Goal: Task Accomplishment & Management: Complete application form

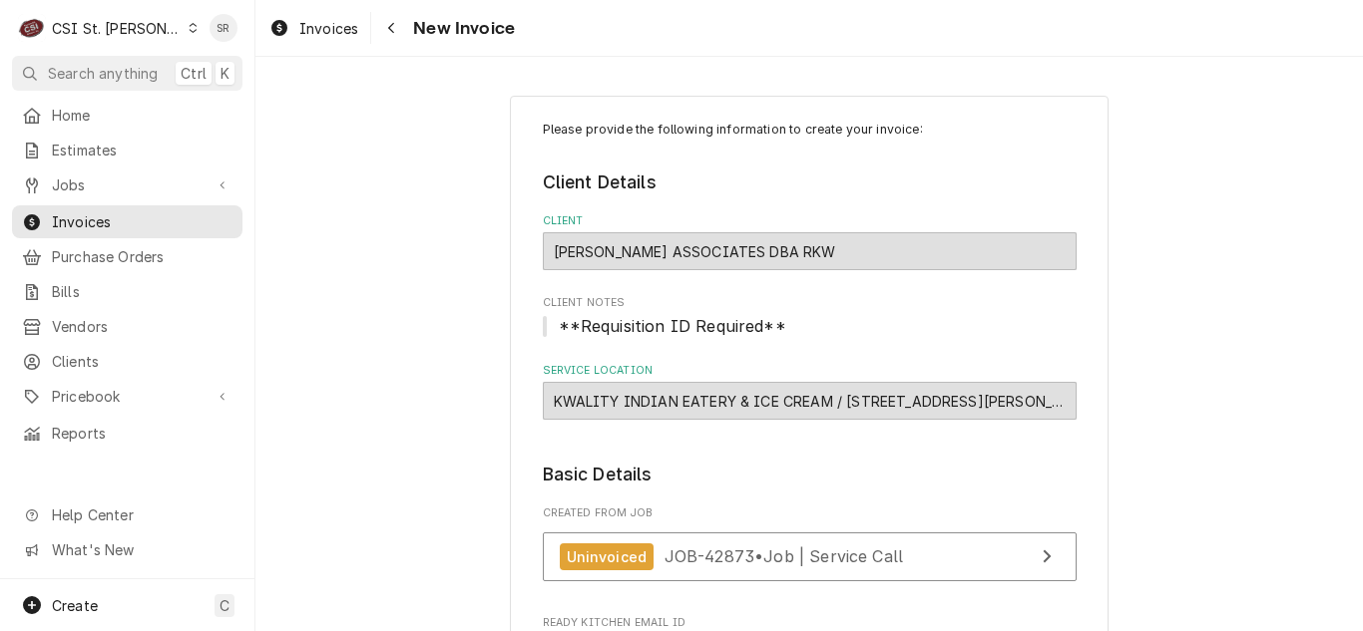
scroll to position [1696, 0]
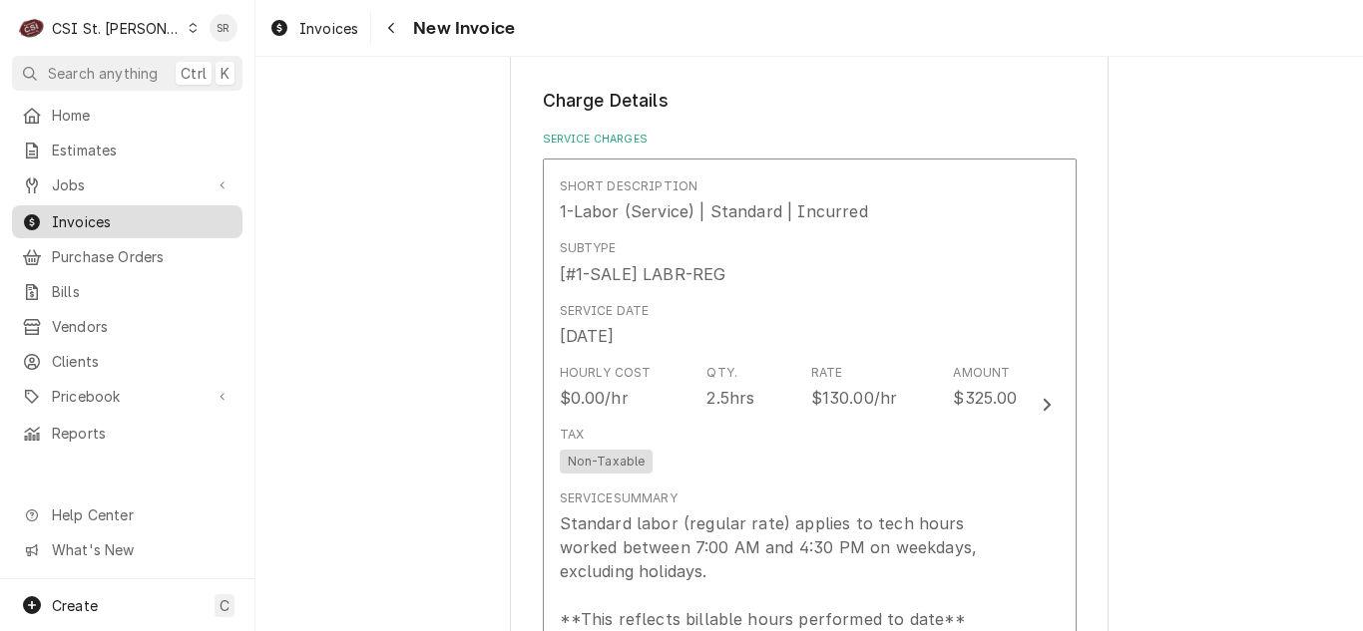
click at [117, 211] on span "Invoices" at bounding box center [142, 221] width 181 height 21
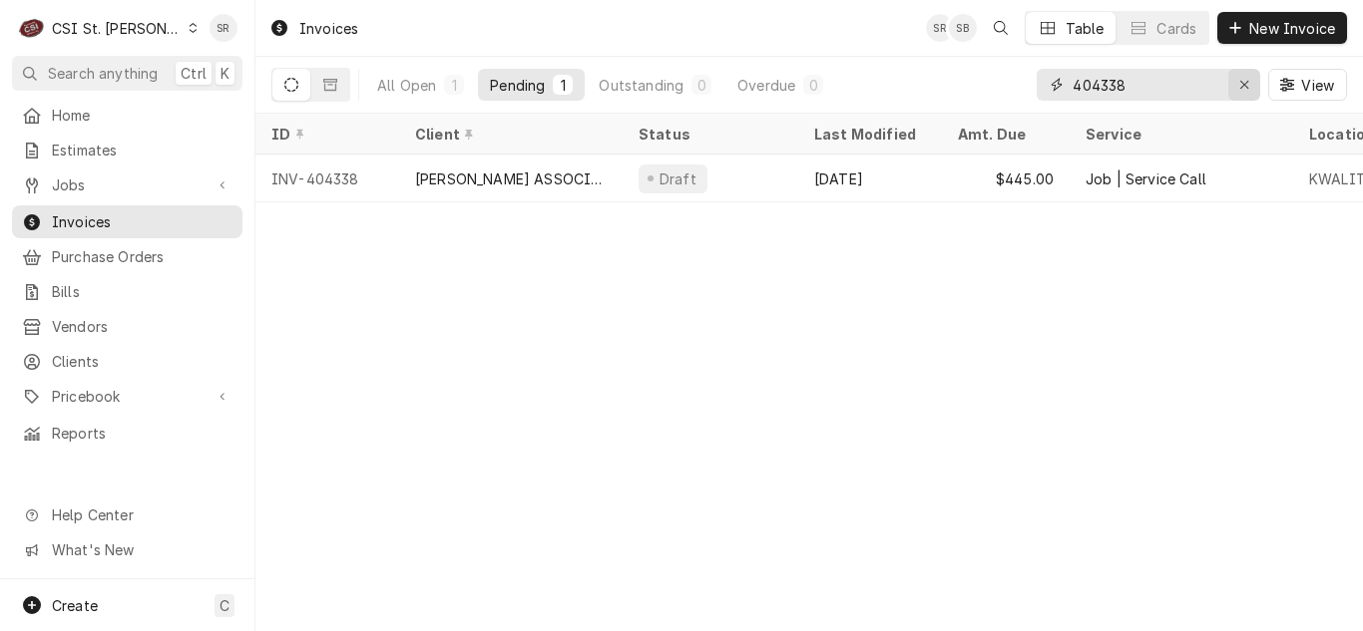
click at [1242, 82] on icon "Erase input" at bounding box center [1244, 85] width 11 height 14
click at [1172, 83] on input "Dynamic Content Wrapper" at bounding box center [1166, 85] width 188 height 32
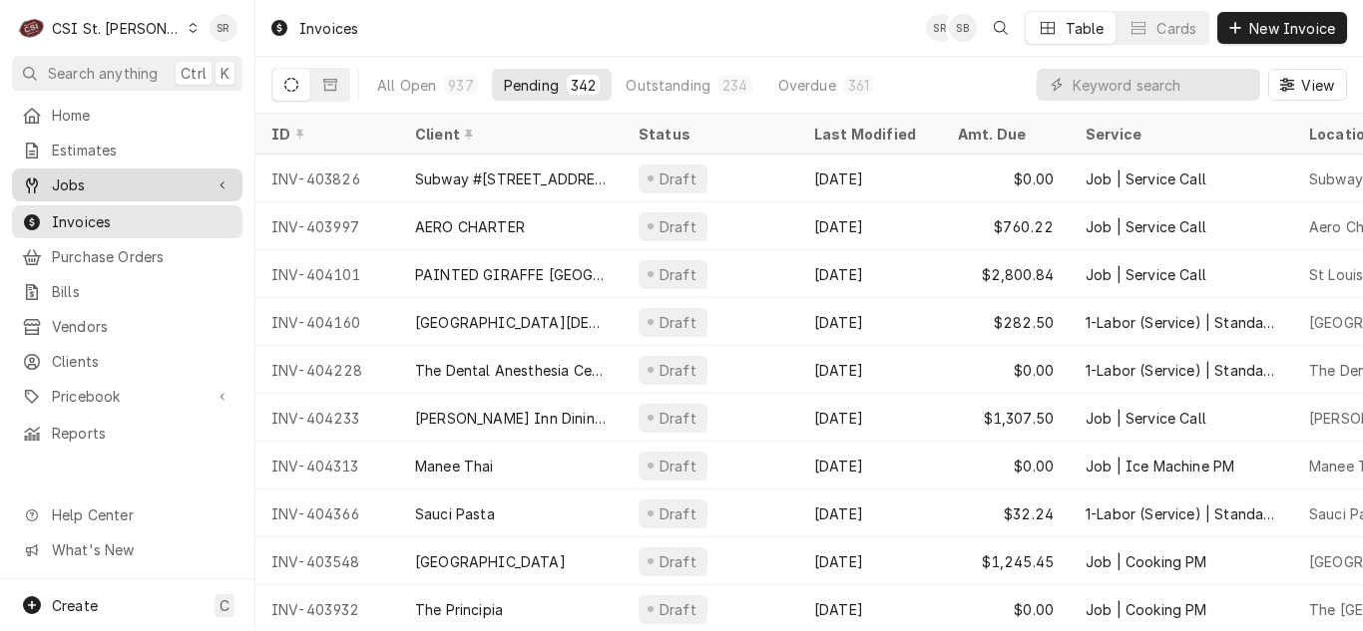
click at [137, 181] on span "Jobs" at bounding box center [127, 185] width 151 height 21
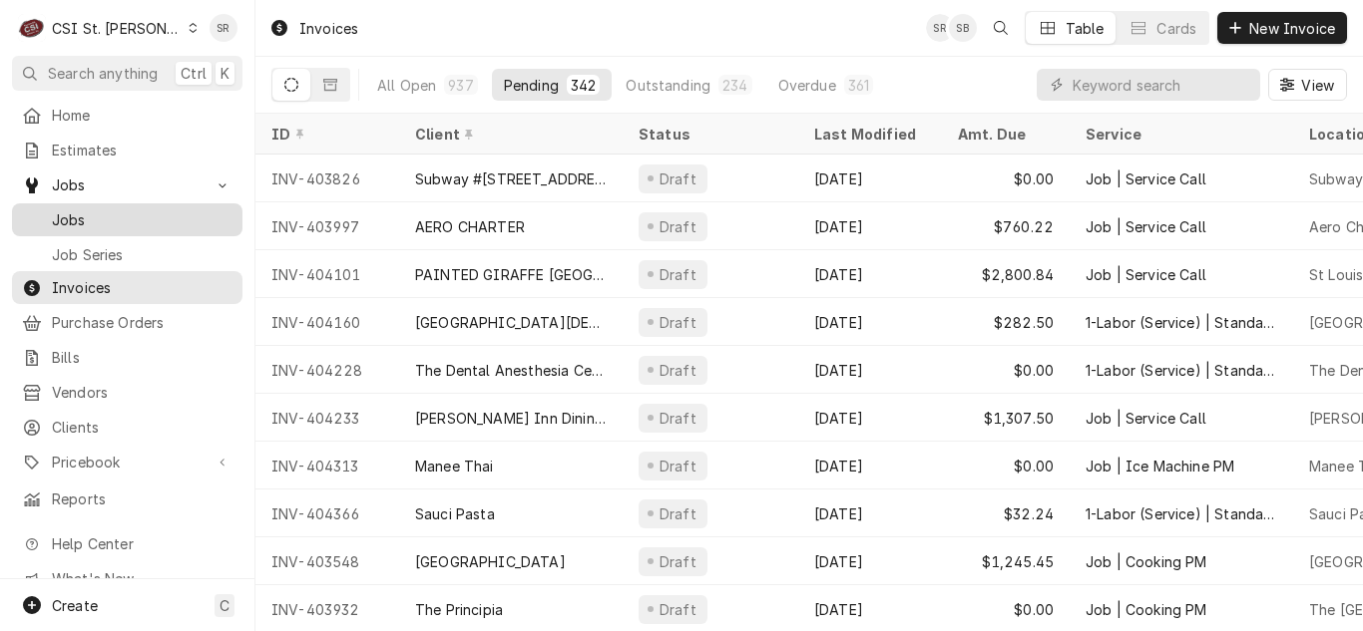
drag, startPoint x: 131, startPoint y: 197, endPoint x: 145, endPoint y: 204, distance: 16.1
click at [128, 209] on span "Jobs" at bounding box center [142, 219] width 181 height 21
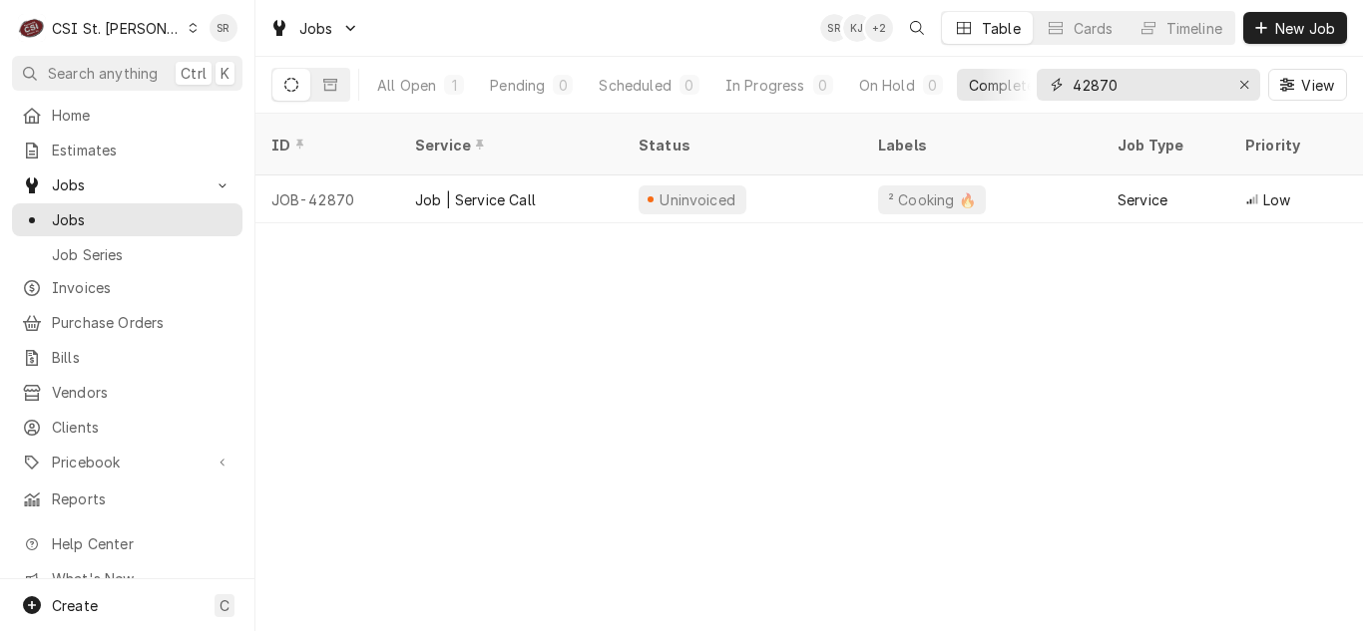
drag, startPoint x: 1130, startPoint y: 84, endPoint x: 1032, endPoint y: 82, distance: 97.8
click at [1032, 82] on div "All Open 1 Pending 0 Scheduled 0 In Progress 0 On Hold 0 Completed 1 42870 View" at bounding box center [808, 85] width 1075 height 56
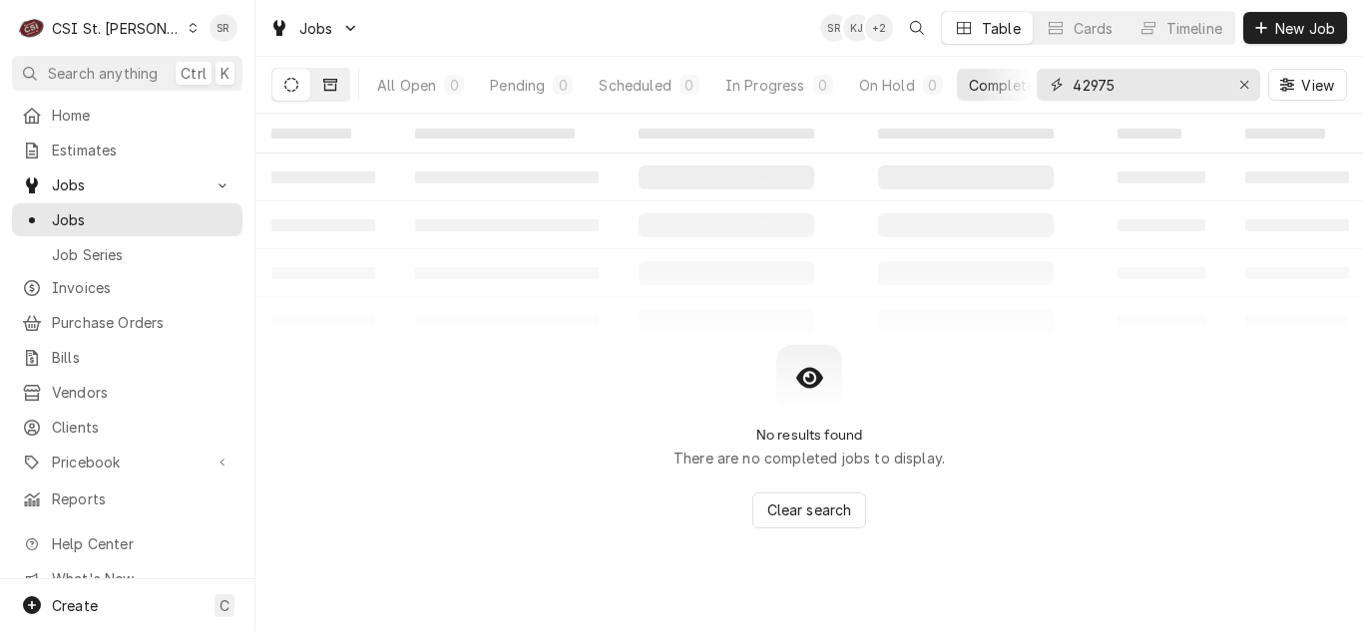
type input "42975"
click at [341, 86] on button "Dynamic Content Wrapper" at bounding box center [330, 85] width 38 height 32
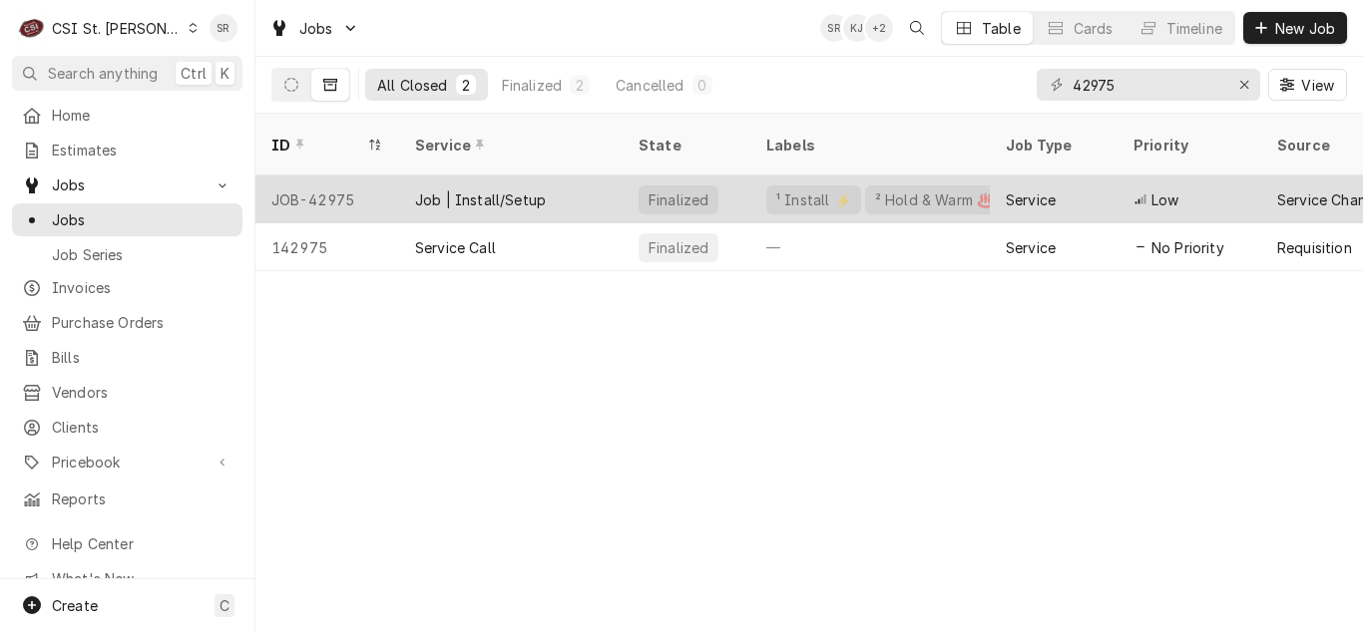
click at [493, 190] on div "Job | Install/Setup" at bounding box center [480, 200] width 131 height 21
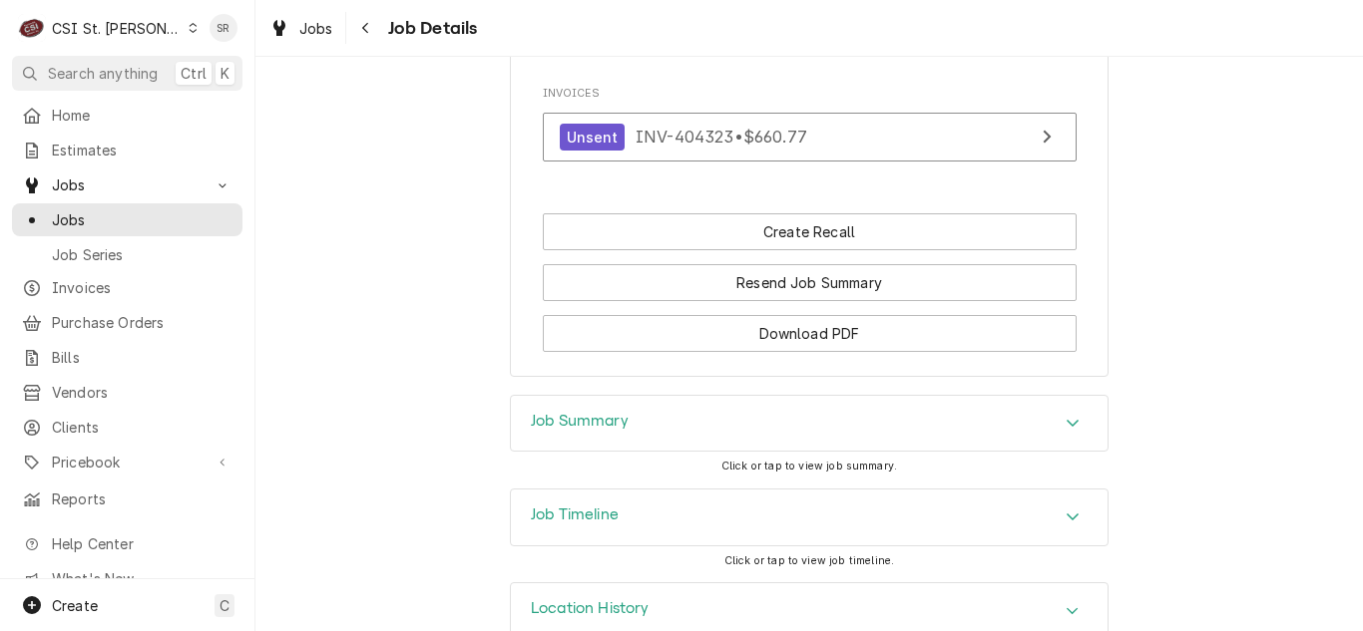
scroll to position [2093, 0]
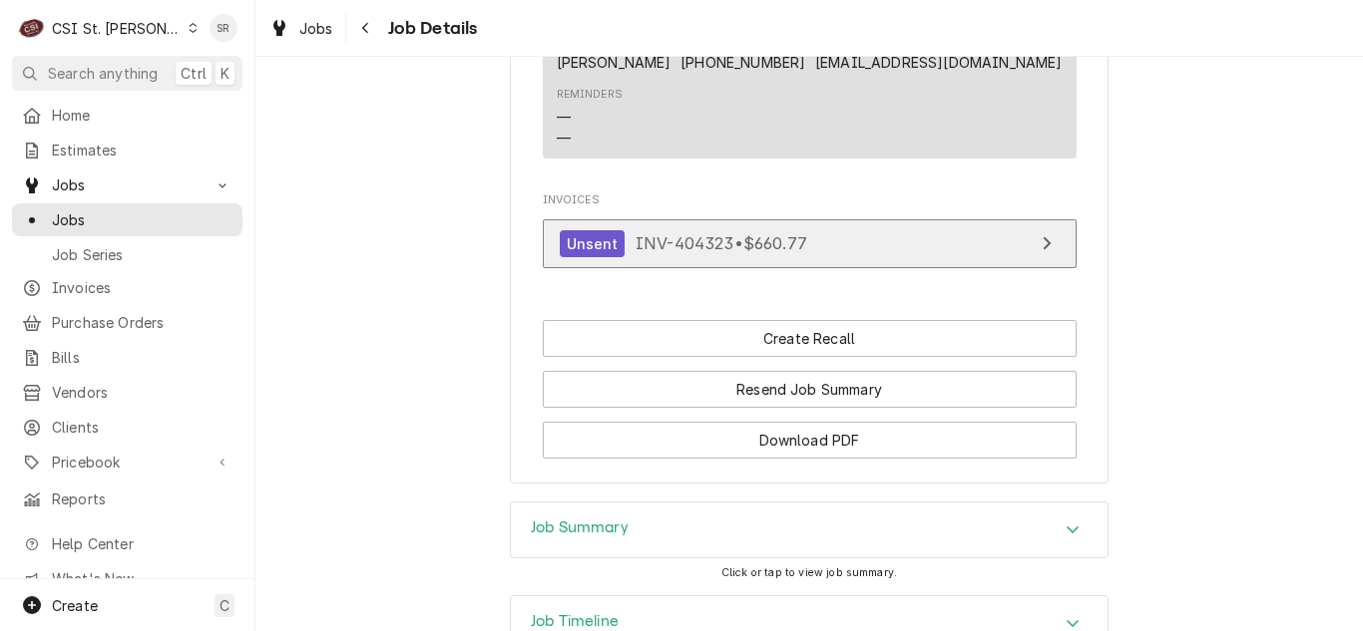
click at [716, 253] on span "INV-404323 • $660.77" at bounding box center [721, 243] width 172 height 20
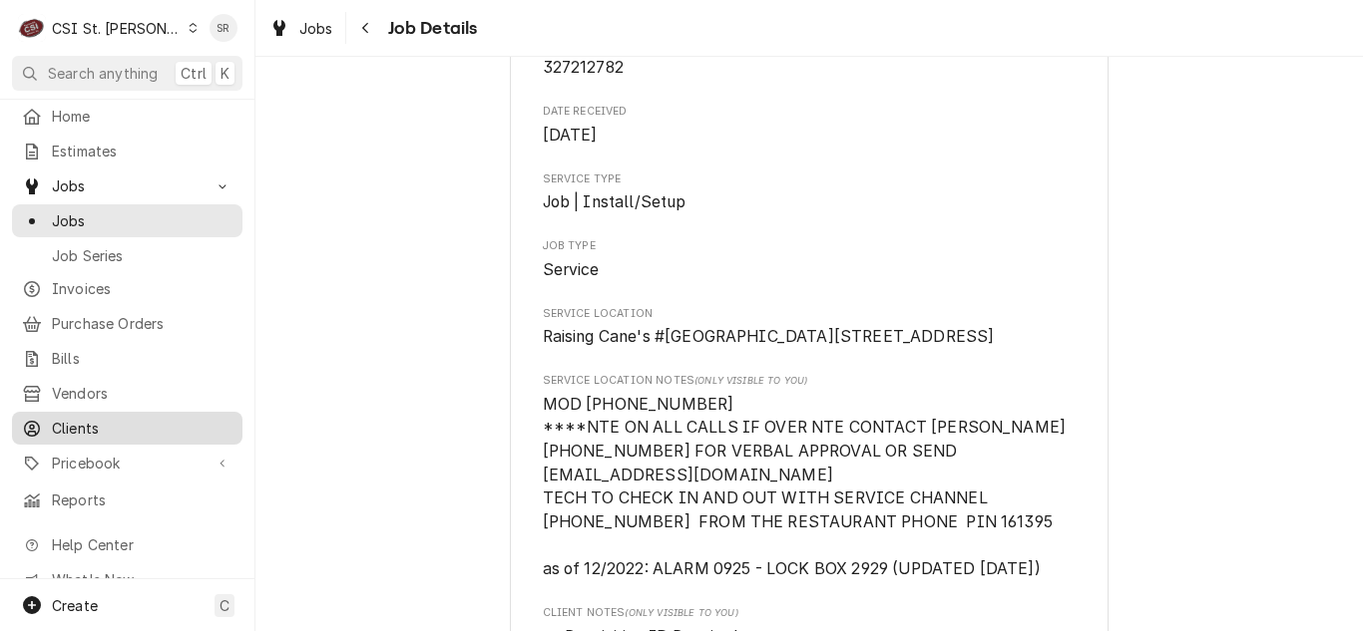
scroll to position [7, 0]
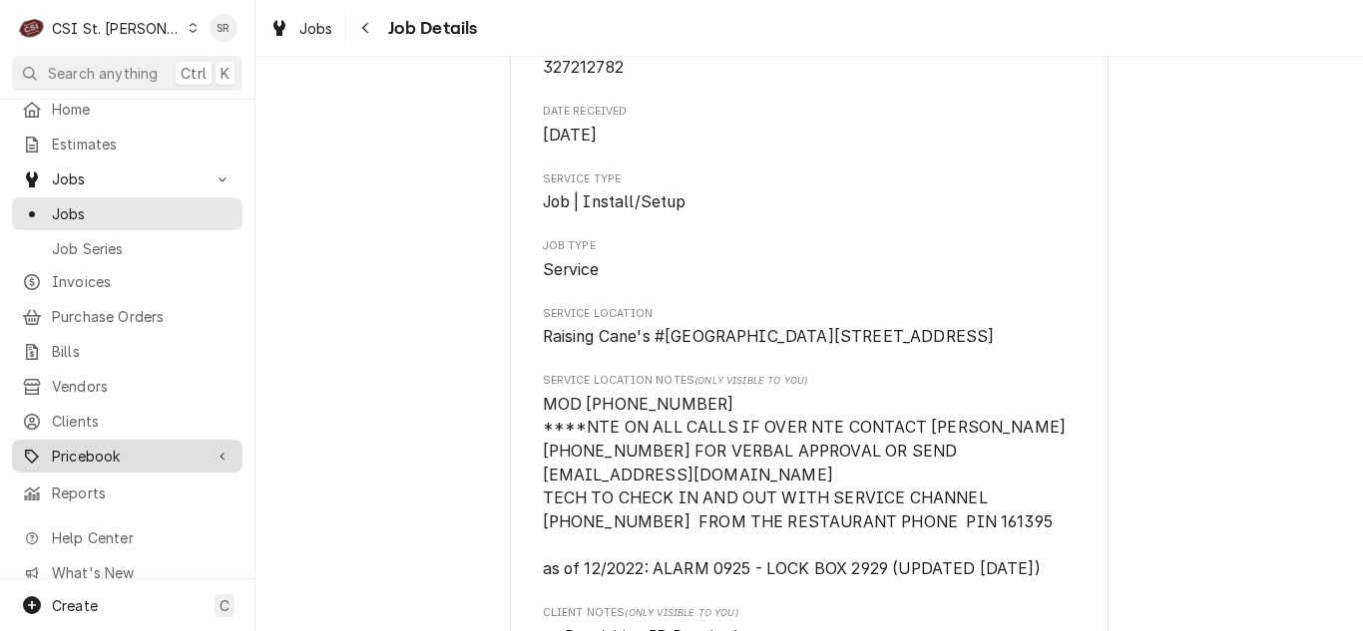
click at [92, 446] on span "Pricebook" at bounding box center [127, 456] width 151 height 21
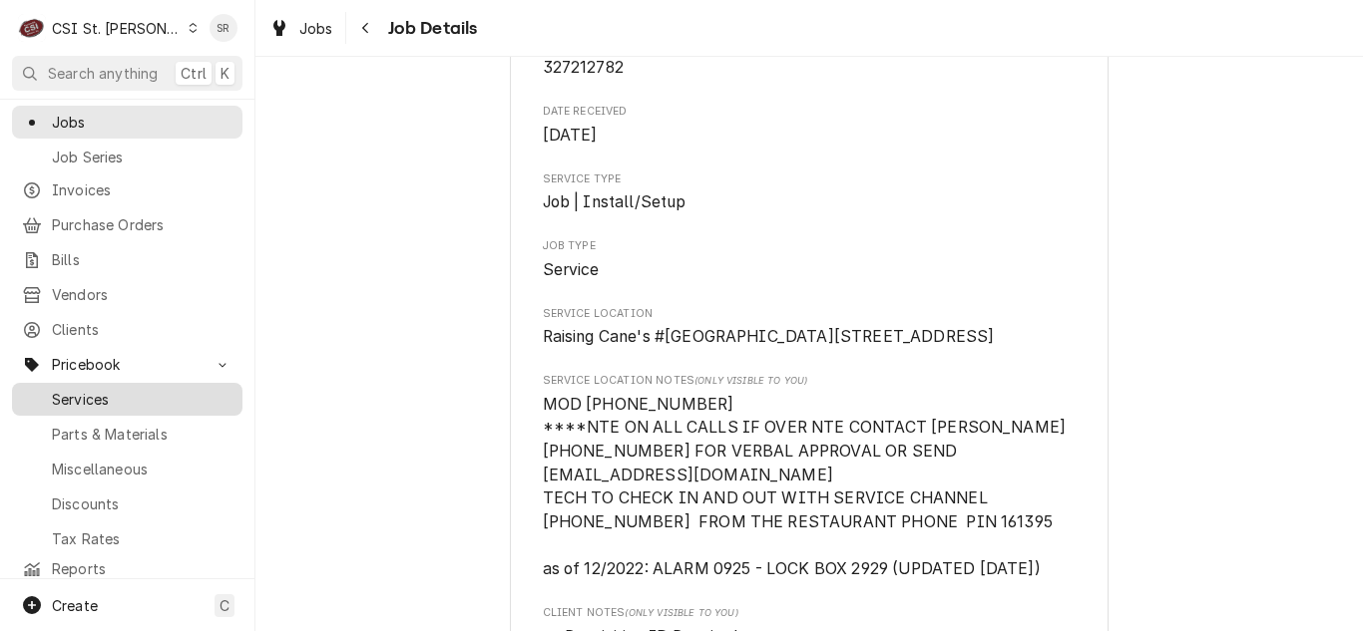
scroll to position [175, 0]
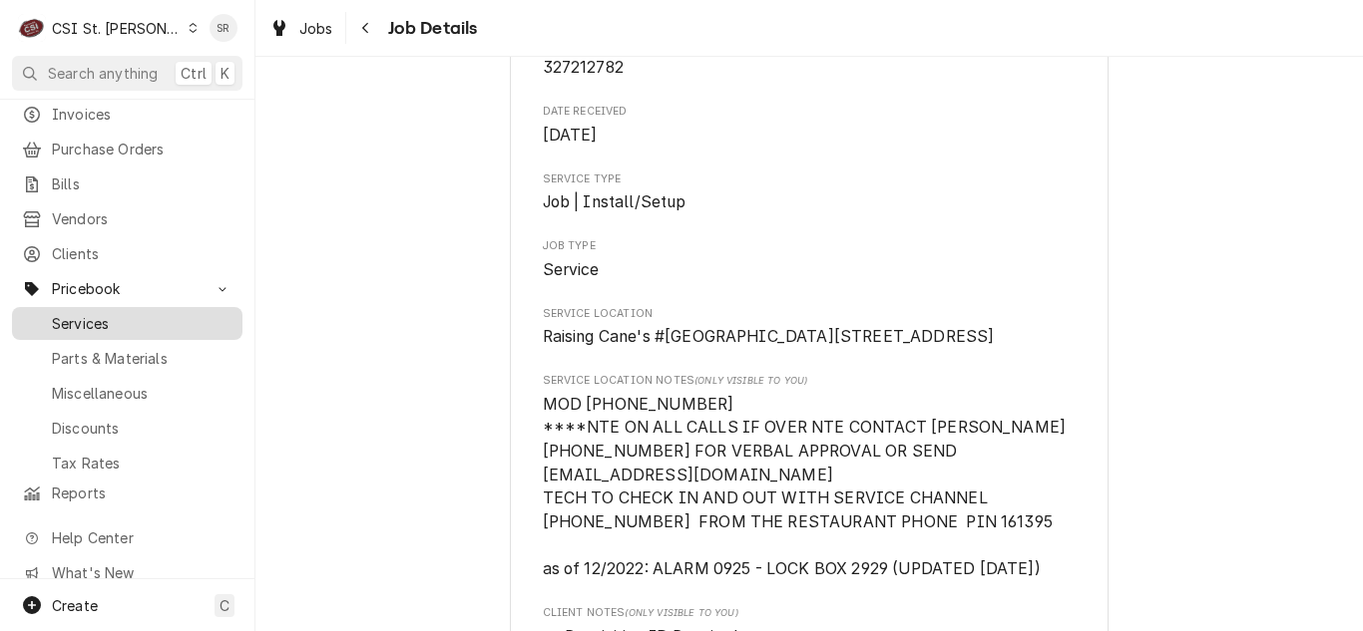
click at [99, 313] on span "Services" at bounding box center [142, 323] width 181 height 21
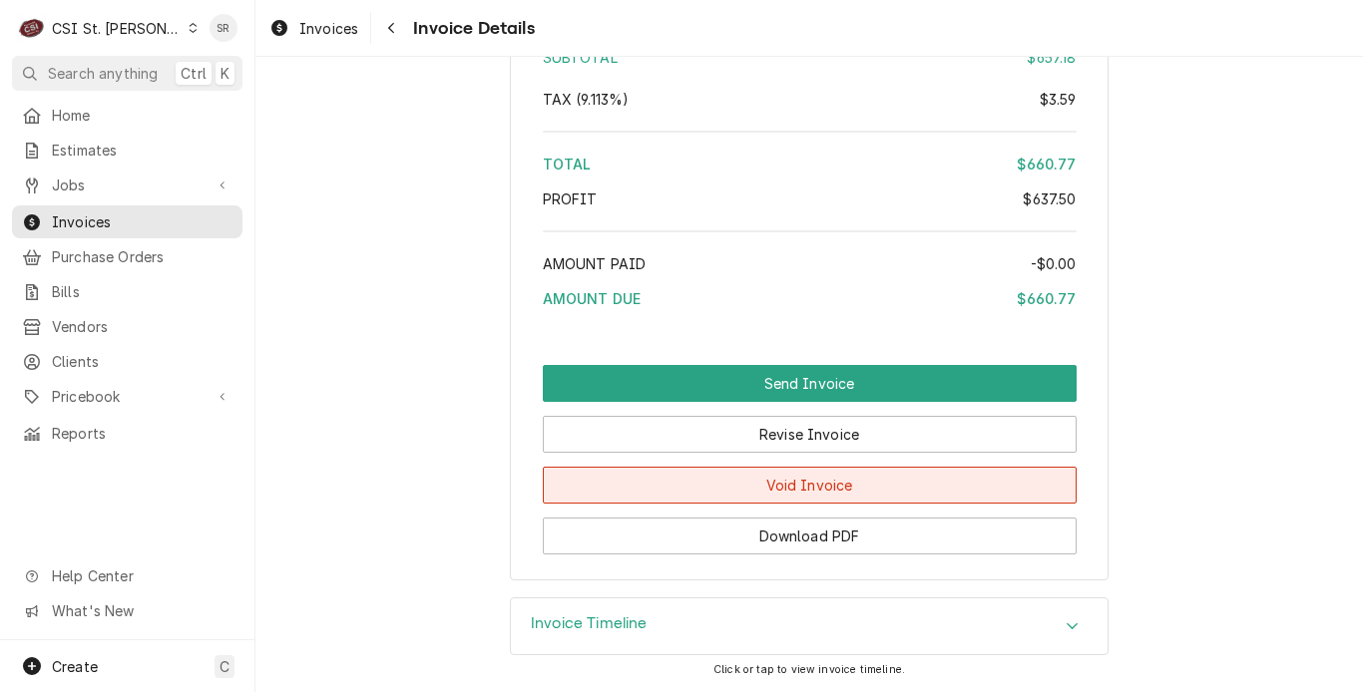
scroll to position [3924, 0]
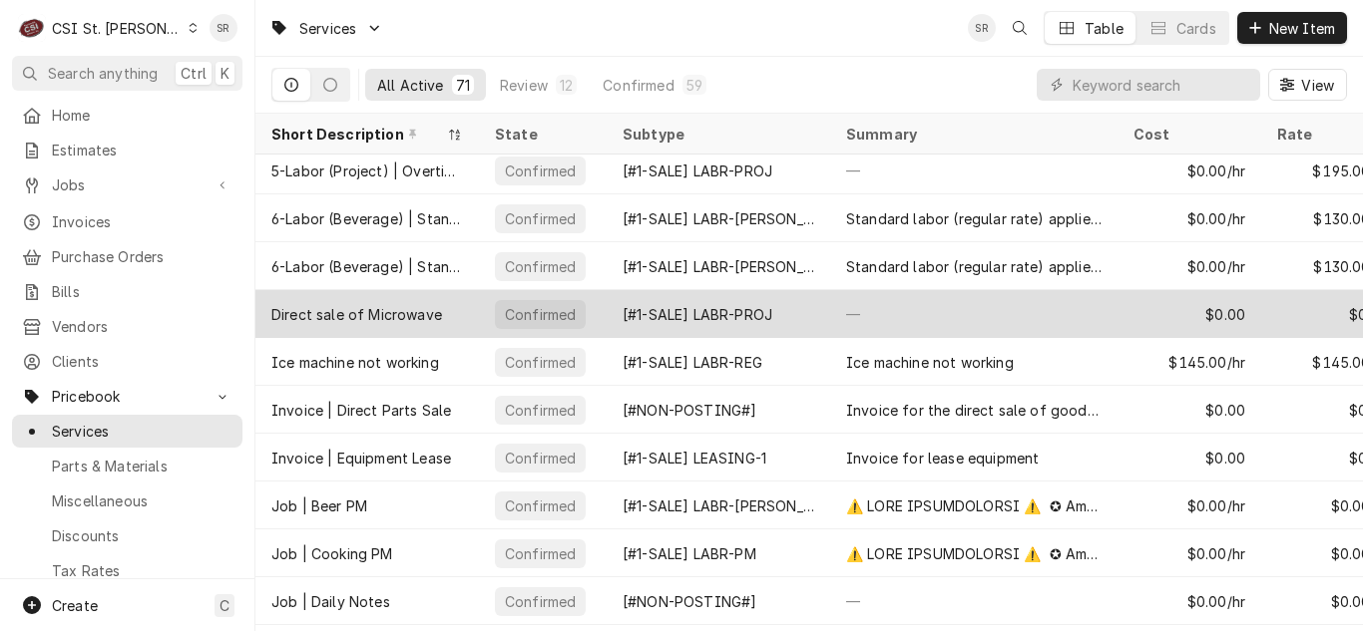
scroll to position [1163, 0]
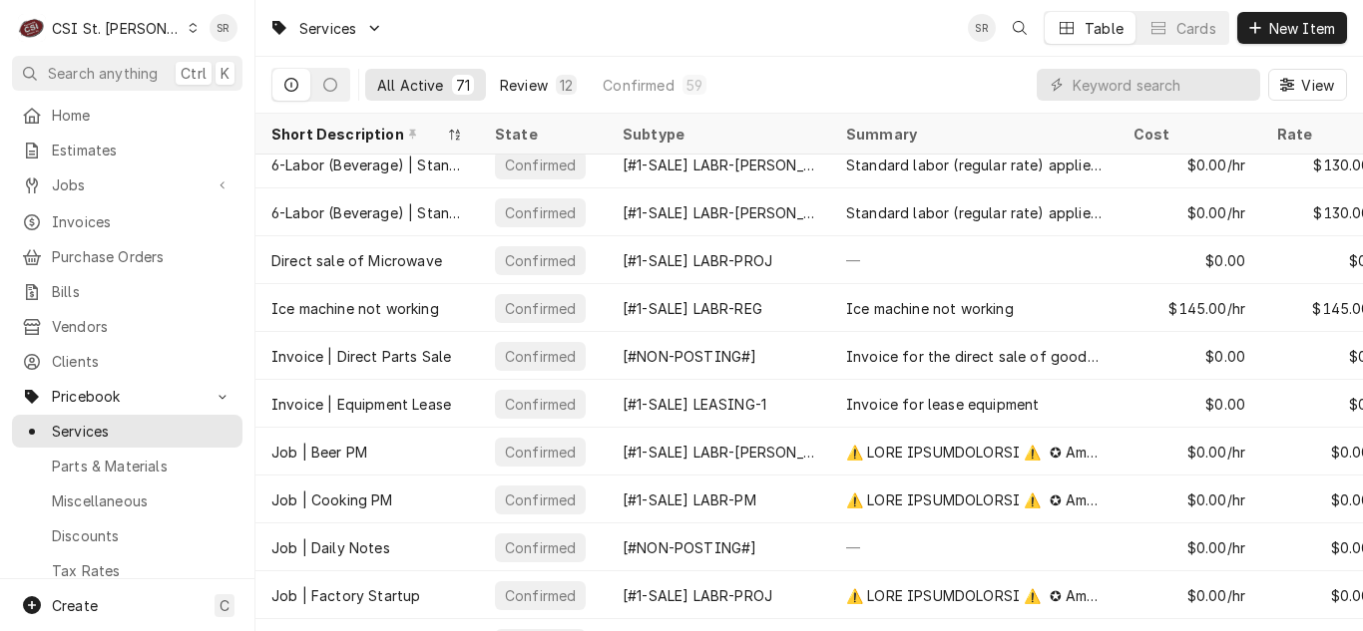
click at [556, 75] on div "12" at bounding box center [566, 85] width 21 height 20
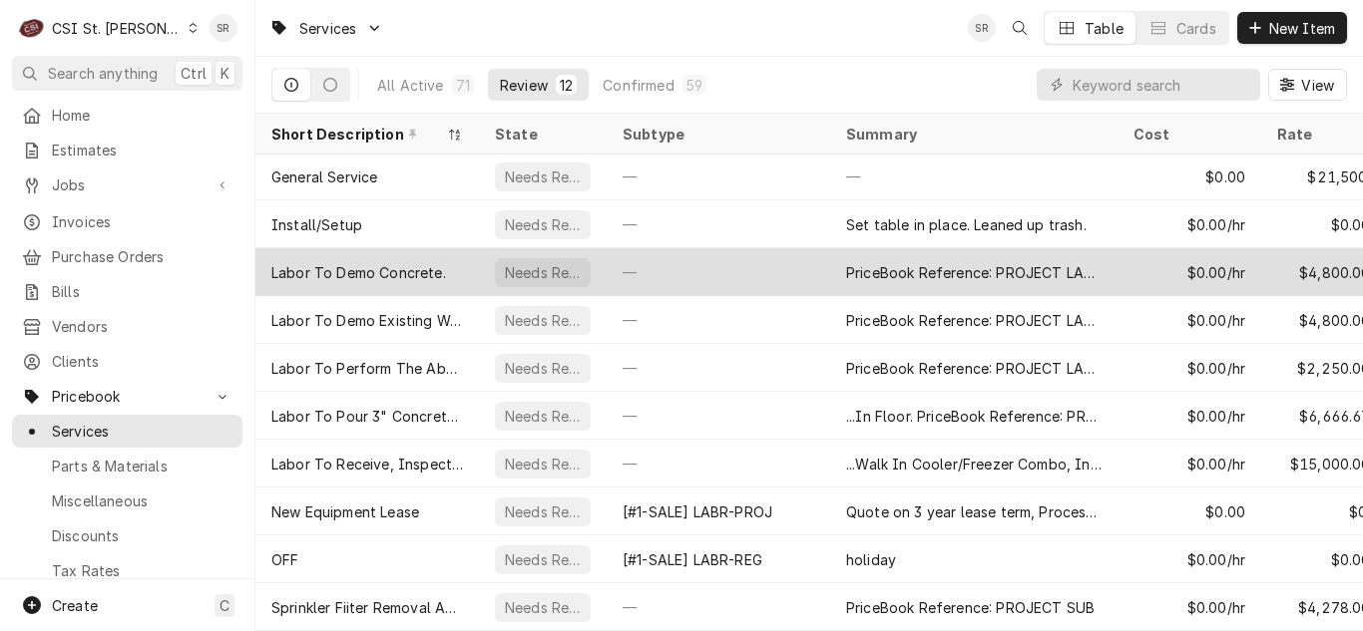
scroll to position [110, 0]
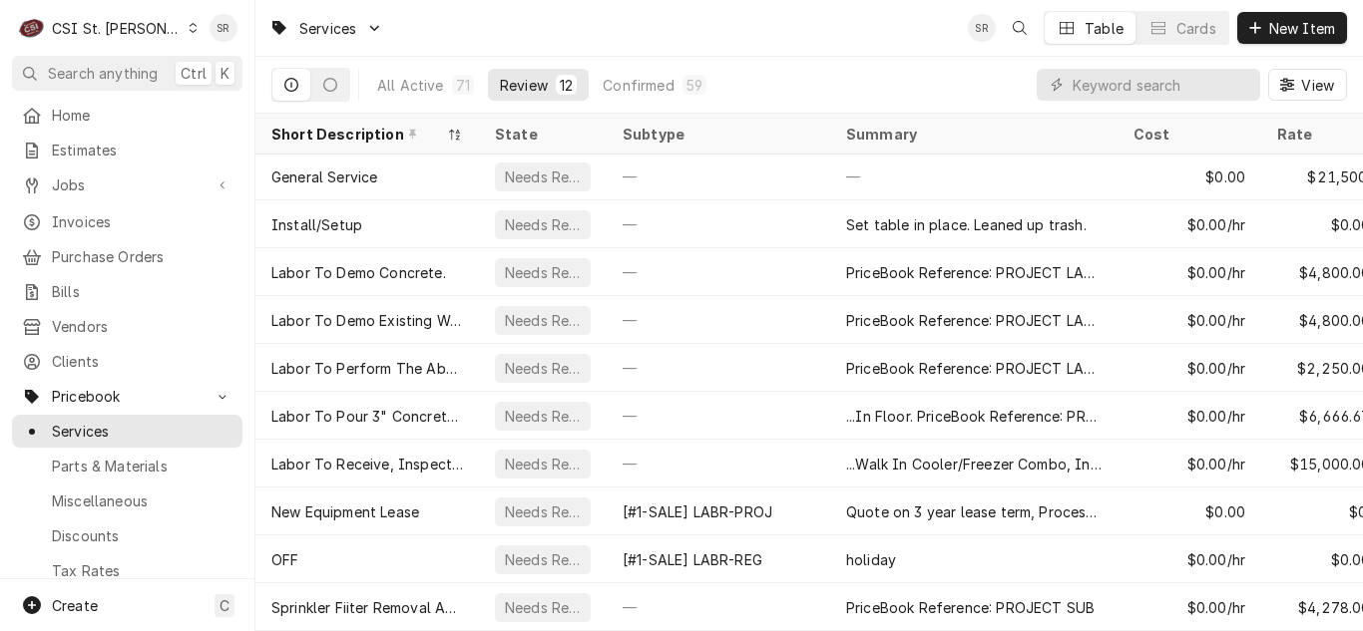
click at [456, 59] on div "All Active 71 Review 12 Confirmed 59" at bounding box center [541, 85] width 353 height 56
click at [452, 79] on div "71" at bounding box center [463, 85] width 22 height 20
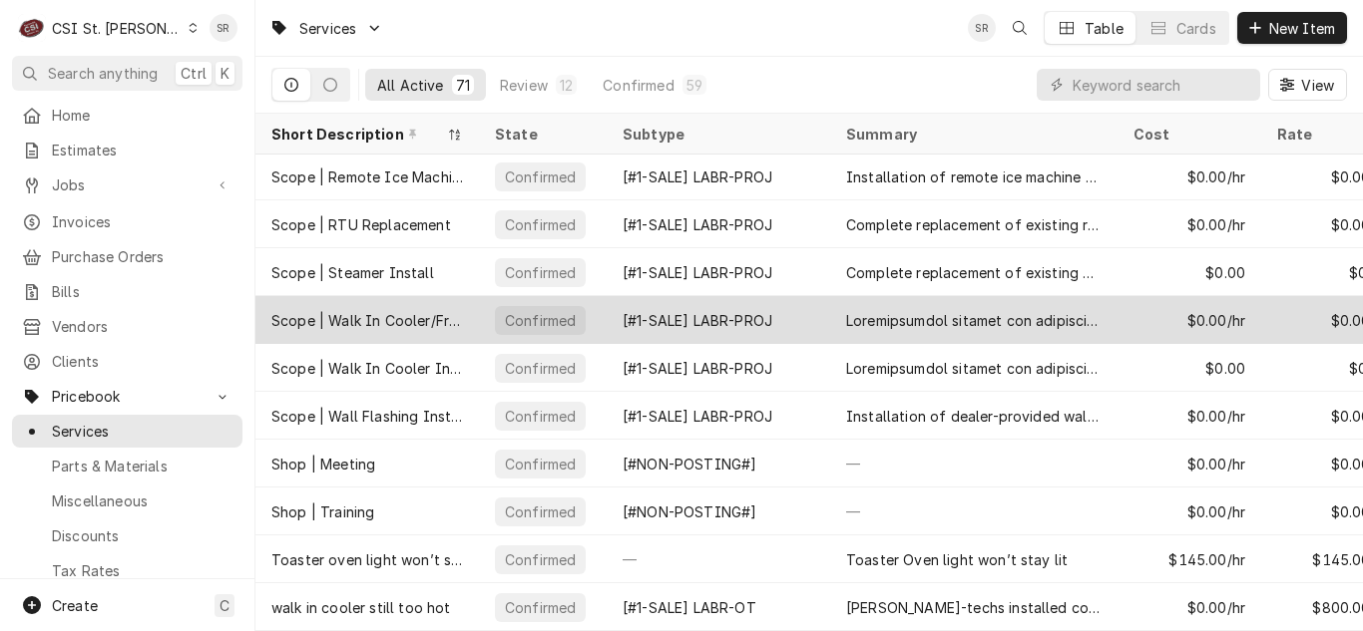
scroll to position [2935, 0]
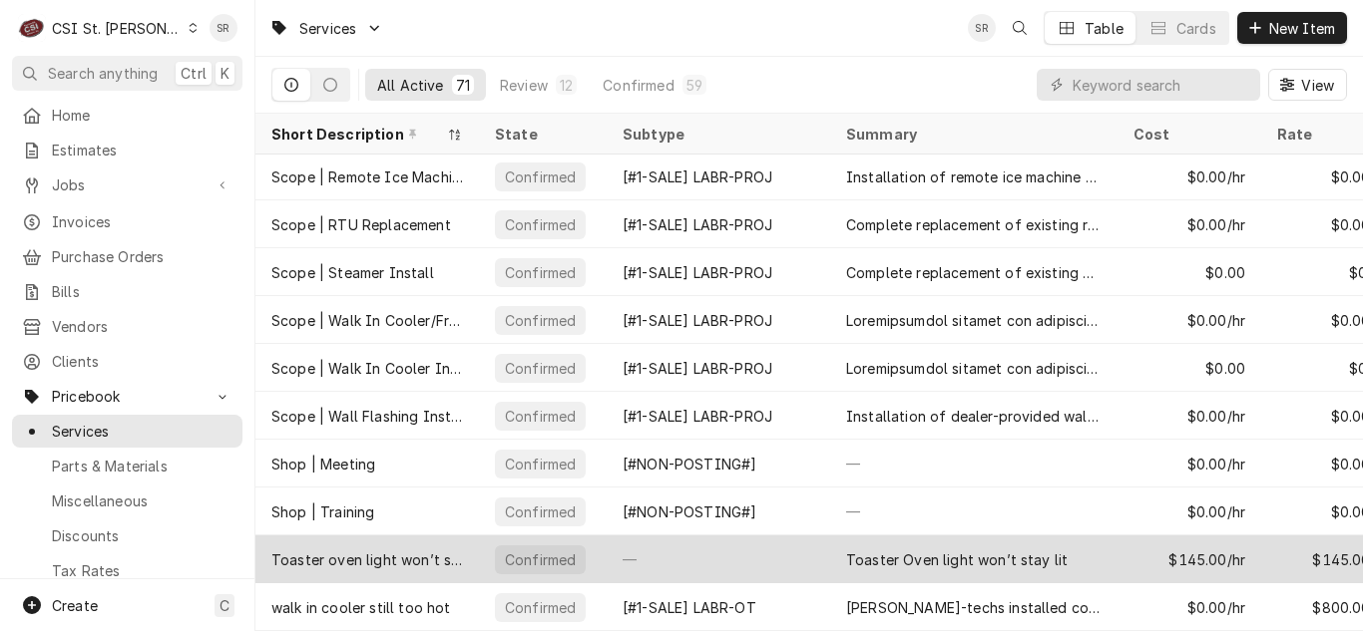
click at [767, 552] on div "—" at bounding box center [718, 560] width 223 height 48
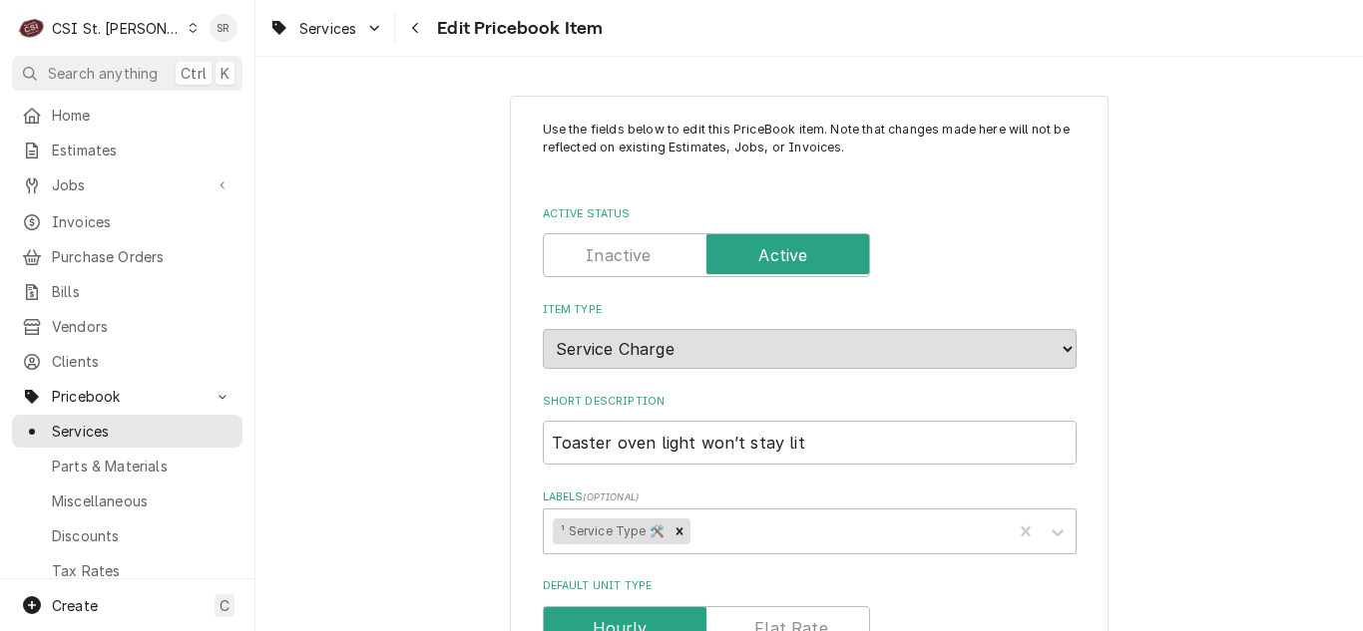
type textarea "x"
click at [613, 246] on label "Active Status" at bounding box center [706, 255] width 327 height 44
click at [613, 246] on input "Active Status" at bounding box center [706, 255] width 309 height 44
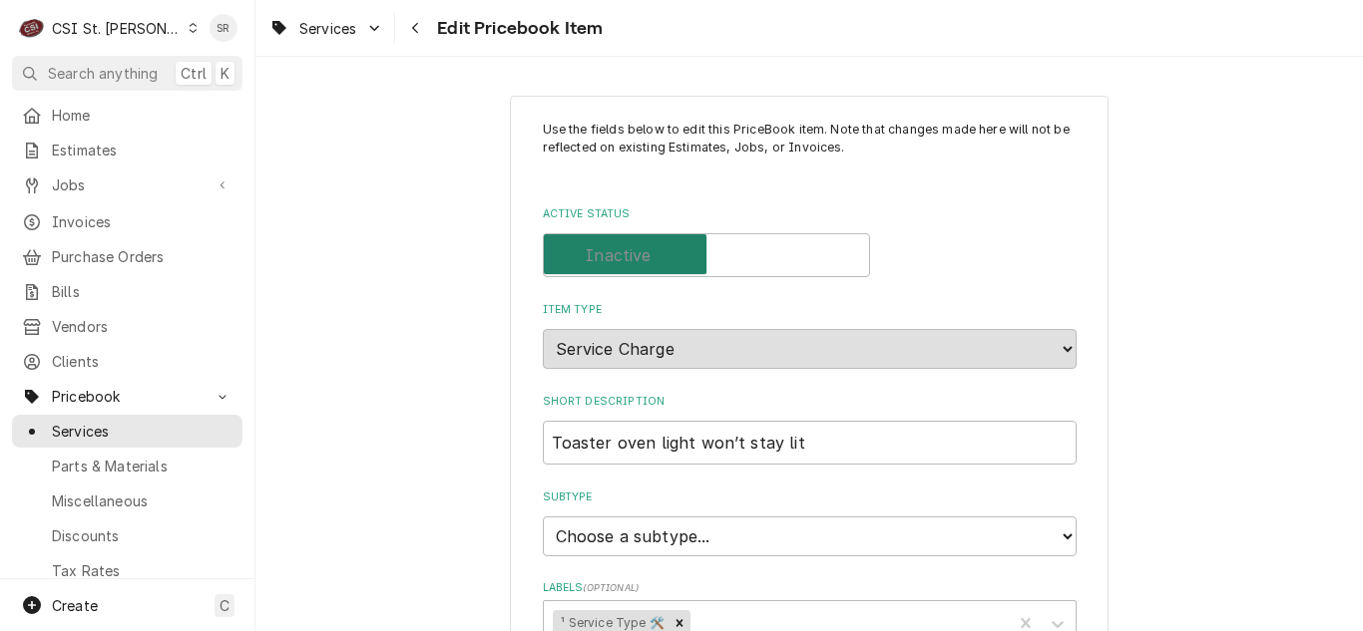
checkbox input "false"
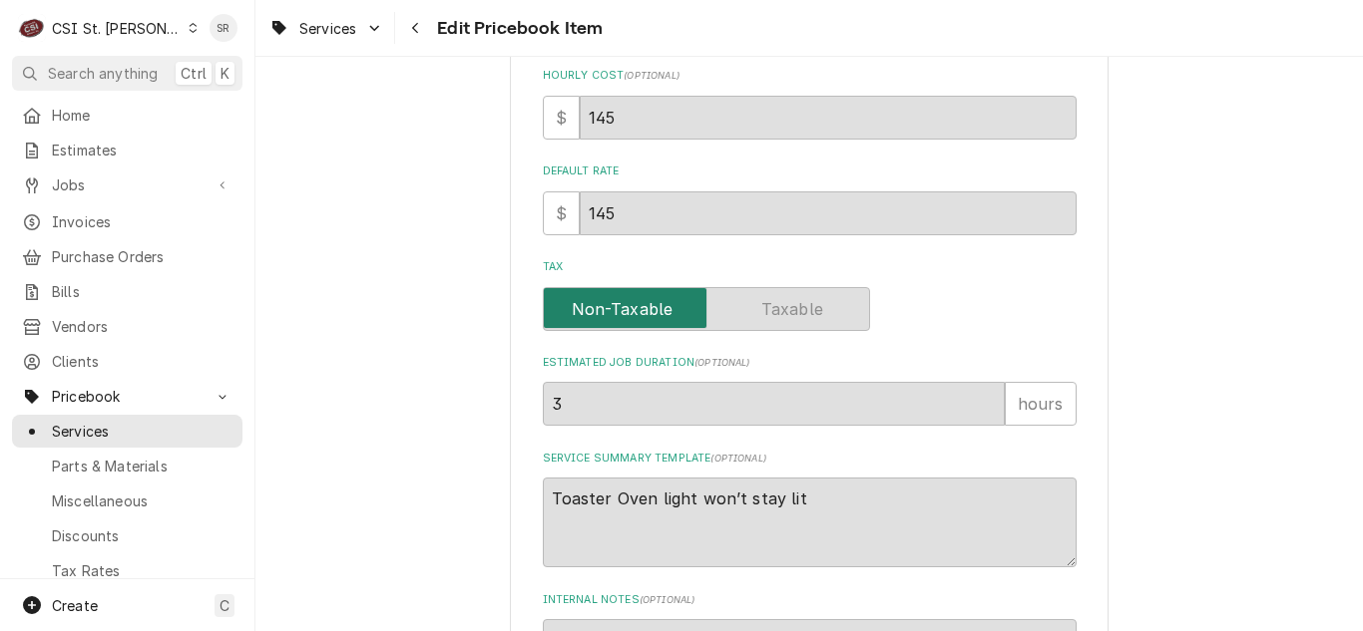
scroll to position [1110, 0]
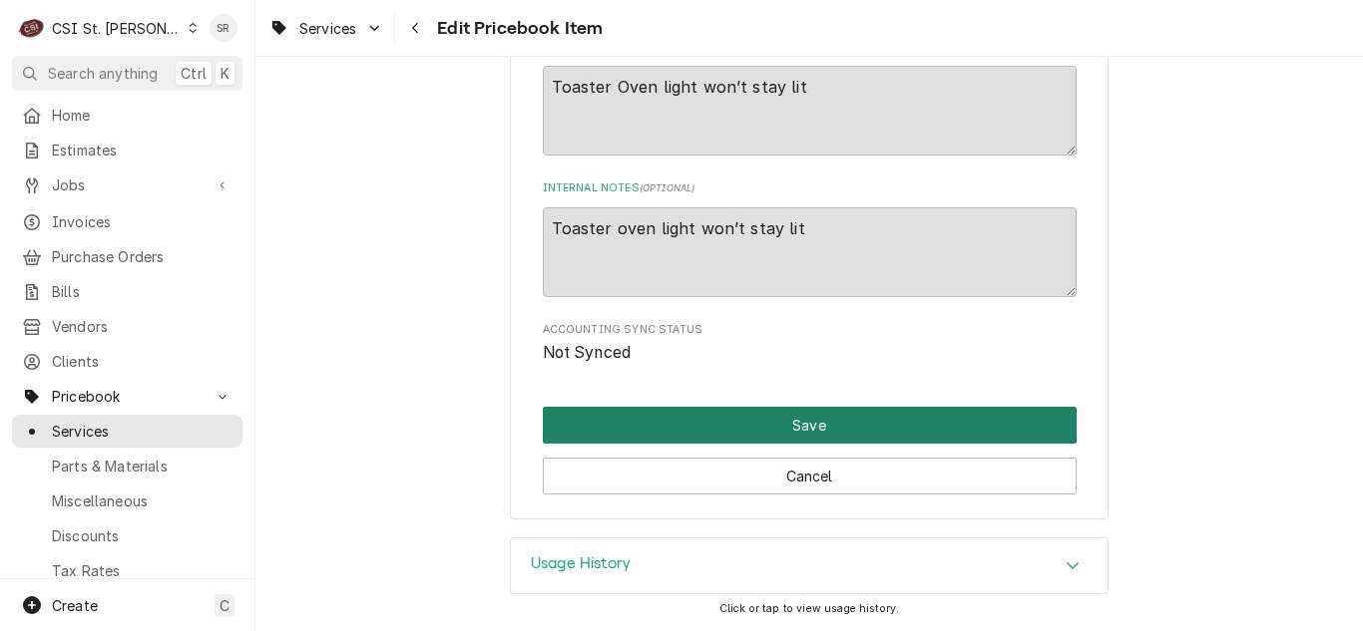
click at [774, 411] on button "Save" at bounding box center [810, 425] width 534 height 37
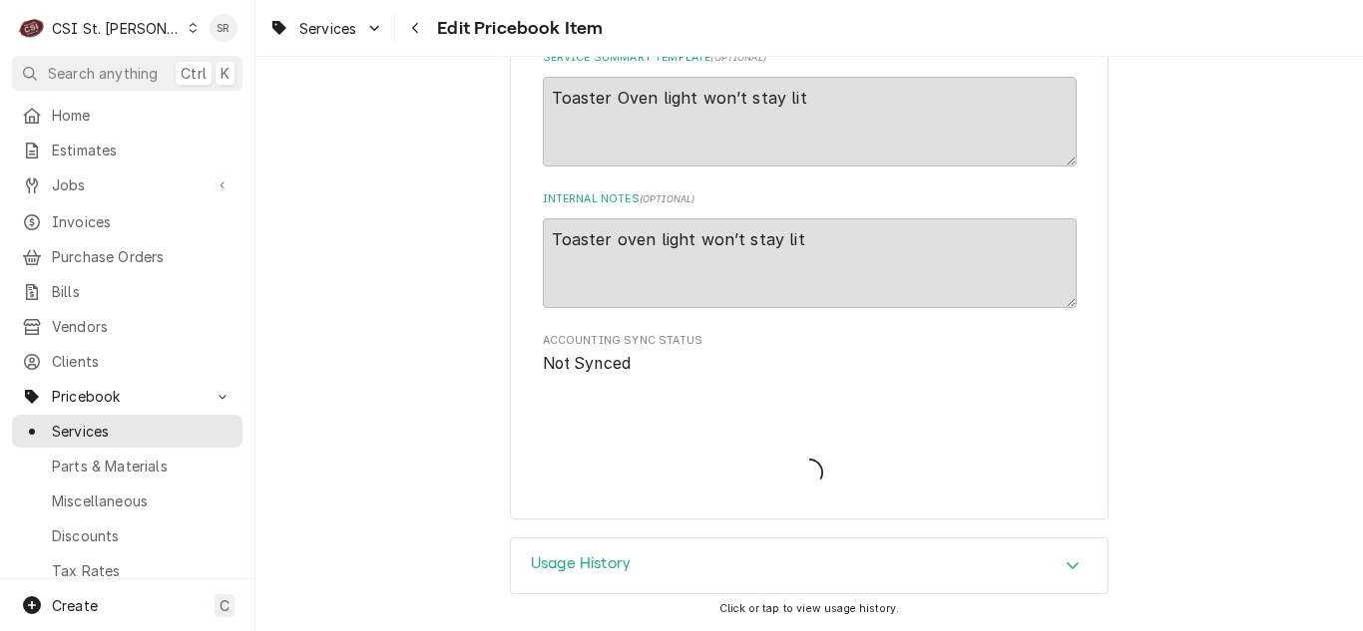
scroll to position [1099, 0]
type textarea "x"
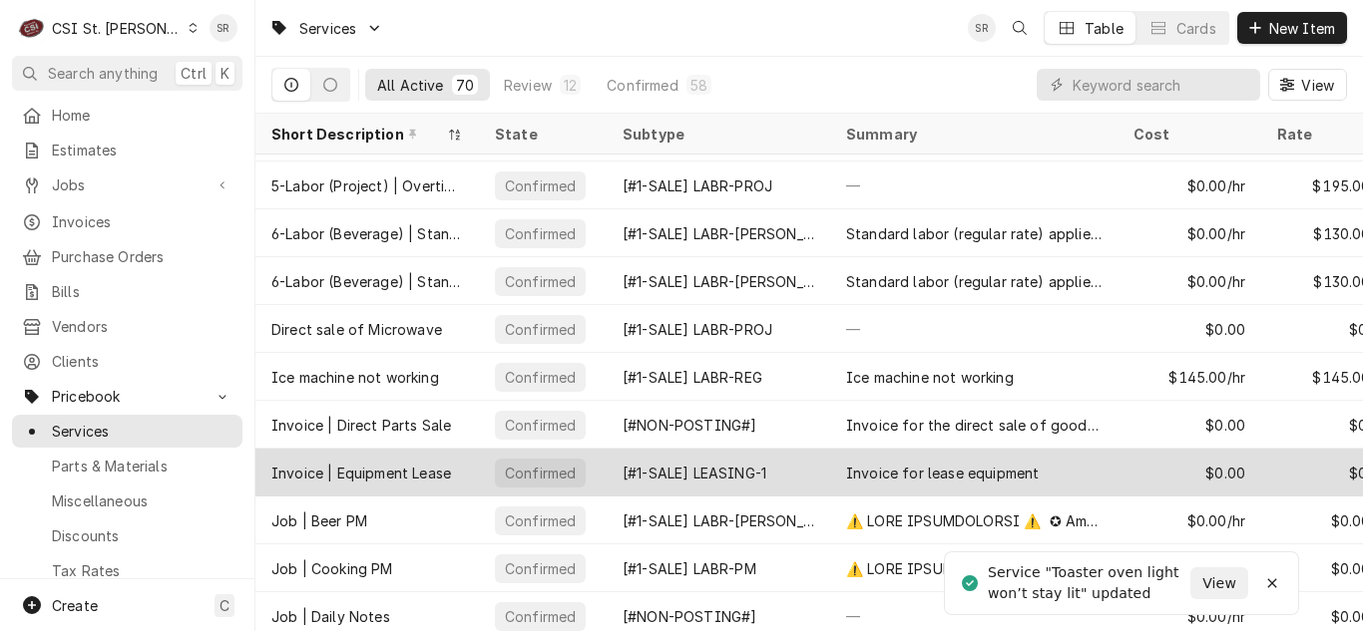
scroll to position [1163, 0]
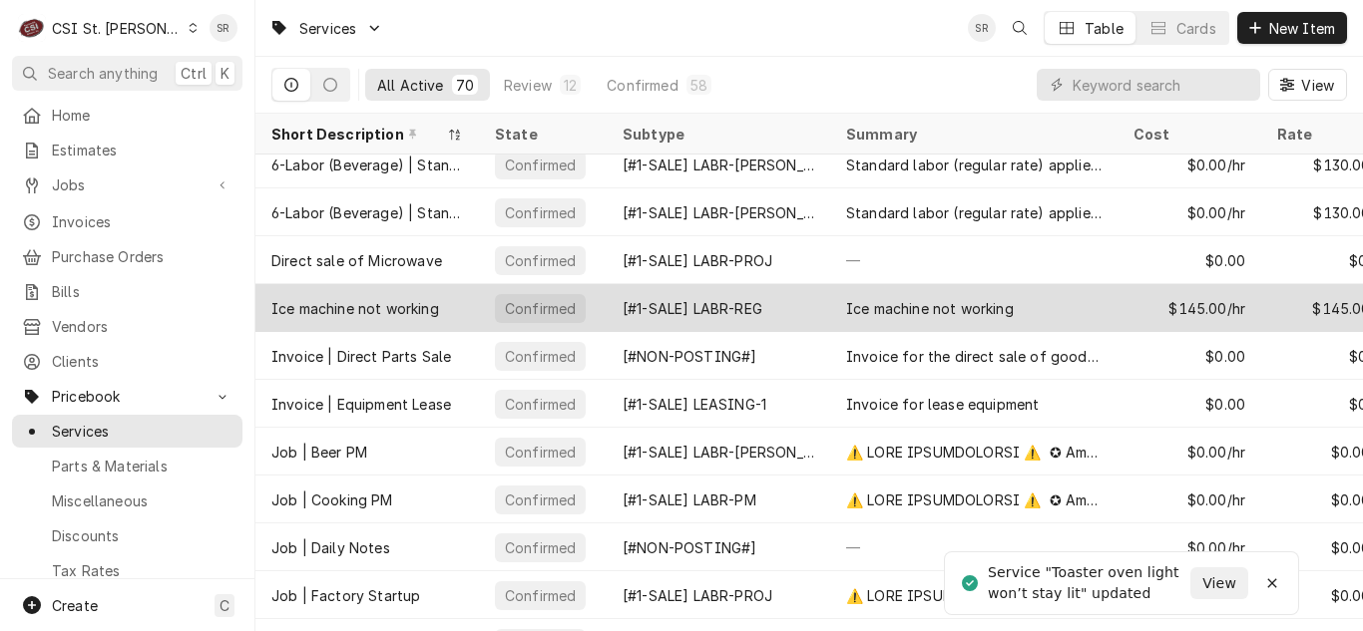
click at [419, 309] on div "Ice machine not working" at bounding box center [355, 308] width 168 height 21
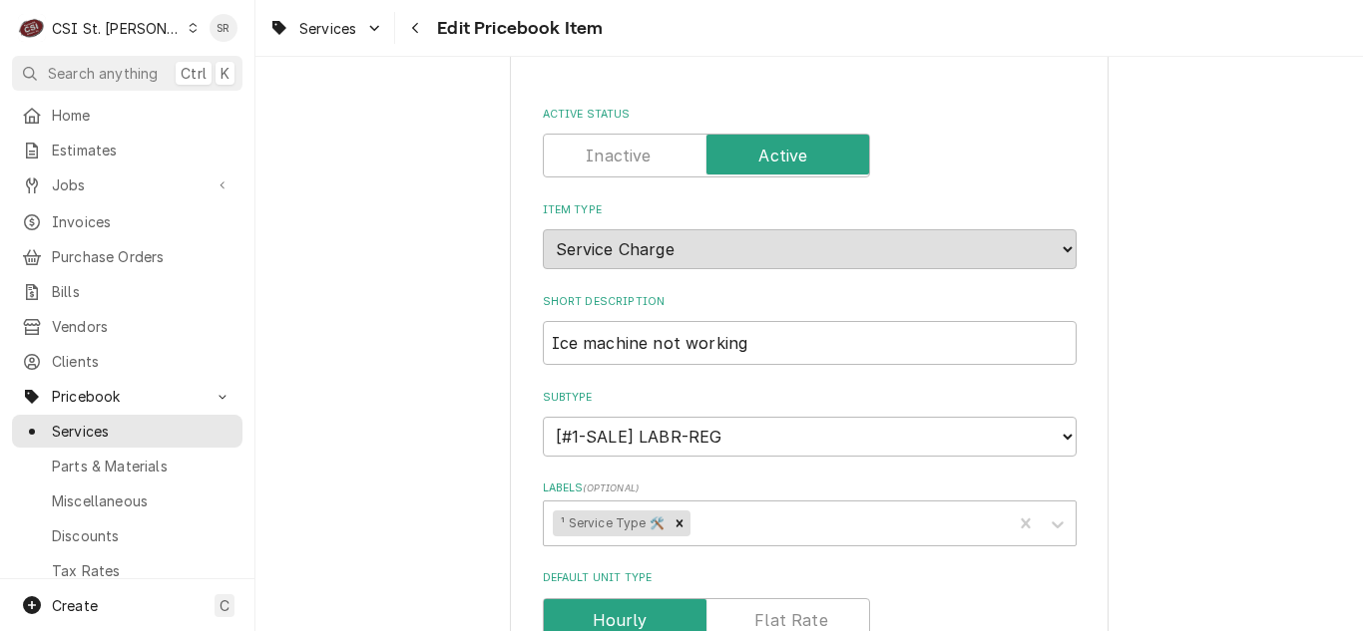
click at [595, 159] on label "Active Status" at bounding box center [706, 156] width 327 height 44
click at [595, 159] on input "Active Status" at bounding box center [706, 156] width 309 height 44
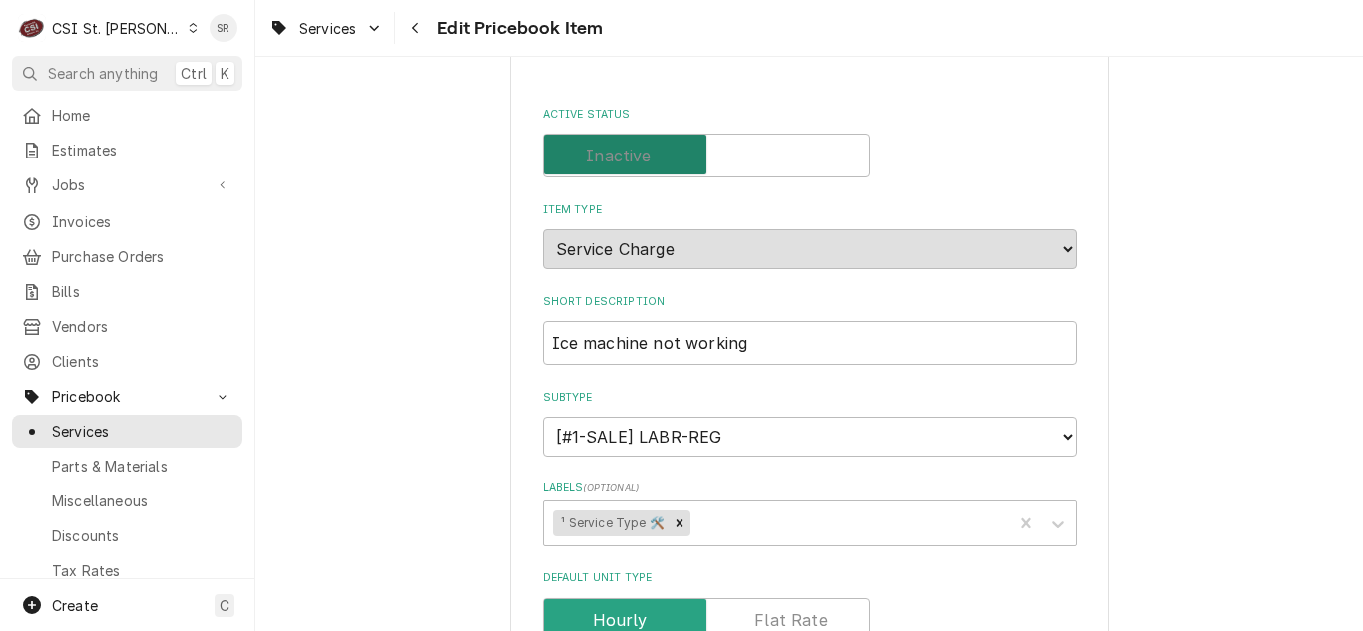
checkbox input "false"
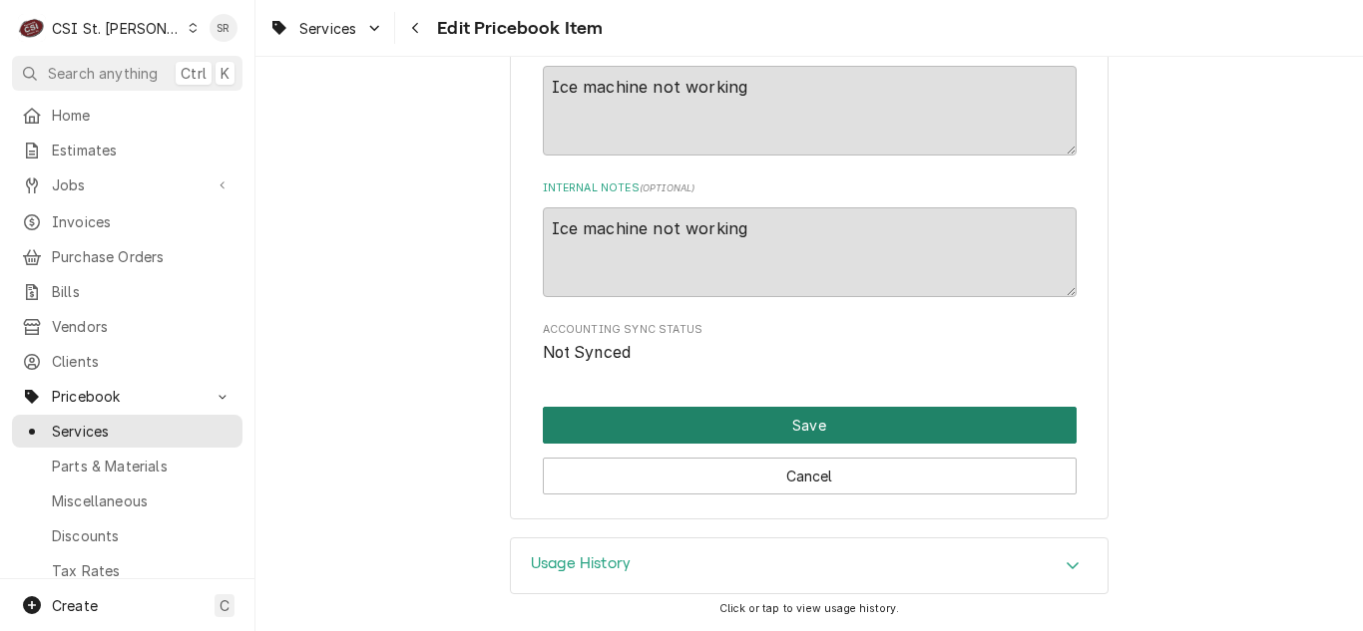
click at [708, 430] on button "Save" at bounding box center [810, 425] width 534 height 37
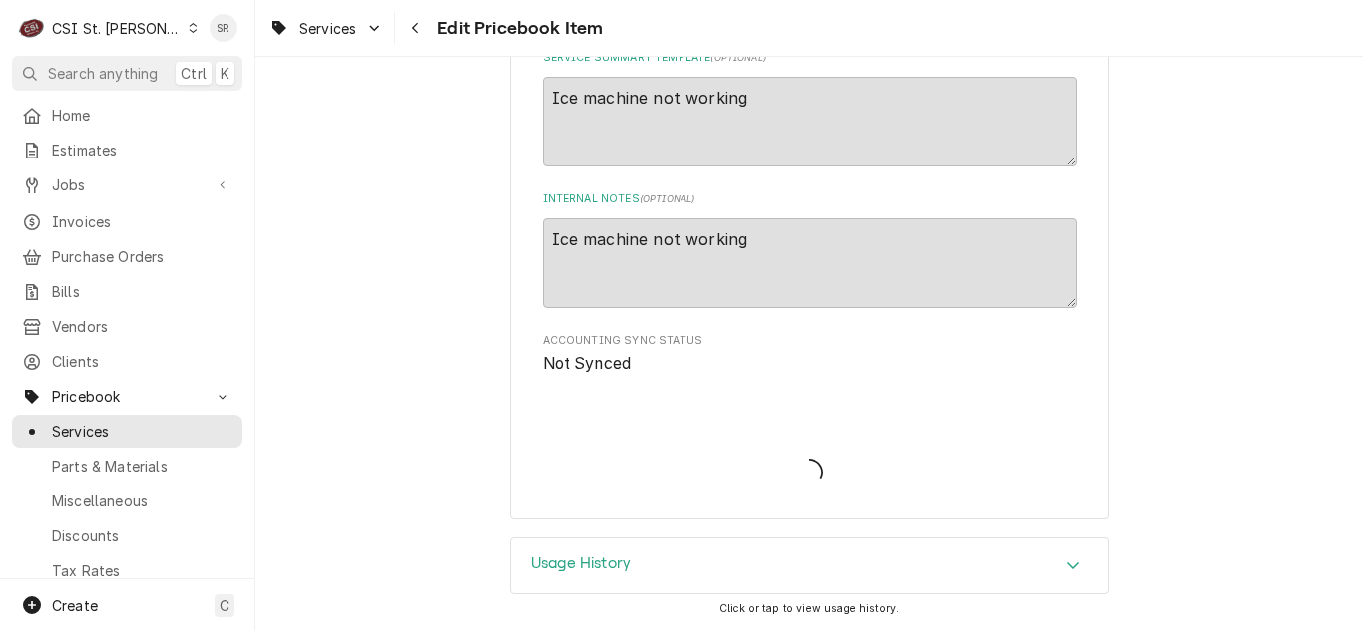
scroll to position [1099, 0]
type textarea "x"
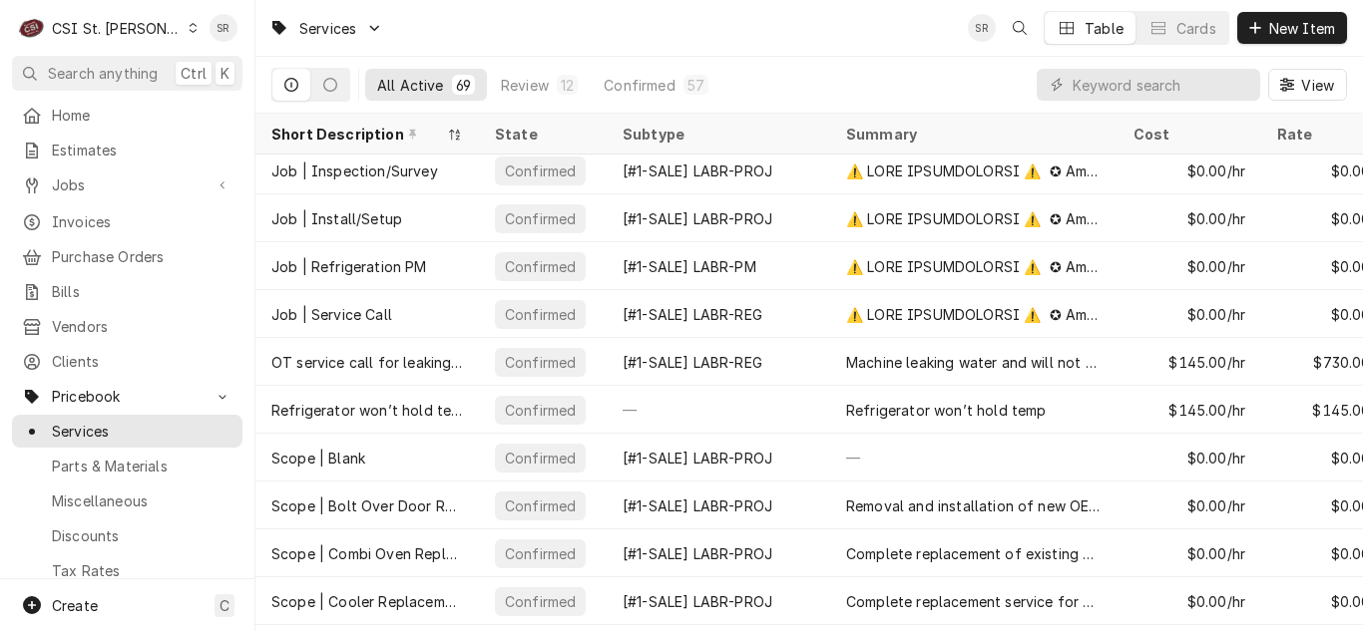
scroll to position [1690, 0]
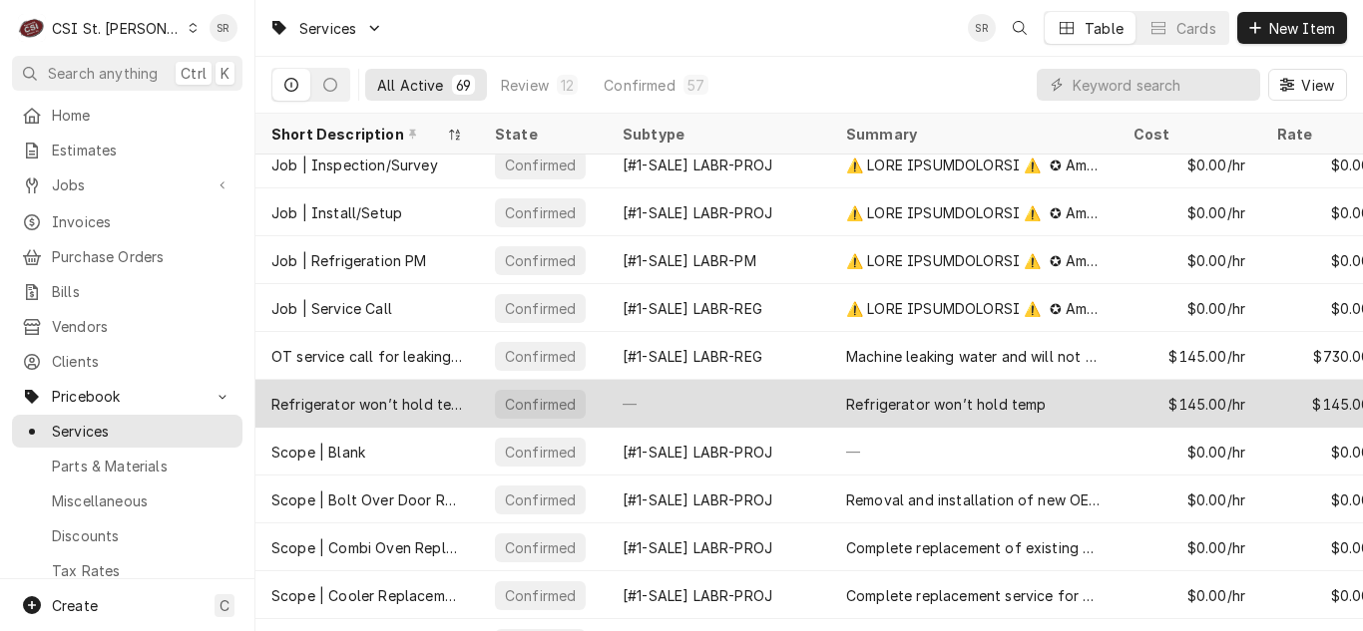
click at [441, 405] on div "Refrigerator won’t hold temp, overtime" at bounding box center [367, 404] width 192 height 21
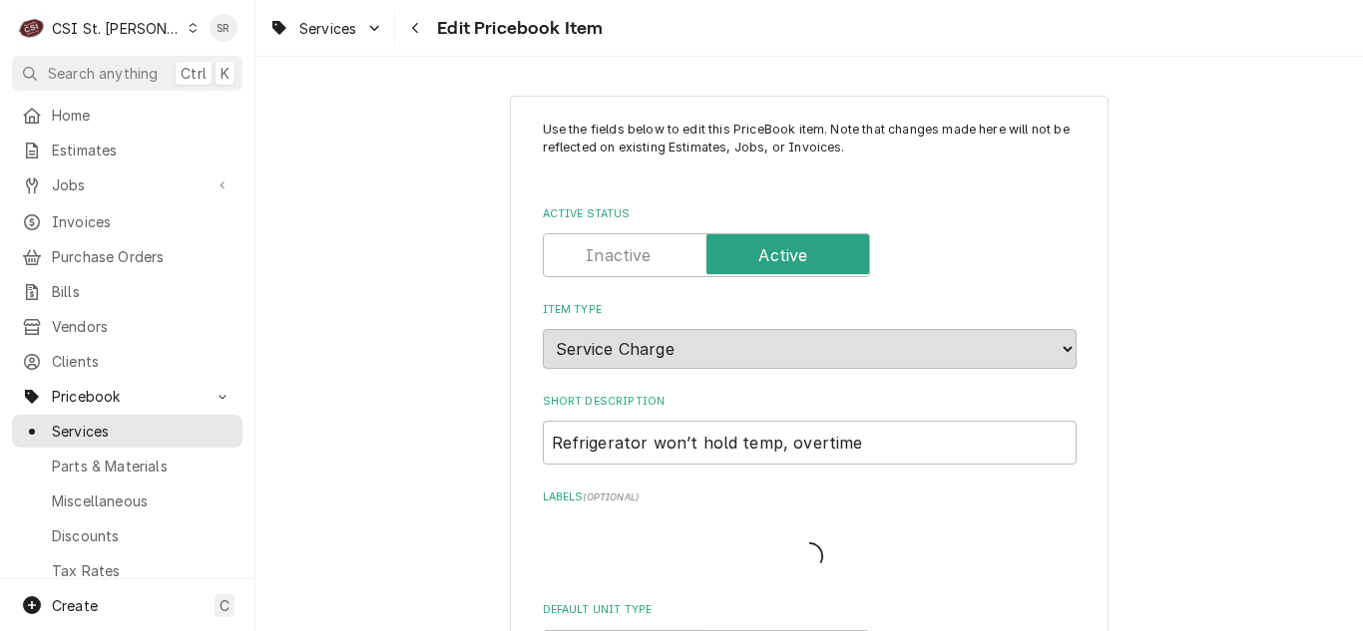
type textarea "x"
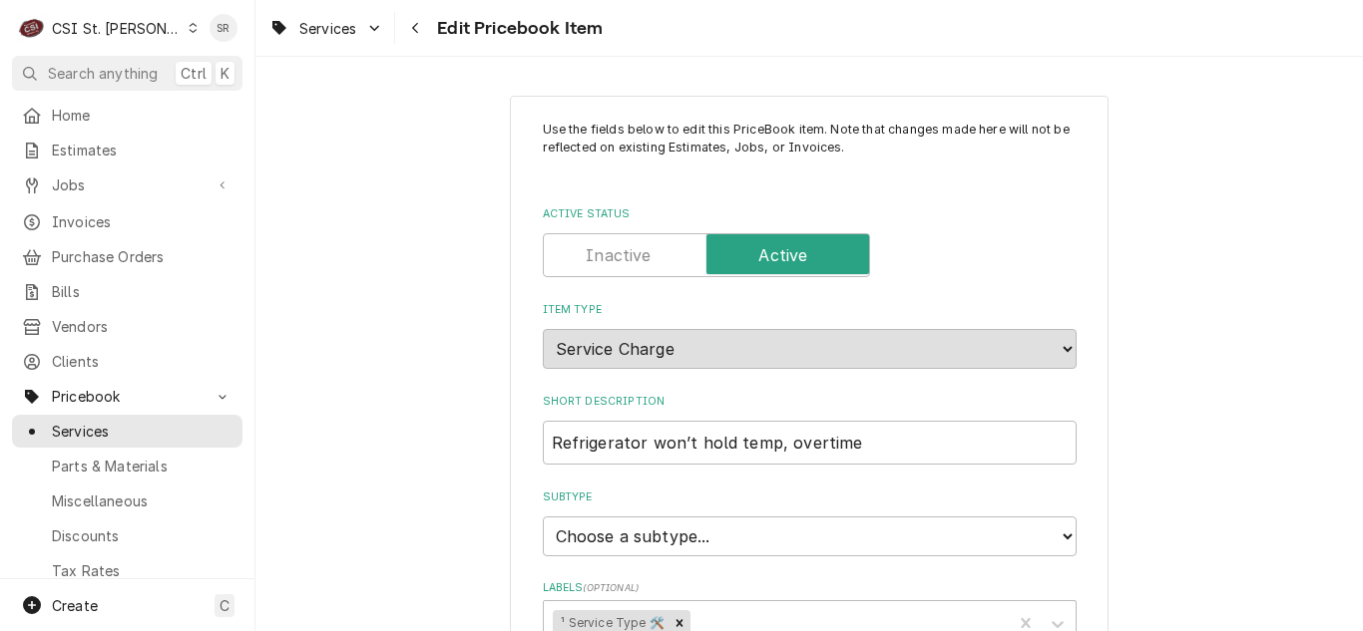
click at [605, 251] on label "Active Status" at bounding box center [706, 255] width 327 height 44
click at [605, 251] on input "Active Status" at bounding box center [706, 255] width 309 height 44
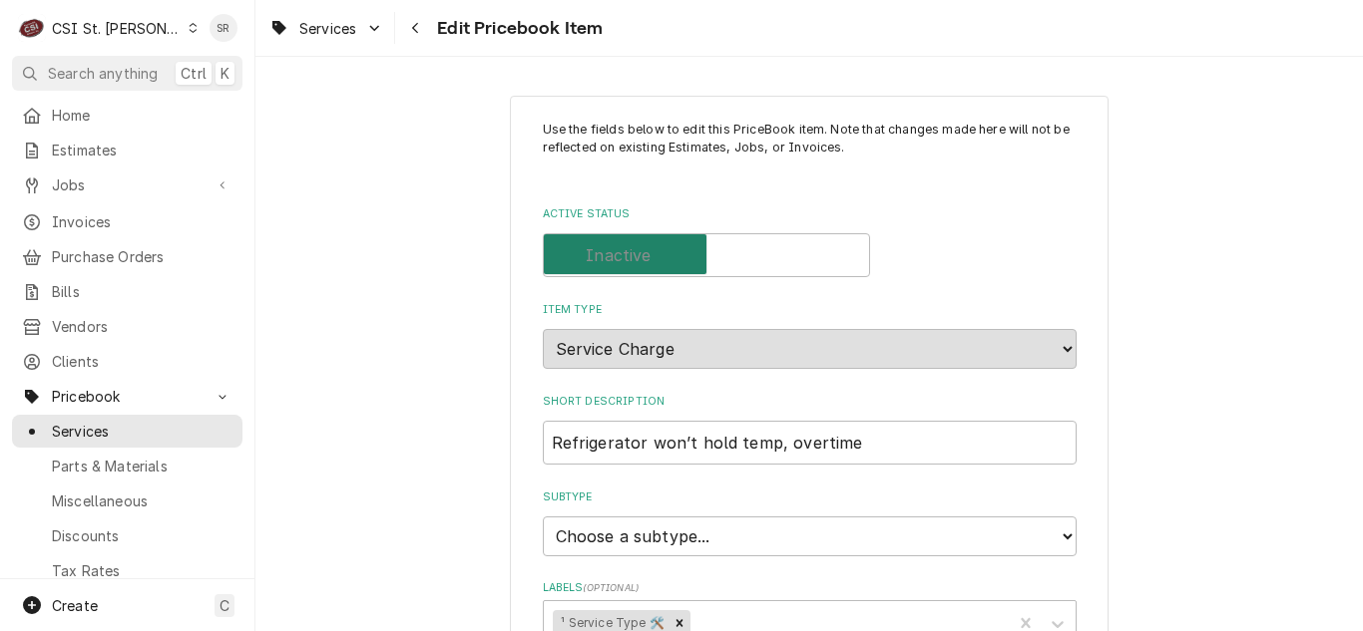
checkbox input "false"
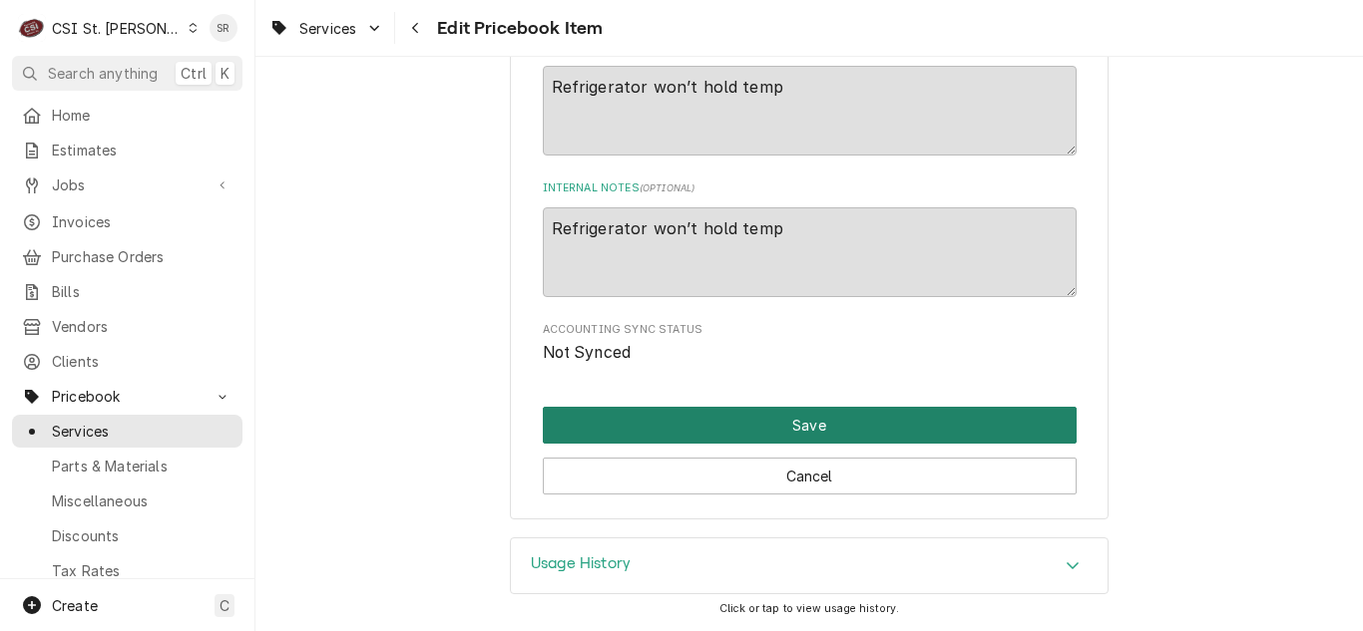
click at [727, 425] on button "Save" at bounding box center [810, 425] width 534 height 37
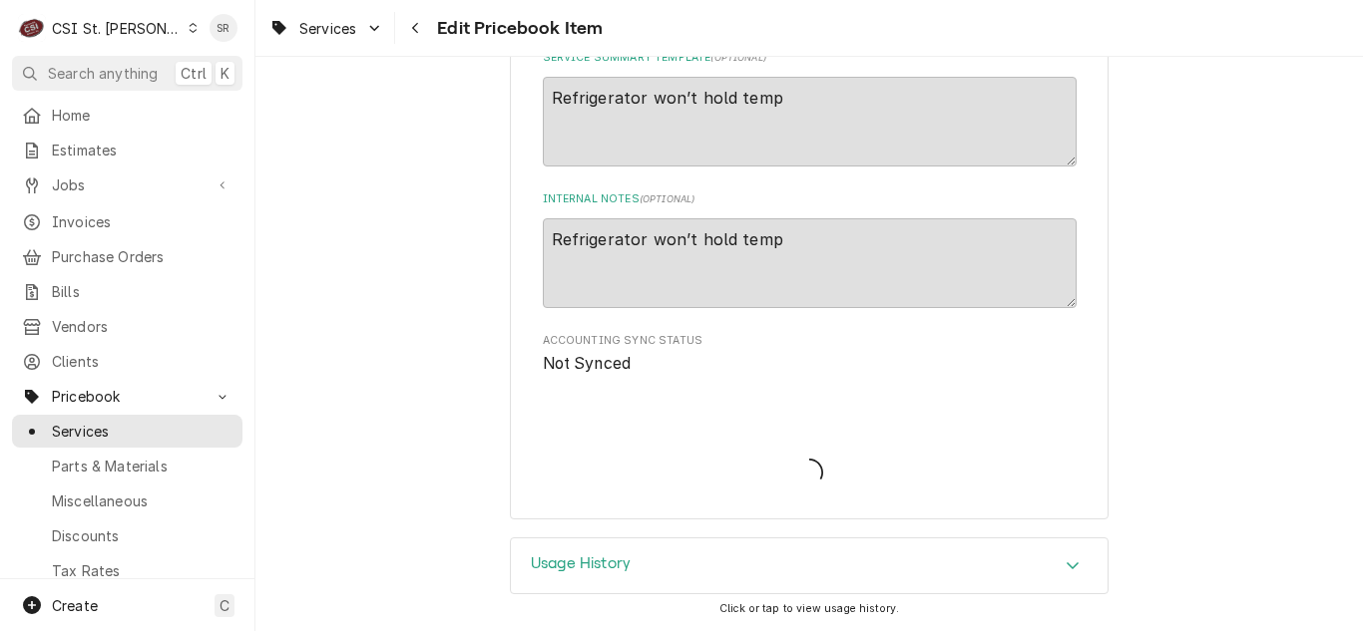
type textarea "x"
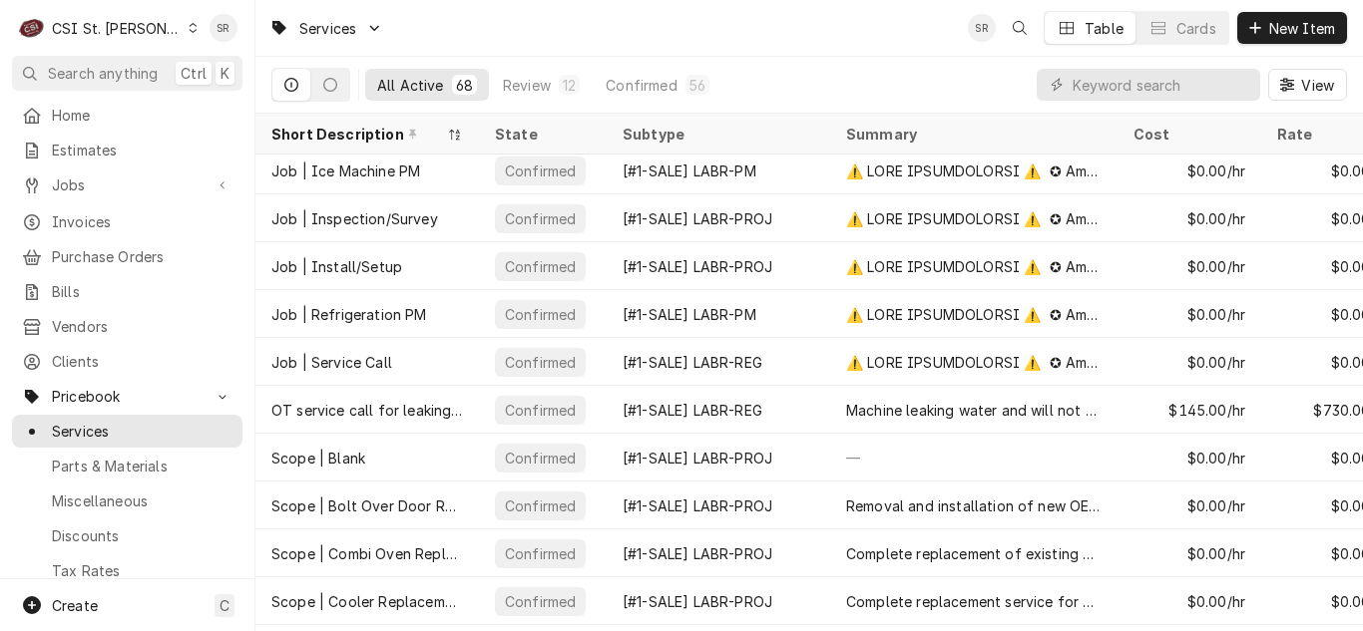
scroll to position [1642, 0]
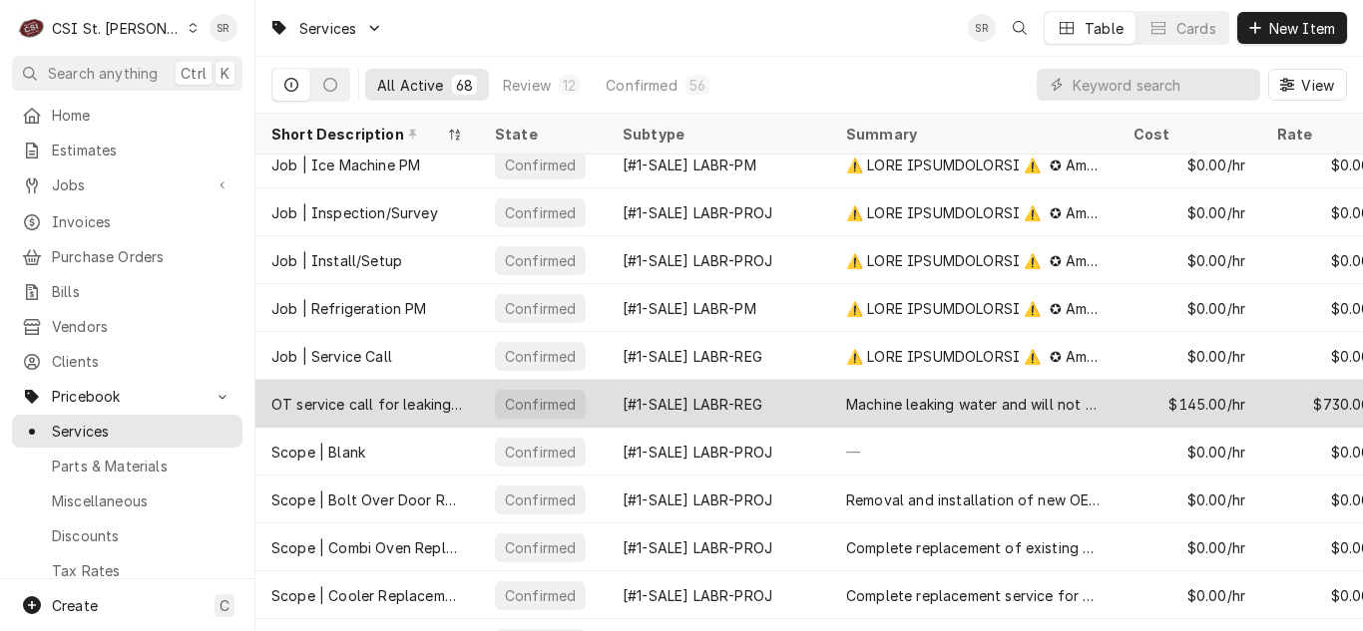
click at [458, 409] on div "OT service call for leaking machine" at bounding box center [367, 404] width 192 height 21
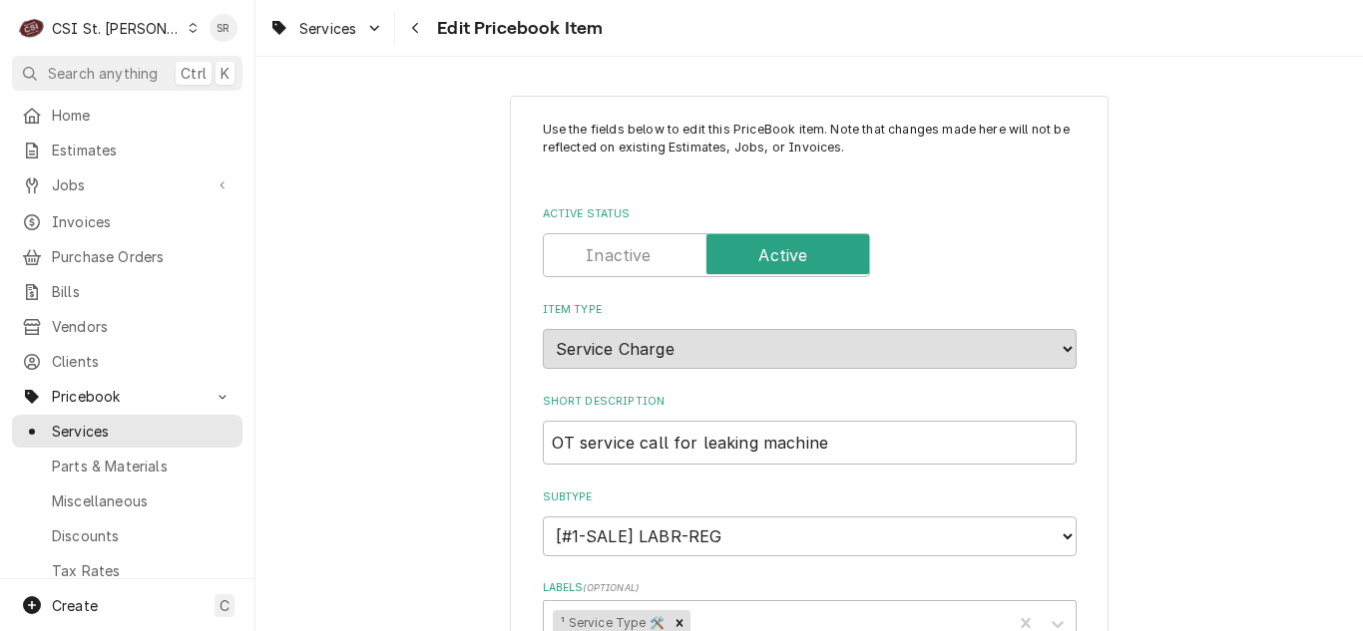
click at [631, 250] on label "Active Status" at bounding box center [706, 255] width 327 height 44
click at [631, 250] on input "Active Status" at bounding box center [706, 255] width 309 height 44
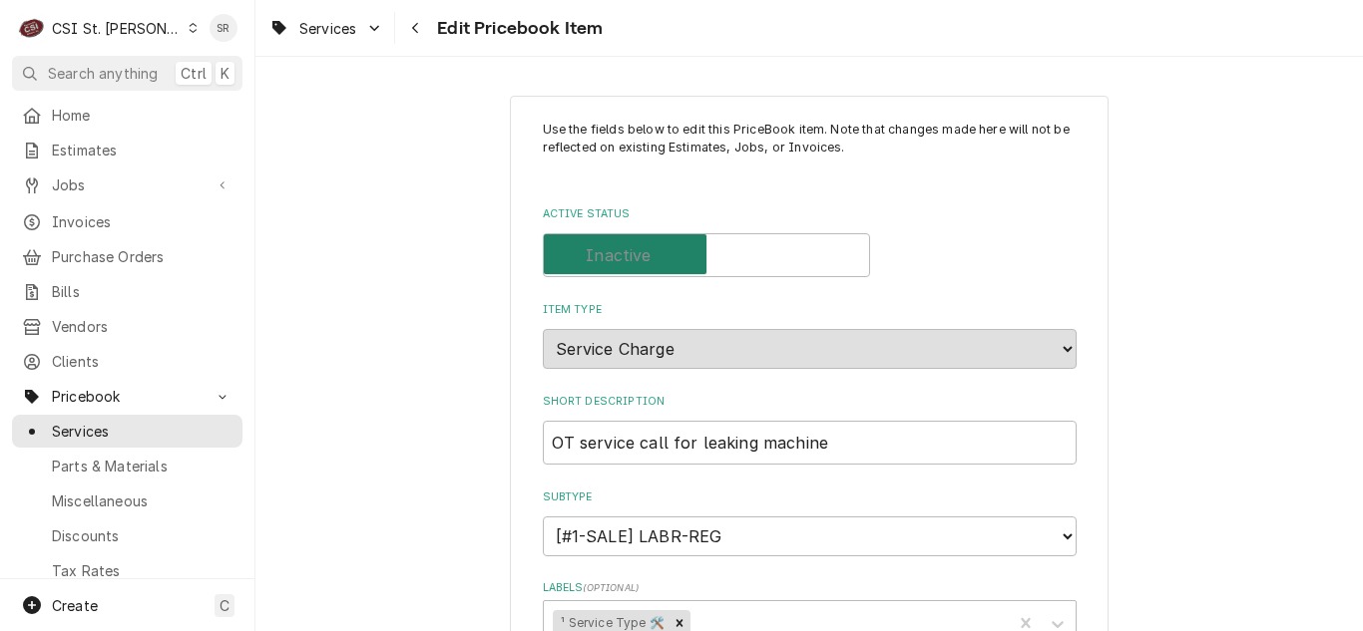
checkbox input "false"
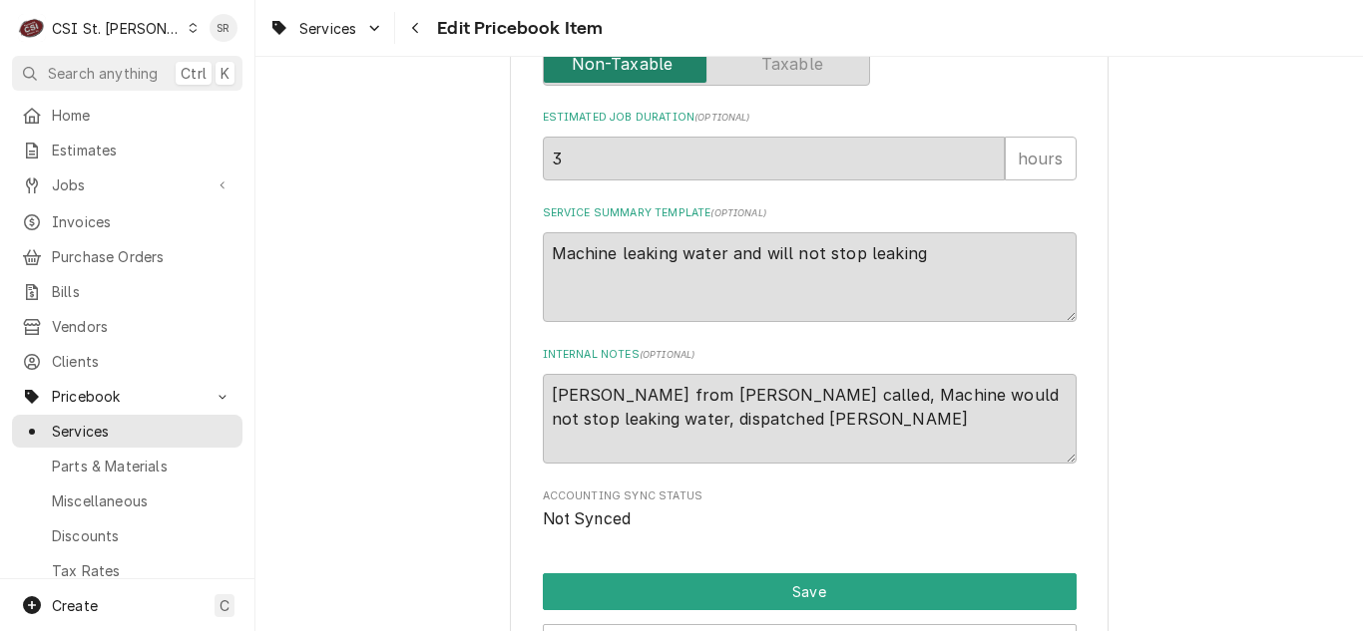
scroll to position [1097, 0]
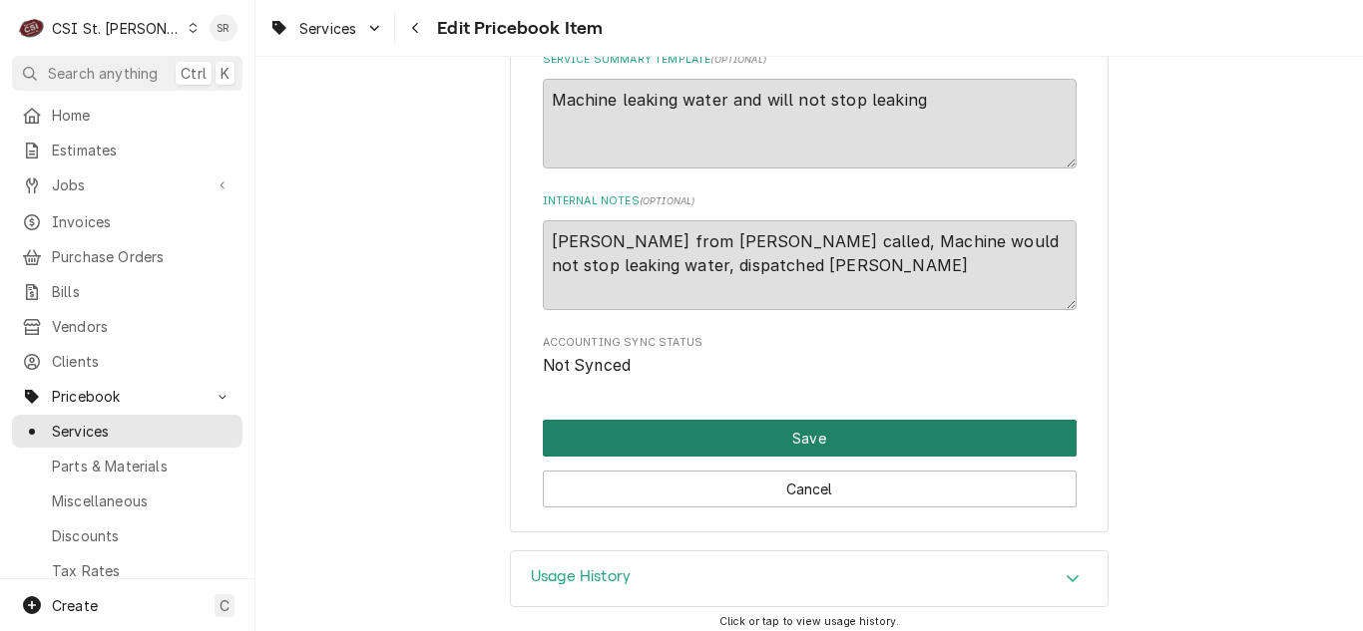
click at [658, 424] on button "Save" at bounding box center [810, 438] width 534 height 37
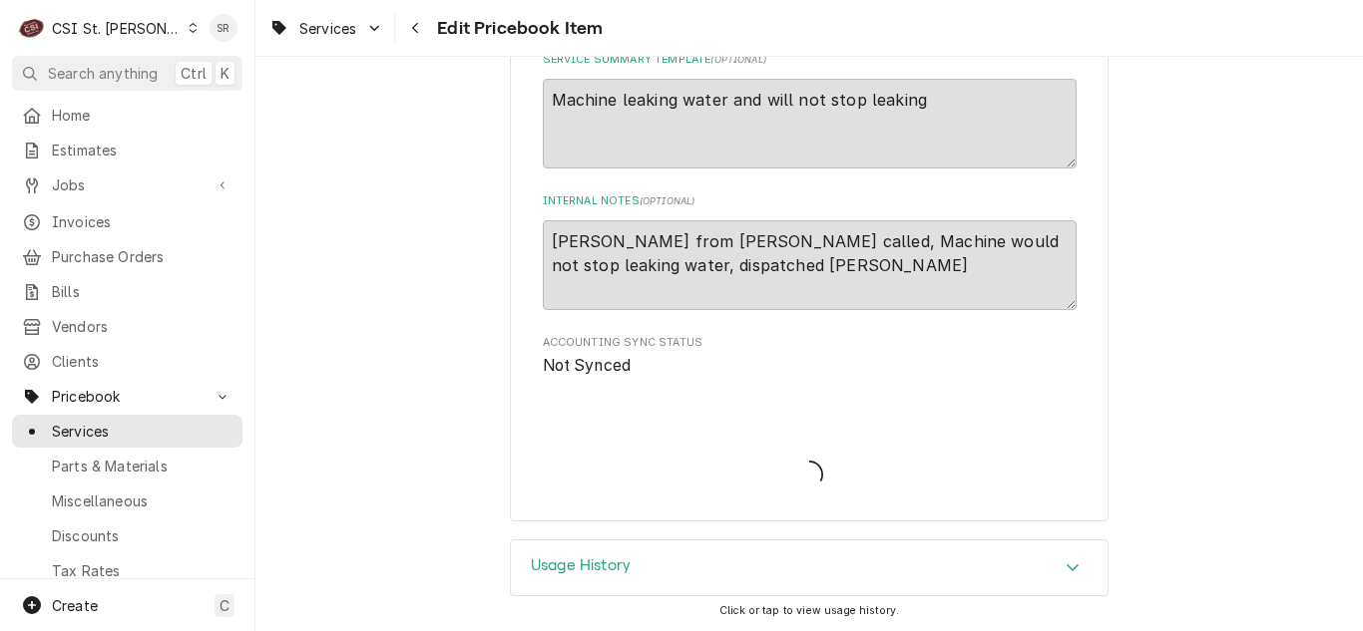
type textarea "x"
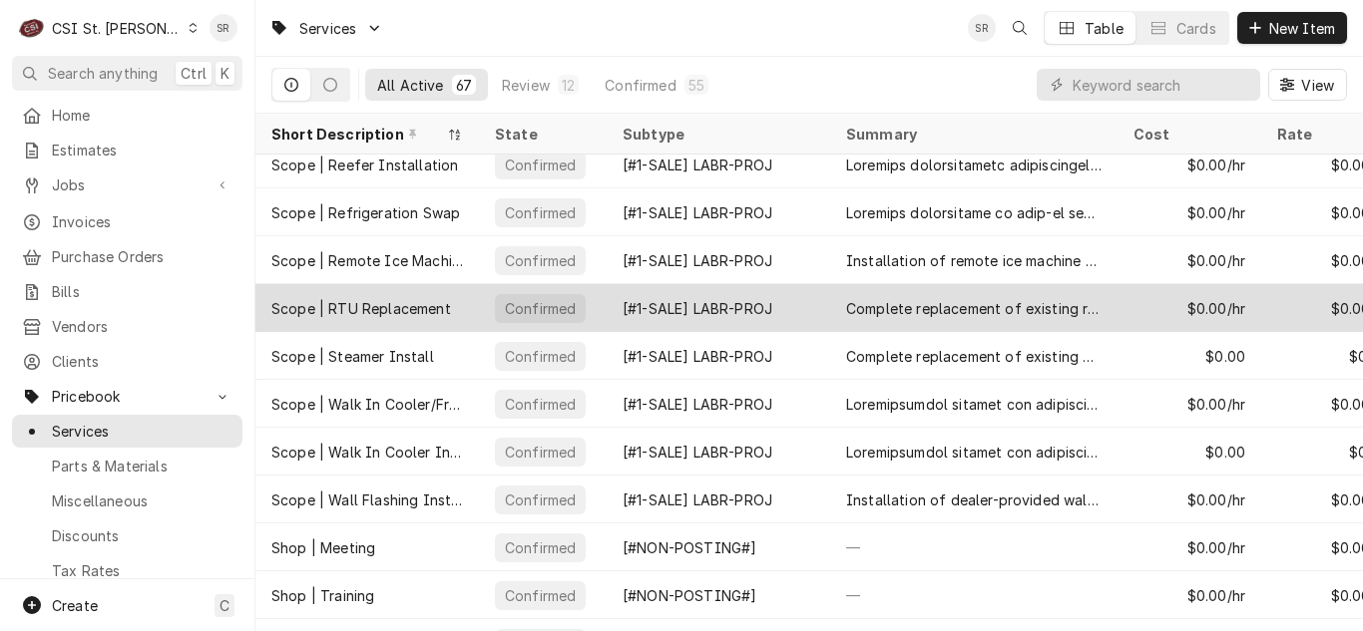
scroll to position [2743, 0]
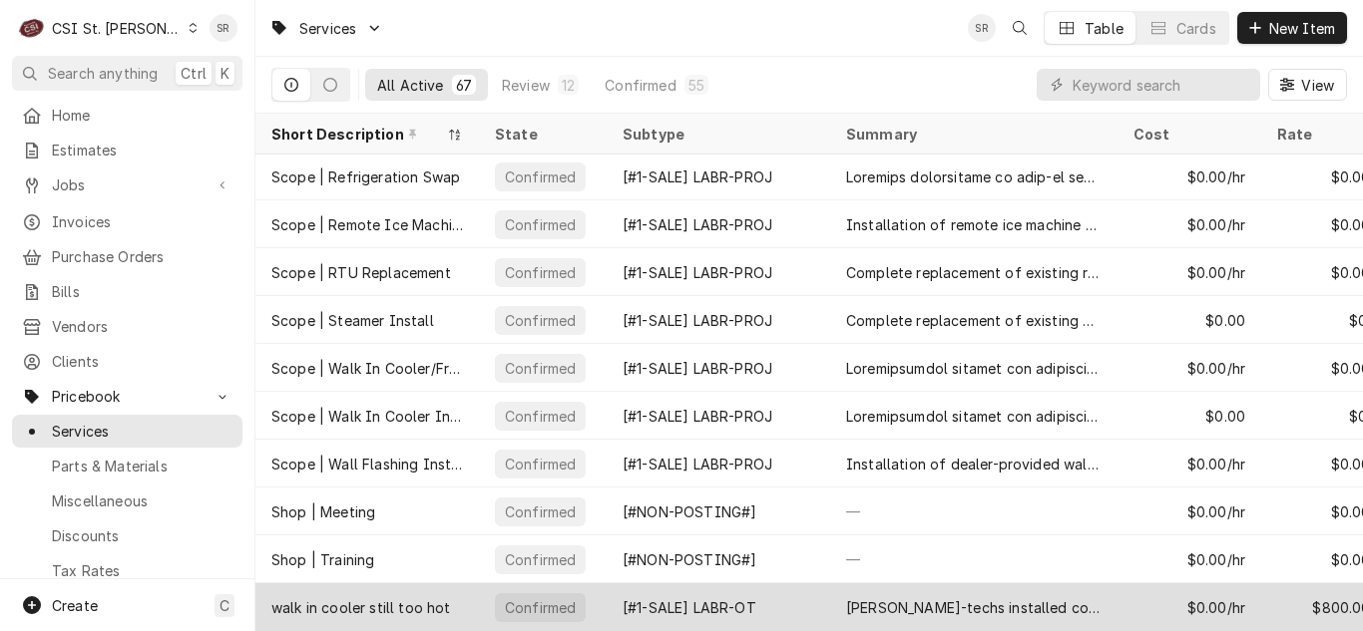
click at [413, 598] on div "walk in cooler still too hot" at bounding box center [360, 608] width 179 height 21
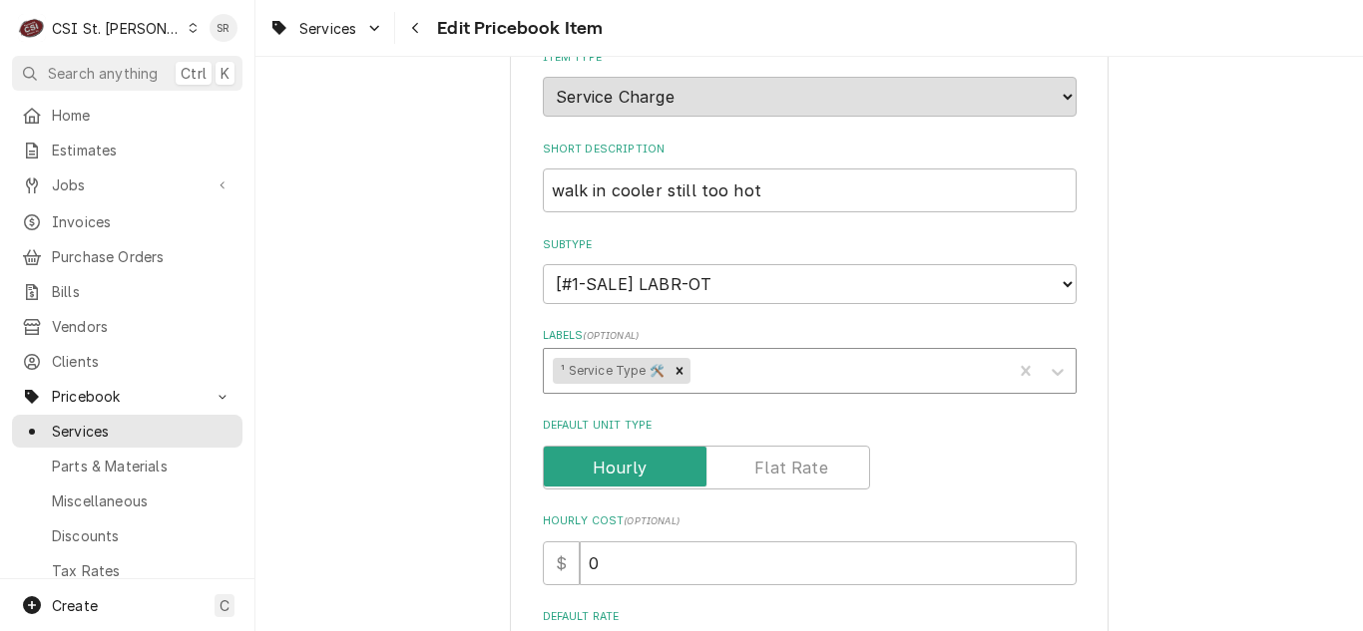
scroll to position [299, 0]
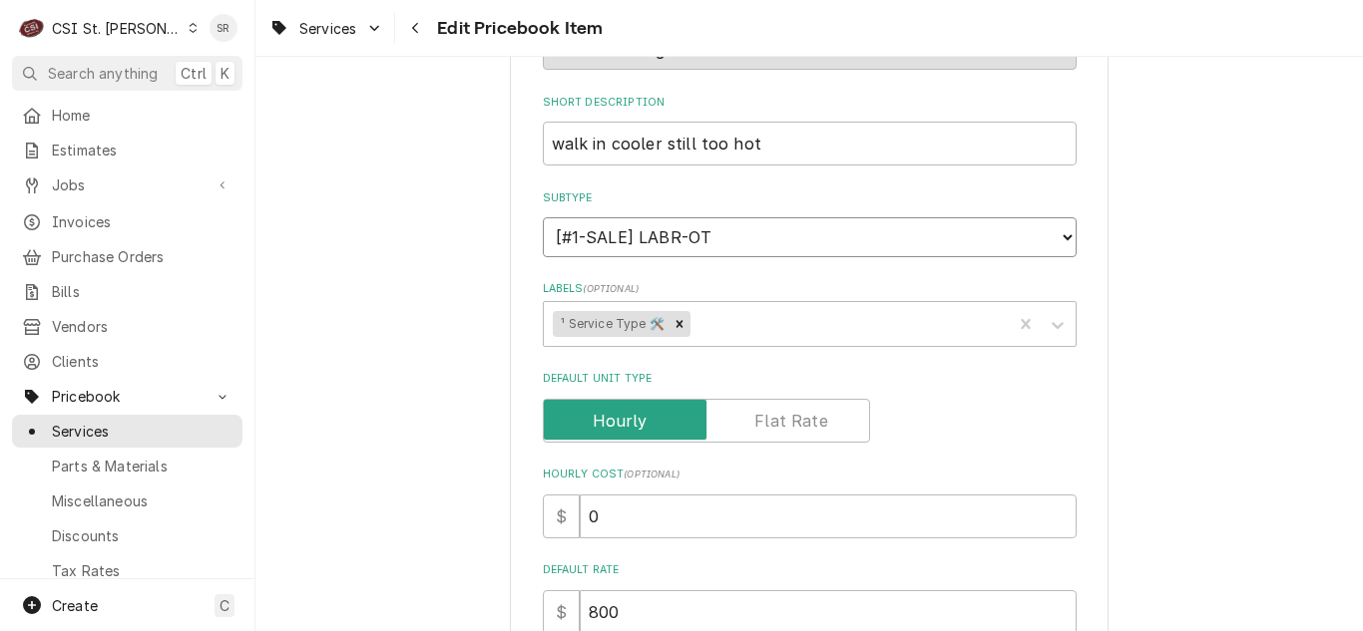
click at [722, 236] on select "Choose a subtype... [#1-SALE] LABR-BEV [#1-SALE] LABR-BEV-PM [#1-SALE] LABR-DBL…" at bounding box center [810, 237] width 534 height 40
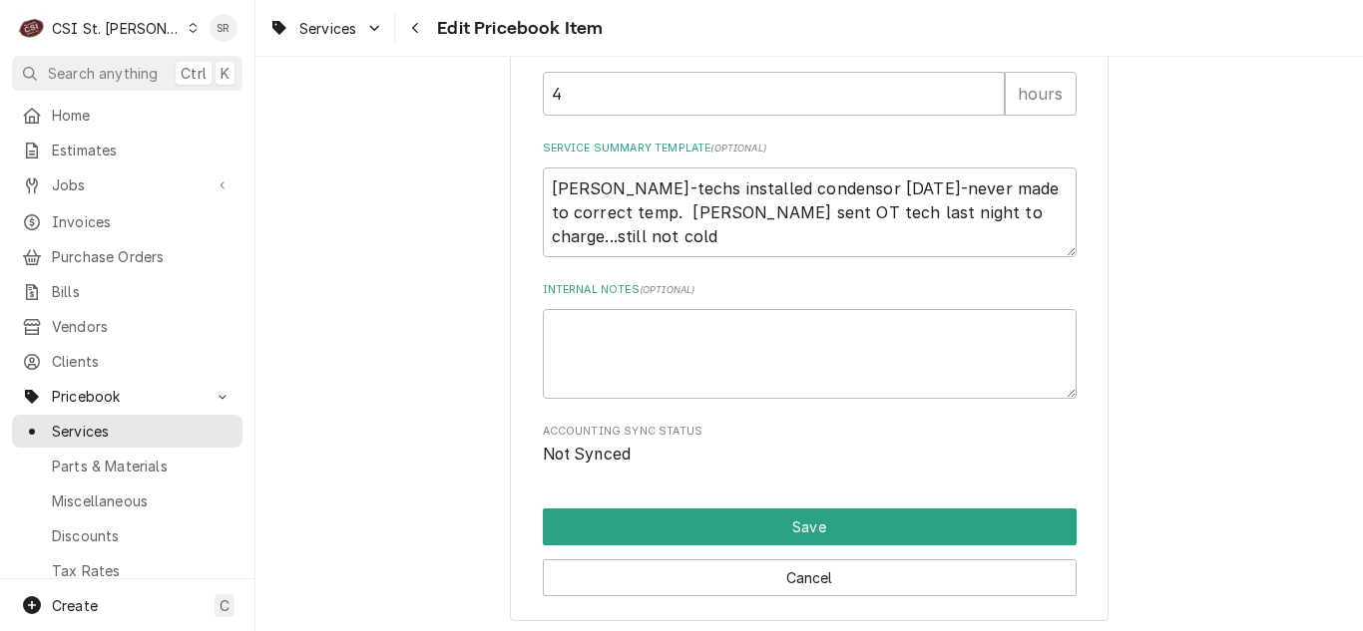
scroll to position [1110, 0]
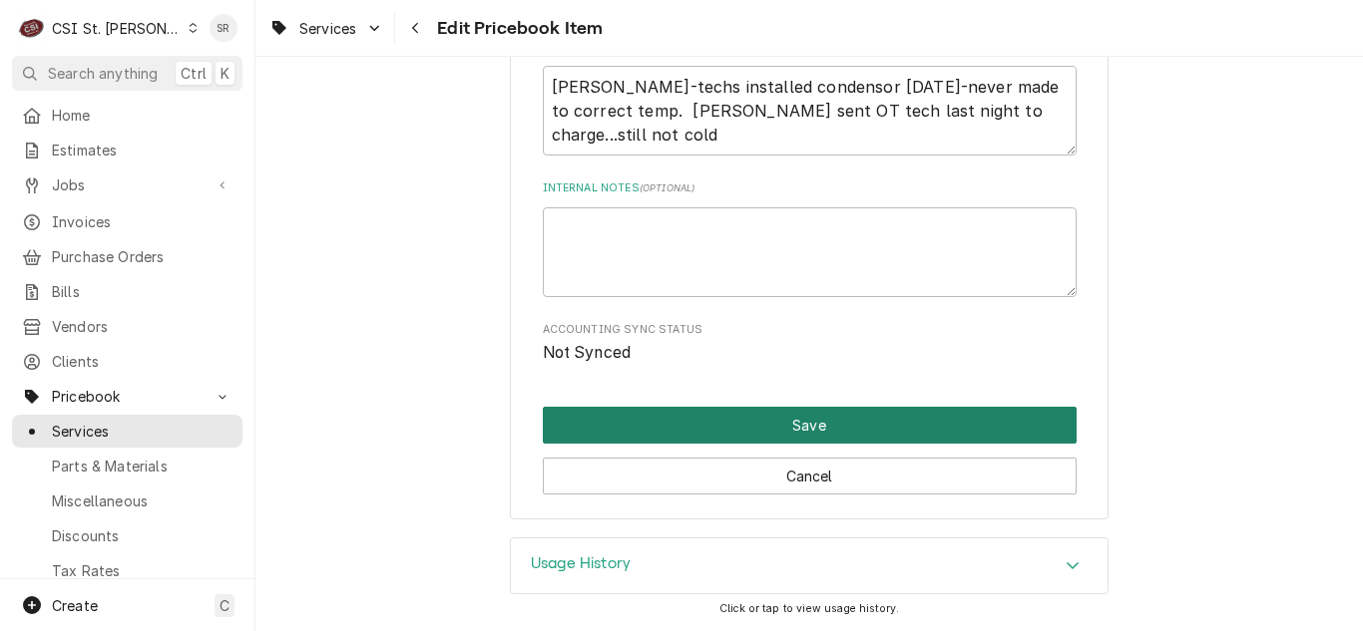
click at [813, 425] on button "Save" at bounding box center [810, 425] width 534 height 37
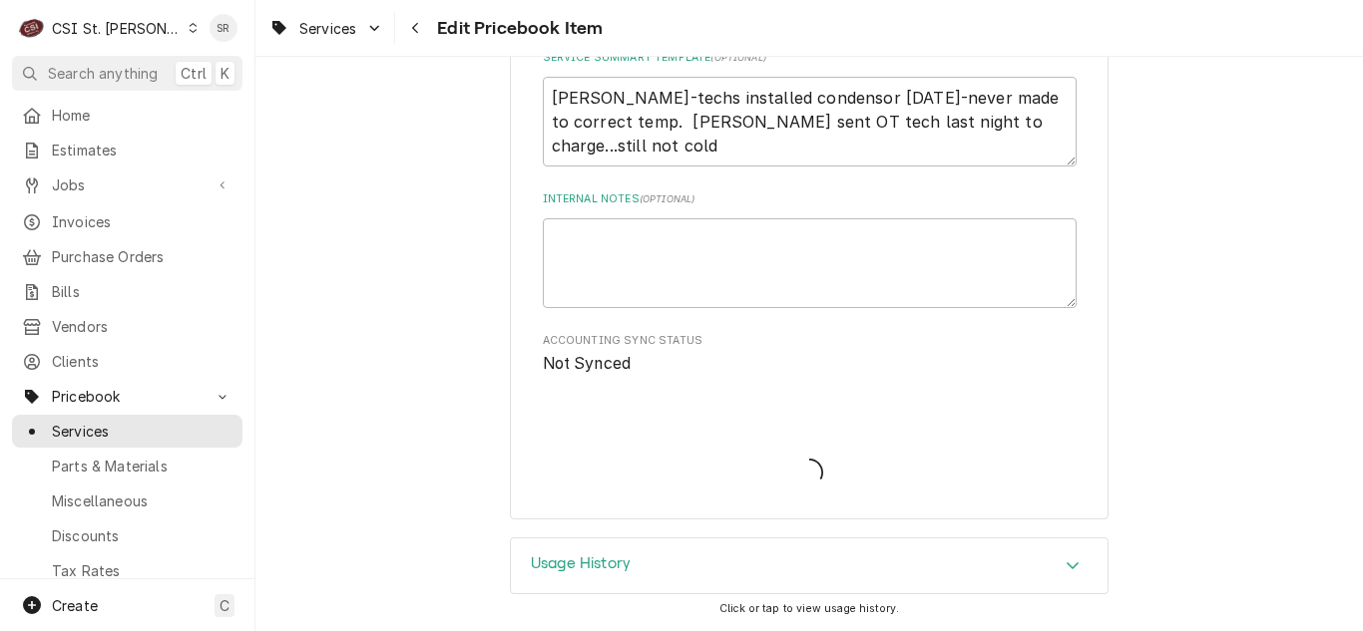
scroll to position [1099, 0]
type textarea "x"
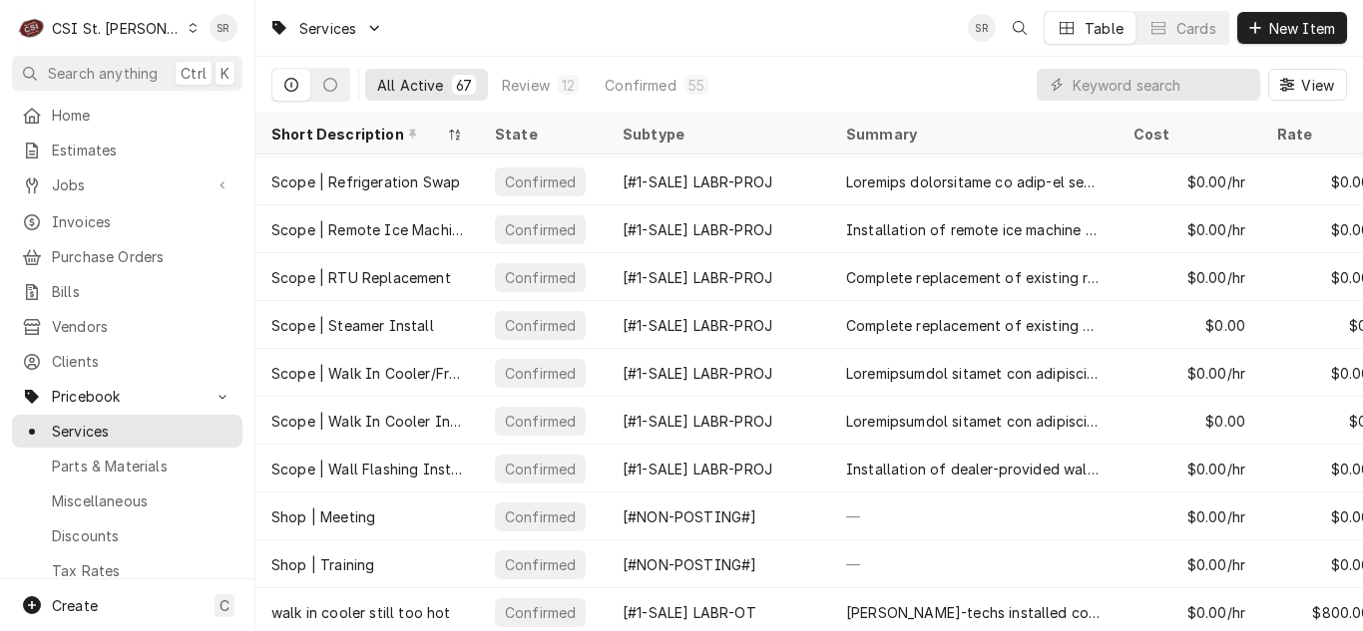
scroll to position [2743, 0]
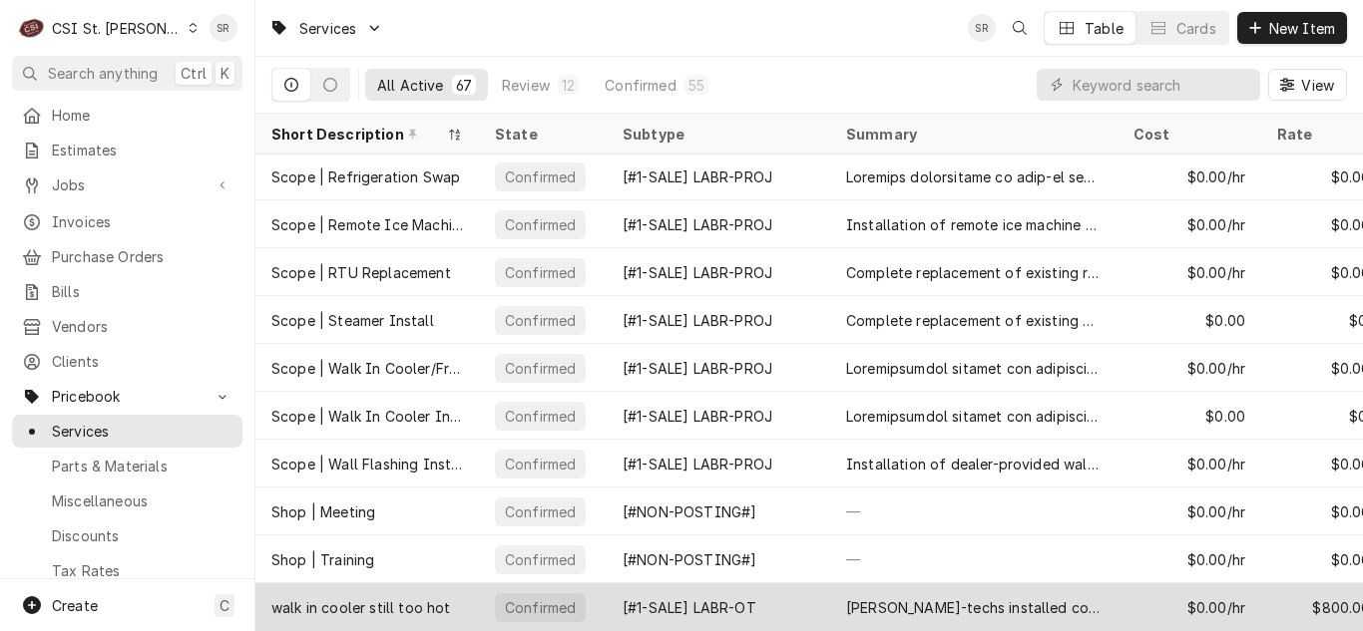
click at [463, 601] on div "walk in cooler still too hot" at bounding box center [366, 608] width 223 height 48
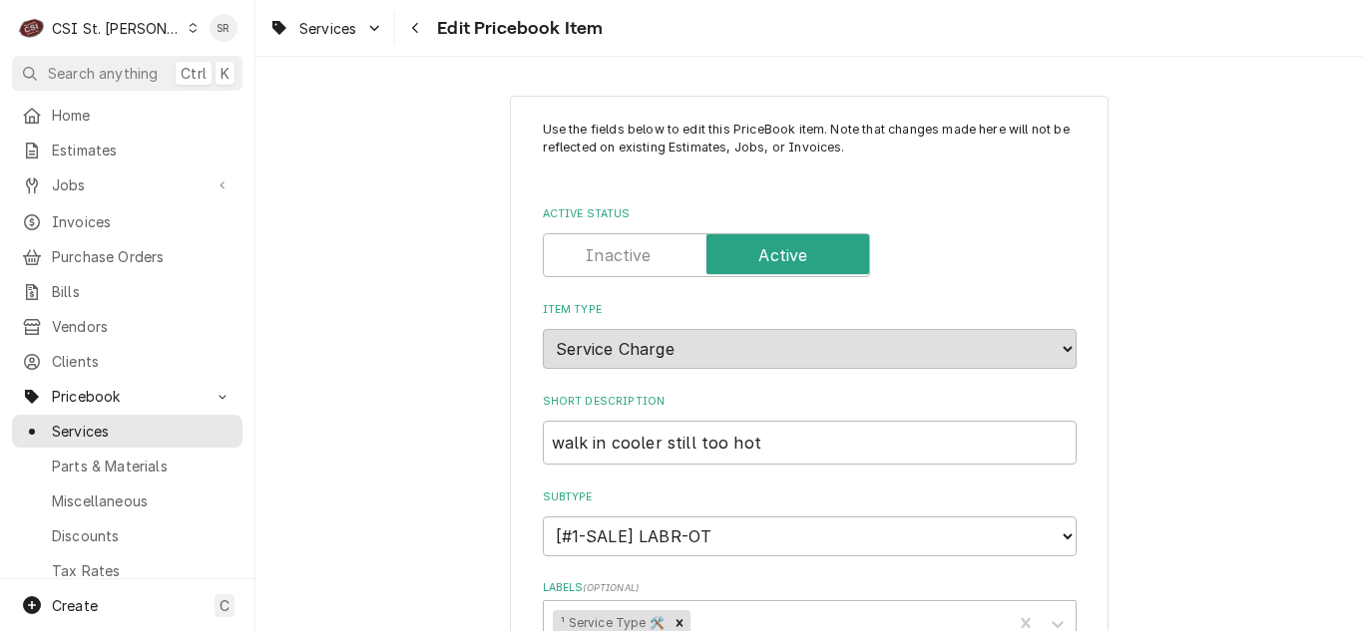
click at [630, 253] on label "Active Status" at bounding box center [706, 255] width 327 height 44
click at [630, 253] on input "Active Status" at bounding box center [706, 255] width 309 height 44
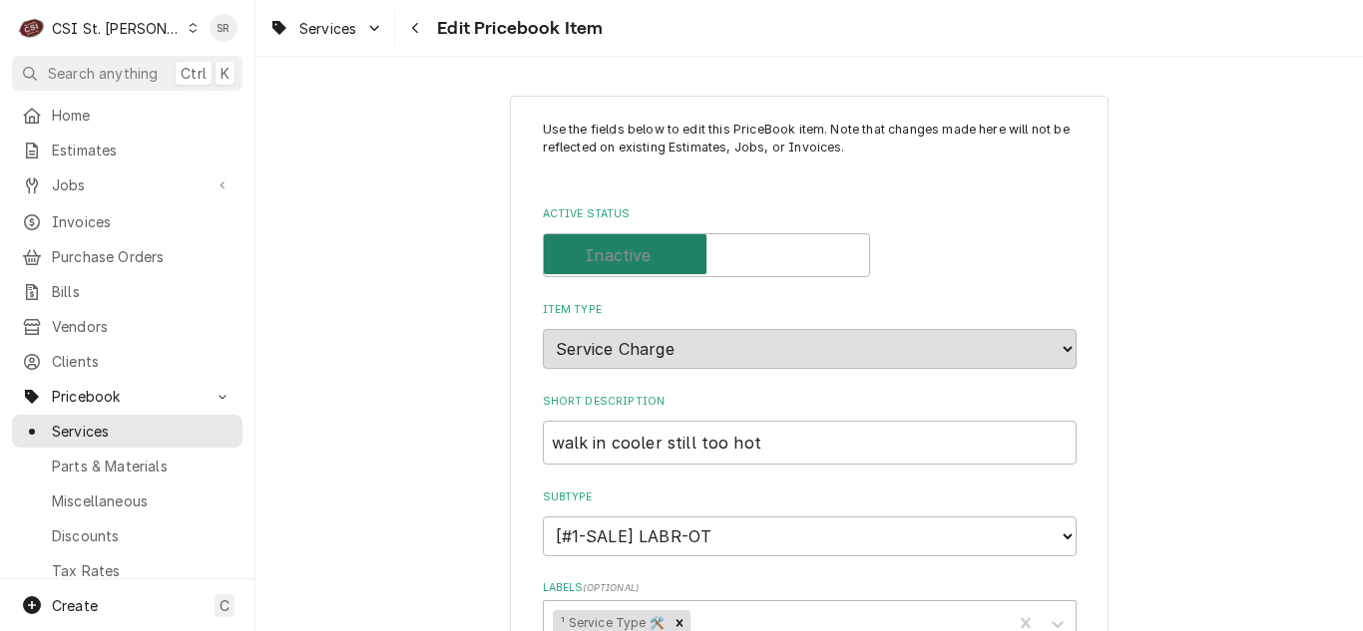
checkbox input "false"
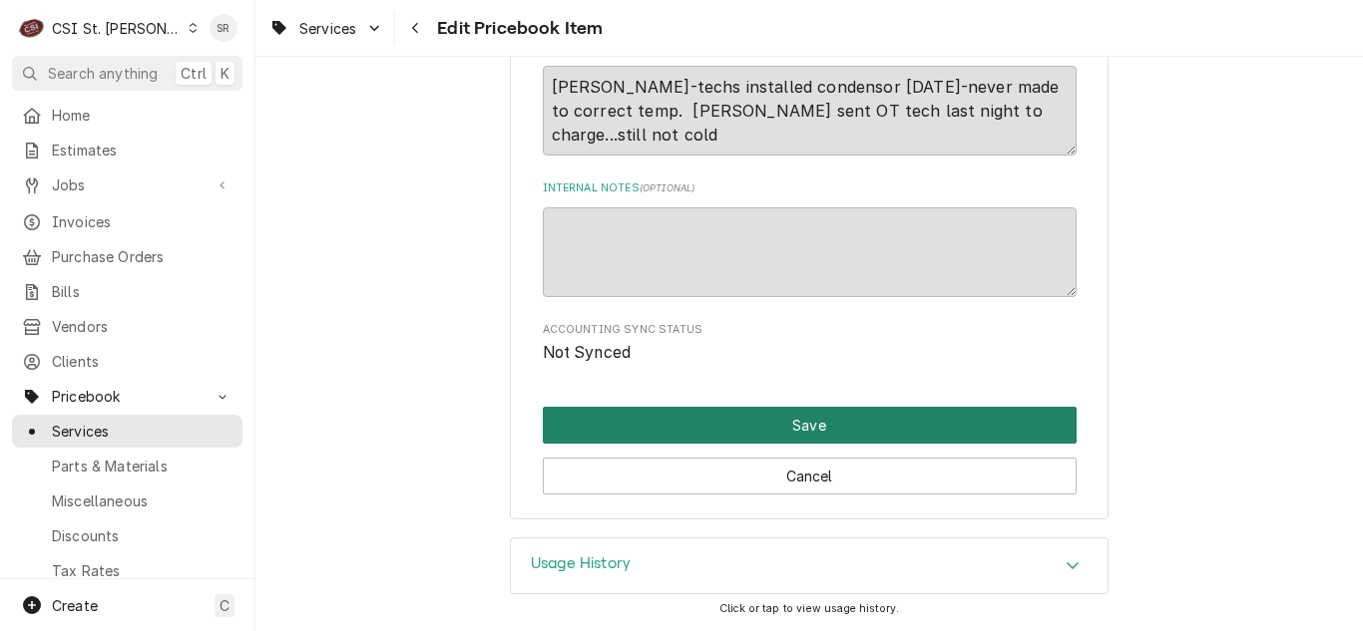
click at [768, 417] on button "Save" at bounding box center [810, 425] width 534 height 37
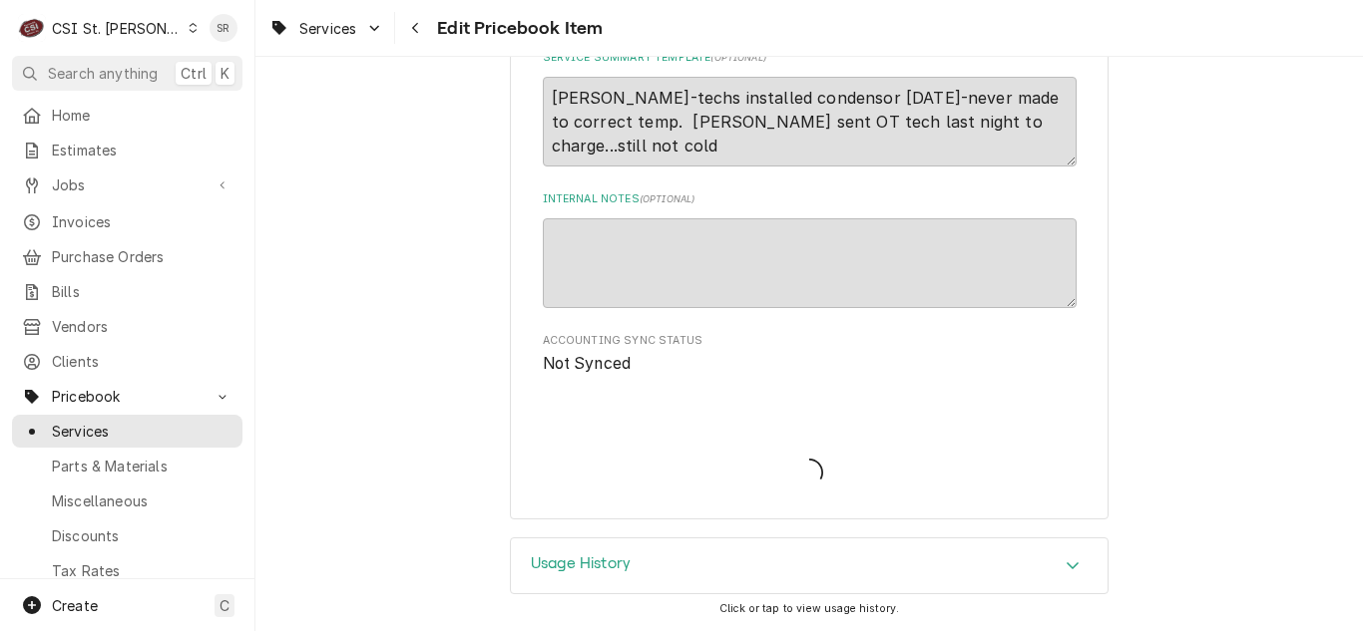
scroll to position [1099, 0]
type textarea "x"
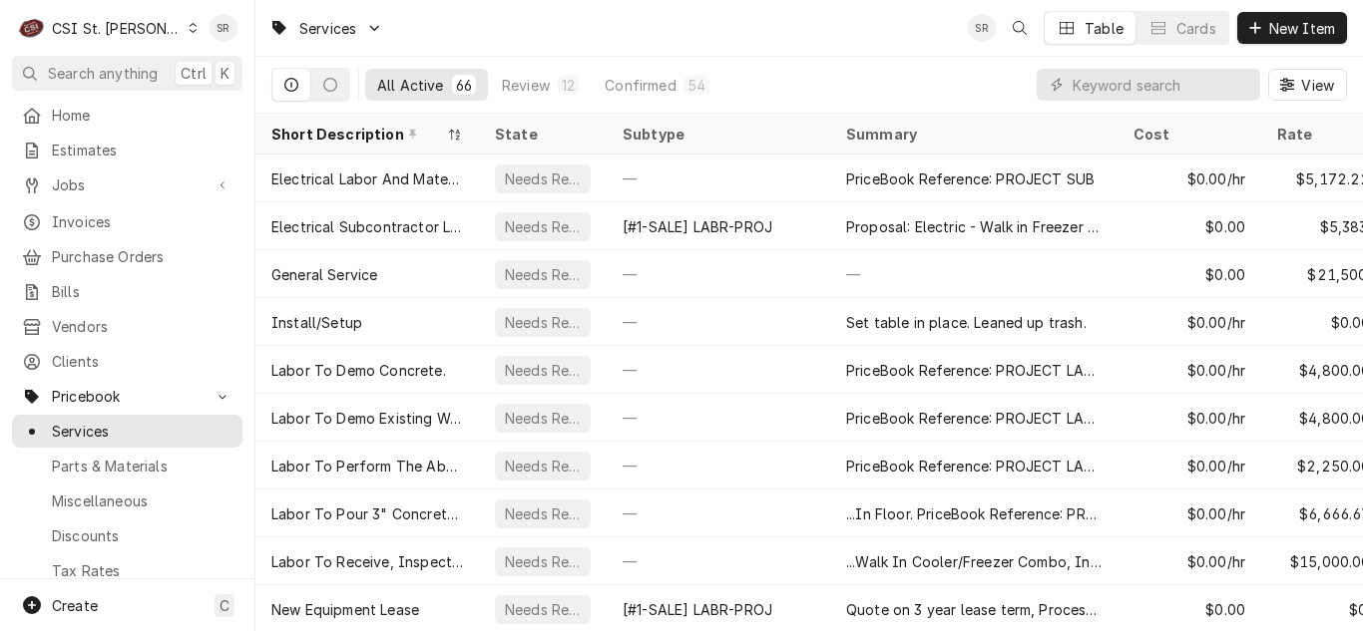
drag, startPoint x: 97, startPoint y: 171, endPoint x: 90, endPoint y: 197, distance: 26.9
click at [97, 175] on span "Jobs" at bounding box center [127, 185] width 151 height 21
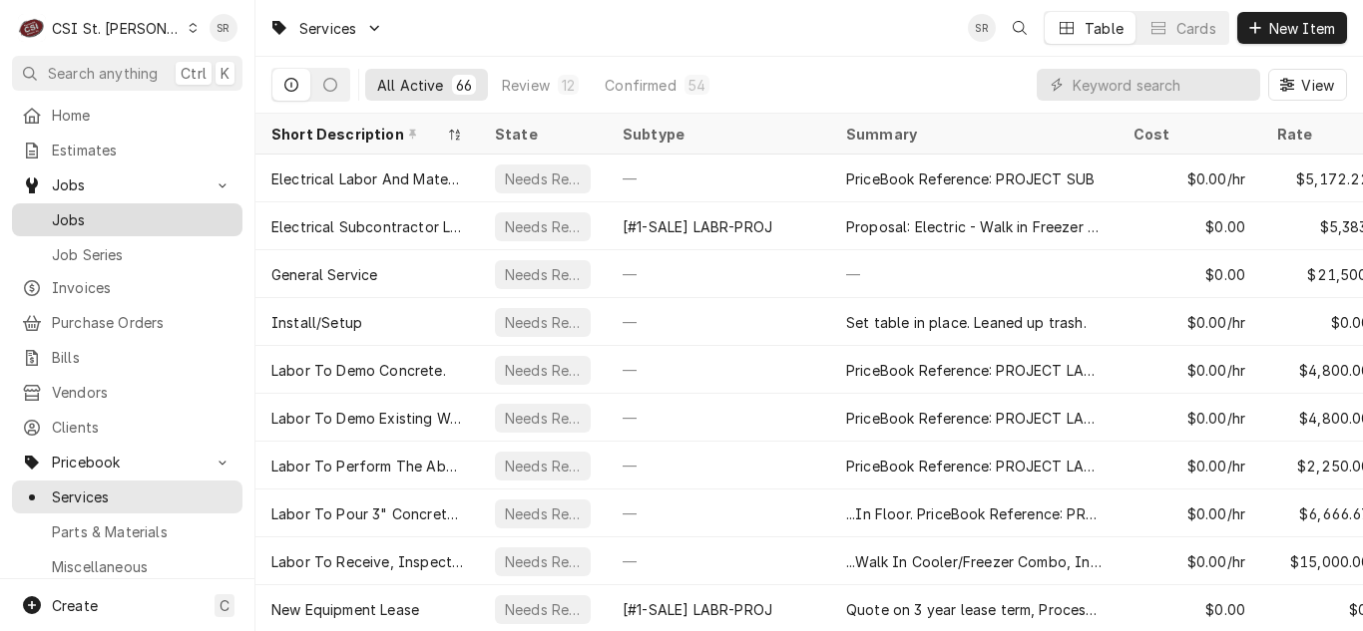
click at [78, 219] on span "Jobs" at bounding box center [142, 219] width 181 height 21
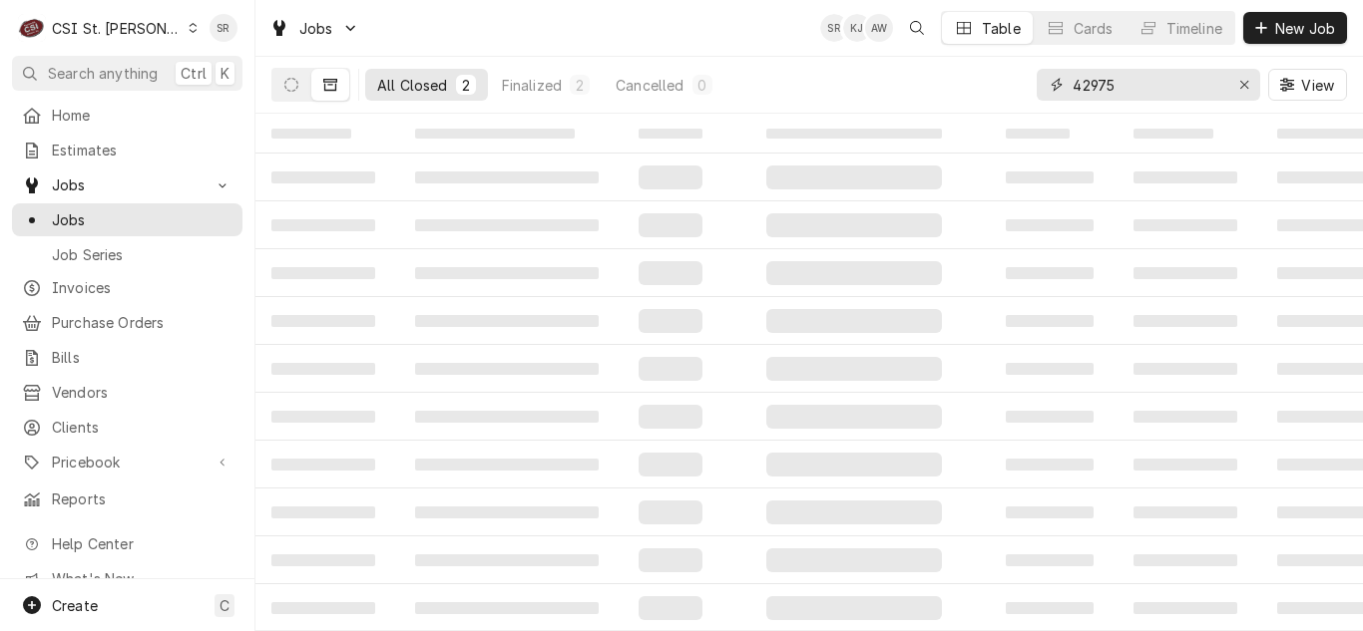
drag, startPoint x: 1119, startPoint y: 78, endPoint x: 1074, endPoint y: 78, distance: 44.9
click at [1074, 78] on input "42975" at bounding box center [1147, 85] width 150 height 32
type input "42867"
click at [285, 87] on icon "Dynamic Content Wrapper" at bounding box center [291, 85] width 14 height 14
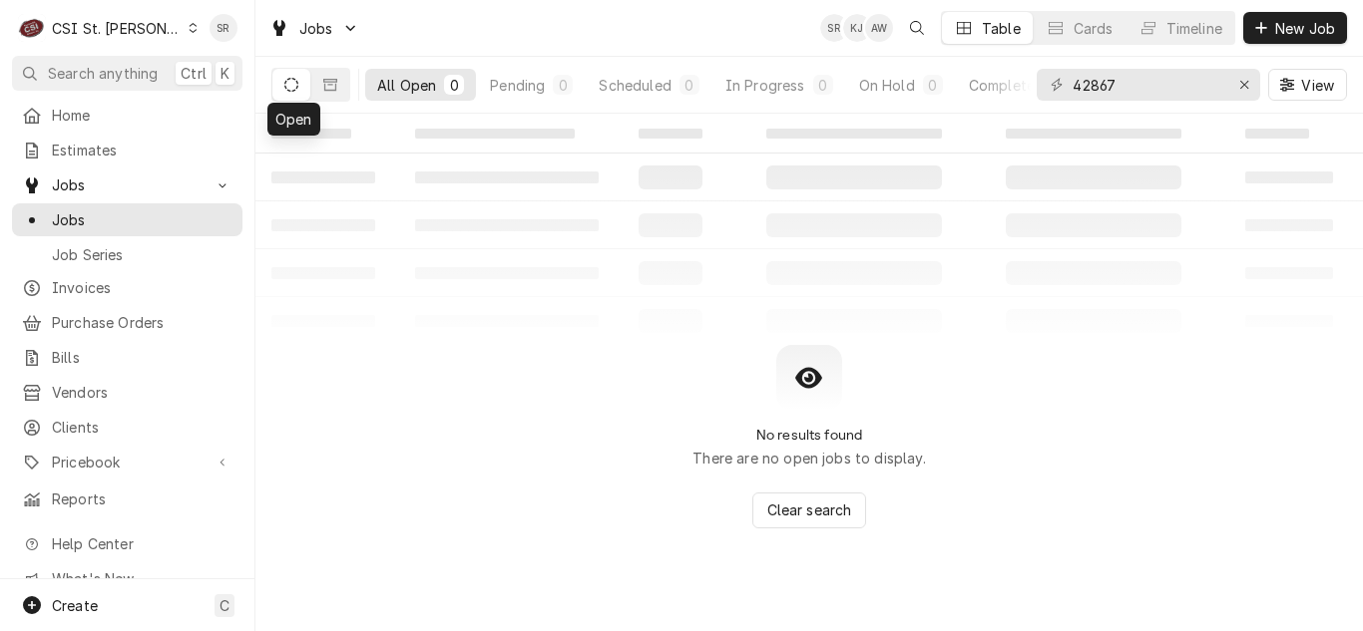
click at [105, 27] on div "CSI St. [PERSON_NAME]" at bounding box center [117, 28] width 130 height 21
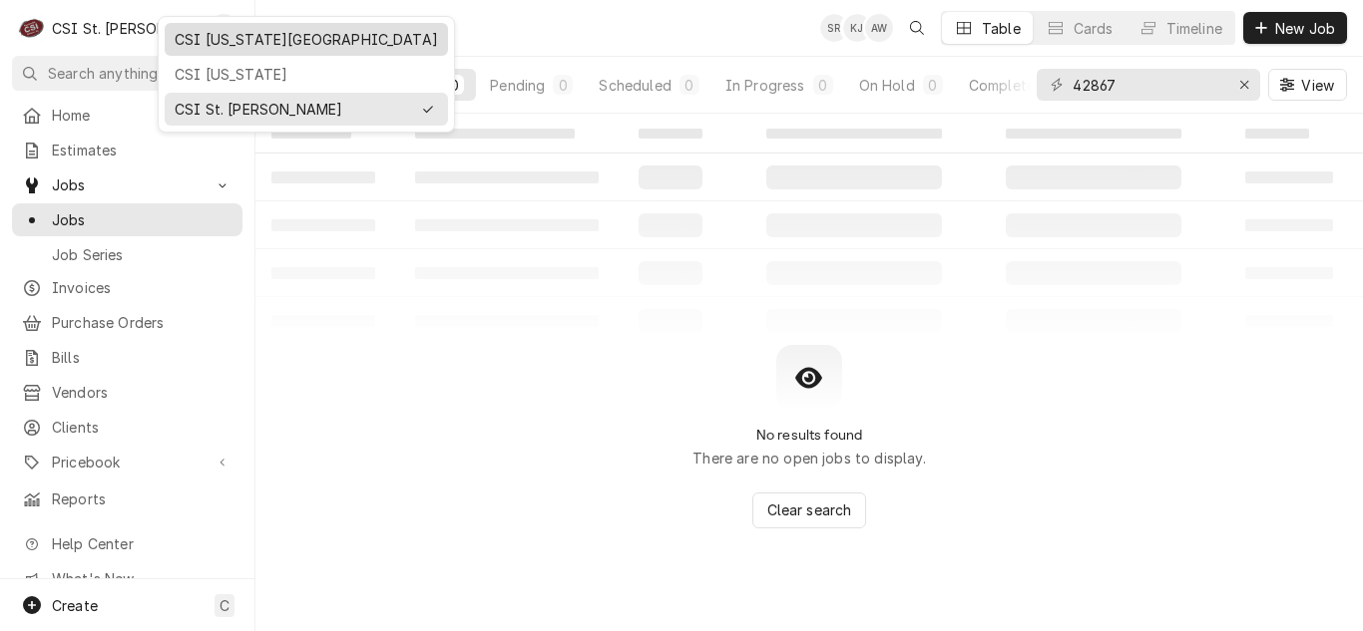
click at [228, 43] on div "CSI Kansas City" at bounding box center [306, 39] width 263 height 21
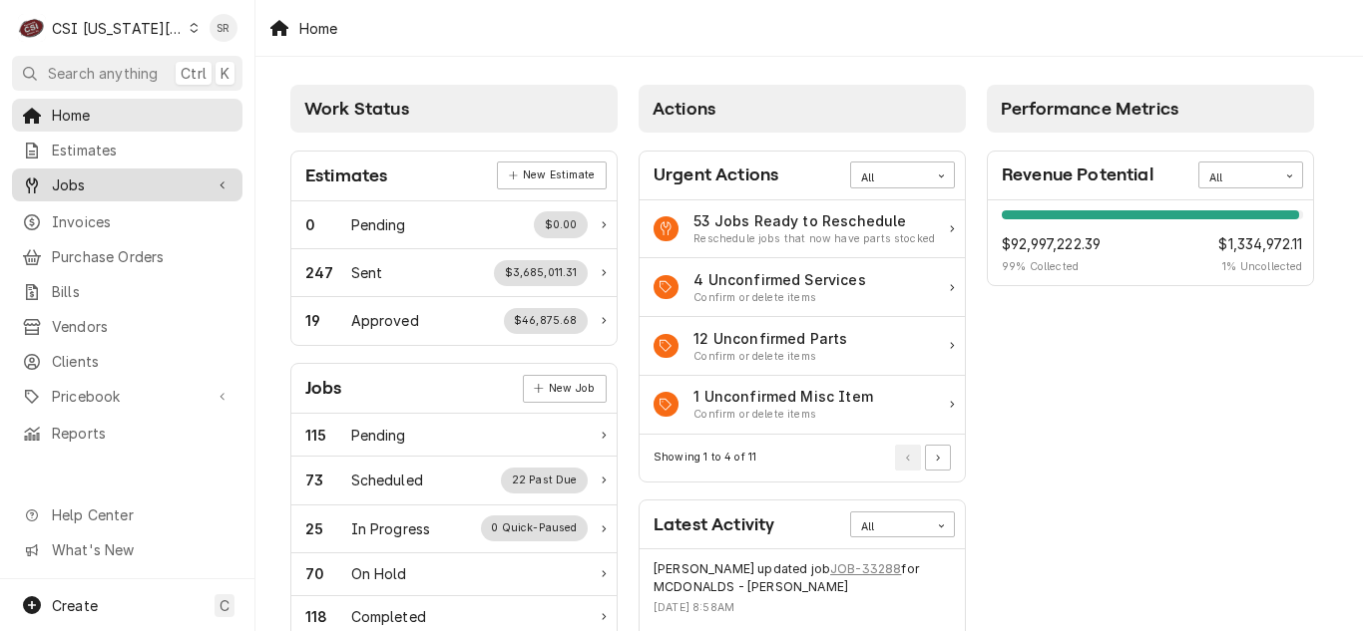
click at [95, 175] on span "Jobs" at bounding box center [127, 185] width 151 height 21
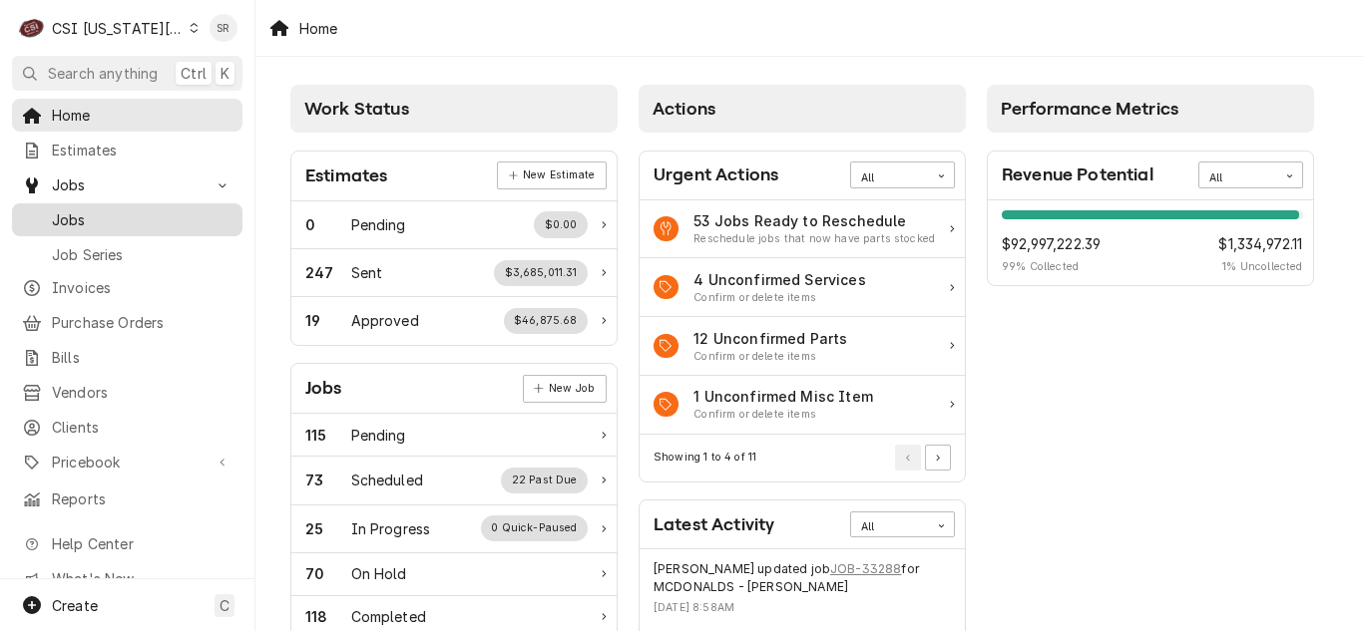
click at [82, 209] on span "Jobs" at bounding box center [142, 219] width 181 height 21
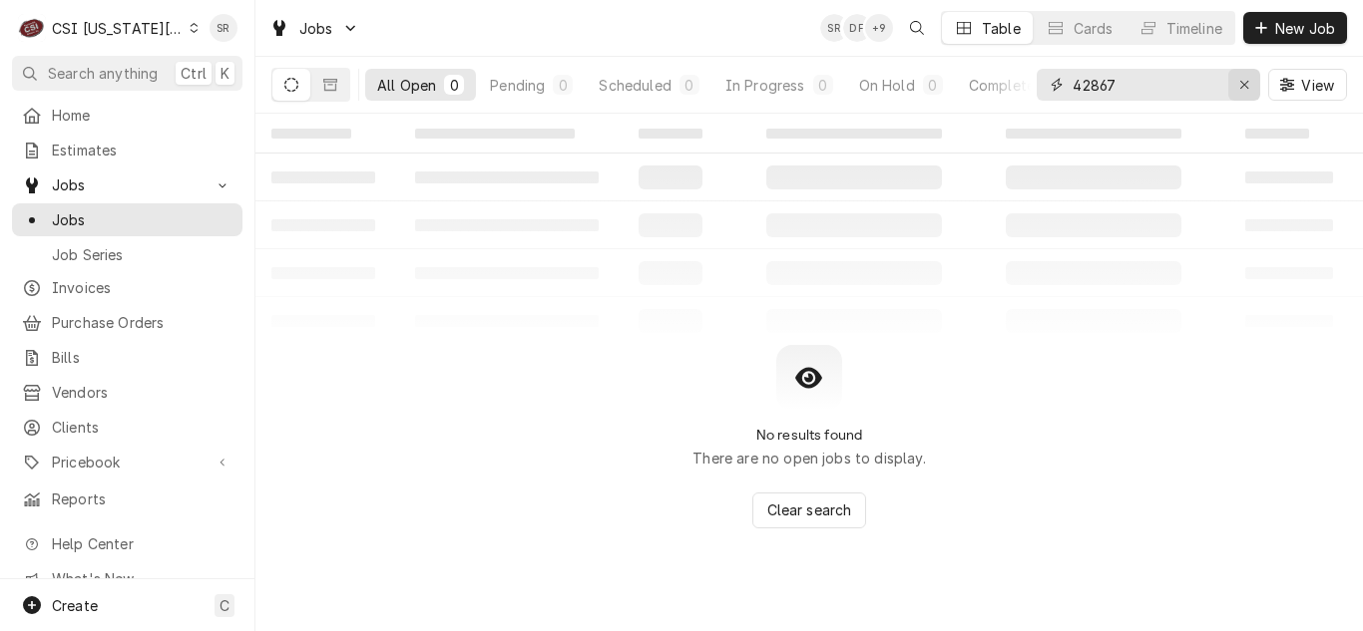
click at [1234, 82] on div "Erase input" at bounding box center [1244, 85] width 20 height 20
click at [1273, 36] on span "New Job" at bounding box center [1305, 28] width 68 height 21
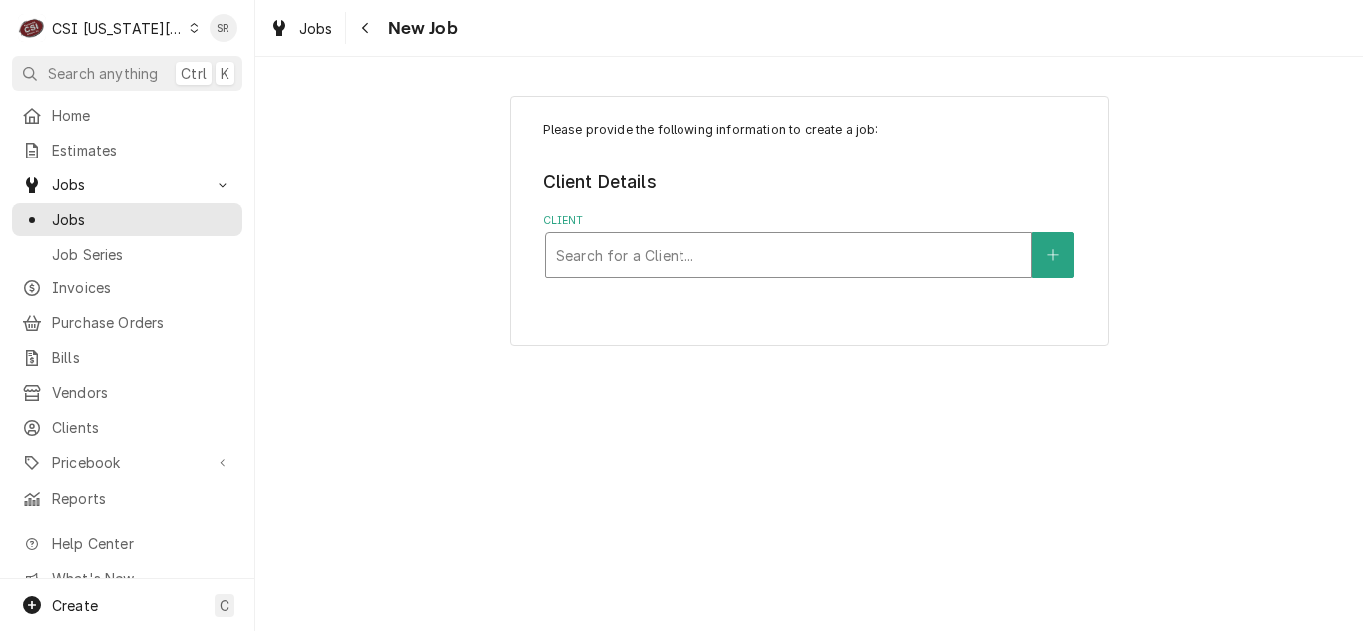
click at [607, 265] on div "Client" at bounding box center [788, 255] width 465 height 36
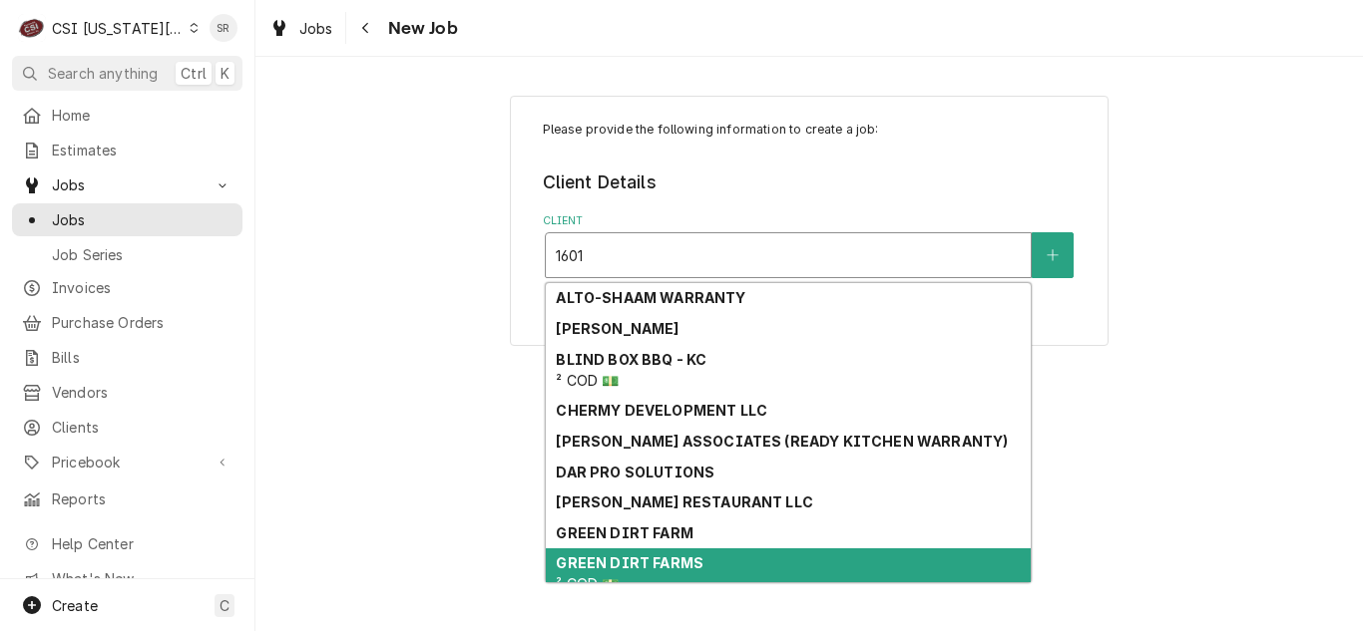
type input "1601"
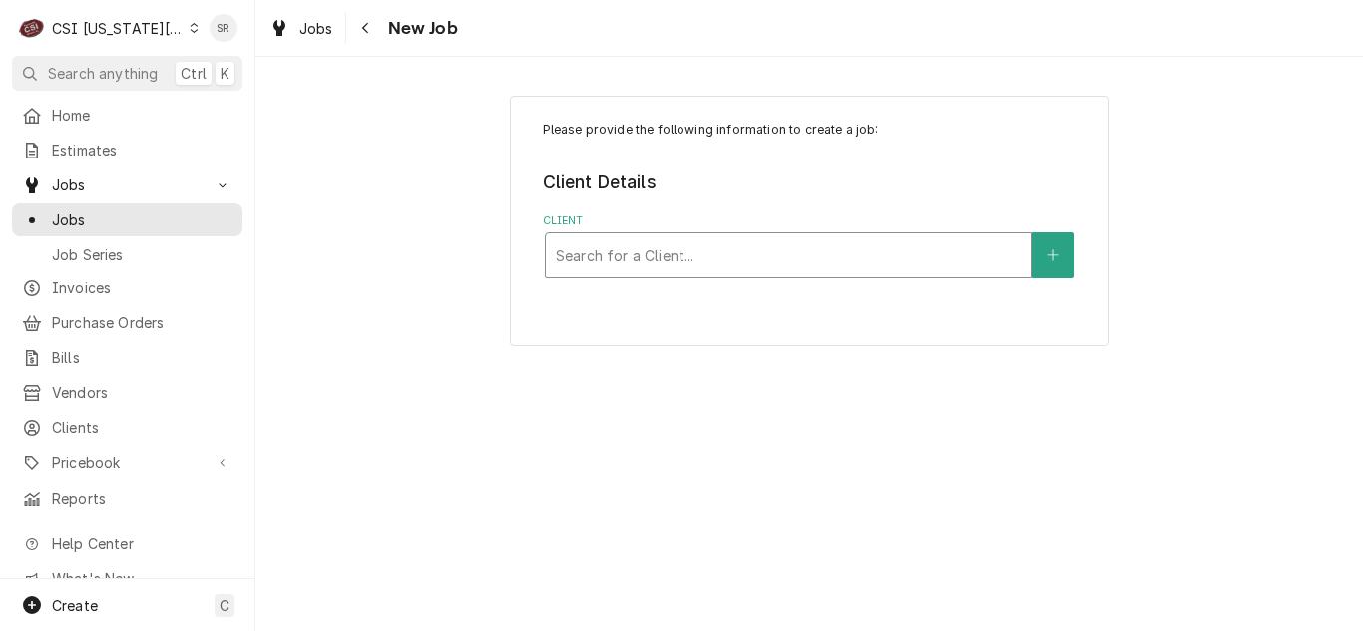
click at [640, 249] on div "Client" at bounding box center [788, 255] width 465 height 36
type input "1601 n state"
click at [656, 248] on div "Client" at bounding box center [788, 255] width 465 height 36
click at [616, 248] on div "Client" at bounding box center [788, 255] width 465 height 36
type input "jimmy john 1601"
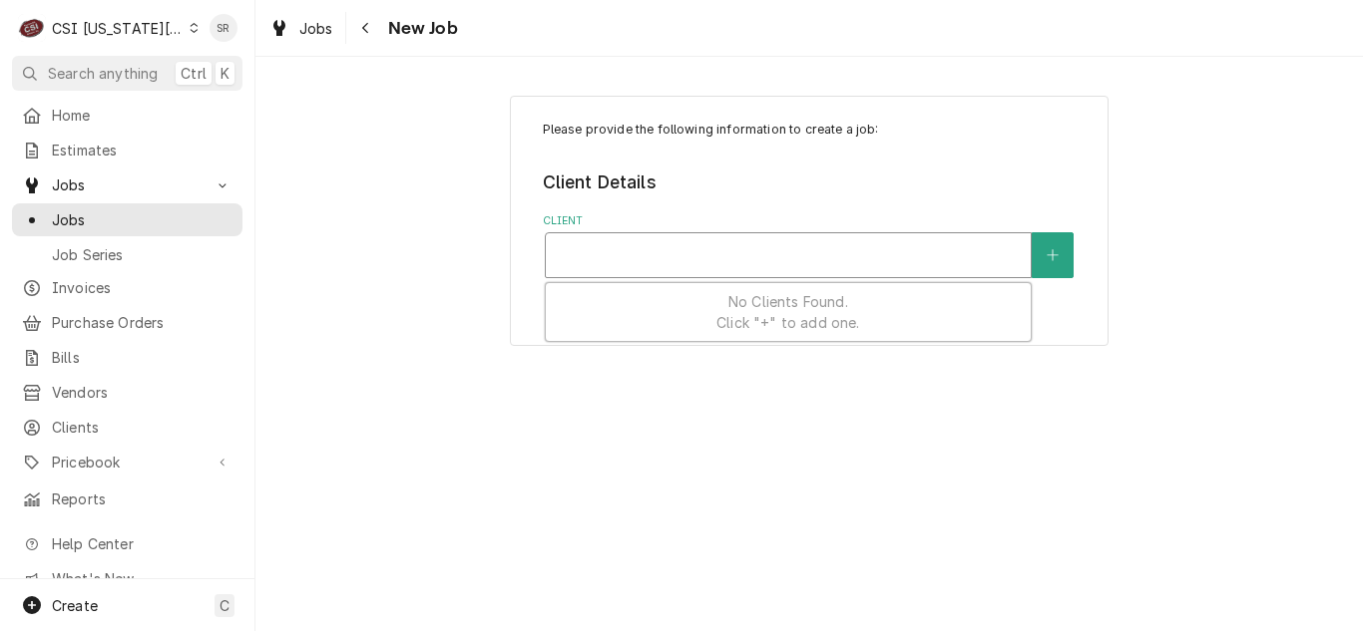
click at [695, 257] on div "Client" at bounding box center [788, 255] width 465 height 36
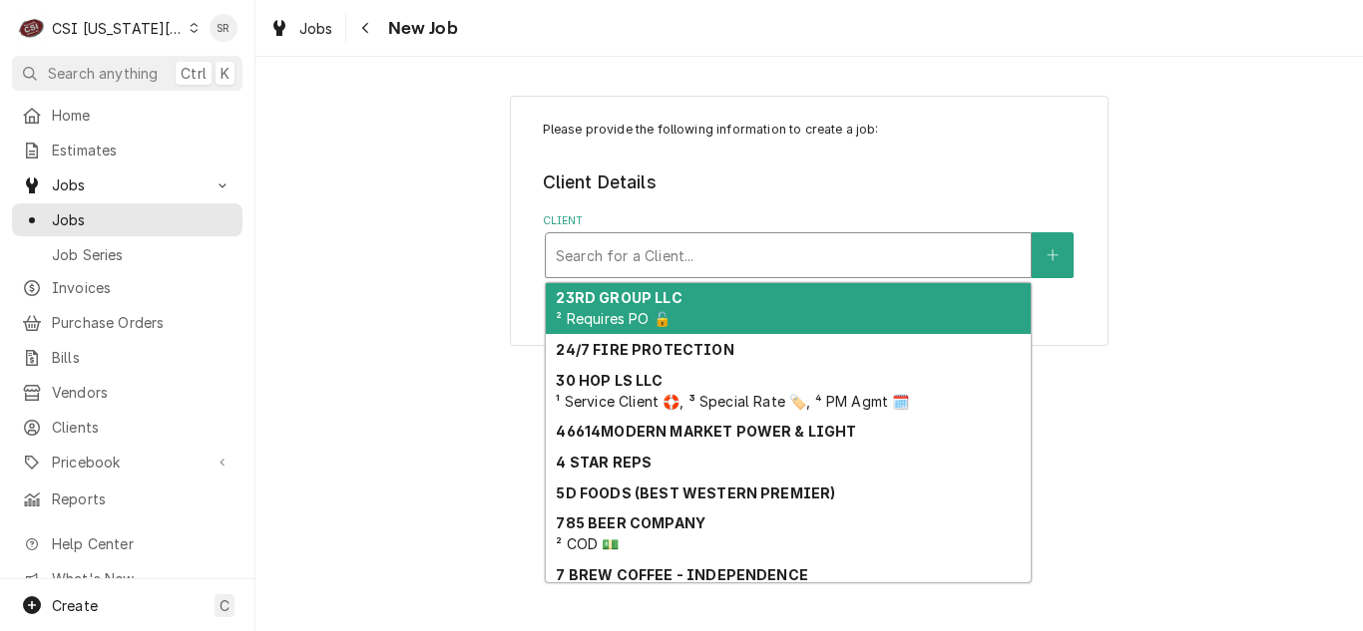
click at [640, 256] on div "Client" at bounding box center [788, 255] width 465 height 36
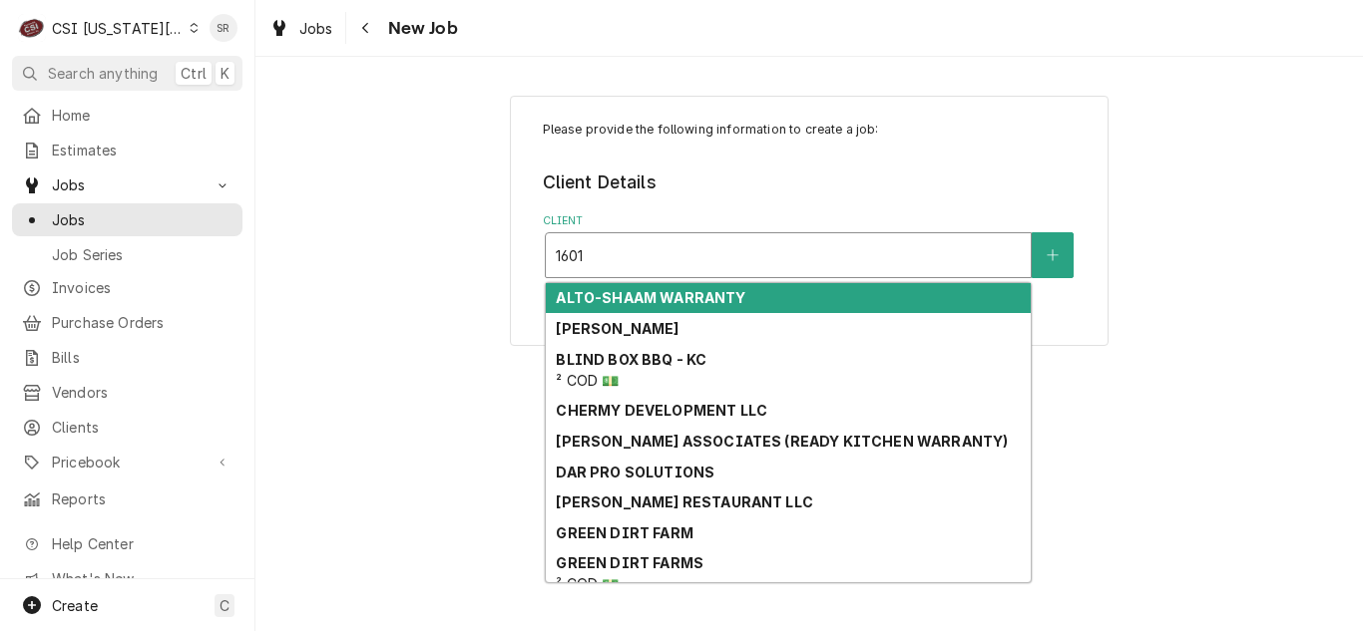
type input "1601 n"
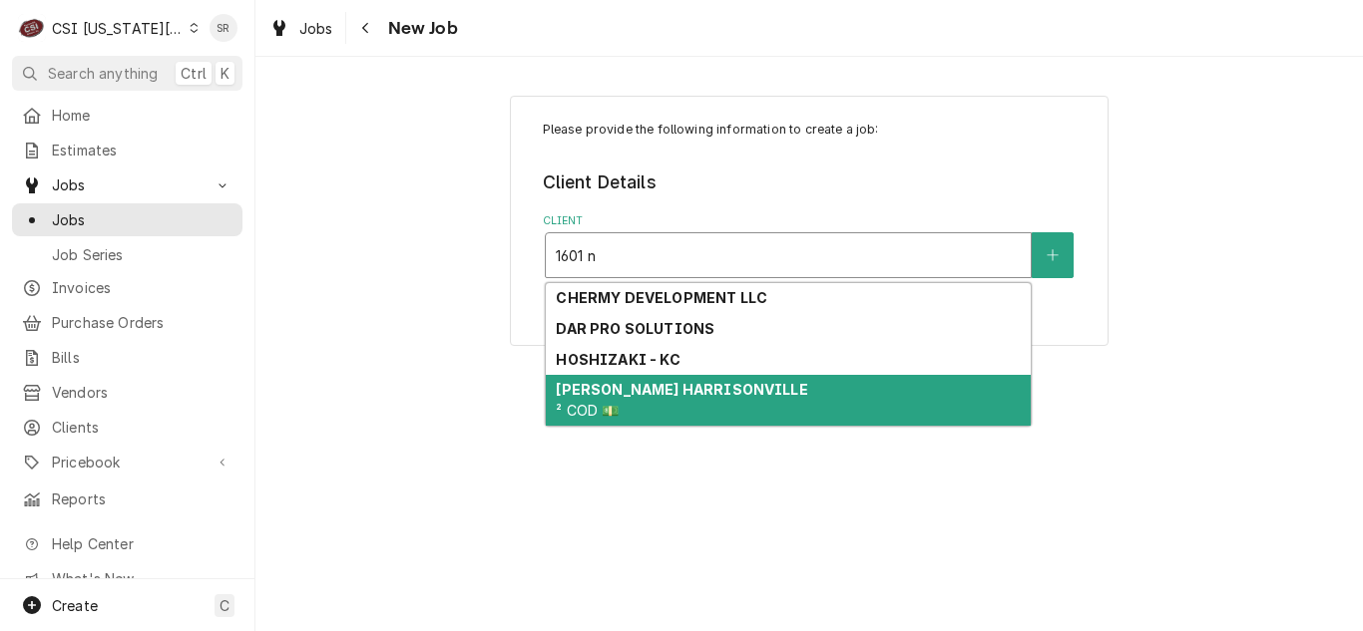
click at [703, 394] on strong "[PERSON_NAME] HARRISONVILLE" at bounding box center [681, 389] width 251 height 17
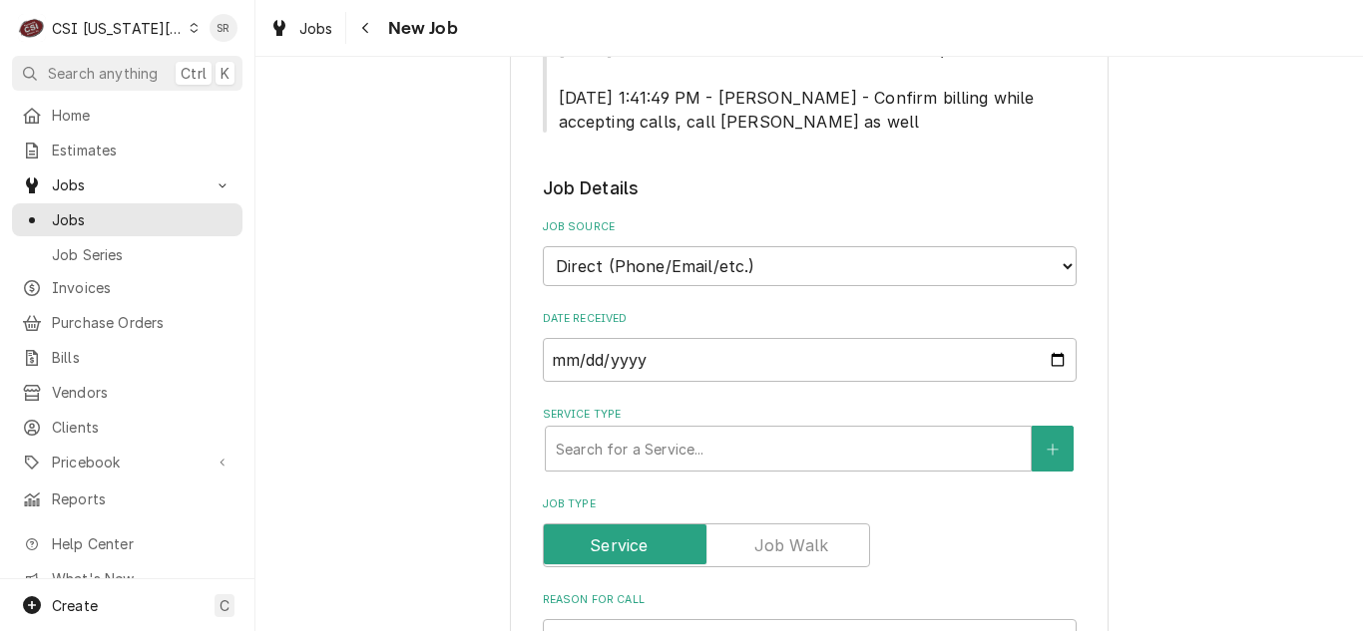
scroll to position [698, 0]
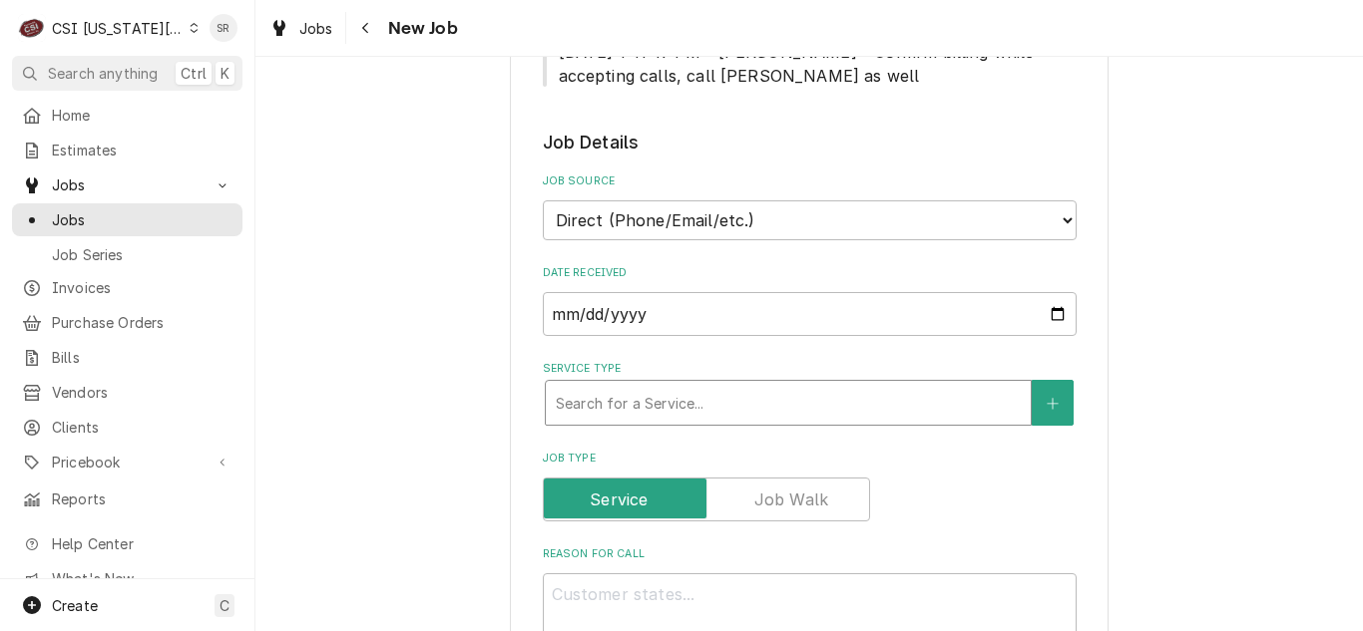
click at [699, 410] on div "Service Type" at bounding box center [788, 403] width 465 height 36
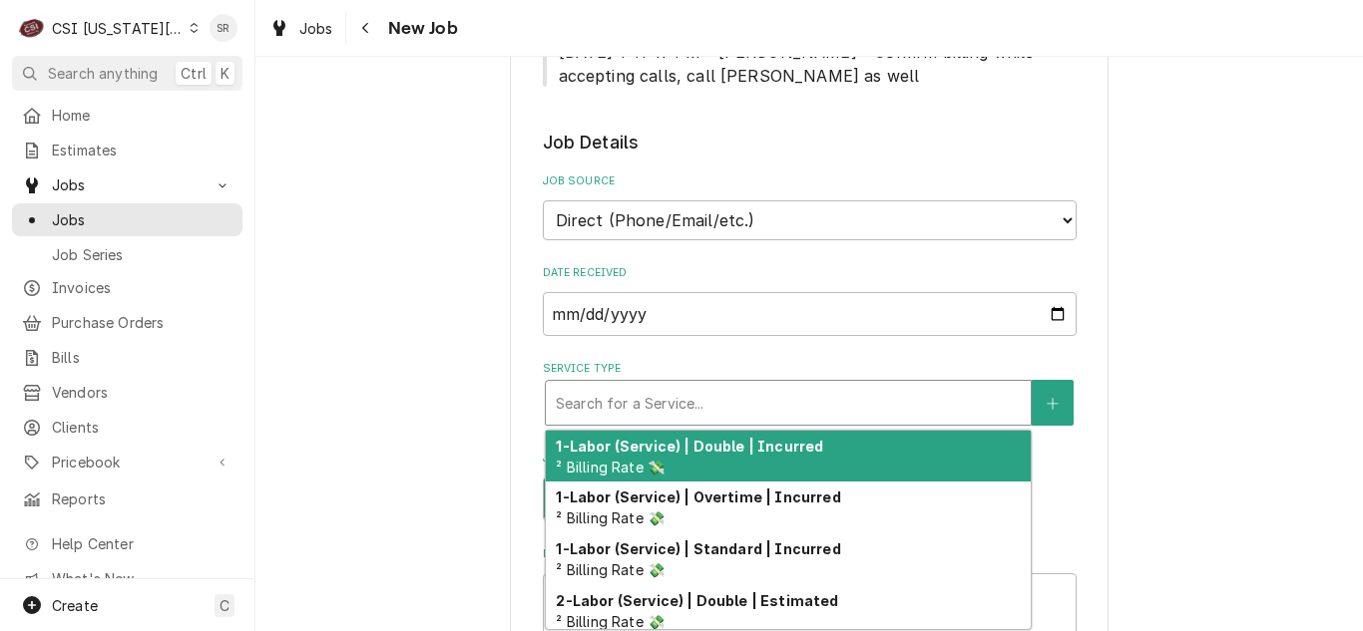
type textarea "x"
type input "c"
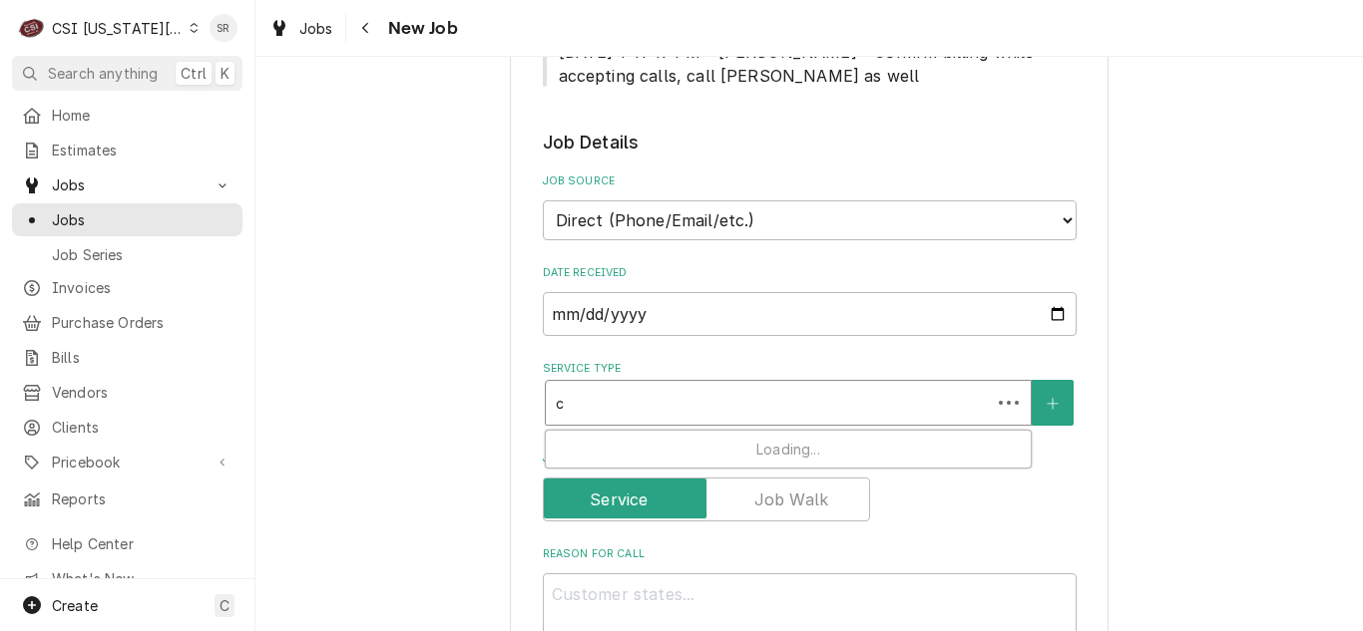
type textarea "x"
type input "co"
type textarea "x"
type input "coo"
type textarea "x"
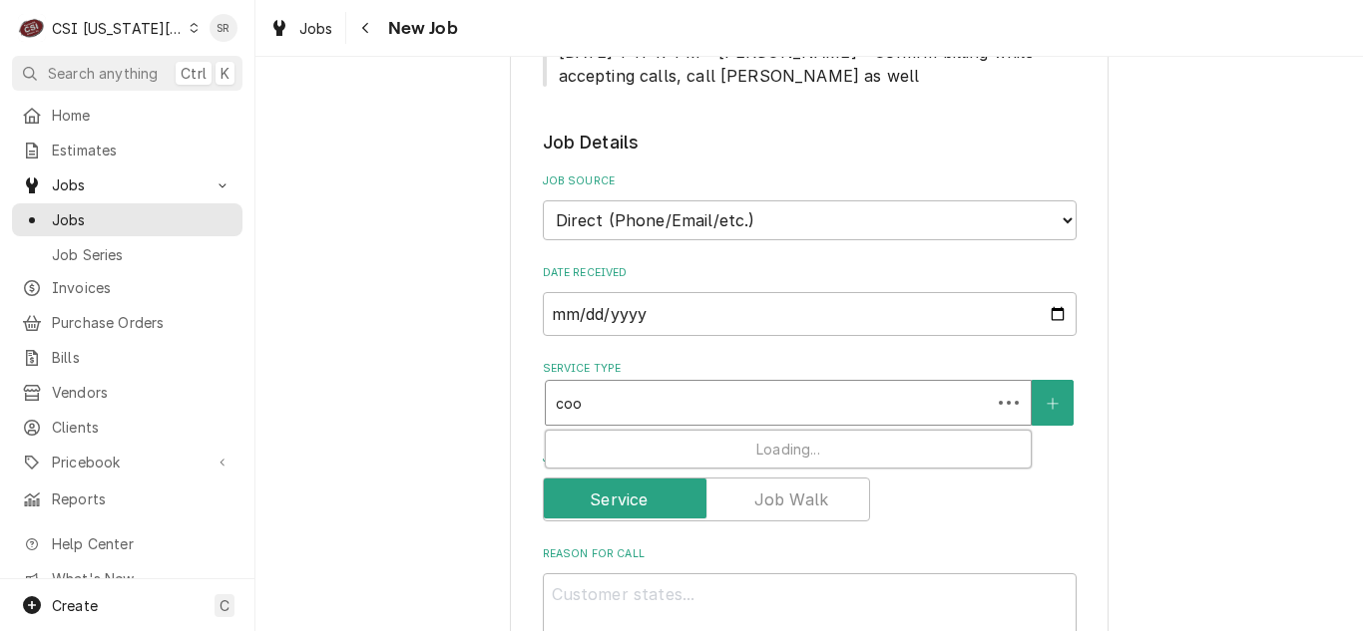
type input "cook"
type textarea "x"
type input "cooki"
type textarea "x"
type input "cookin"
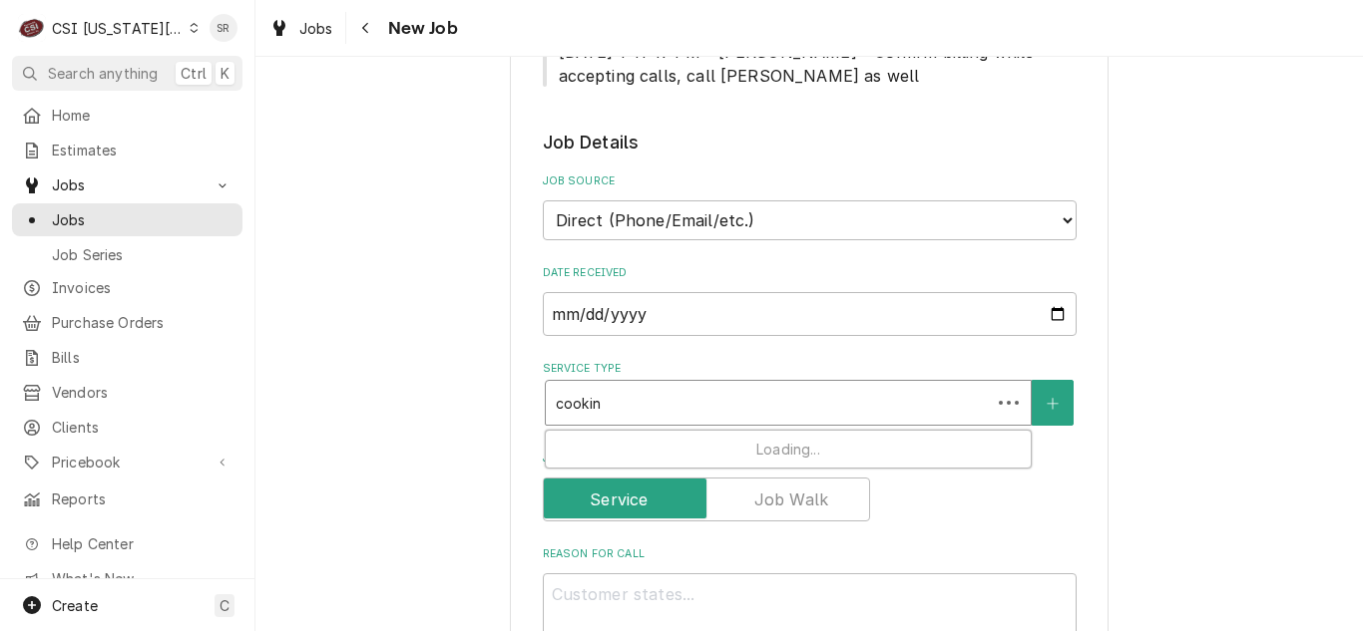
type textarea "x"
type input "cooking"
type textarea "x"
type input "cooking"
type textarea "x"
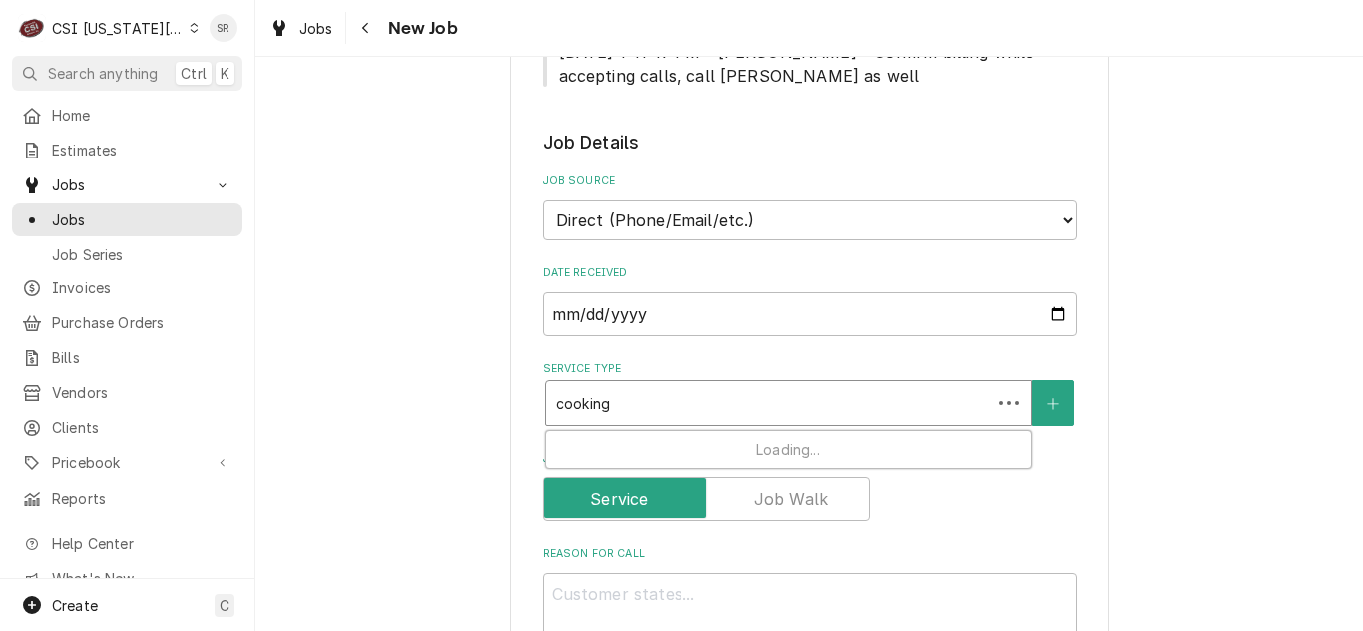
type input "cooking p"
type textarea "x"
type input "cooking pm"
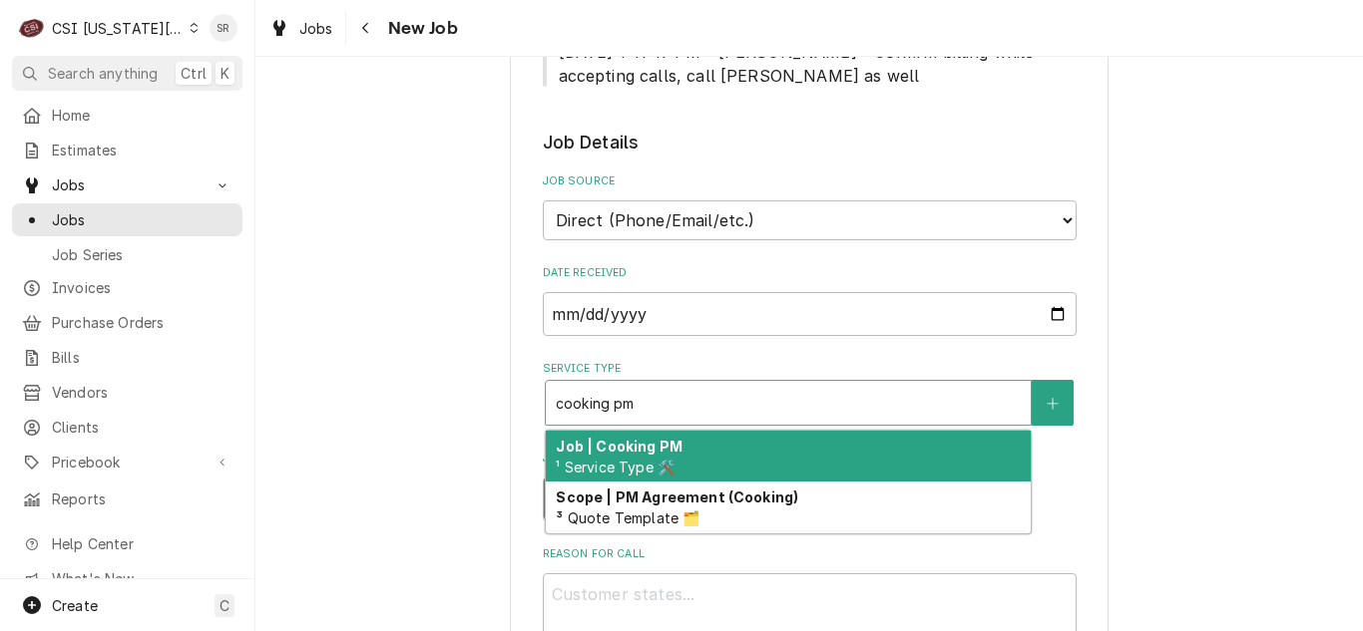
click at [680, 448] on div "Job | Cooking PM ¹ Service Type 🛠️" at bounding box center [788, 457] width 485 height 52
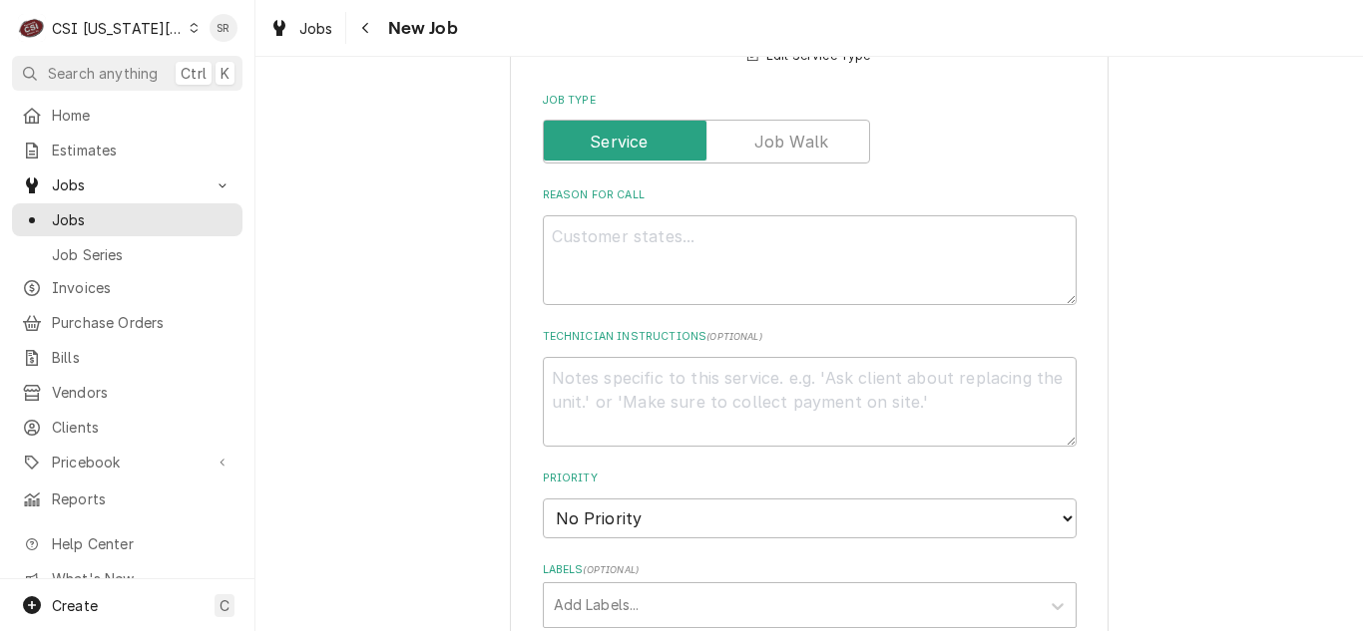
scroll to position [1097, 0]
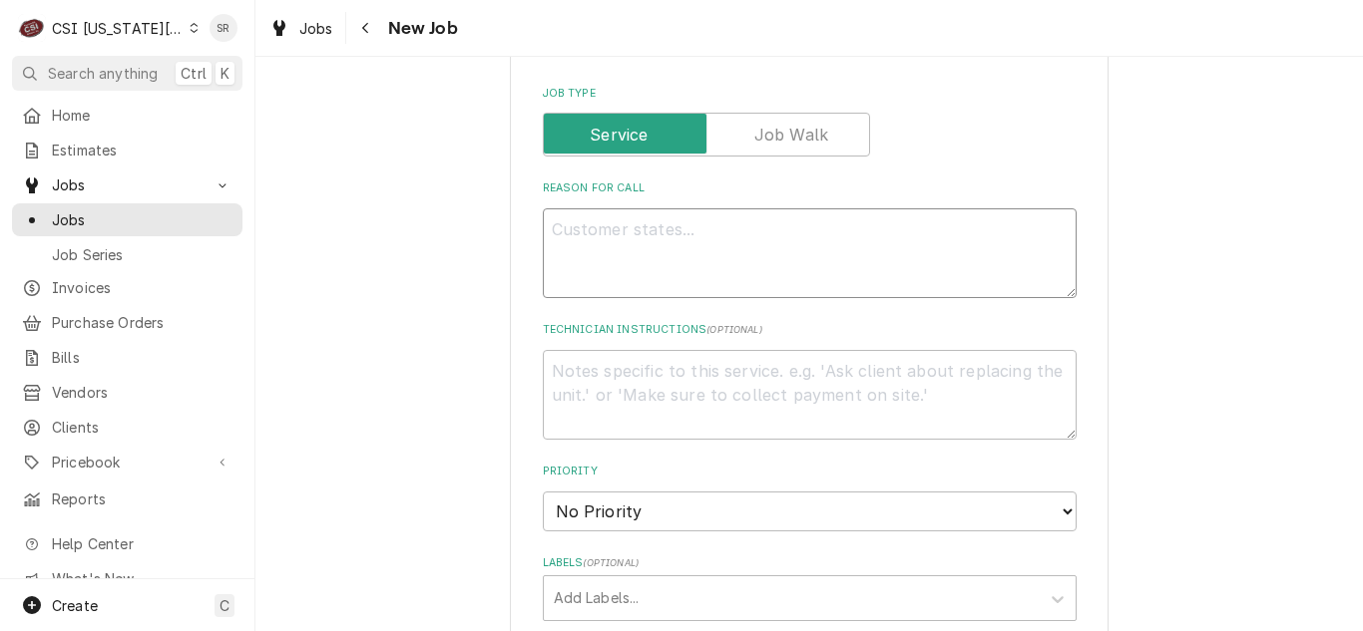
click at [654, 256] on textarea "Reason For Call" at bounding box center [810, 253] width 534 height 90
type textarea "x"
type textarea "C"
type textarea "x"
type textarea "Co"
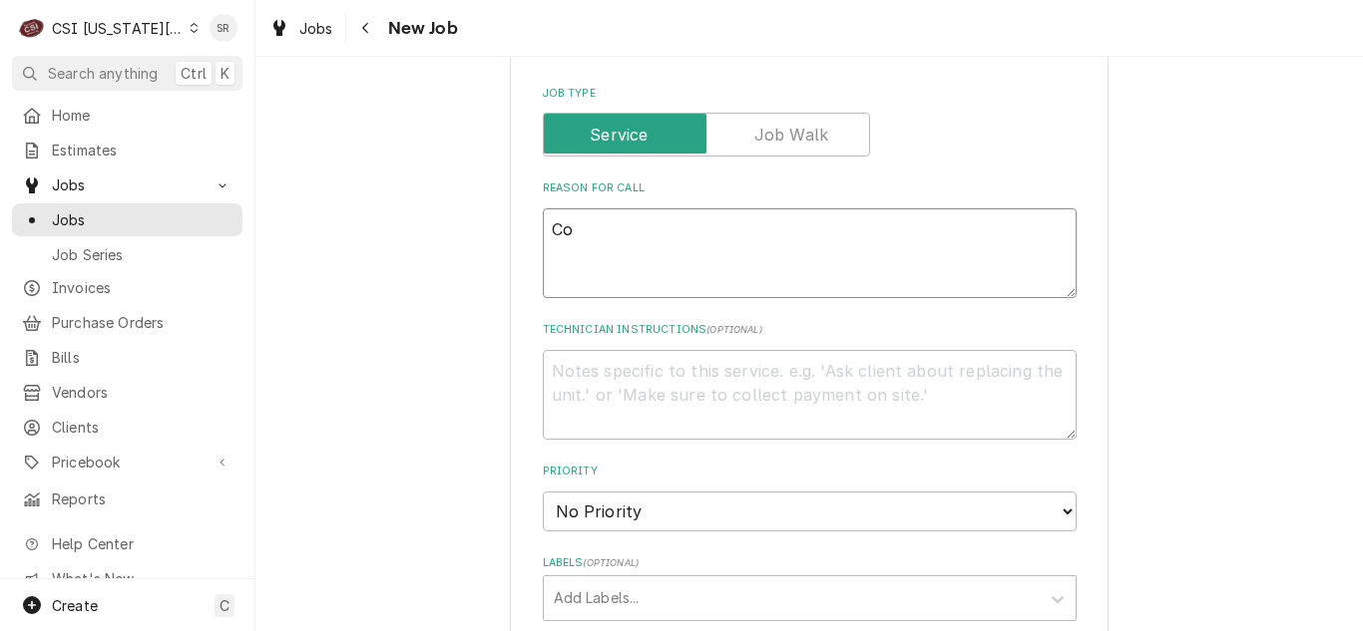
type textarea "x"
type textarea "Com"
type textarea "x"
type textarea "Comp"
type textarea "x"
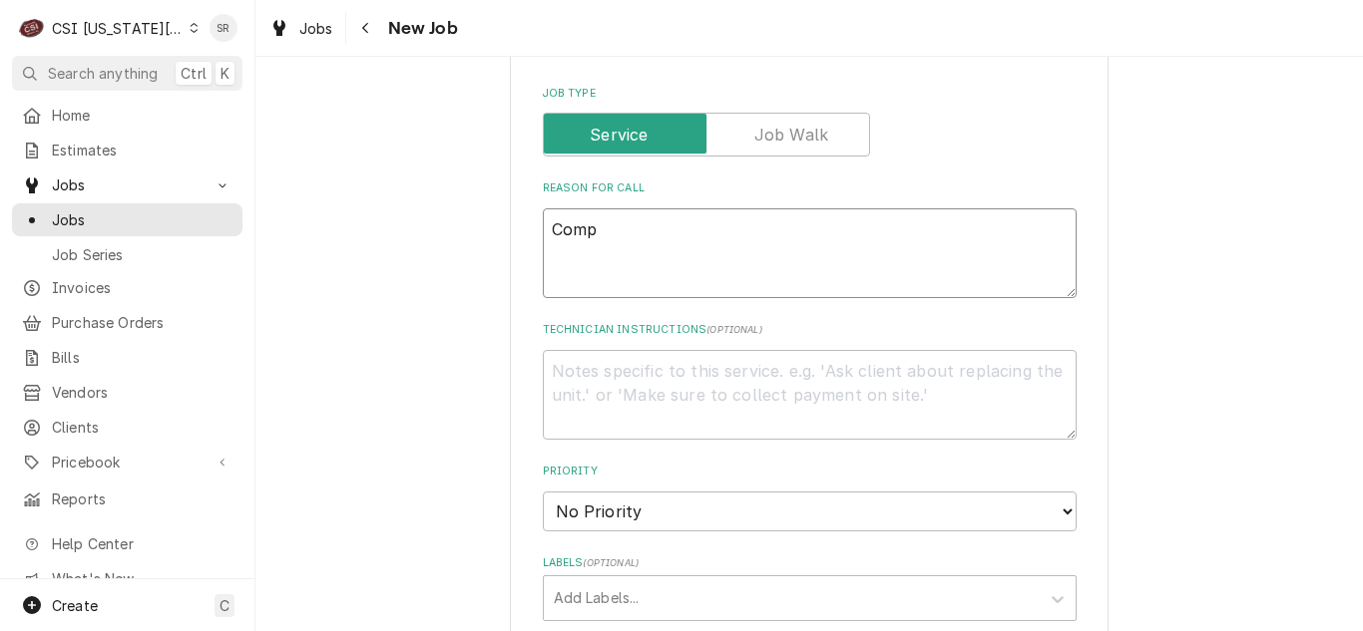
type textarea "Compl"
type textarea "x"
type textarea "Comple"
type textarea "x"
type textarea "Complet"
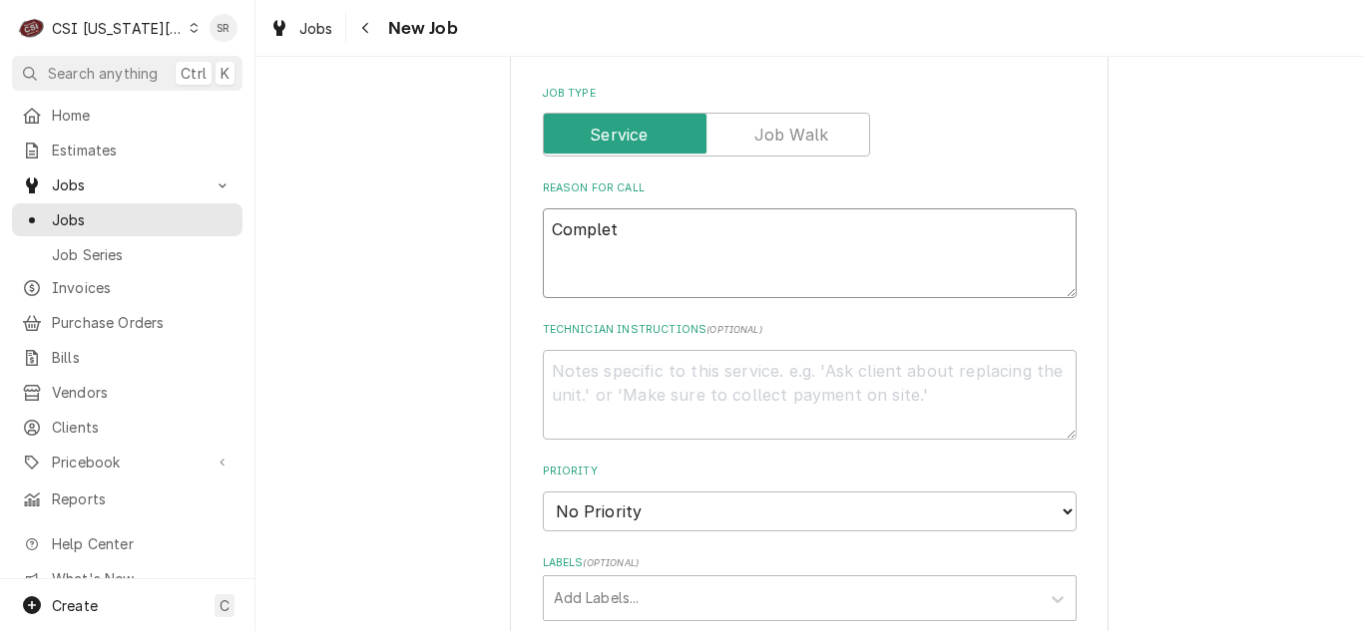
type textarea "x"
type textarea "Complete"
type textarea "x"
type textarea "Complete"
type textarea "x"
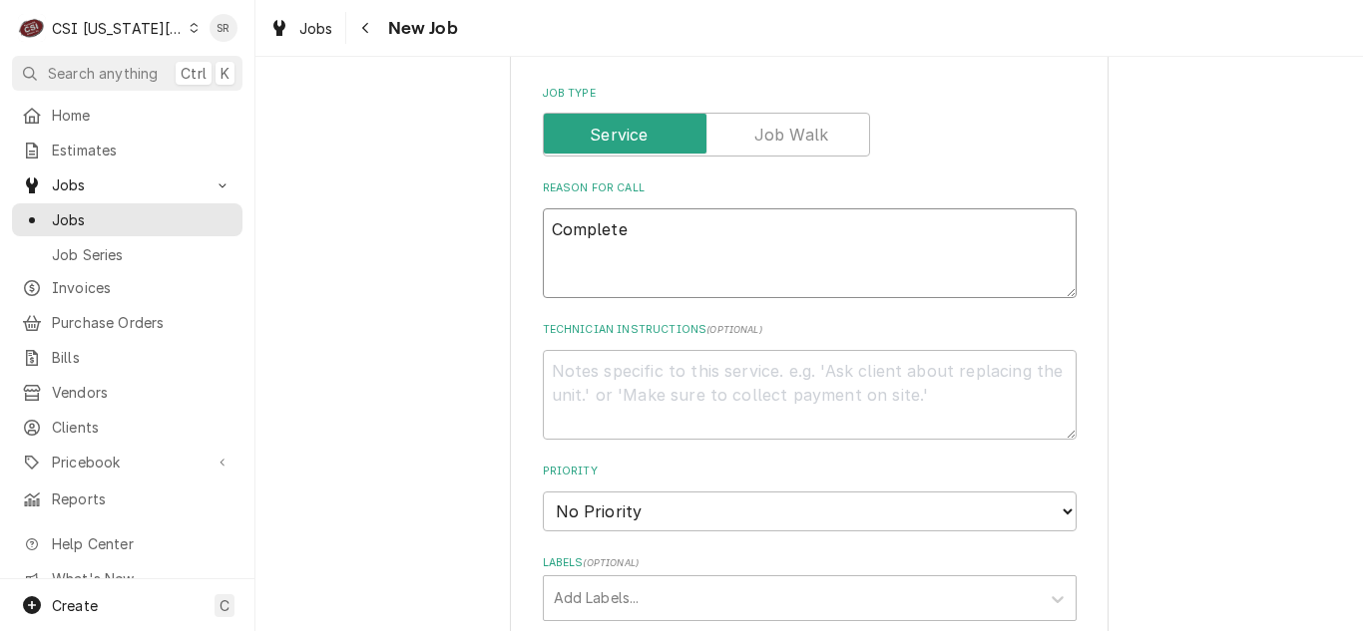
type textarea "Complete p"
type textarea "x"
type textarea "Complete pe"
type textarea "x"
type textarea "Complete per"
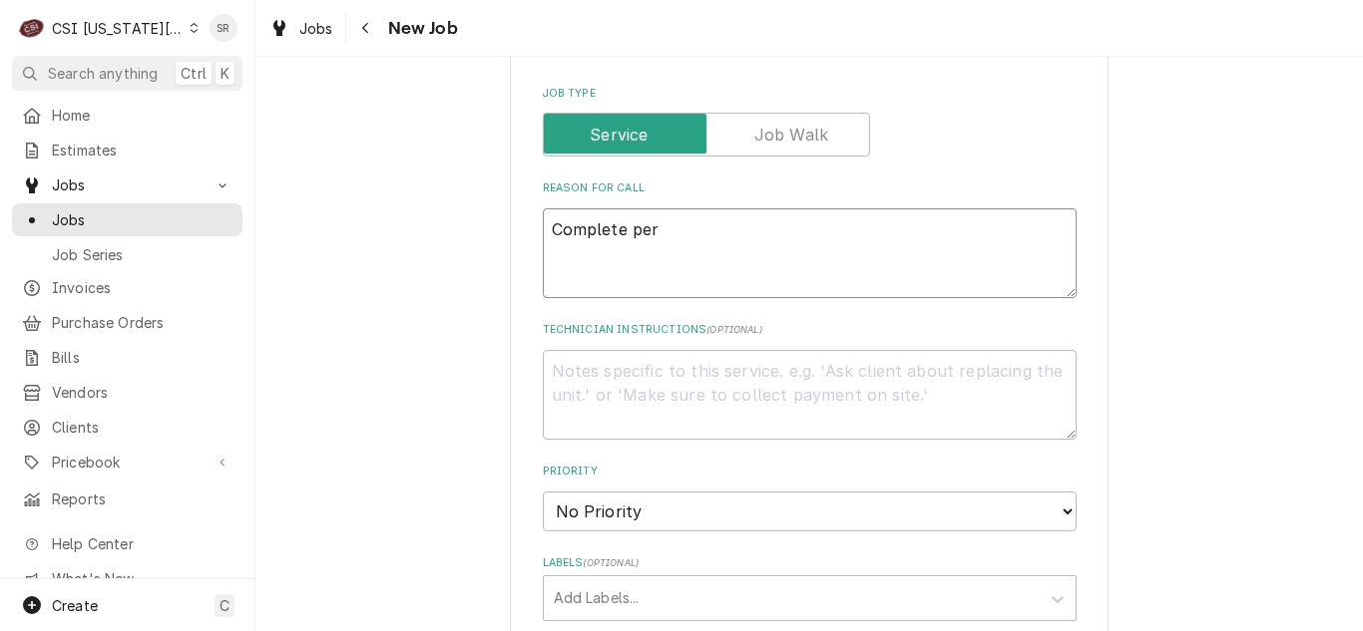
type textarea "x"
type textarea "Complete pe"
type textarea "x"
type textarea "Complete p"
type textarea "x"
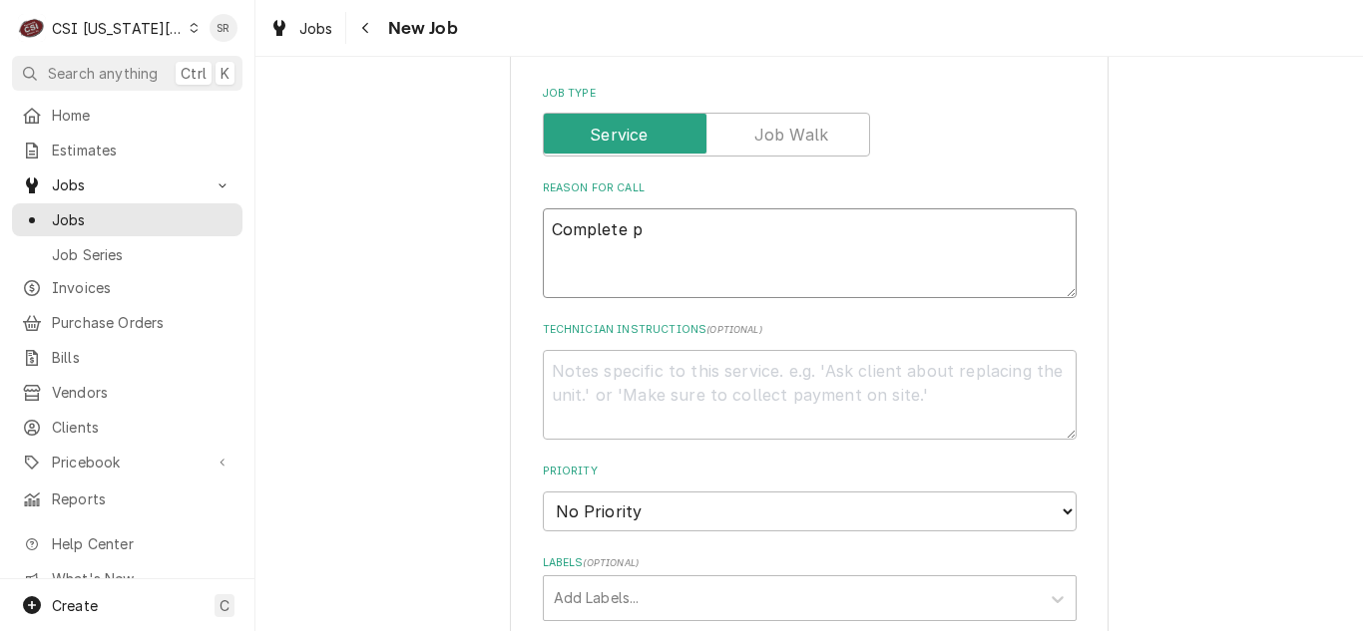
type textarea "Complete pm"
type textarea "x"
type textarea "Complete pm"
type textarea "x"
type textarea "Complete pm PE"
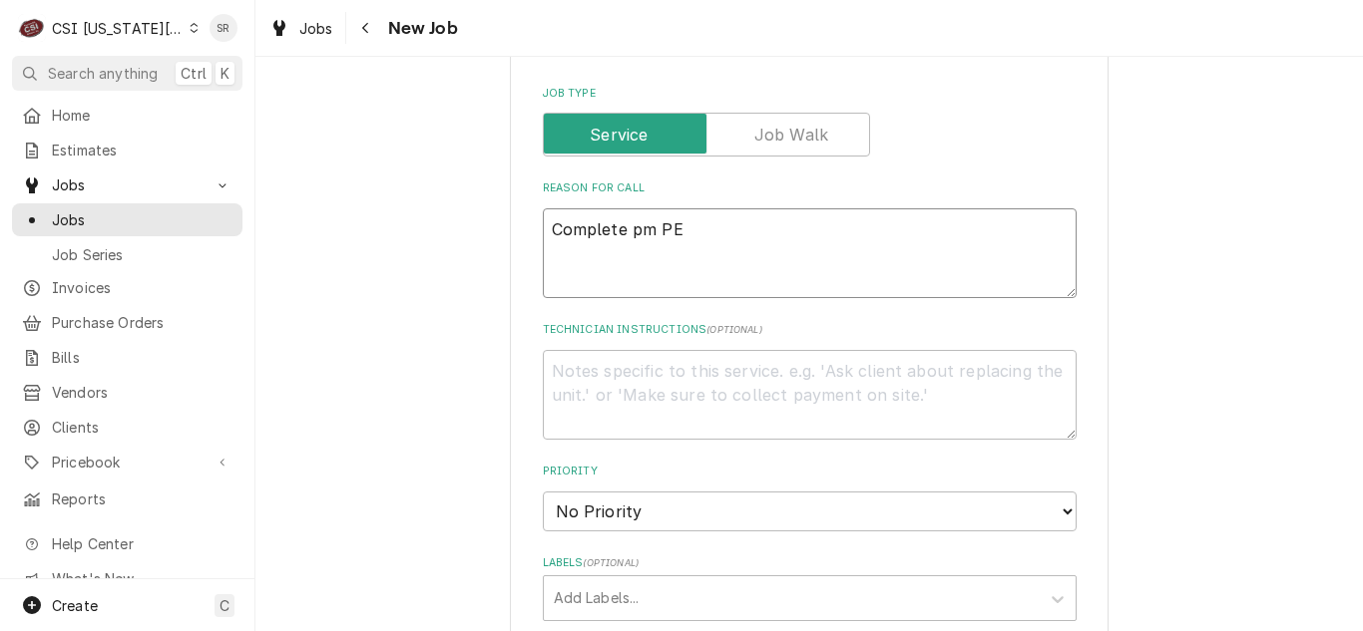
type textarea "x"
type textarea "Complete pm PER"
type textarea "x"
type textarea "Complete pm PER"
type textarea "x"
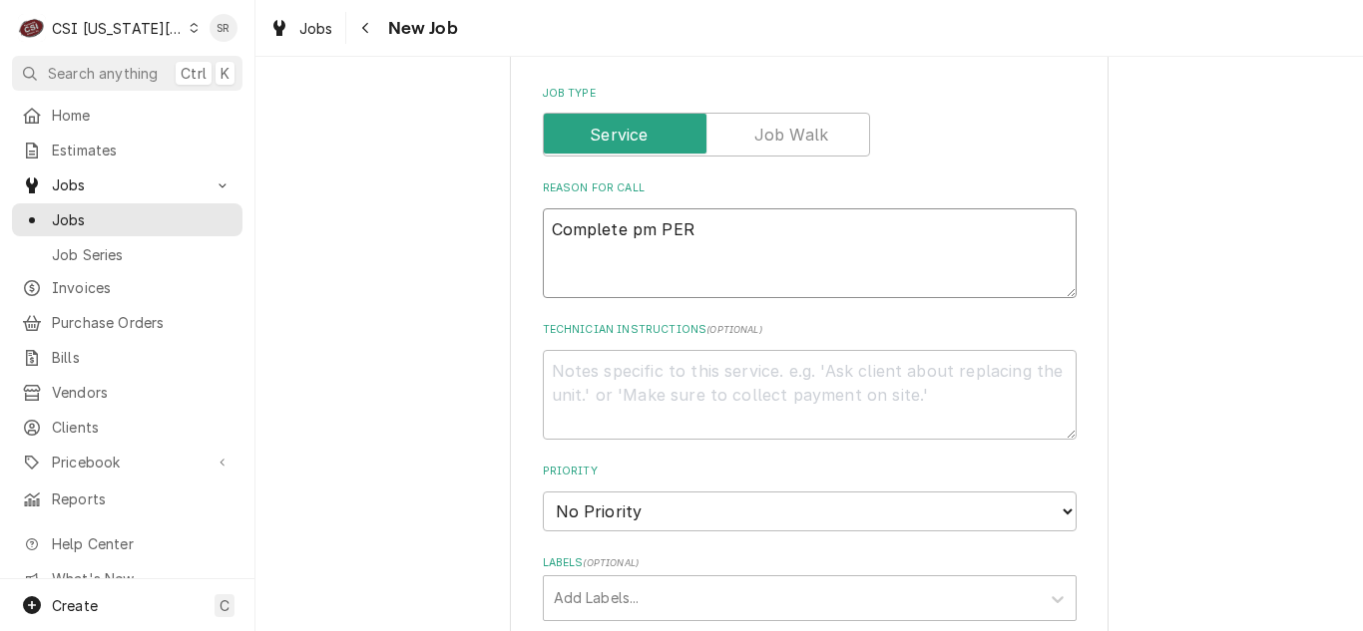
type textarea "Complete pm PER a"
type textarea "x"
type textarea "Complete pm PER"
type textarea "x"
type textarea "Complete pm PER"
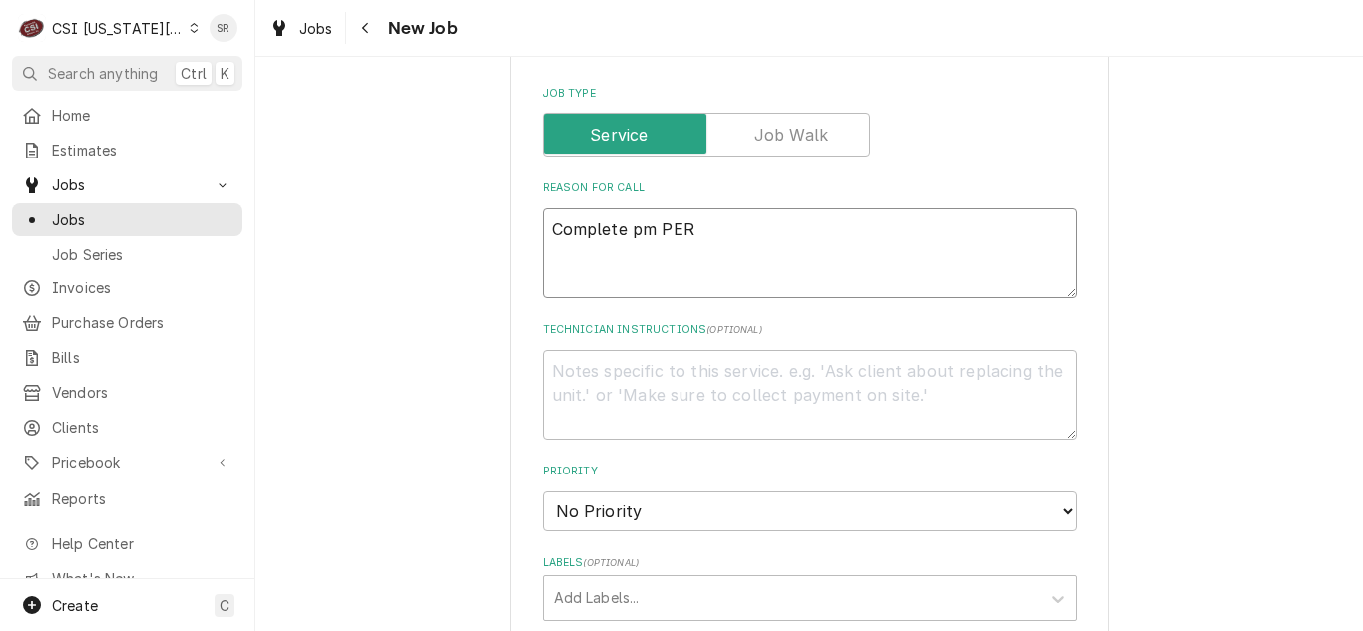
type textarea "x"
type textarea "Complete pm PE"
type textarea "x"
type textarea "Complete pm P"
type textarea "x"
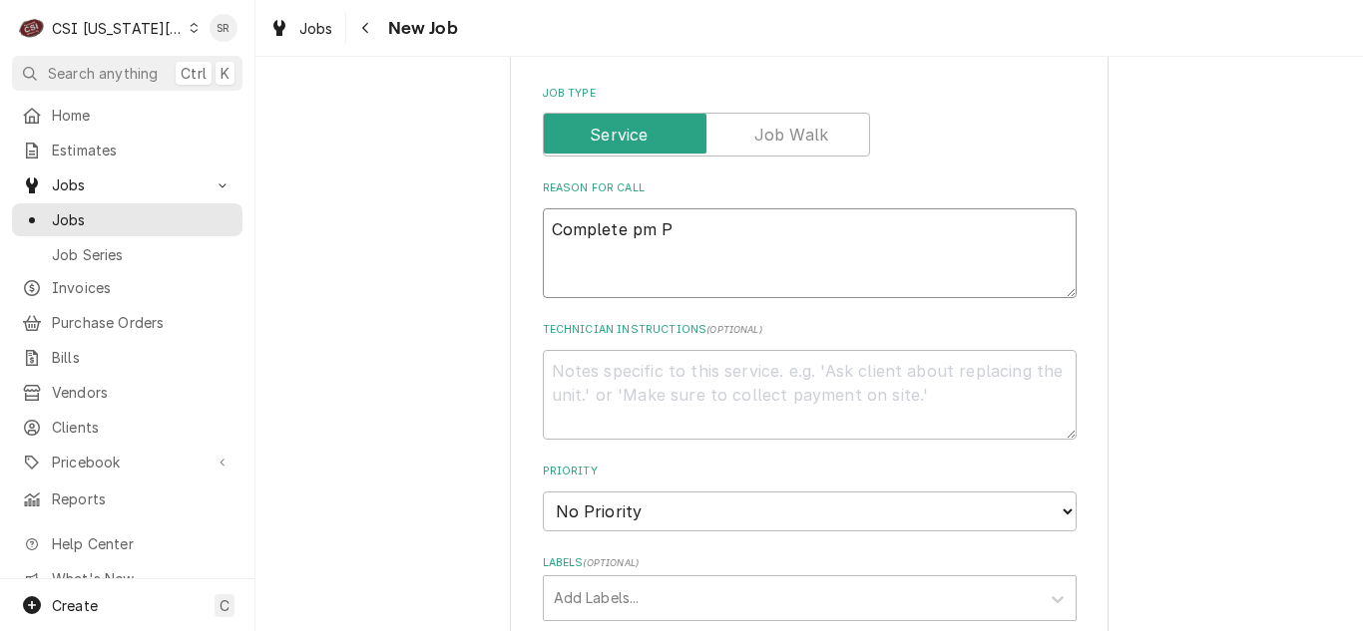
type textarea "Complete pm"
type textarea "x"
type textarea "Complete pm"
type textarea "x"
type textarea "Complete p"
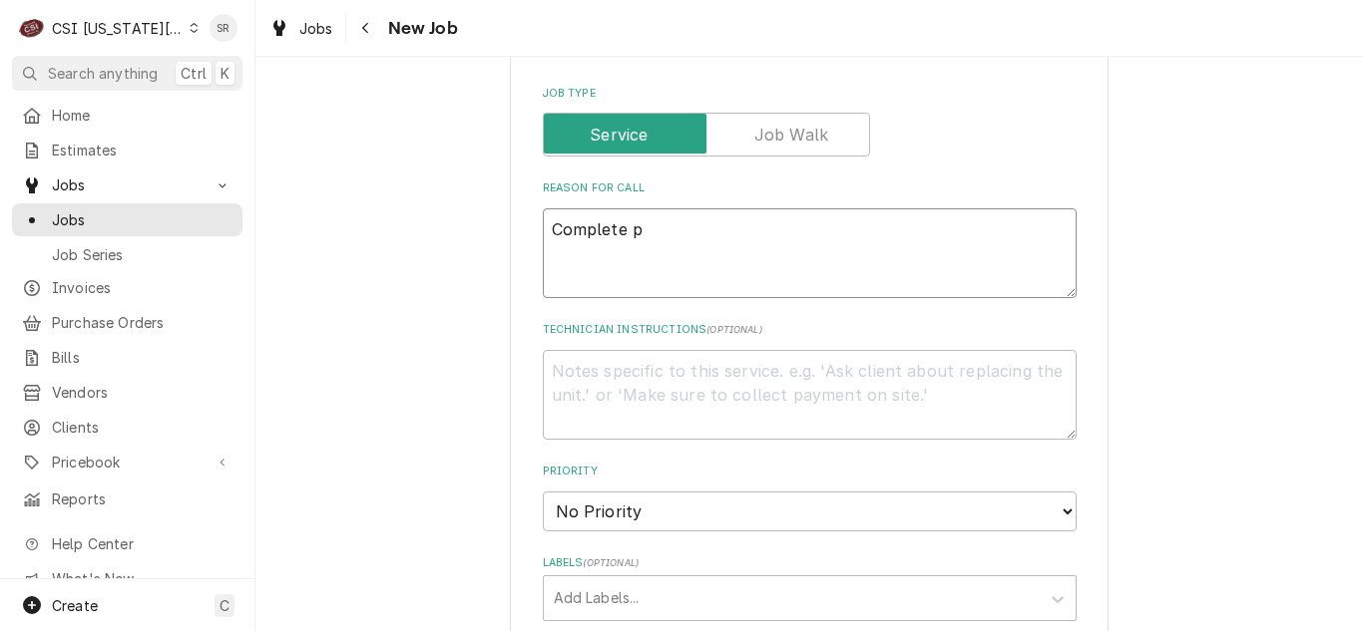
type textarea "x"
type textarea "Complete"
type textarea "x"
type textarea "Complete P"
type textarea "x"
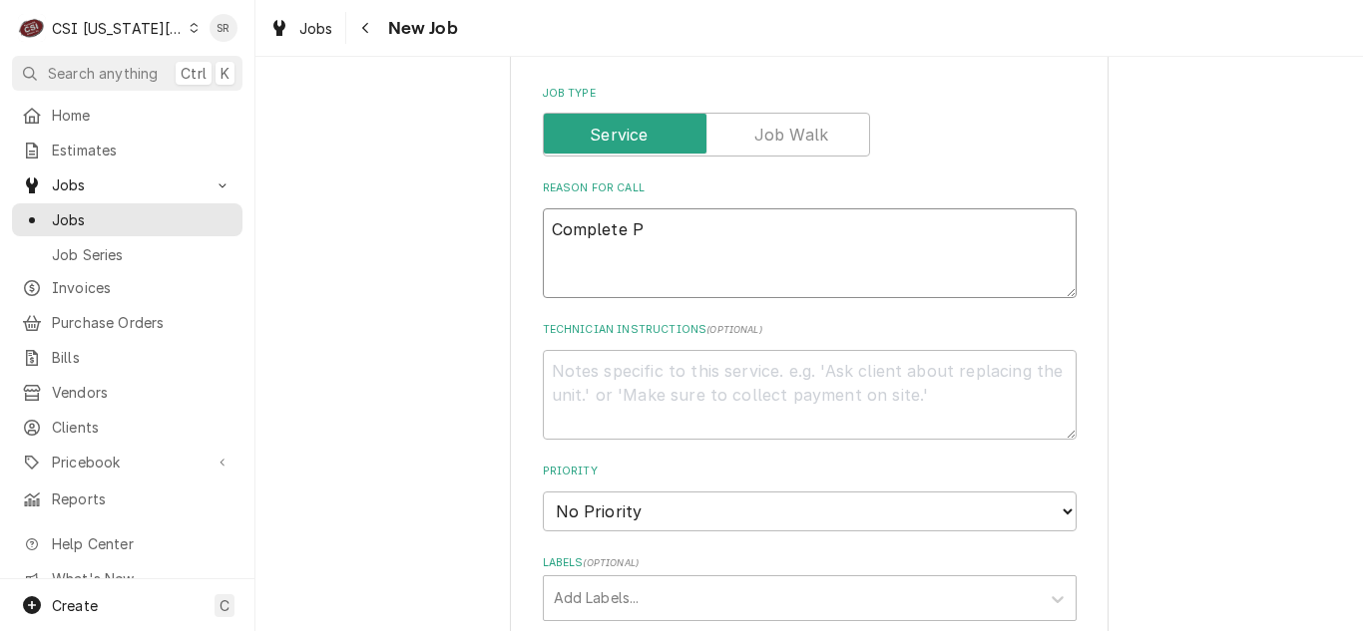
type textarea "Complete PM"
type textarea "x"
type textarea "Complete PM"
type textarea "x"
type textarea "Complete PM p"
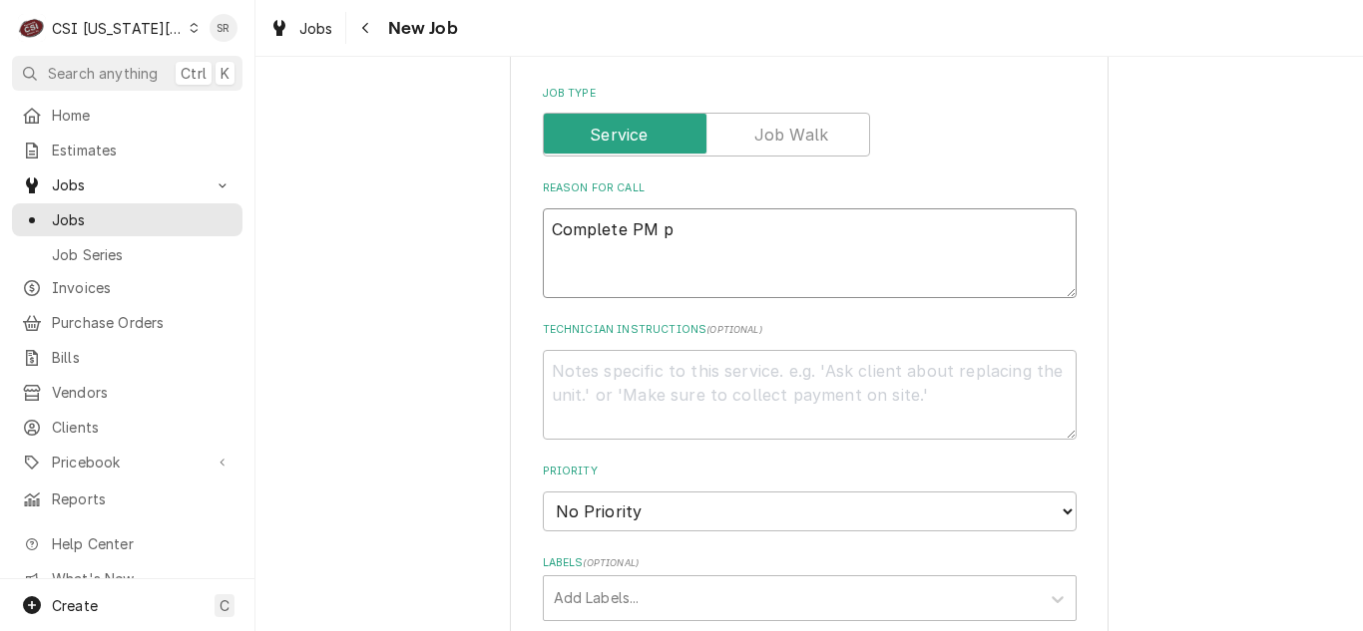
type textarea "x"
type textarea "Complete PM pe"
type textarea "x"
type textarea "Complete PM per"
type textarea "x"
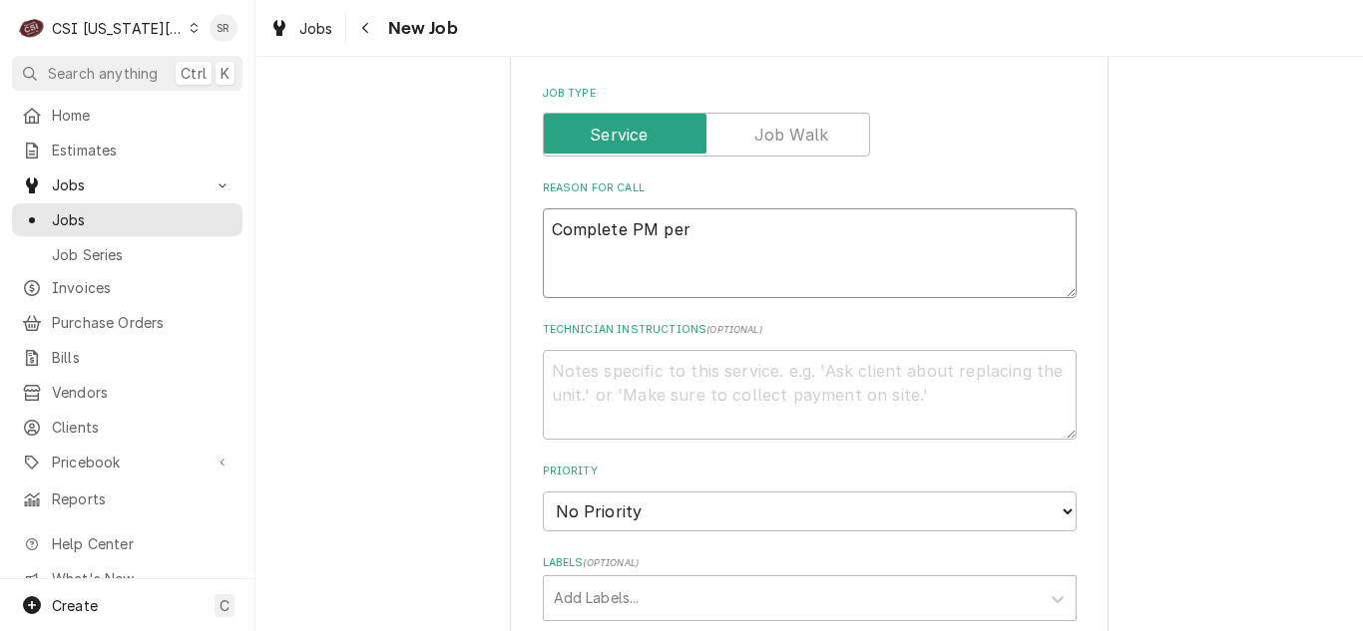
type textarea "Complete PM per a"
type textarea "x"
type textarea "Complete PM per ag"
type textarea "x"
type textarea "Complete PM per age"
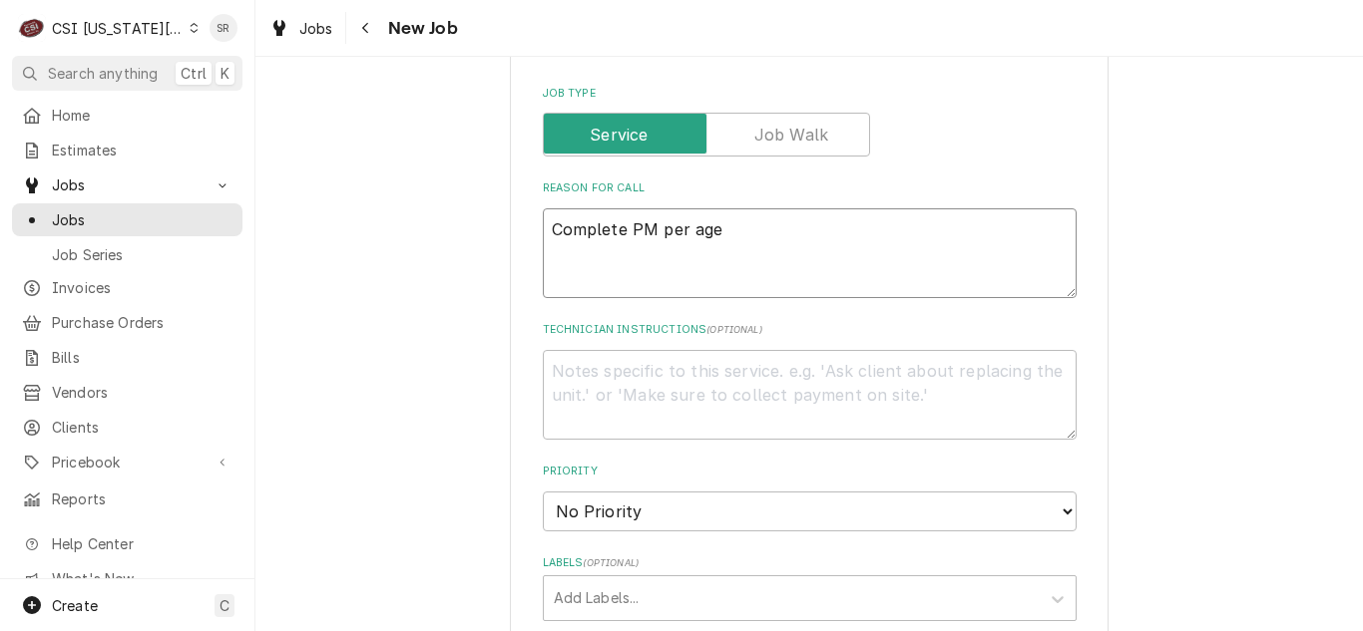
type textarea "x"
type textarea "Complete PM per ag"
type textarea "x"
type textarea "Complete PM per agr"
type textarea "x"
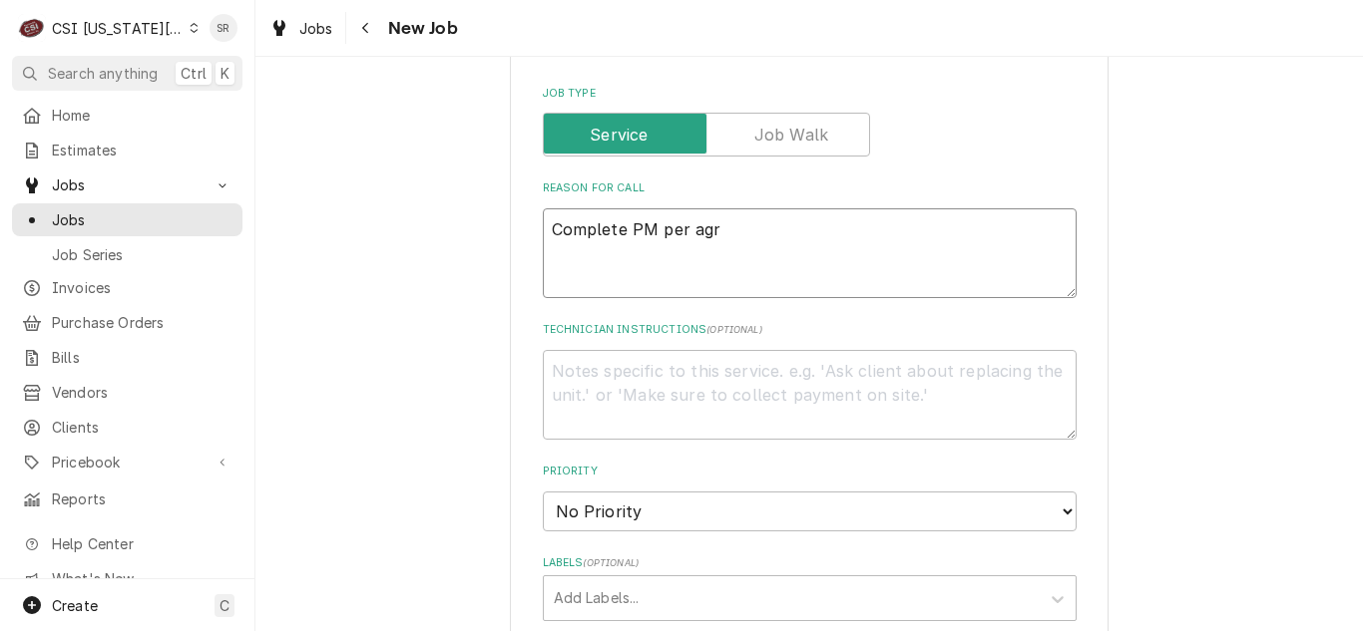
type textarea "Complete PM per agre"
type textarea "x"
type textarea "Complete PM per agree"
type textarea "x"
type textarea "Complete PM per agreem"
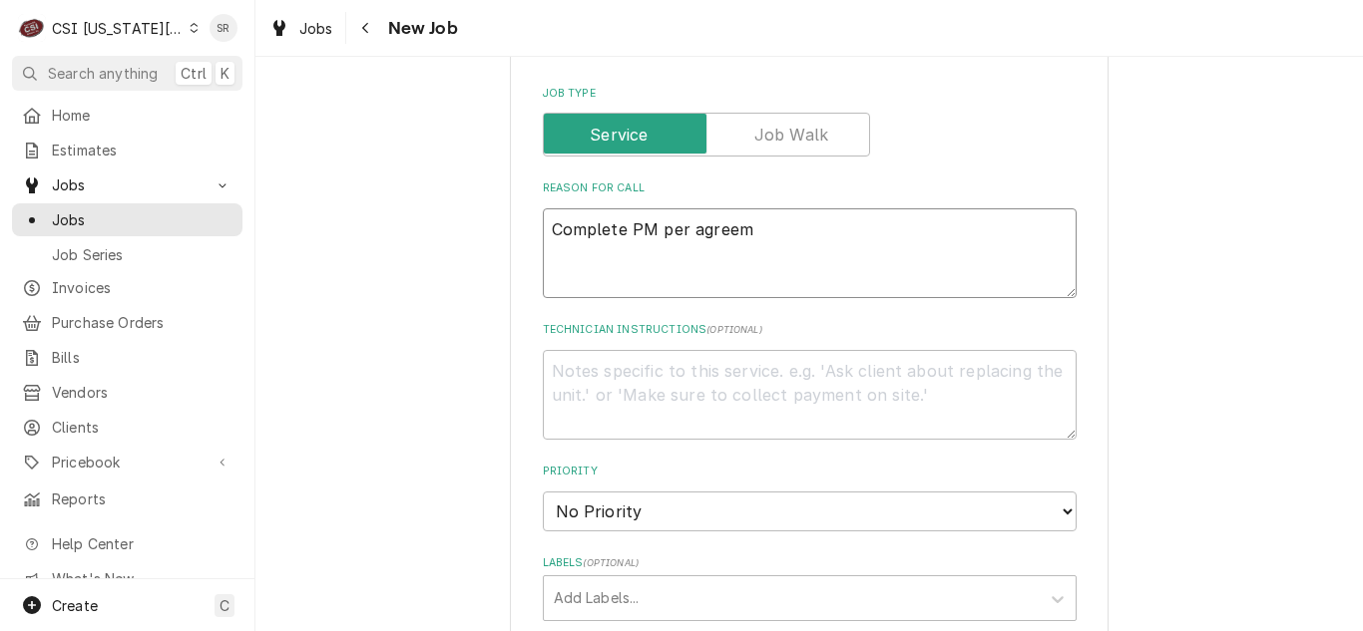
type textarea "x"
type textarea "Complete PM per agreeme"
type textarea "x"
type textarea "Complete PM per agreemen"
type textarea "x"
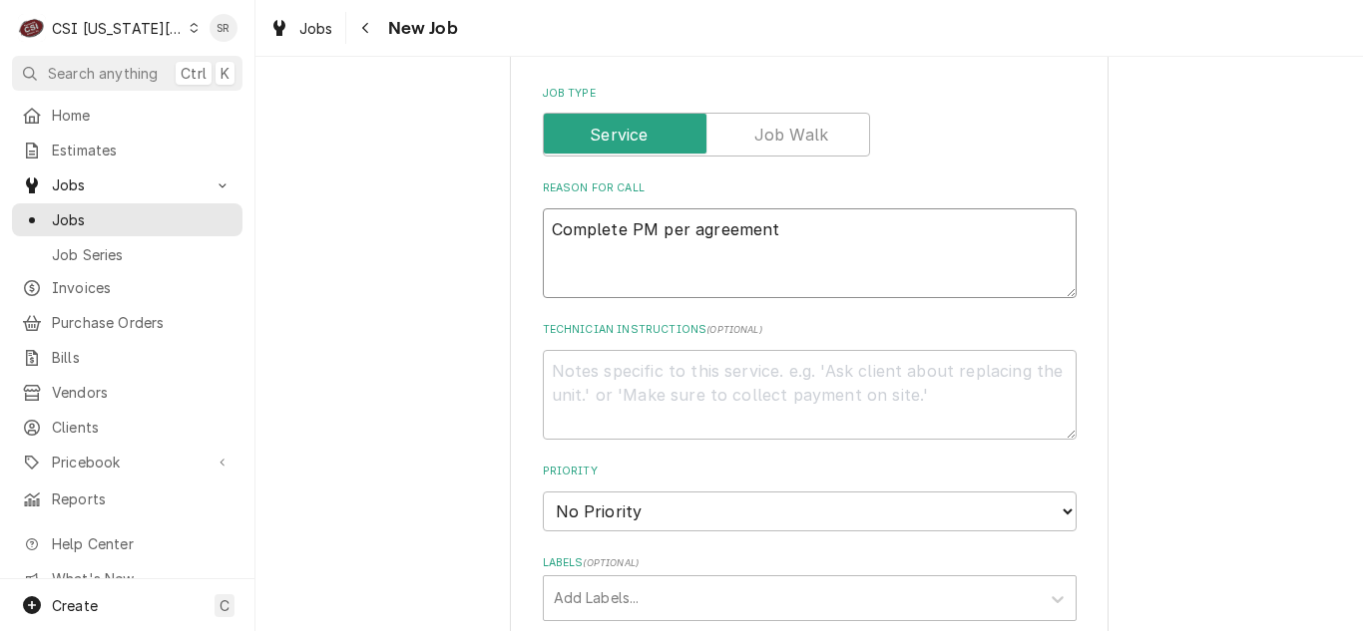
type textarea "Complete PM per agreement"
click at [672, 389] on textarea "Technician Instructions ( optional )" at bounding box center [810, 395] width 534 height 90
paste textarea "All Repairs Must Be Approved By: Oscar Mukanjiri 832-567-4435 qtraininc@gmail.c…"
type textarea "x"
type textarea "All Repairs Must Be Approved By: Oscar Mukanjiri 832-567-4435 qtraininc@gmail.c…"
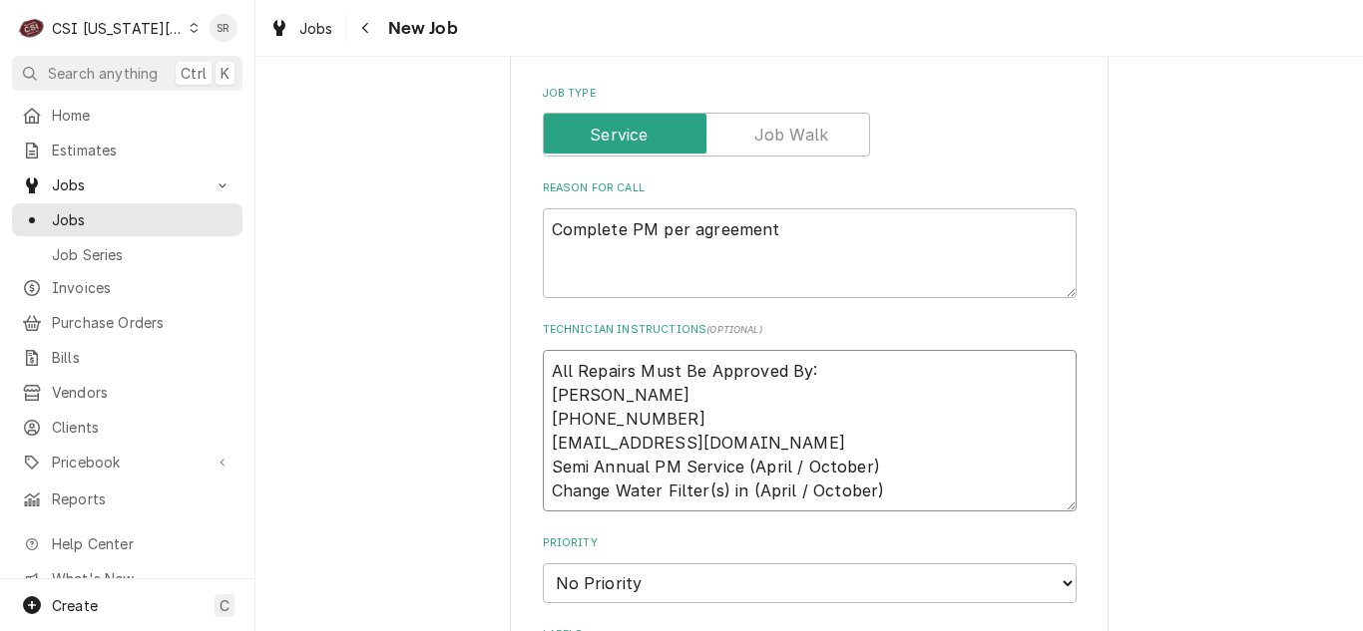
scroll to position [1496, 0]
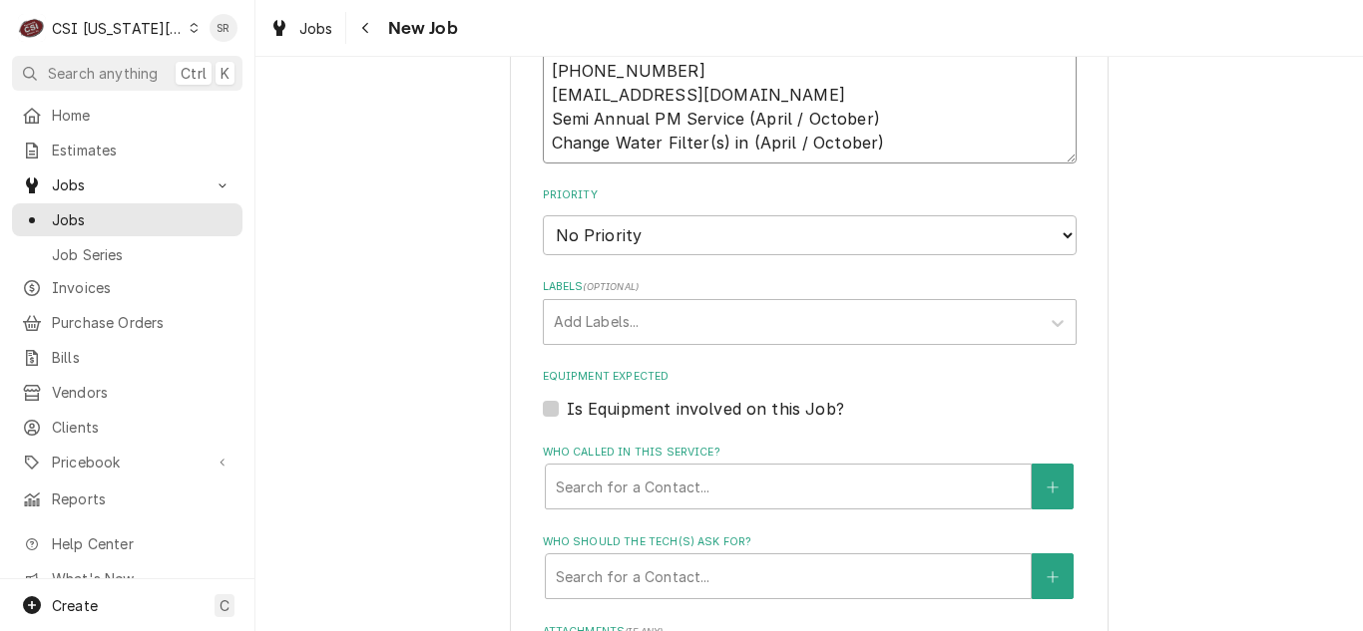
type textarea "x"
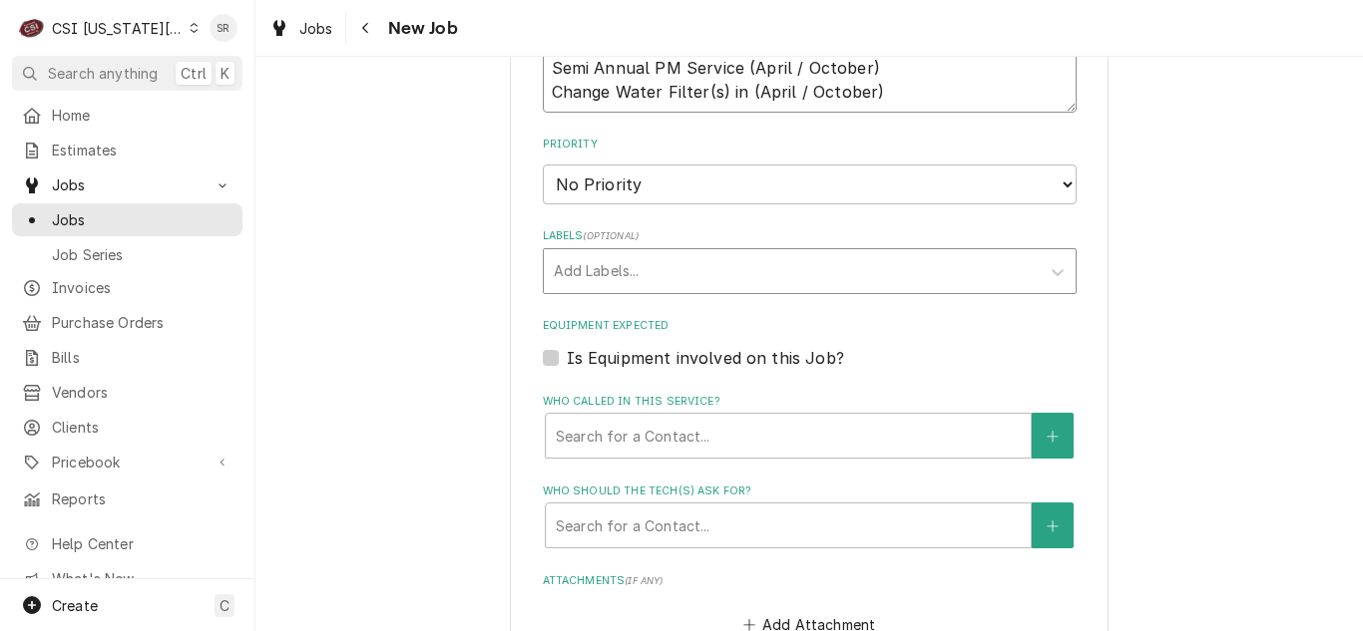
type textarea "All Repairs Must Be Approved By: Oscar Mukanjiri 832-567-4435 qtraininc@gmail.c…"
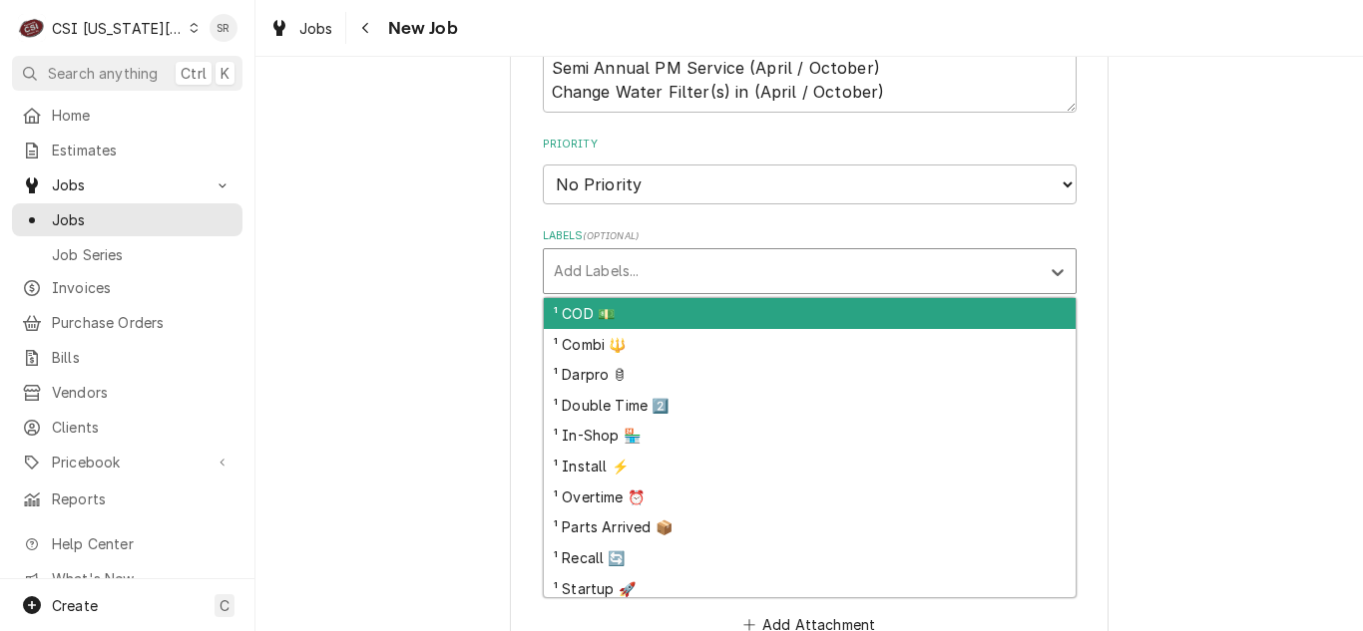
click at [620, 279] on div "Labels" at bounding box center [792, 271] width 476 height 36
type input "ice"
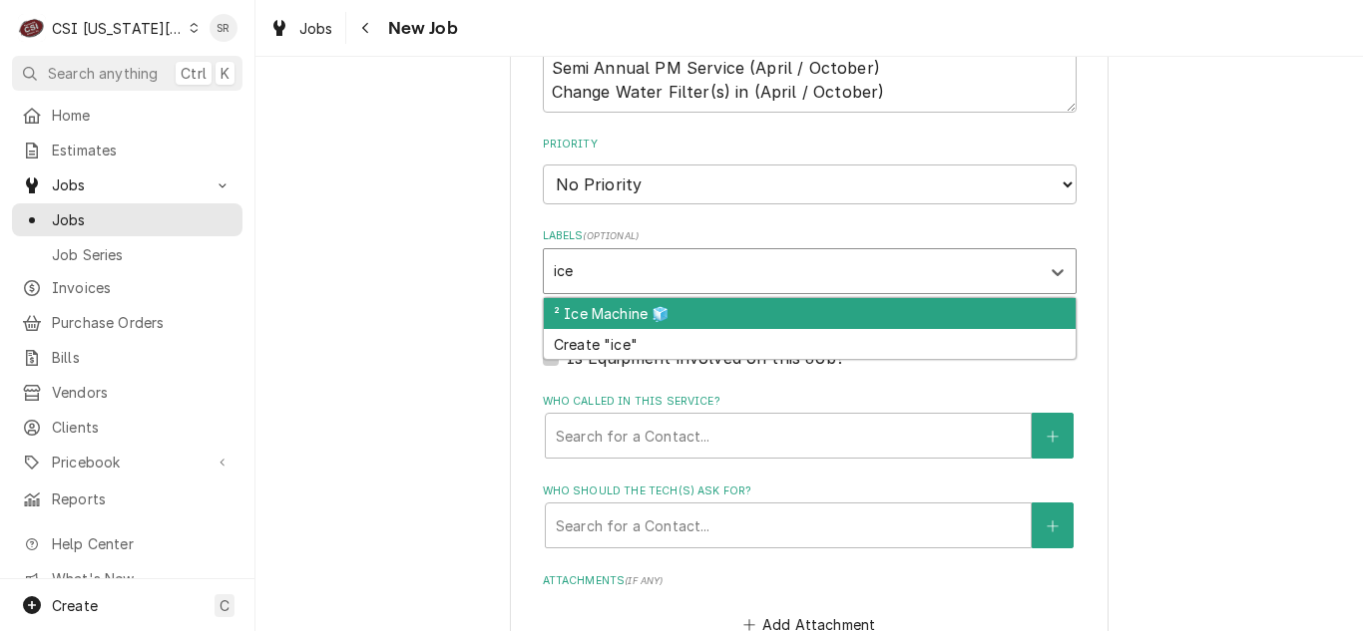
click at [625, 305] on div "² Ice Machine 🧊" at bounding box center [810, 313] width 532 height 31
type textarea "x"
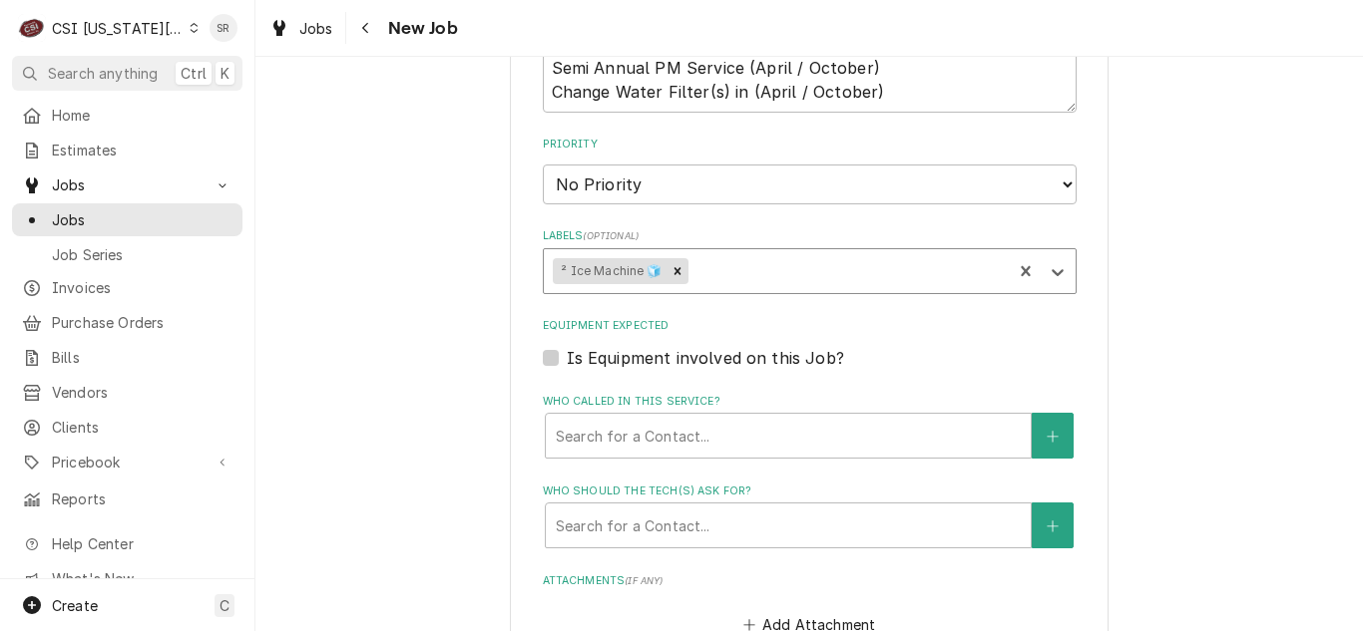
type textarea "x"
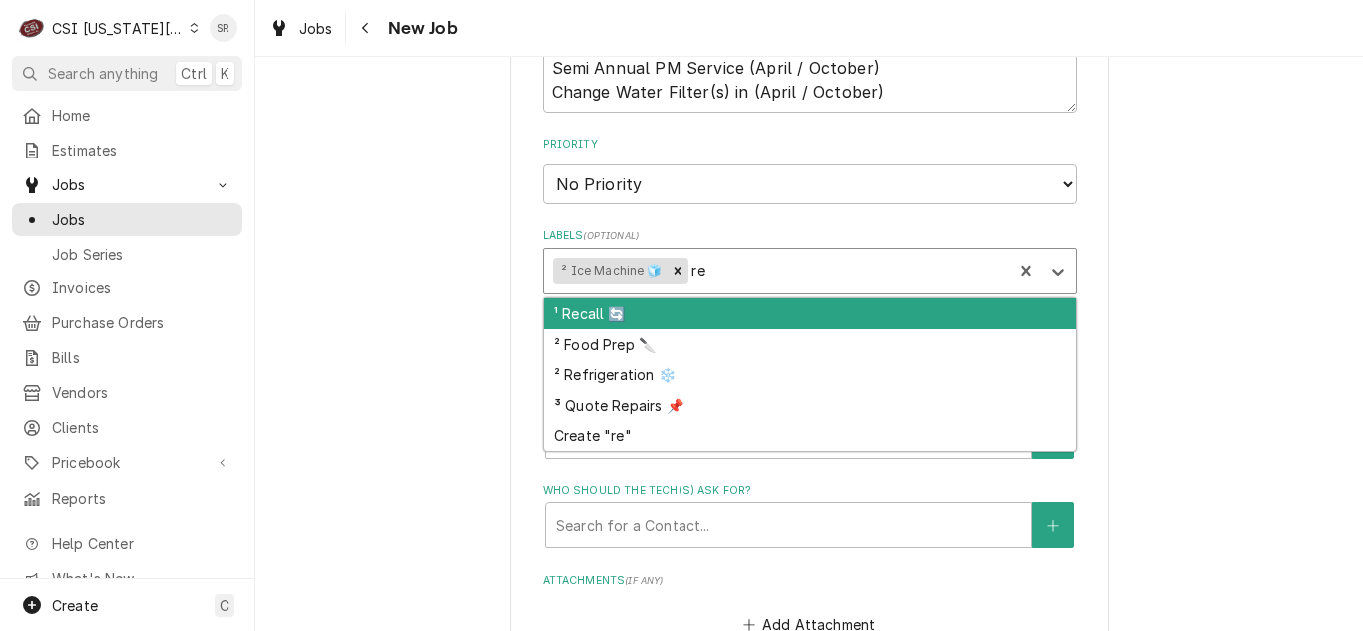
type input "ref"
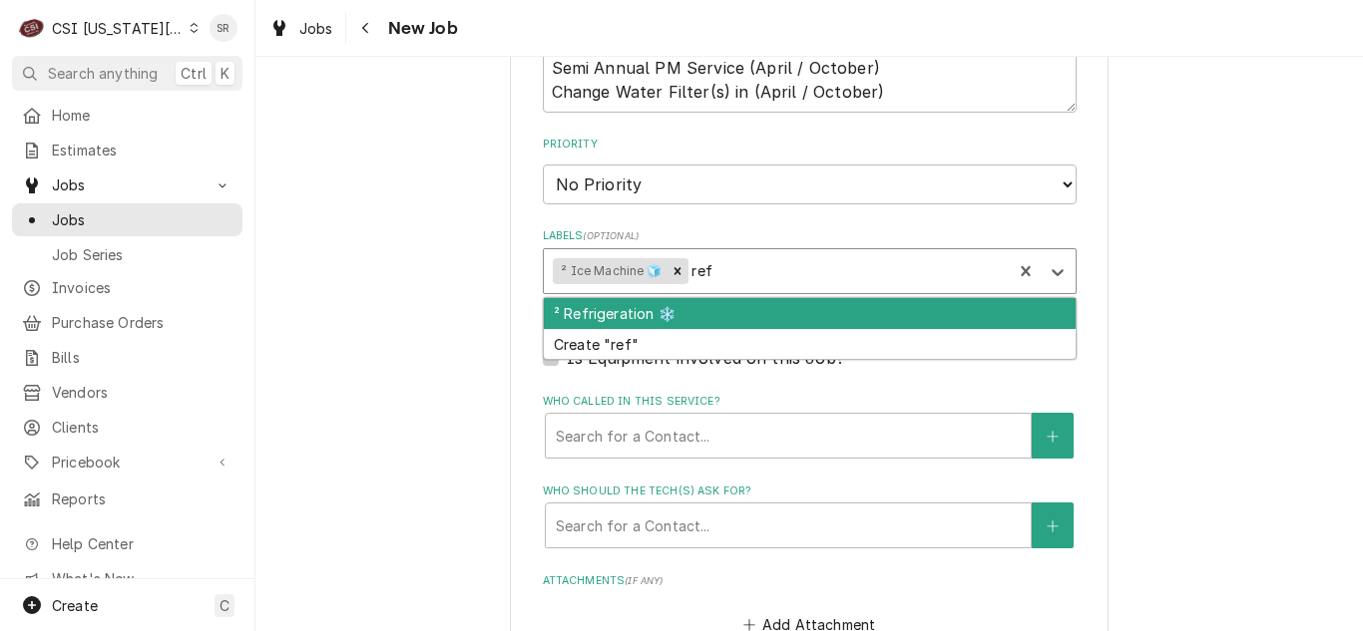
click at [635, 310] on div "² Refrigeration ❄️" at bounding box center [810, 313] width 532 height 31
type textarea "x"
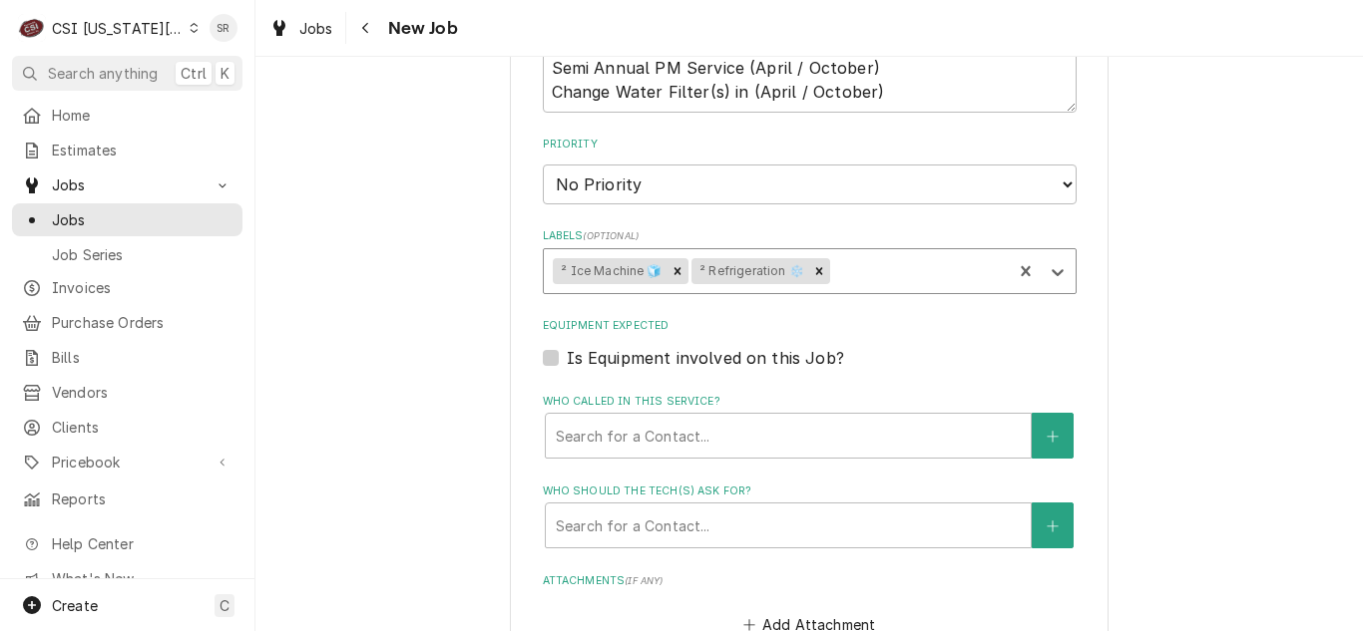
type textarea "x"
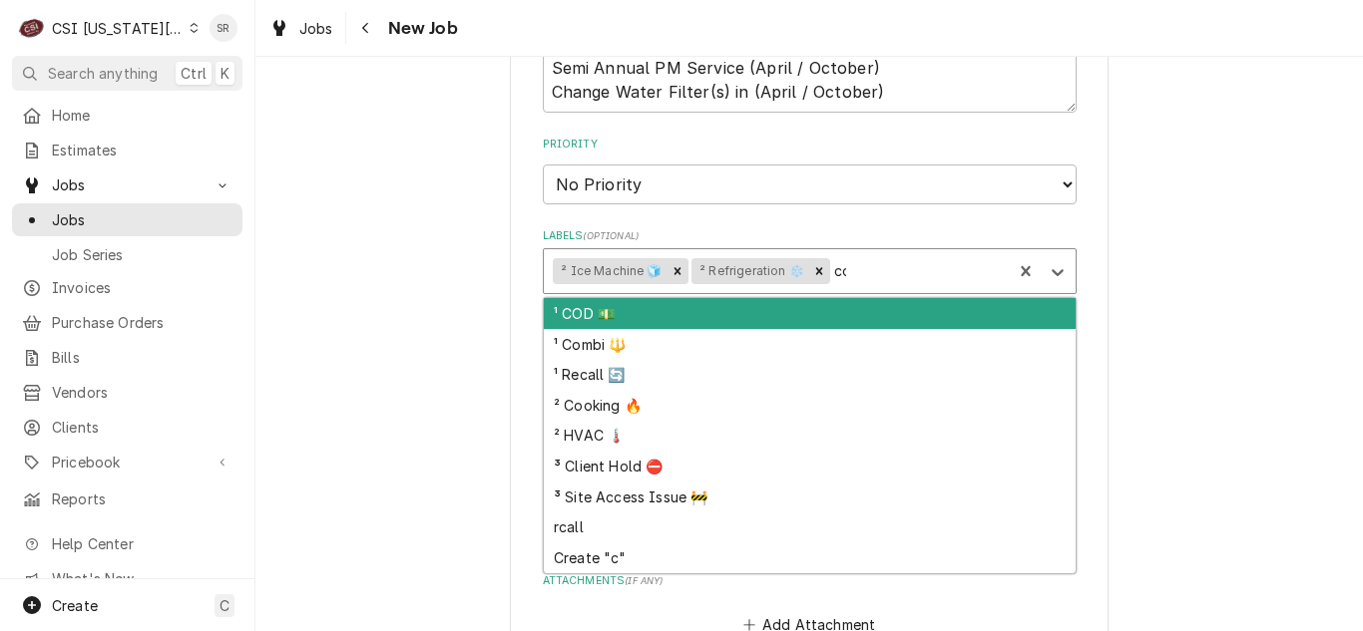
type input "cook"
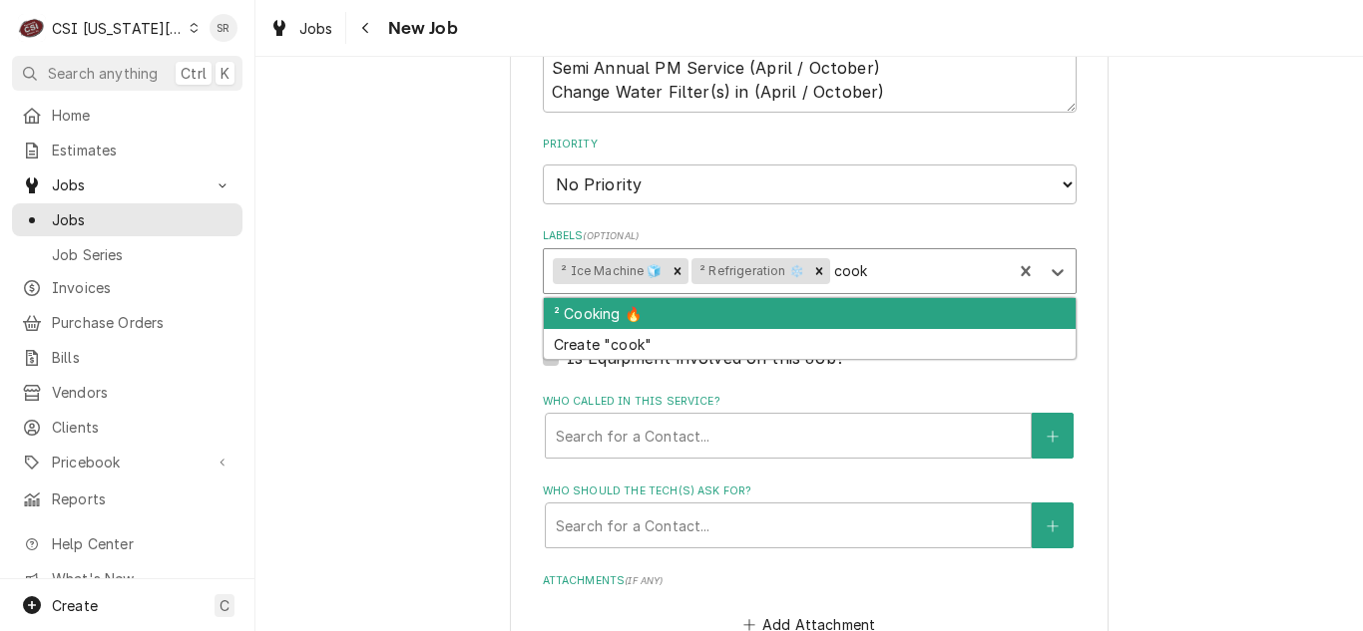
click at [753, 302] on div "² Cooking 🔥" at bounding box center [810, 313] width 532 height 31
type textarea "x"
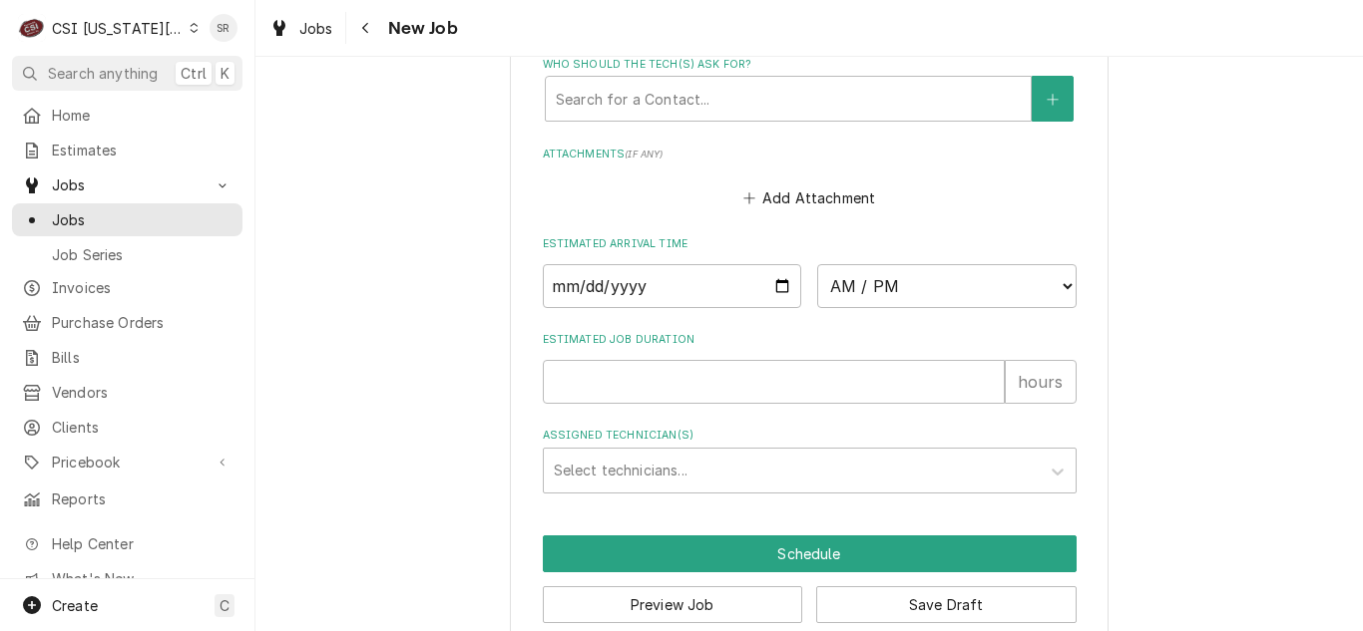
scroll to position [1958, 0]
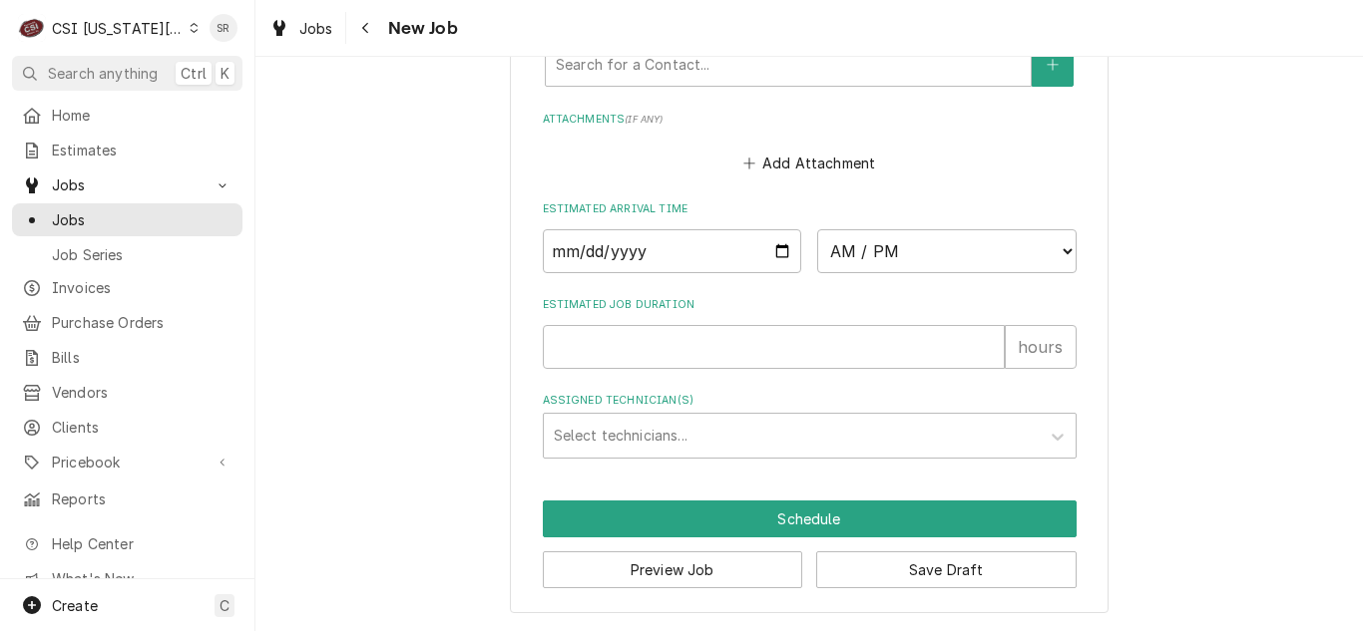
click at [790, 167] on button "Add Attachment" at bounding box center [809, 164] width 140 height 28
type textarea "x"
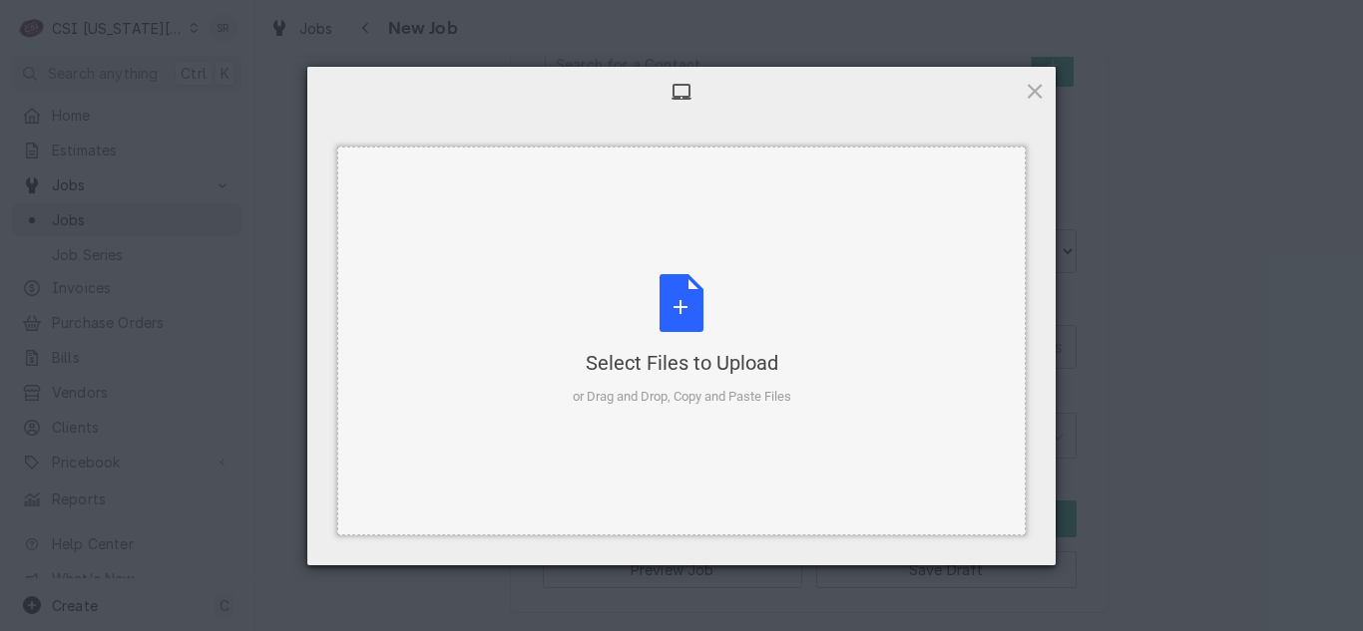
click at [653, 313] on div "Select Files to Upload or Drag and Drop, Copy and Paste Files" at bounding box center [682, 340] width 218 height 133
type textarea "x"
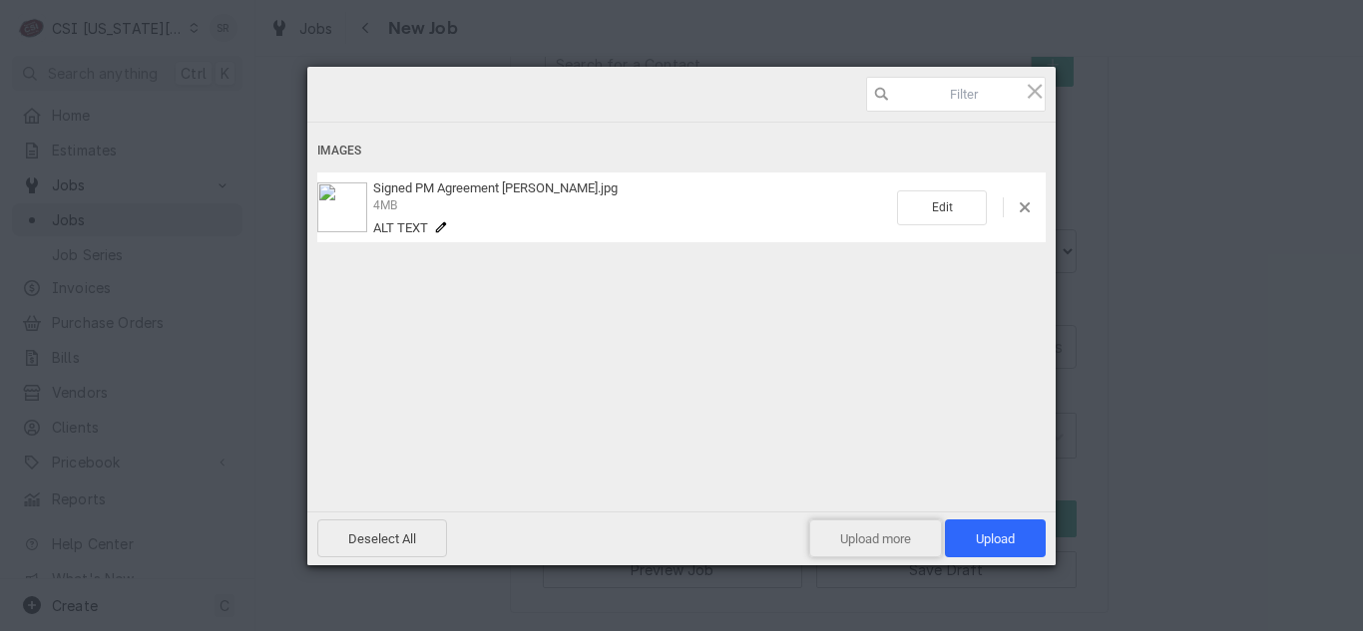
click at [897, 541] on span "Upload more" at bounding box center [875, 539] width 133 height 38
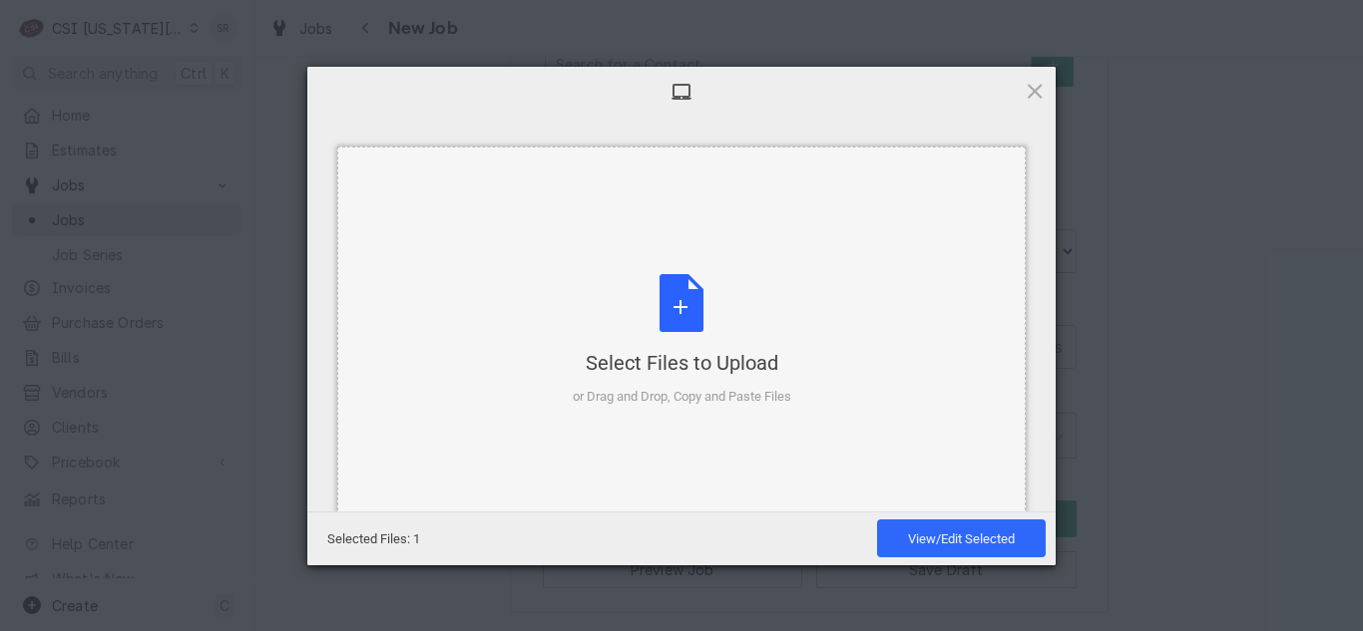
click at [679, 332] on div "Select Files to Upload or Drag and Drop, Copy and Paste Files" at bounding box center [682, 340] width 218 height 133
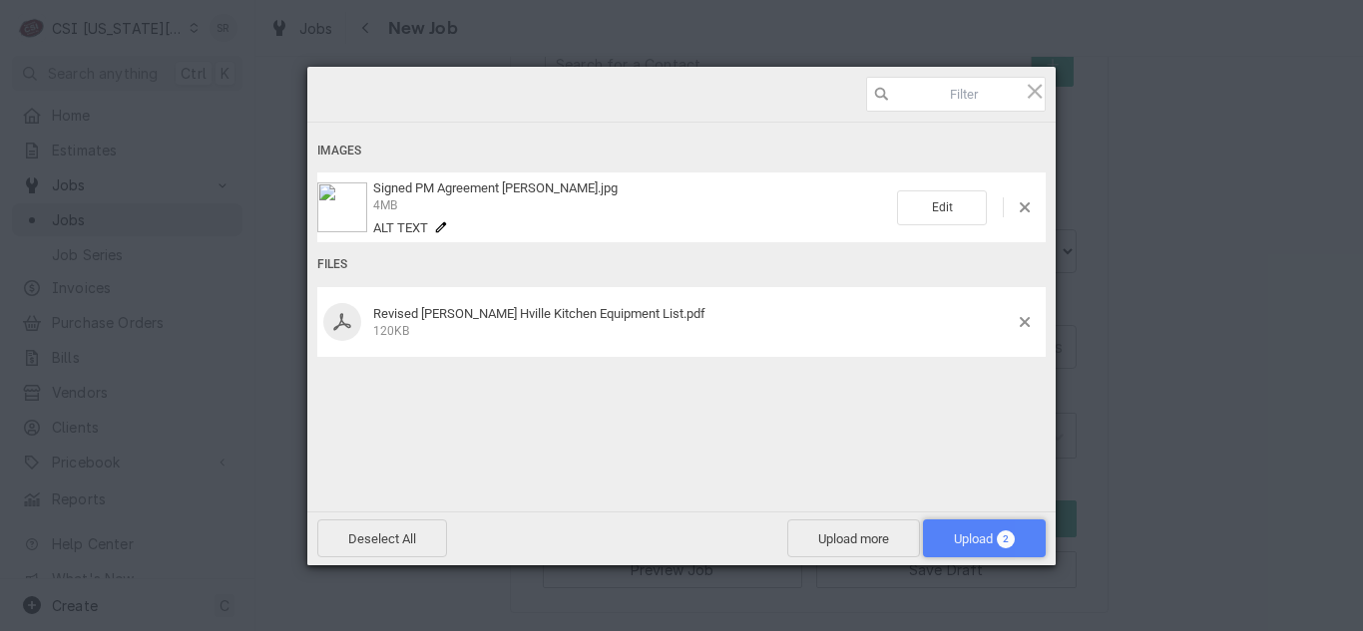
click at [980, 535] on span "Upload 2" at bounding box center [984, 539] width 61 height 15
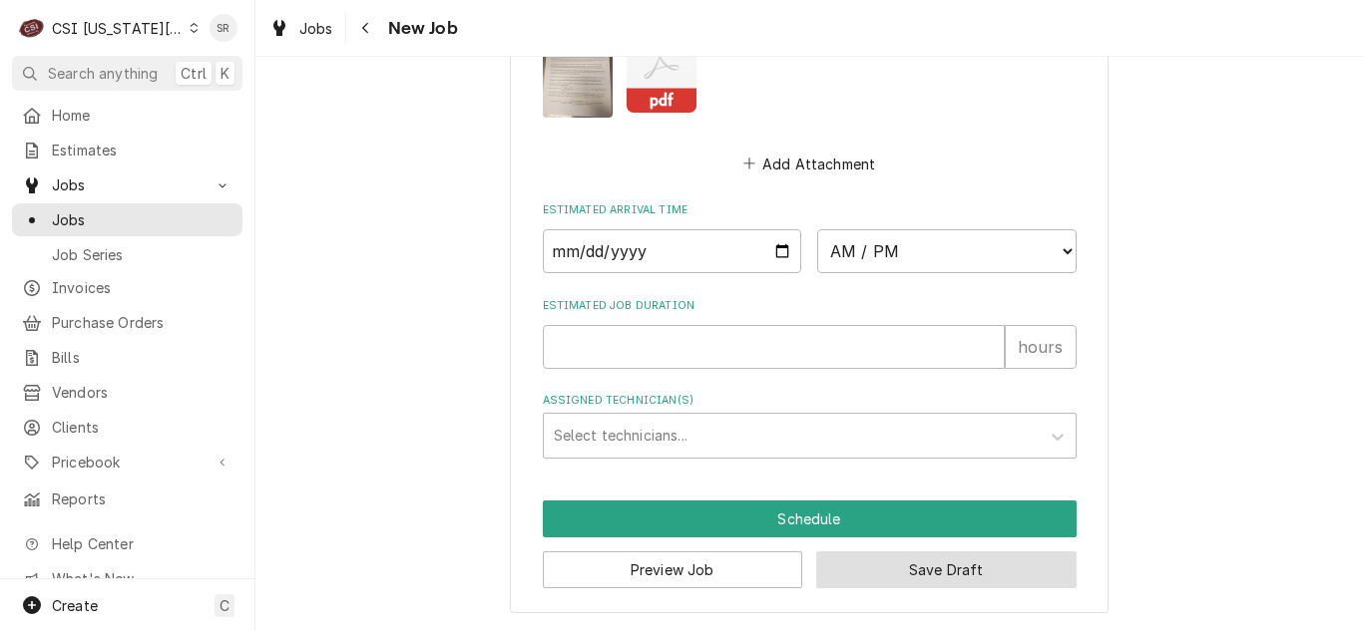
click at [908, 573] on button "Save Draft" at bounding box center [946, 570] width 260 height 37
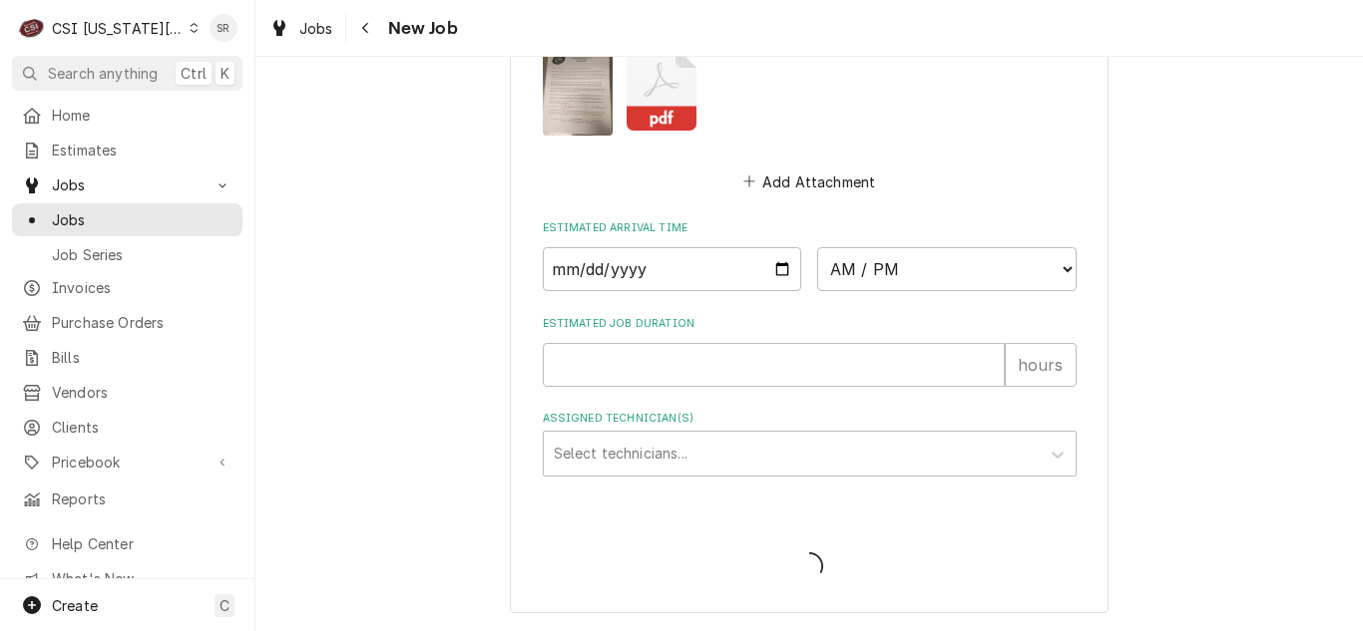
type textarea "x"
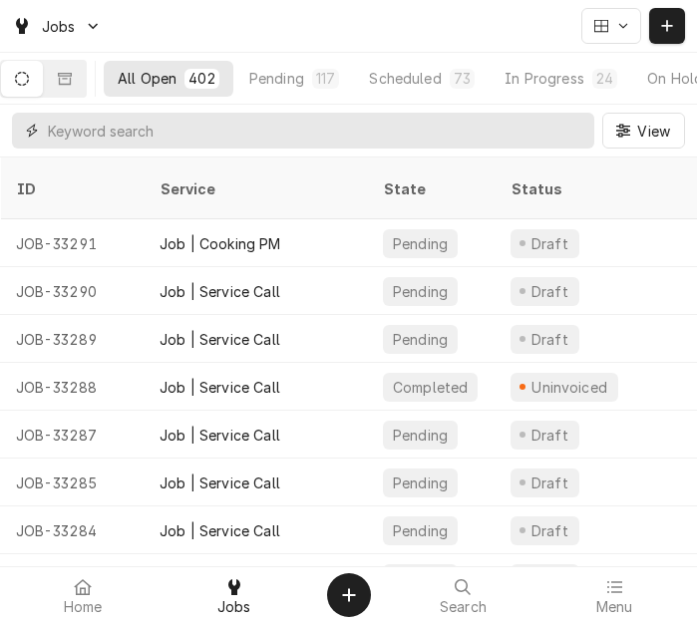
click at [303, 124] on input "Dynamic Content Wrapper" at bounding box center [316, 131] width 537 height 36
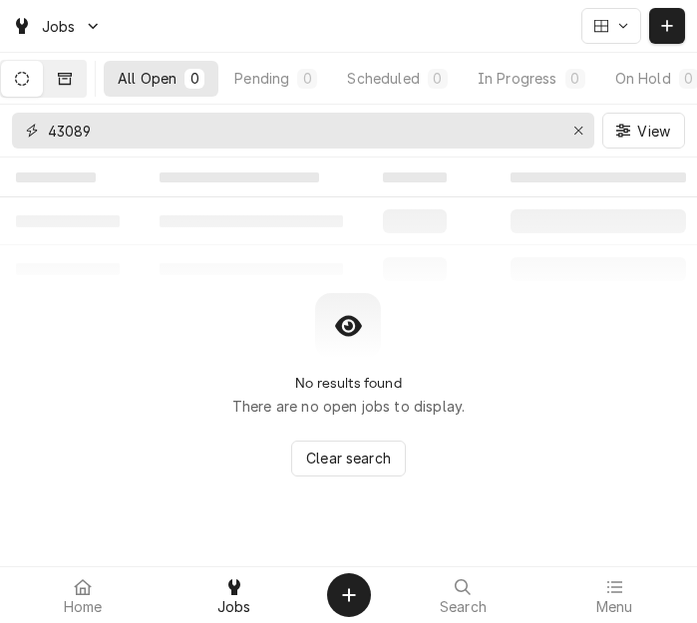
type input "43089"
click at [72, 79] on icon "Dynamic Content Wrapper" at bounding box center [65, 79] width 14 height 14
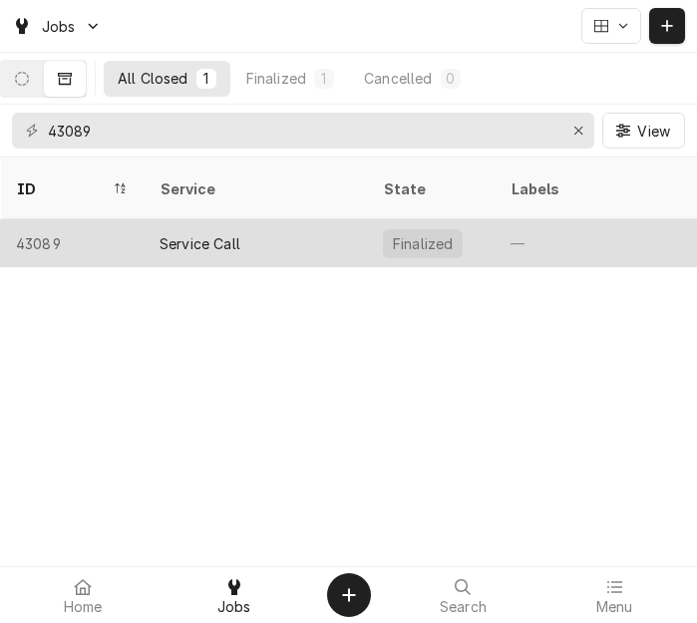
click at [200, 233] on div "Service Call" at bounding box center [200, 243] width 81 height 21
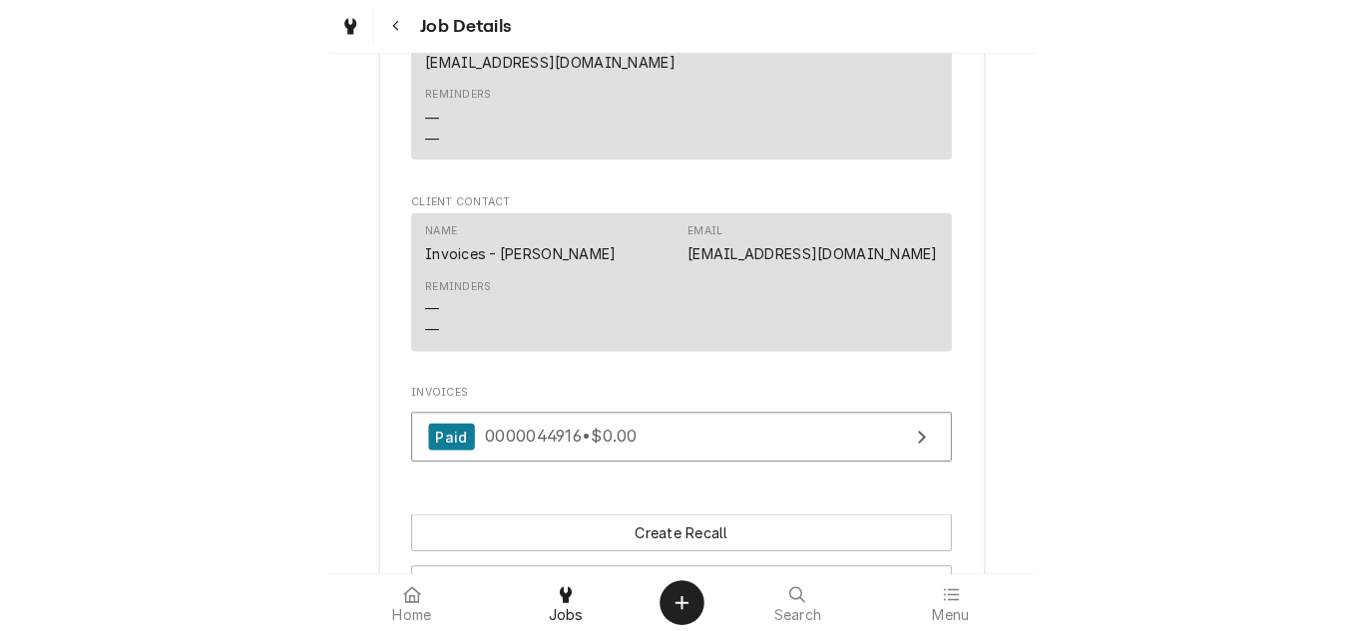
scroll to position [2893, 0]
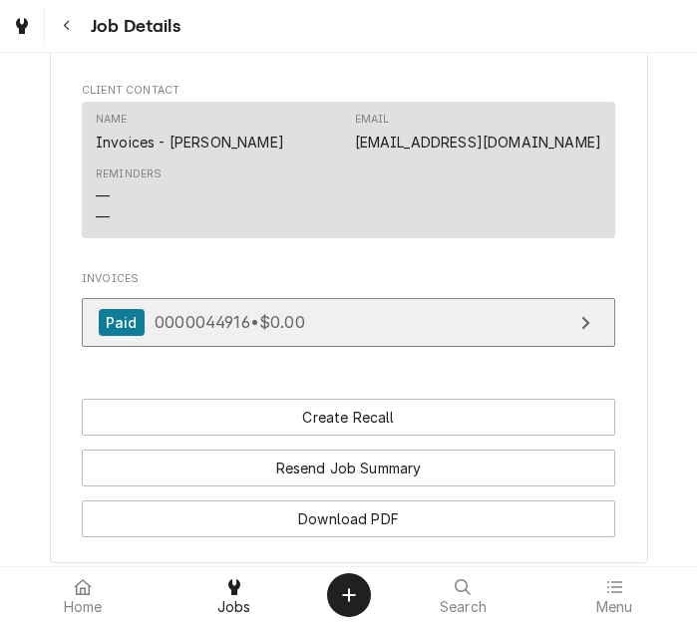
click at [270, 332] on span "0000044916 • $0.00" at bounding box center [230, 322] width 151 height 20
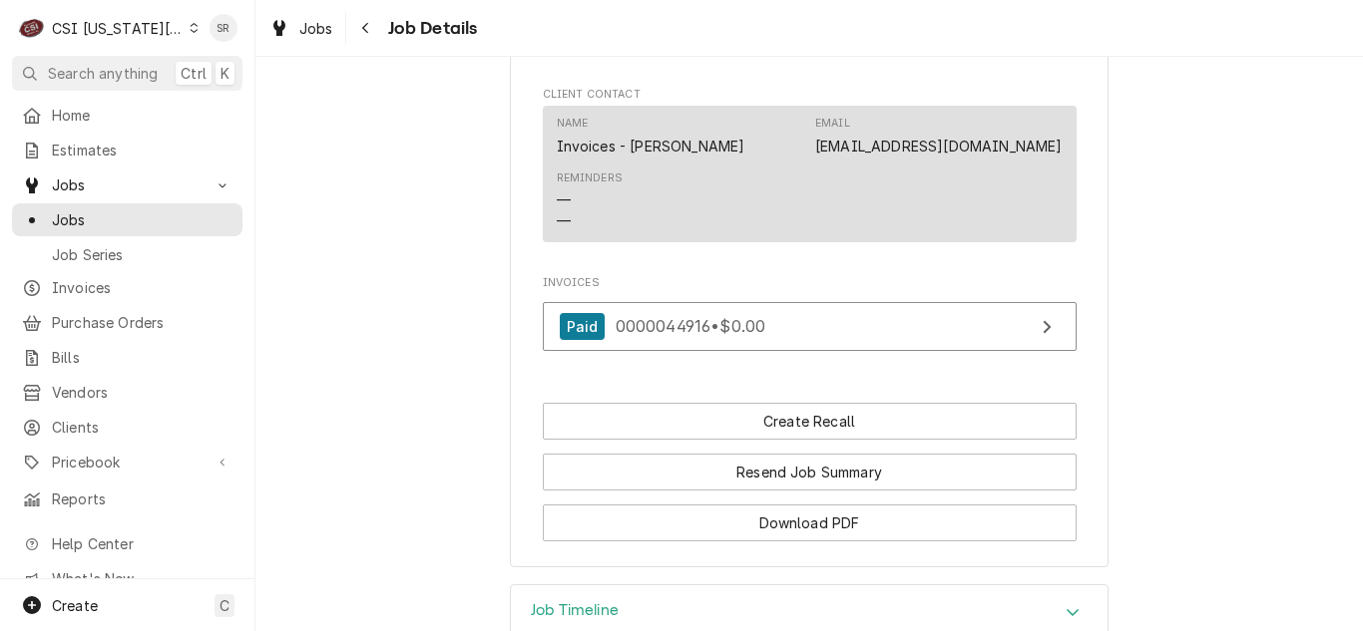
click at [136, 29] on div "CSI [US_STATE][GEOGRAPHIC_DATA]" at bounding box center [118, 28] width 132 height 21
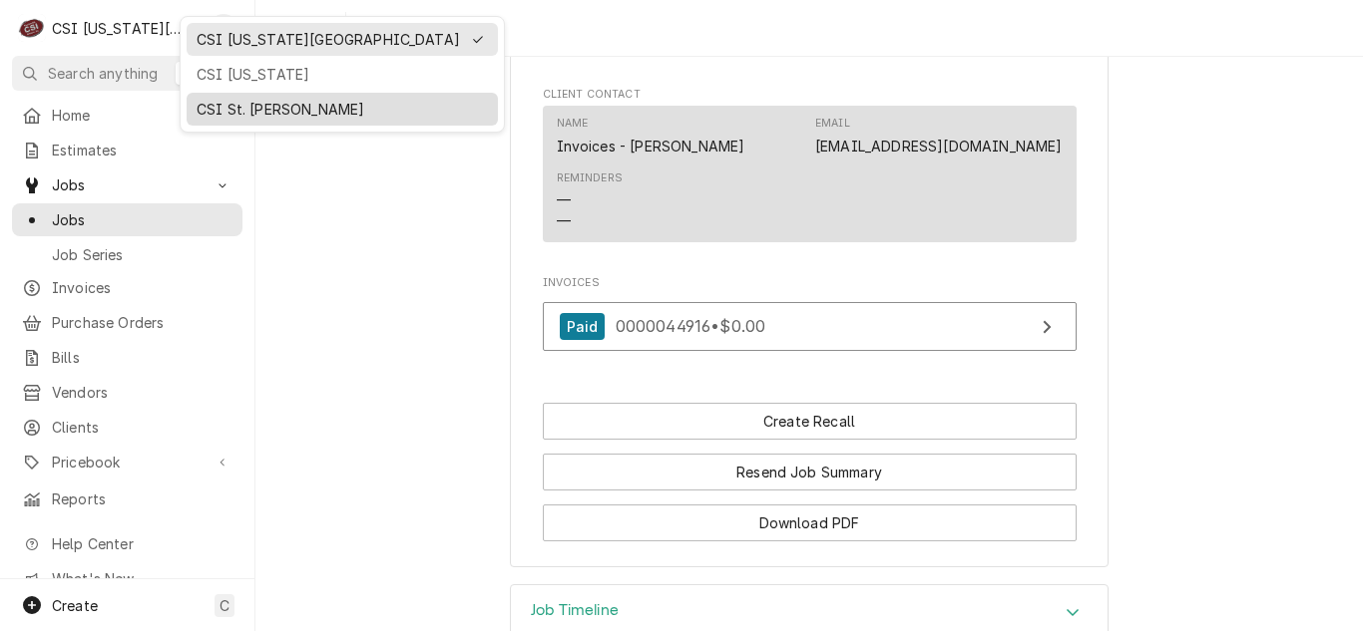
click at [204, 105] on div "CSI St. [PERSON_NAME]" at bounding box center [342, 109] width 291 height 21
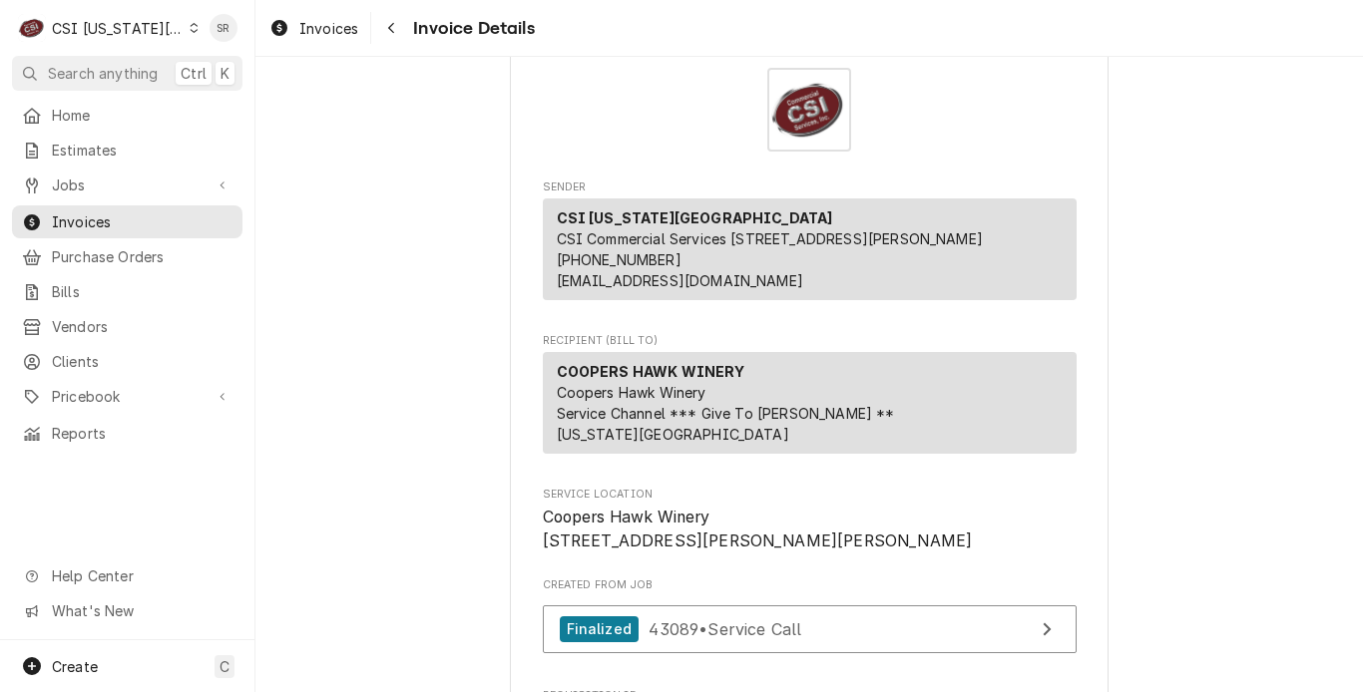
scroll to position [100, 0]
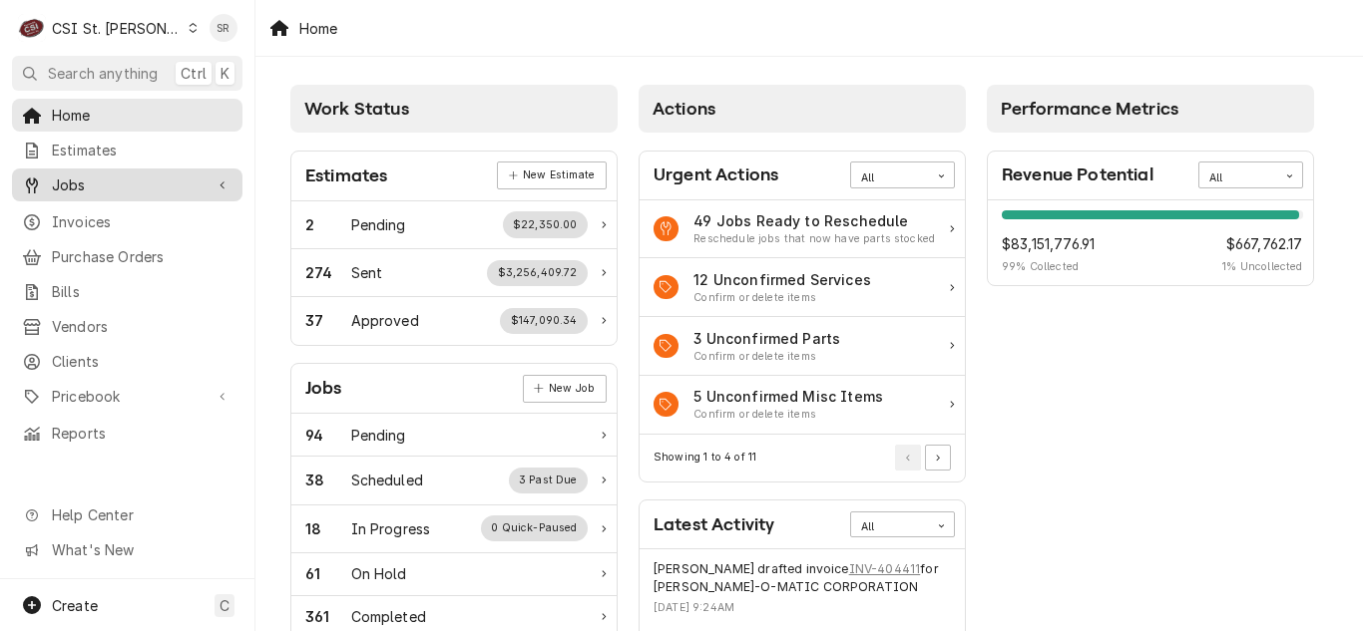
click at [99, 186] on span "Jobs" at bounding box center [127, 185] width 151 height 21
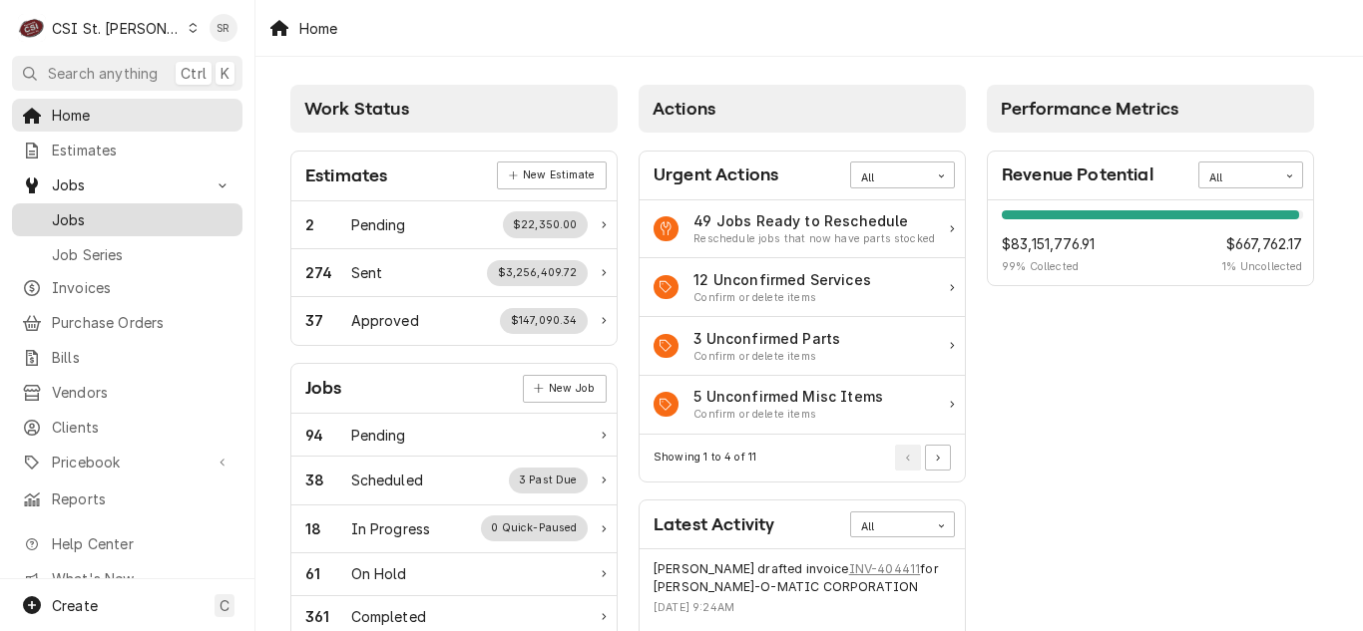
click at [90, 216] on span "Jobs" at bounding box center [142, 219] width 181 height 21
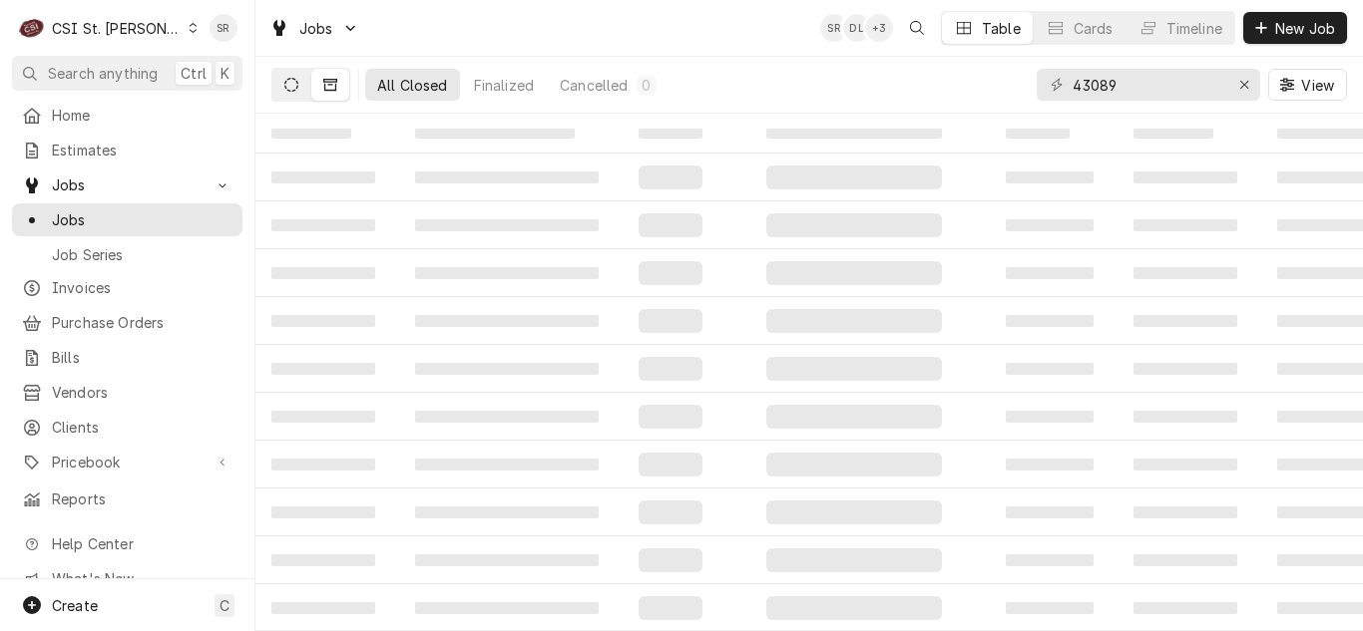
click at [297, 86] on icon "Dynamic Content Wrapper" at bounding box center [291, 85] width 14 height 14
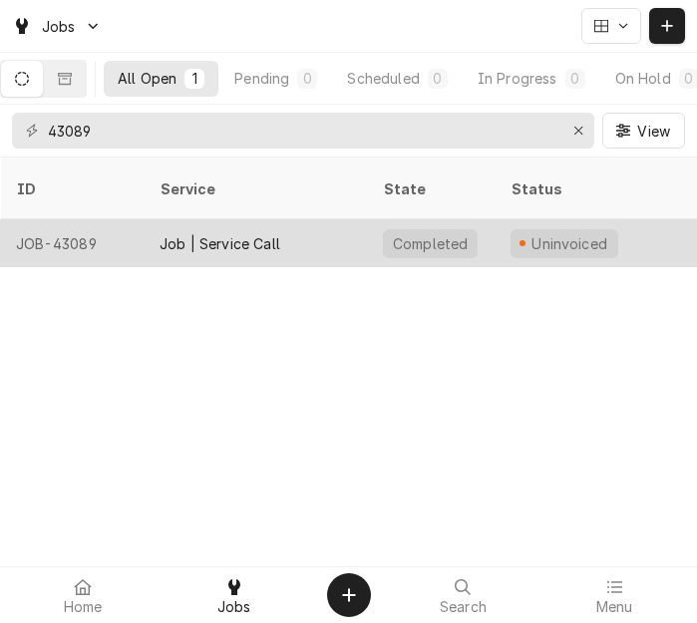
click at [263, 233] on div "Job | Service Call" at bounding box center [220, 243] width 121 height 21
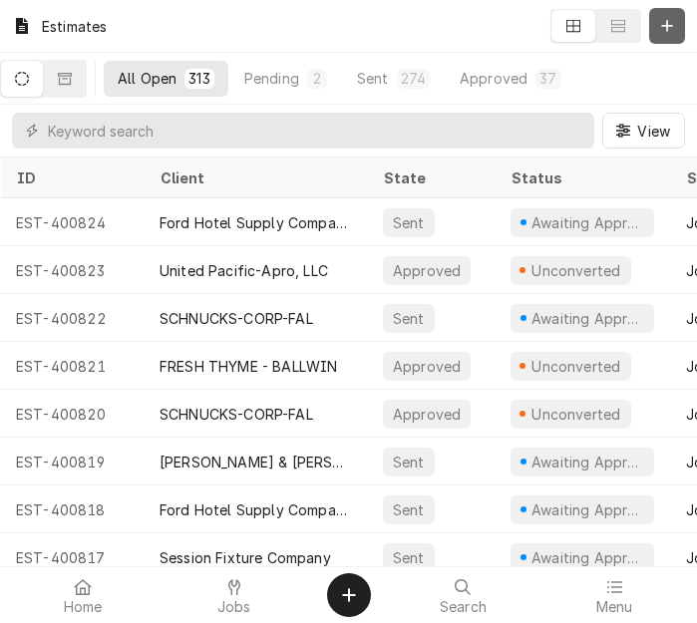
click at [664, 34] on div "Dynamic Content Wrapper" at bounding box center [667, 26] width 20 height 20
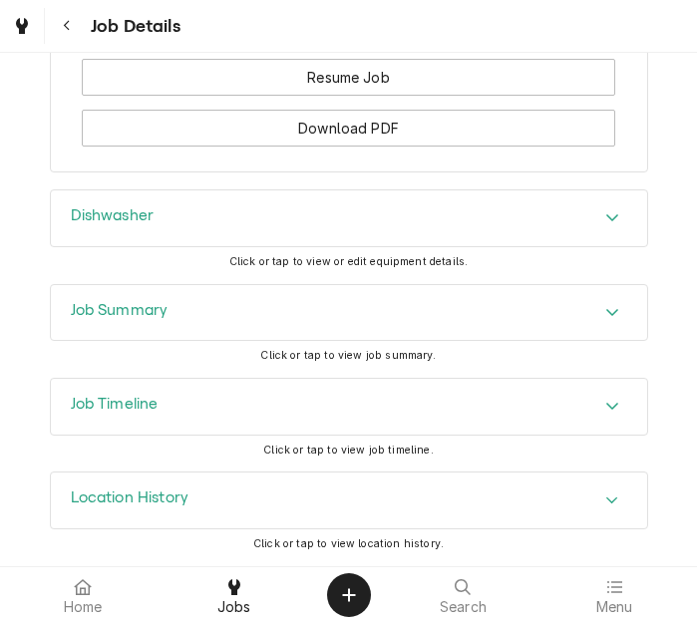
scroll to position [2597, 0]
click at [150, 320] on h3 "Job Summary" at bounding box center [120, 310] width 98 height 19
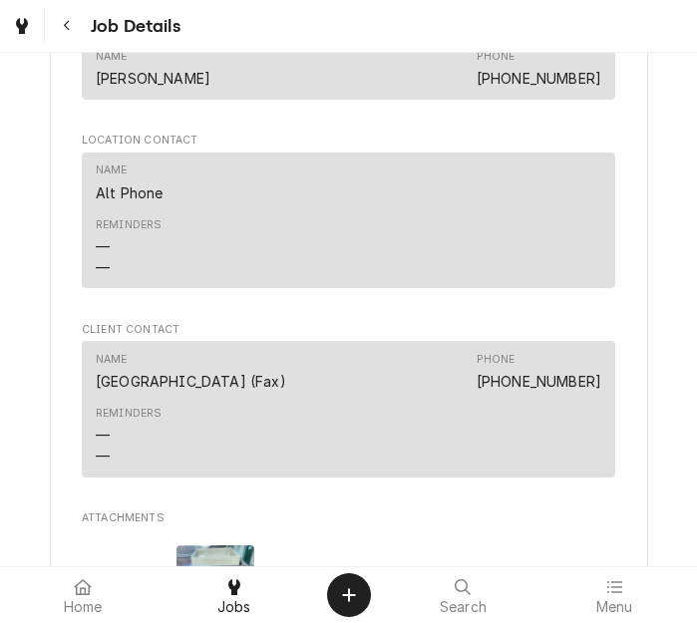
scroll to position [1898, 0]
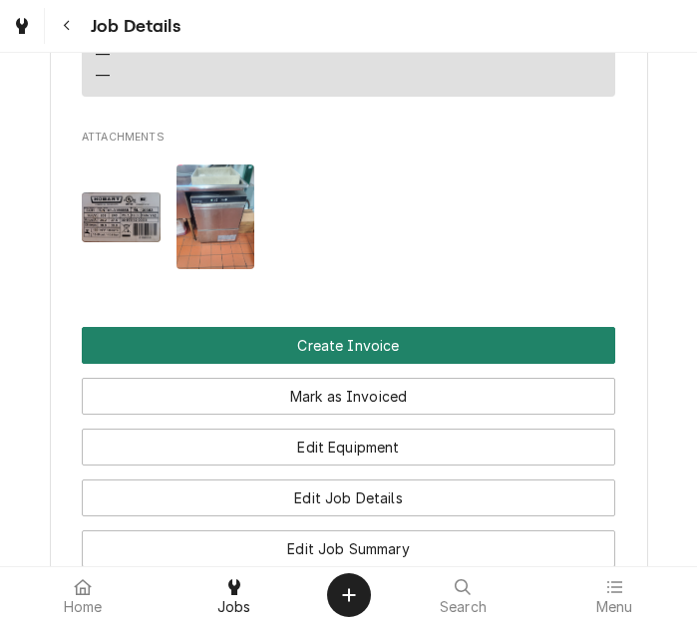
click at [368, 364] on button "Create Invoice" at bounding box center [349, 345] width 534 height 37
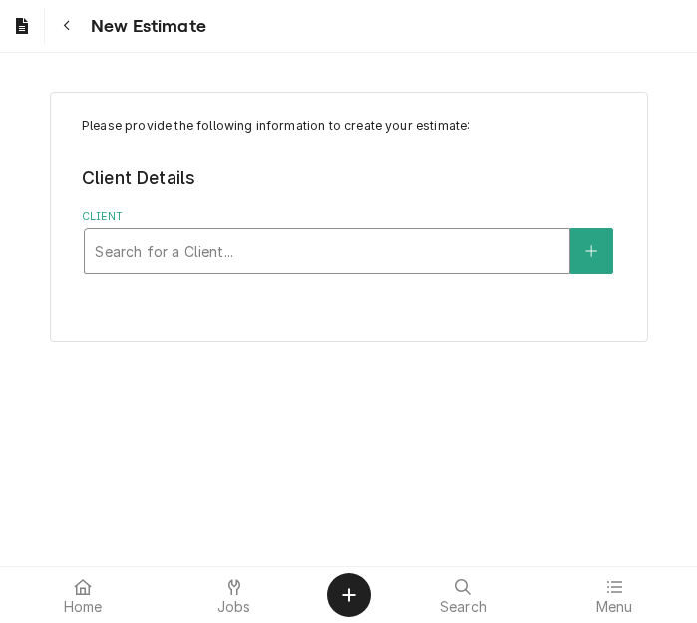
click at [189, 263] on div "Client" at bounding box center [327, 251] width 465 height 36
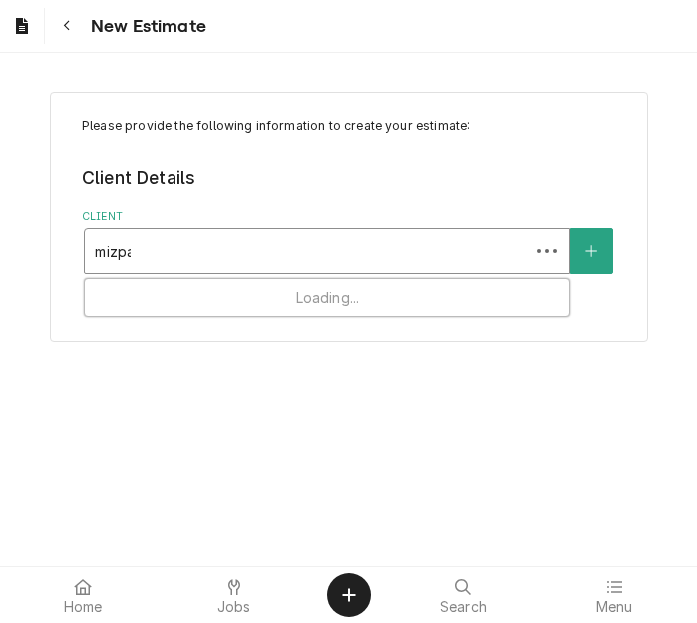
type input "mizpah"
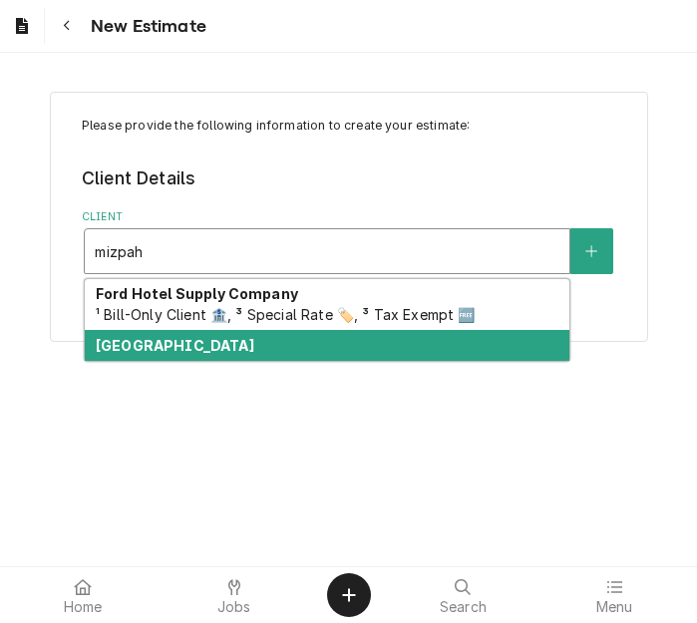
click at [180, 355] on div "[GEOGRAPHIC_DATA]" at bounding box center [327, 345] width 485 height 31
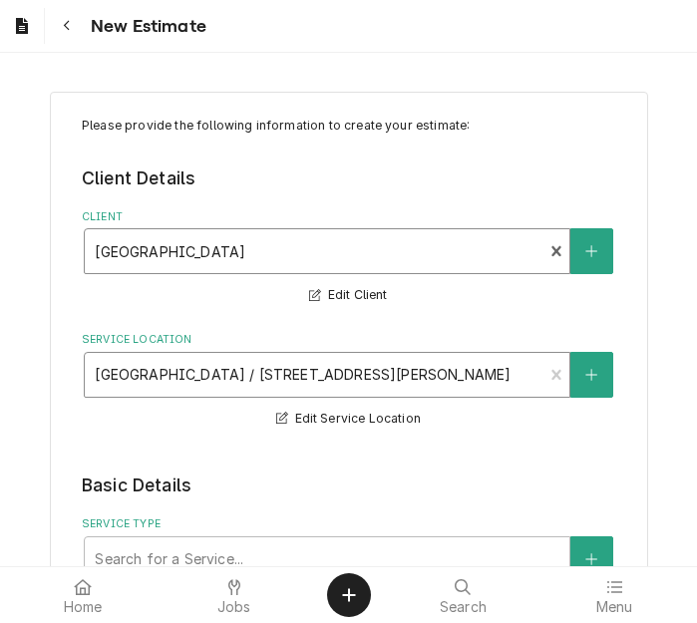
scroll to position [399, 0]
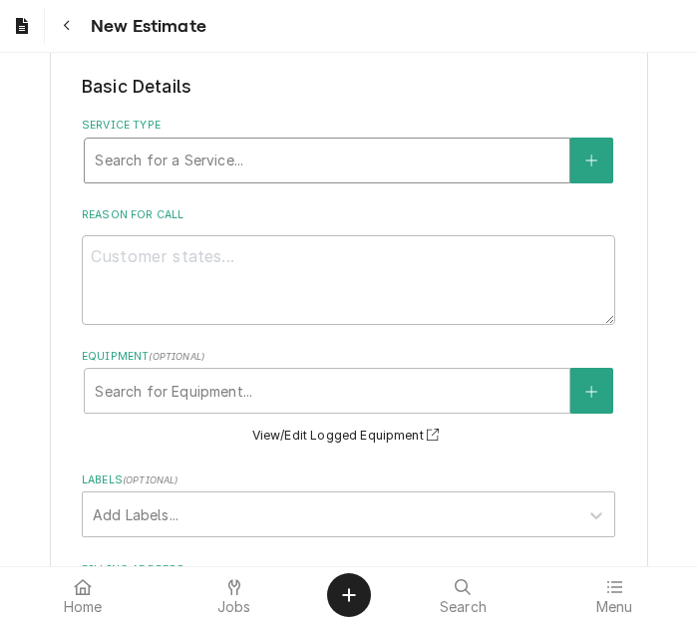
click at [194, 172] on div "Service Type" at bounding box center [327, 161] width 465 height 36
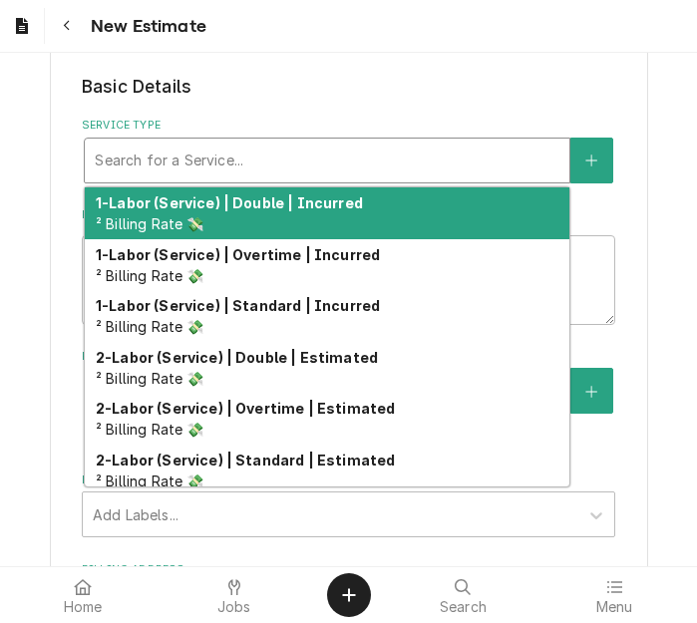
type textarea "x"
type input "s"
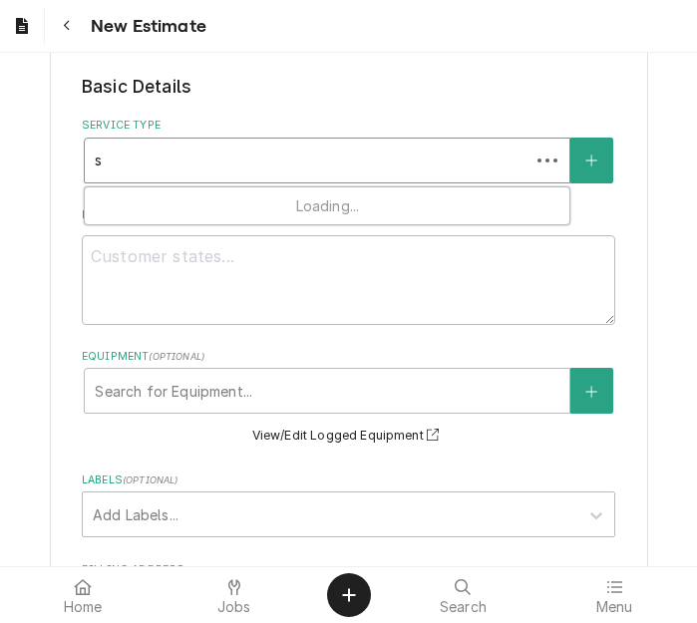
type textarea "x"
type input "se"
type textarea "x"
type input "ser"
type textarea "x"
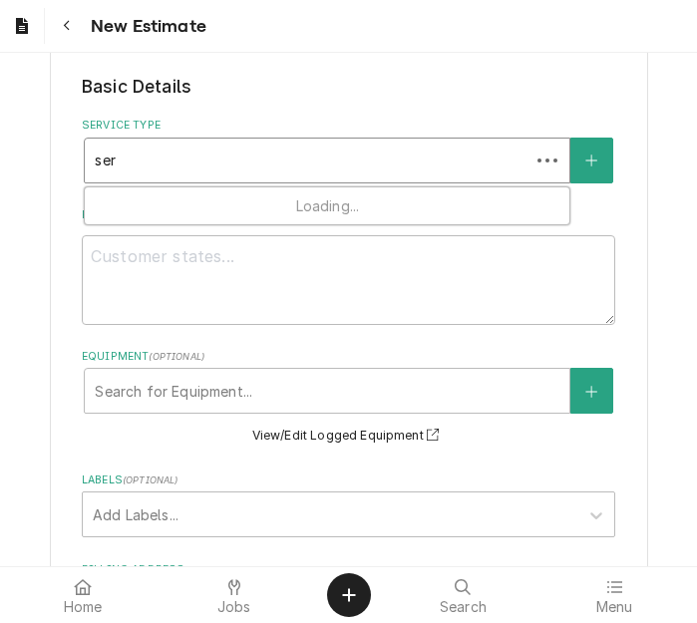
type input "serv"
type textarea "x"
type input "servi"
type textarea "x"
type input "servic"
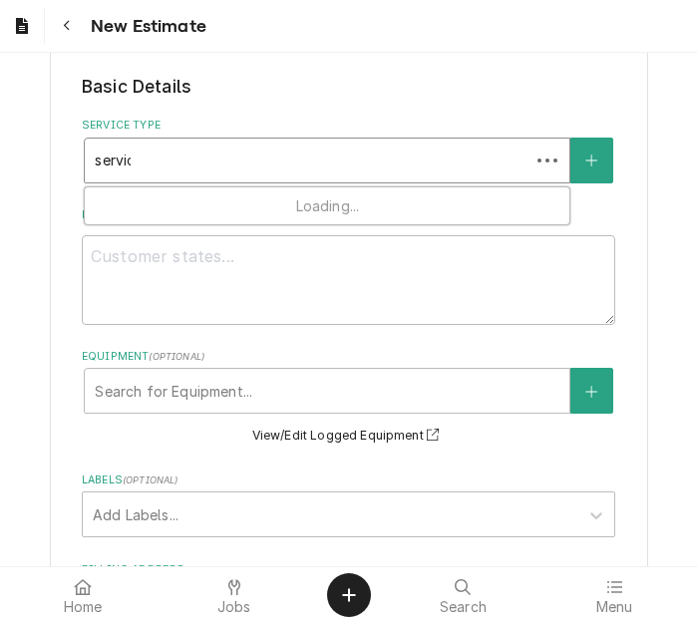
type textarea "x"
type input "service"
type textarea "x"
type input "service"
type textarea "x"
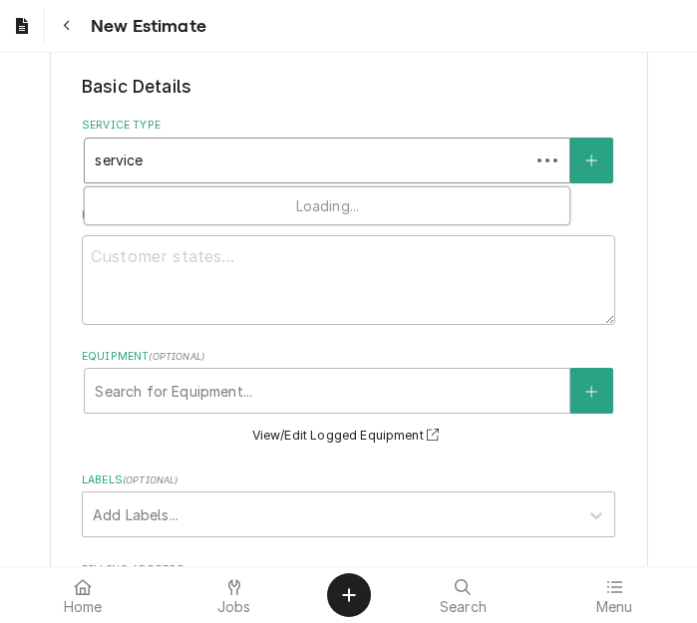
type input "service c"
type textarea "x"
type input "service ca"
type textarea "x"
type input "service cal"
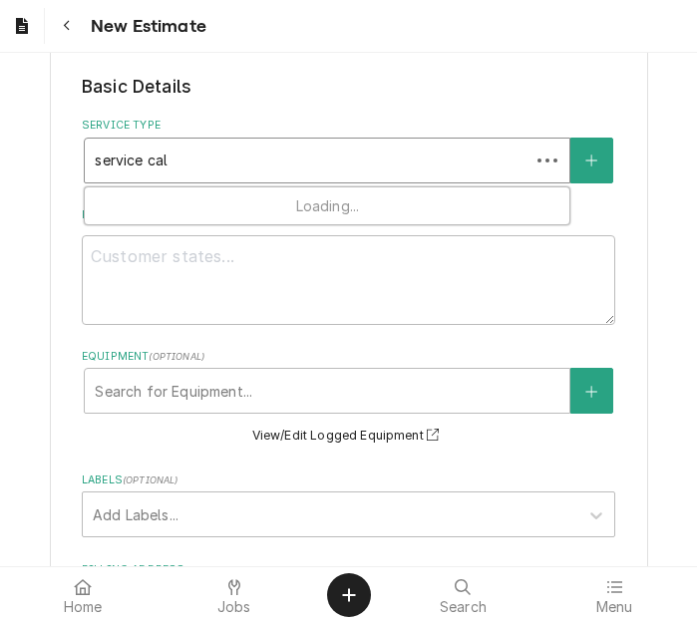
type textarea "x"
type input "service call"
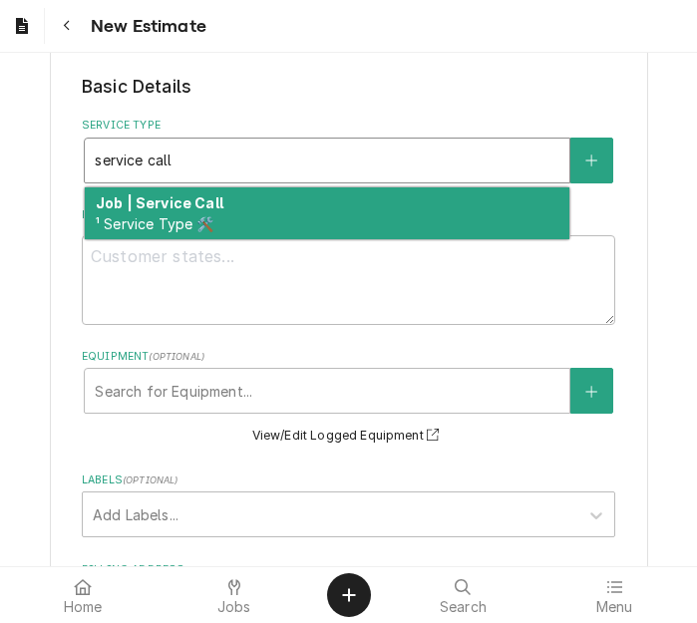
click at [181, 202] on strong "Job | Service Call" at bounding box center [160, 203] width 128 height 17
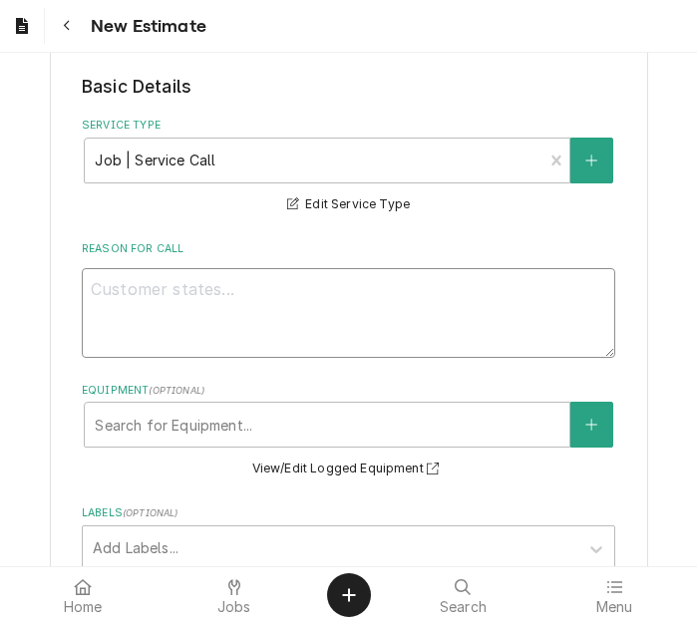
click at [184, 295] on textarea "Reason For Call" at bounding box center [349, 313] width 534 height 90
type textarea "x"
type textarea "Q"
type textarea "x"
type textarea "Qu"
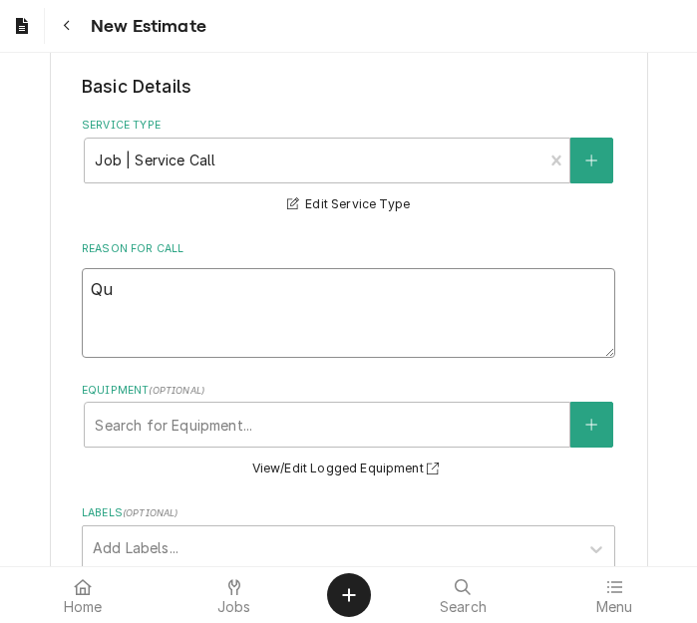
type textarea "x"
type textarea "Quo"
type textarea "x"
type textarea "Quot"
type textarea "x"
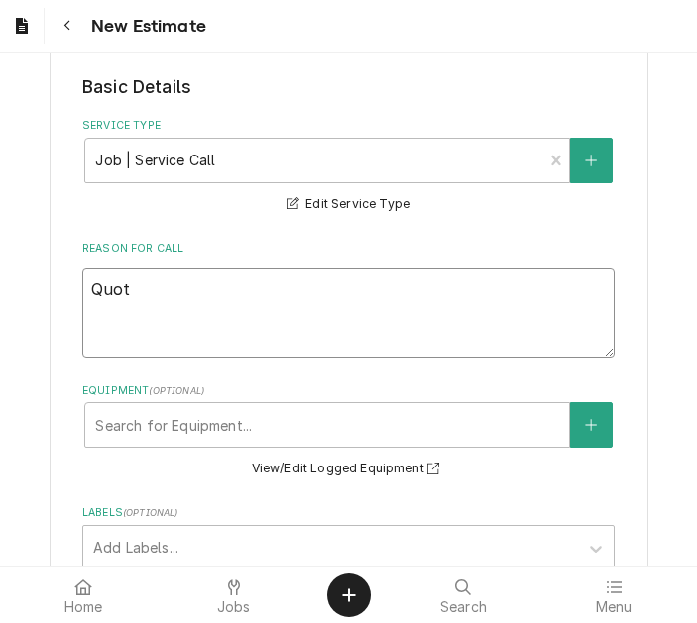
type textarea "Quote"
type textarea "x"
type textarea "Quote"
type textarea "x"
type textarea "Quote to"
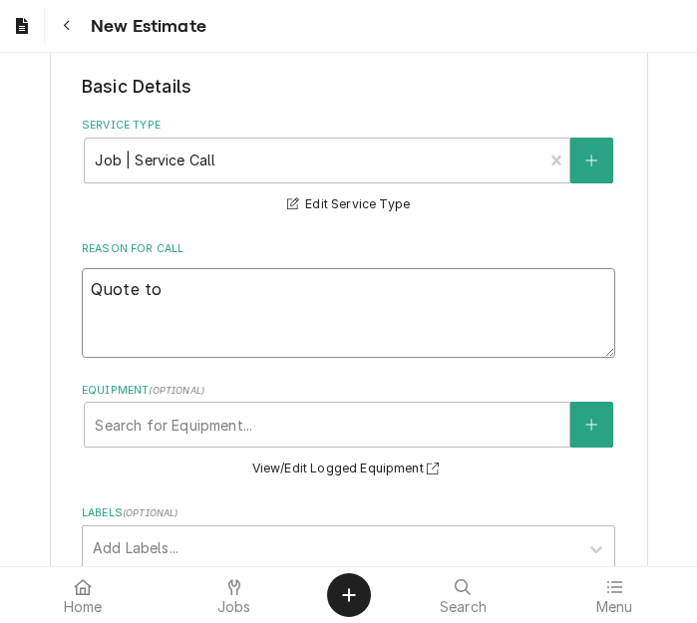
type textarea "x"
type textarea "Quote tor"
type textarea "x"
type textarea "Quote tore"
type textarea "x"
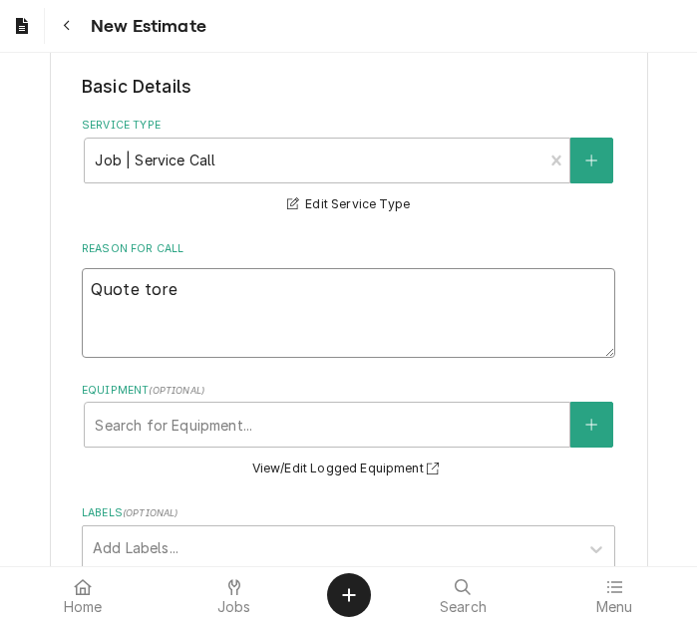
type textarea "Quote tore"
type textarea "x"
type textarea "Quote tore"
type textarea "x"
type textarea "Quote tor"
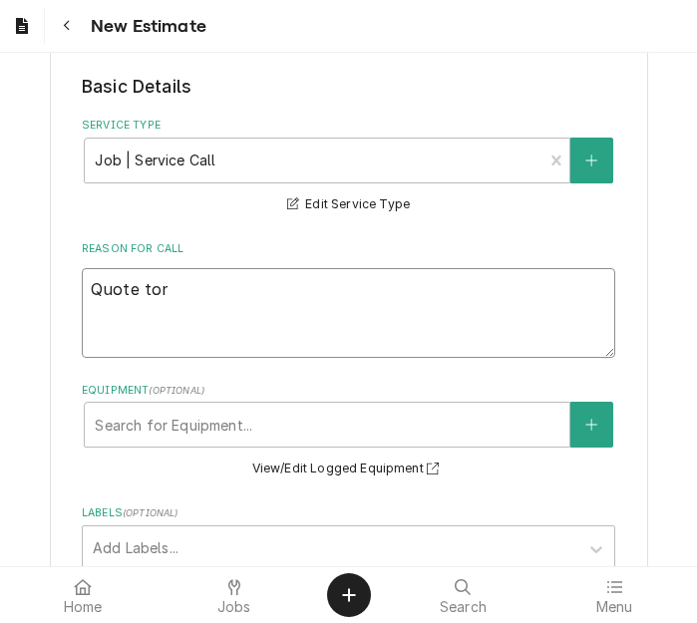
type textarea "x"
type textarea "Quote to"
type textarea "x"
type textarea "Quote to"
type textarea "x"
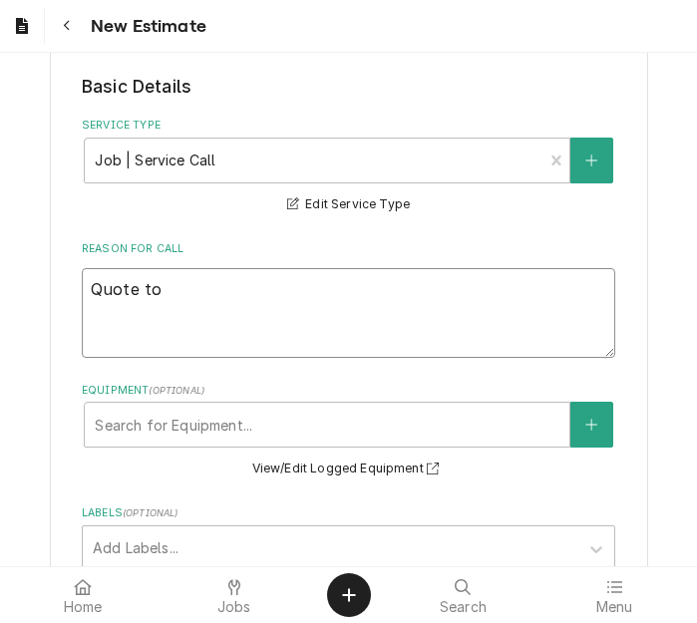
type textarea "Quote to r"
type textarea "x"
type textarea "Quote to re"
type textarea "x"
type textarea "Quote to rel"
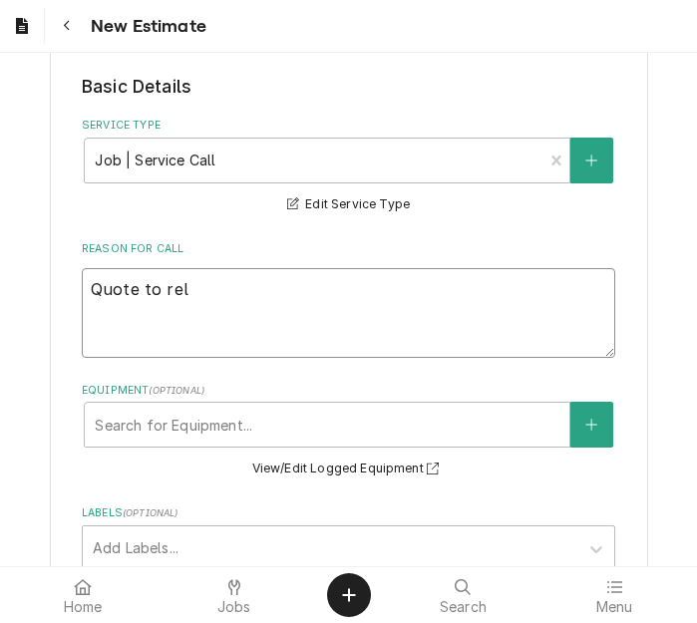
type textarea "x"
type textarea "Quote to rela"
type textarea "x"
type textarea "Quote to rel"
type textarea "x"
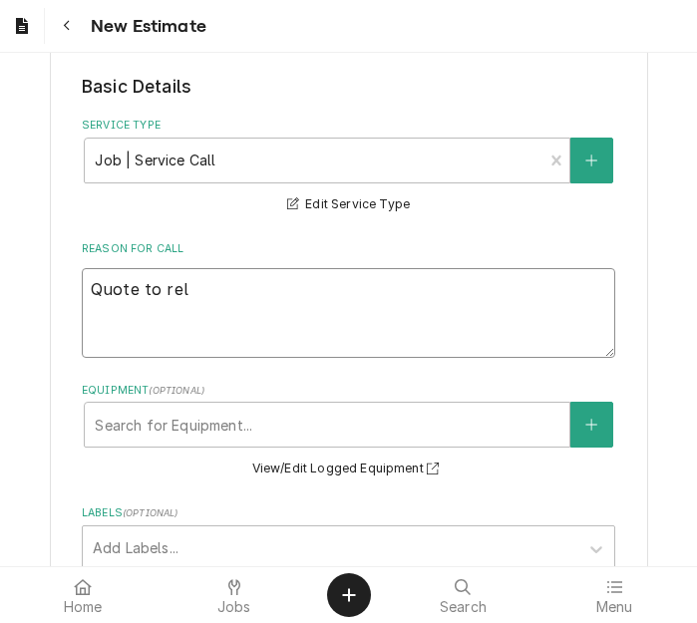
type textarea "Quote to re"
type textarea "x"
type textarea "Quote to rep"
type textarea "x"
type textarea "Quote to repl"
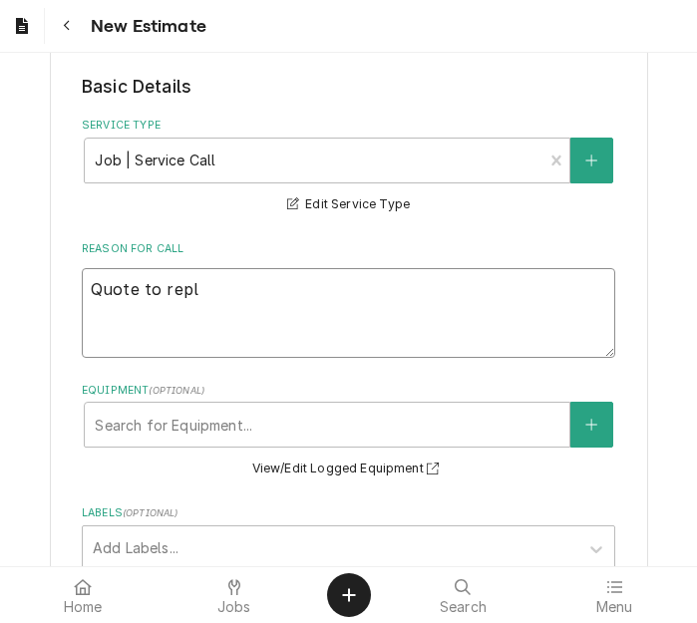
type textarea "x"
type textarea "Quote to repla"
type textarea "x"
type textarea "Quote to replac"
type textarea "x"
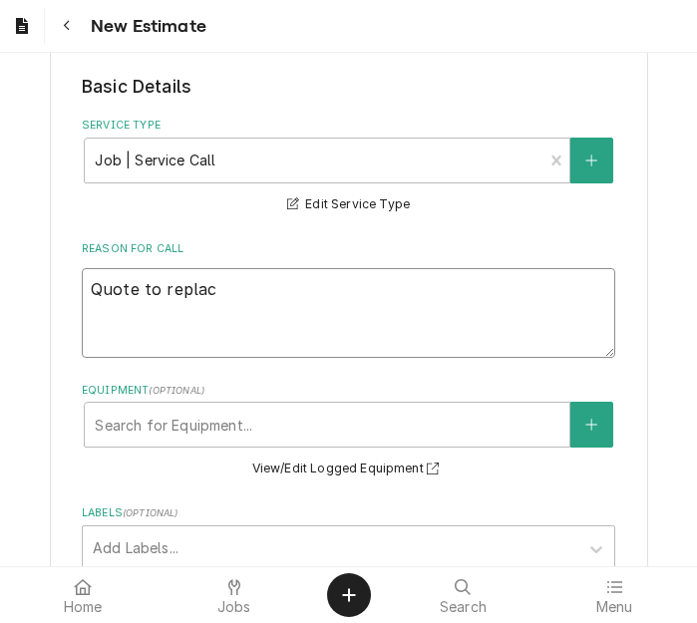
type textarea "Quote to replace"
type textarea "x"
type textarea "Quote to replace f"
type textarea "x"
type textarea "Quote to replace fi"
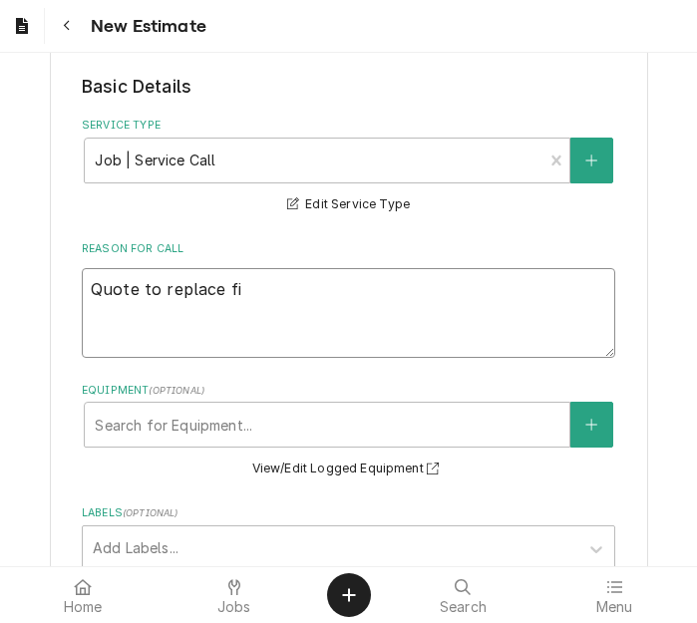
type textarea "x"
type textarea "Quote to replace fil"
type textarea "x"
type textarea "Quote to replace fill"
type textarea "x"
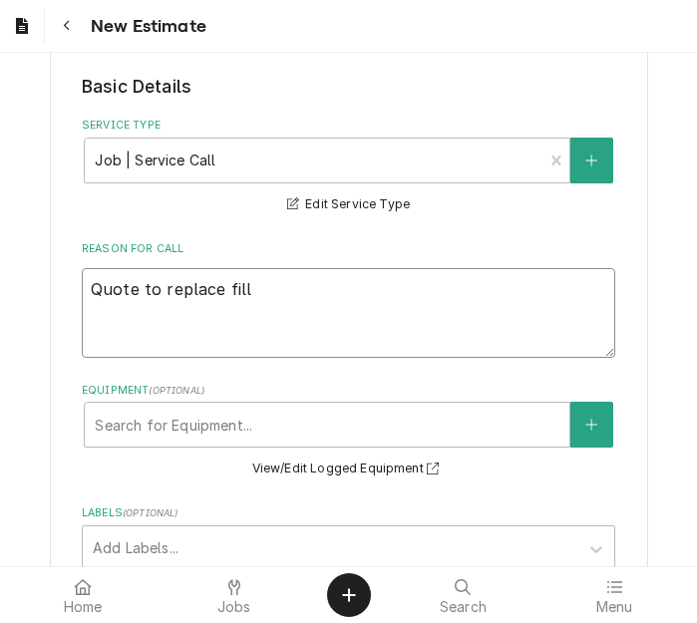
type textarea "Quote to replace fill"
type textarea "x"
type textarea "Quote to replace fill v"
type textarea "x"
type textarea "Quote to replace fill va"
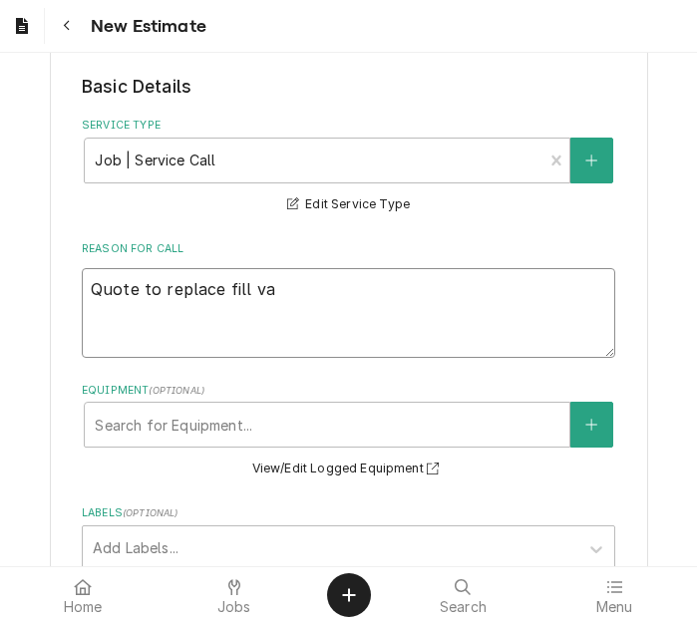
type textarea "x"
type textarea "Quote to replace fill val"
type textarea "x"
type textarea "Quote to replace fill valv"
type textarea "x"
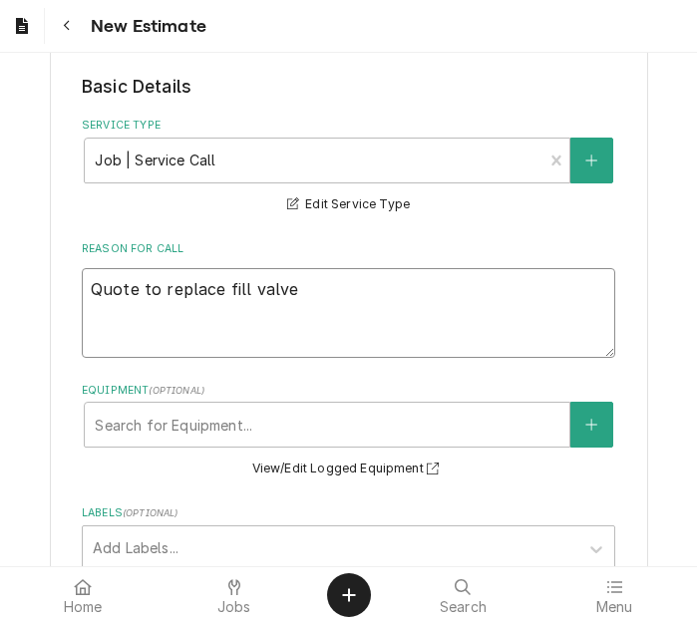
type textarea "Quote to replace fill valve"
type textarea "x"
type textarea "Quote to replace fill valve a"
type textarea "x"
type textarea "Quote to replace fill valve an"
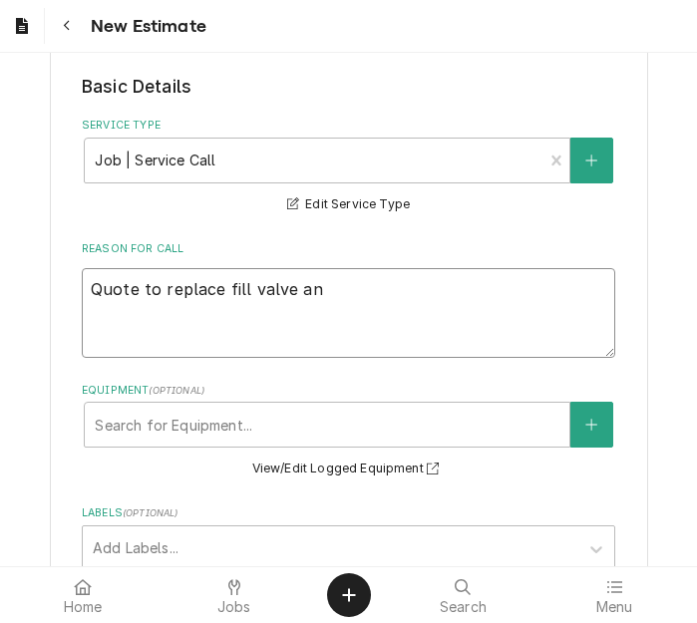
type textarea "x"
type textarea "Quote to replace fill valve and"
type textarea "x"
type textarea "Quote to replace fill valve and"
type textarea "x"
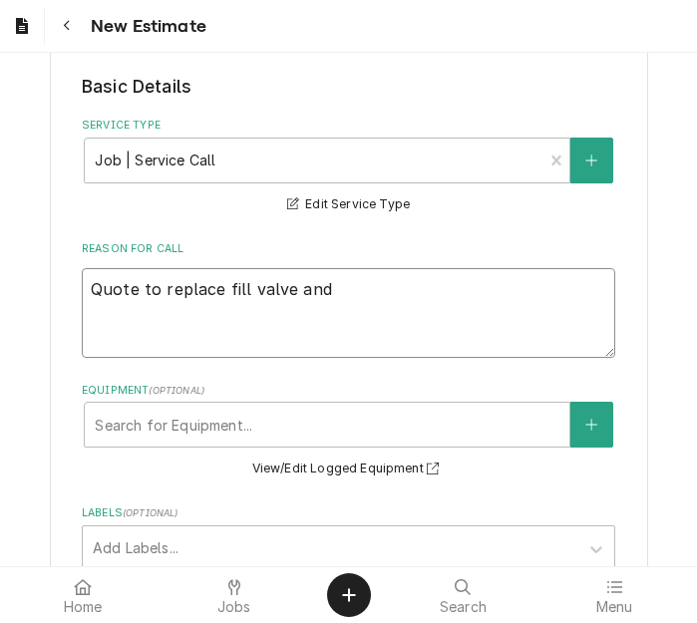
type textarea "Quote to replace fill valve and w"
type textarea "x"
type textarea "Quote to replace fill valve and wa"
type textarea "x"
type textarea "Quote to replace fill valve and was"
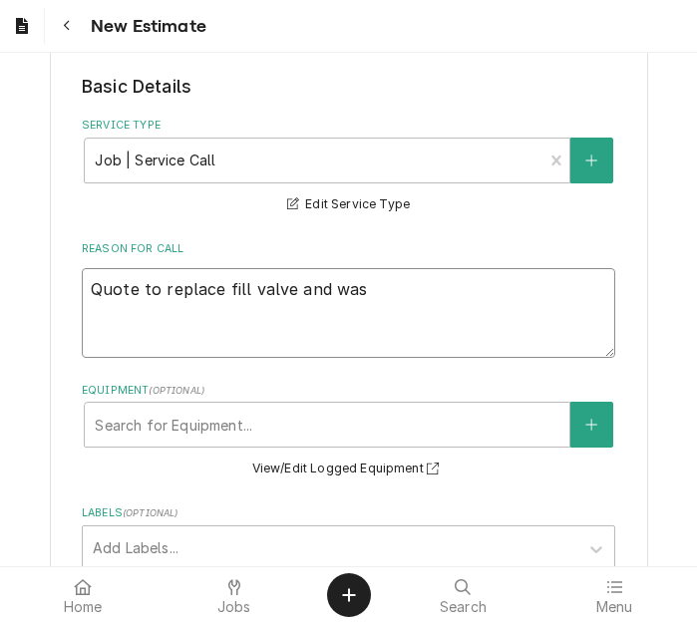
type textarea "x"
type textarea "Quote to replace fill valve and wash"
type textarea "x"
type textarea "Quote to replace fill valve and wash"
type textarea "x"
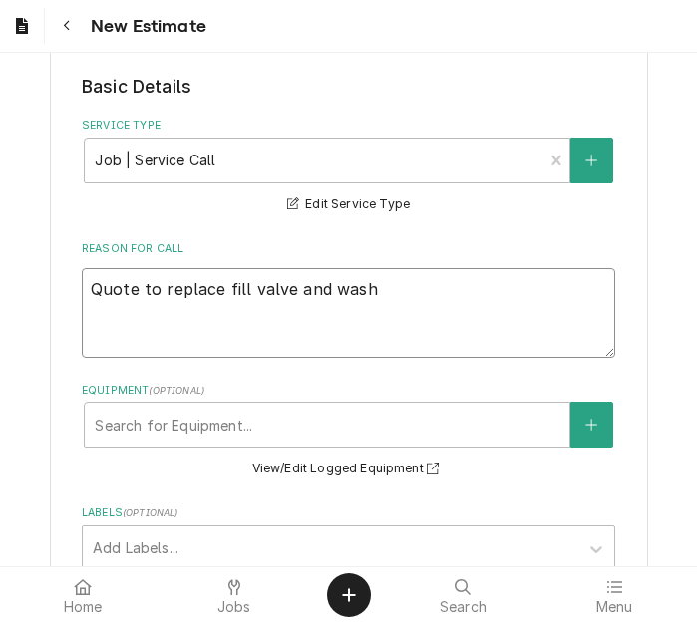
type textarea "Quote to replace fill valve and wash p"
type textarea "x"
type textarea "Quote to replace fill valve and wash pu"
type textarea "x"
type textarea "Quote to replace fill valve and wash pum"
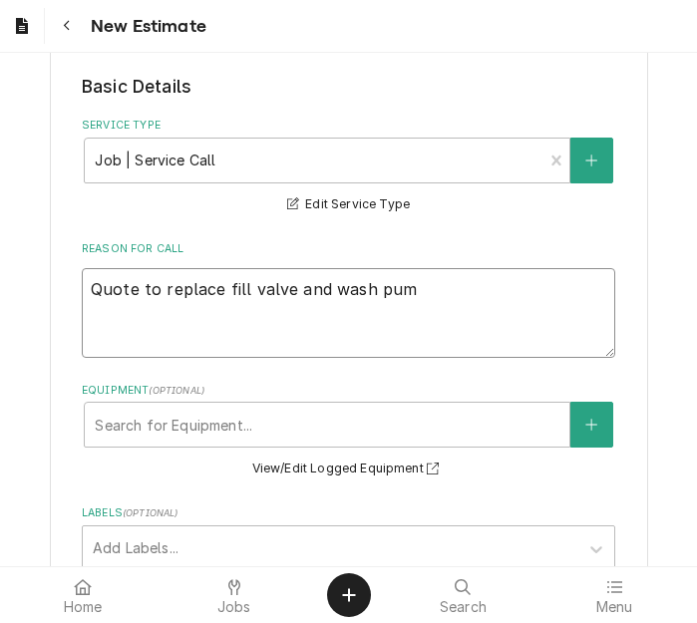
type textarea "x"
type textarea "Quote to replace fill valve and wash pump"
type textarea "x"
type textarea "Quote to replace fill valve and wash pump"
type textarea "x"
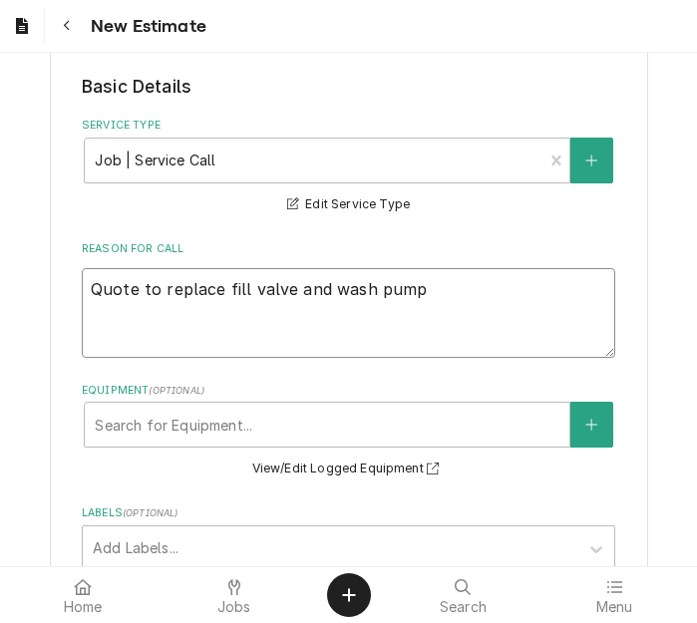
type textarea "Quote to replace fill valve and wash pump o"
type textarea "x"
type textarea "Quote to replace fill valve and wash pump on"
type textarea "x"
type textarea "Quote to replace fill valve and wash pump on"
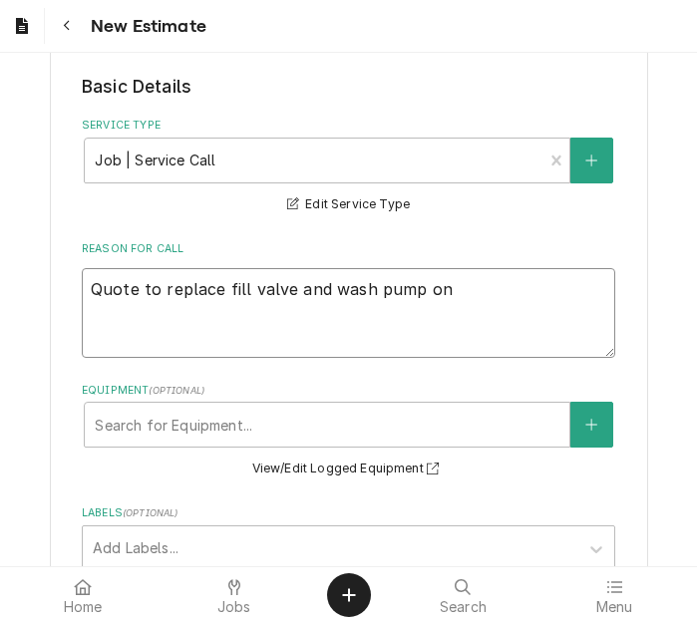
type textarea "x"
type textarea "Quote to replace fill valve and wash pump on H"
type textarea "x"
type textarea "Quote to replace fill valve and wash pump on Ho"
type textarea "x"
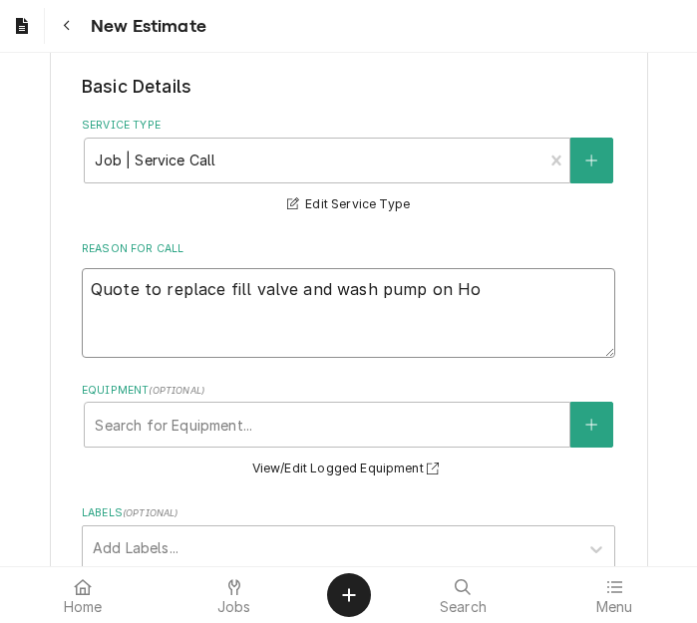
type textarea "Quote to replace fill valve and wash pump on Hob"
type textarea "x"
type textarea "Quote to replace fill valve and wash pump on Hoba"
type textarea "x"
type textarea "Quote to replace fill valve and wash pump on Hobar"
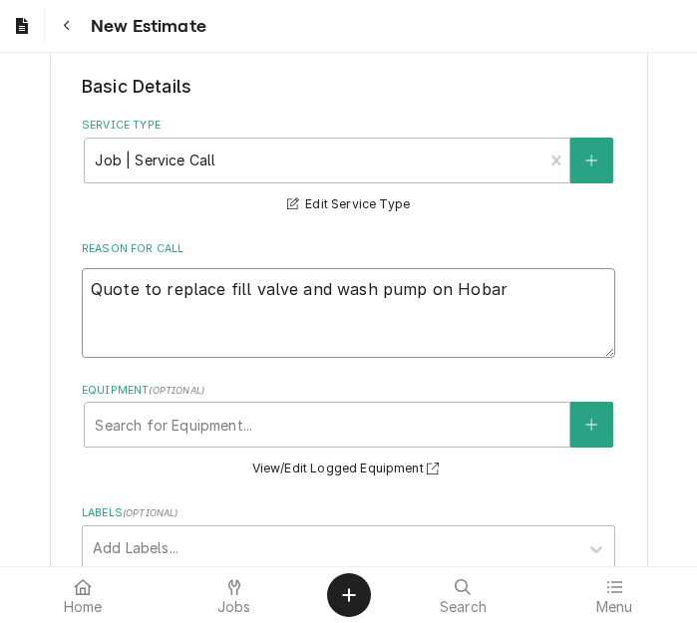
type textarea "x"
type textarea "Quote to replace fill valve and wash pump on Hobart"
type textarea "x"
type textarea "Quote to replace fill valve and wash pump on Hobart"
type textarea "x"
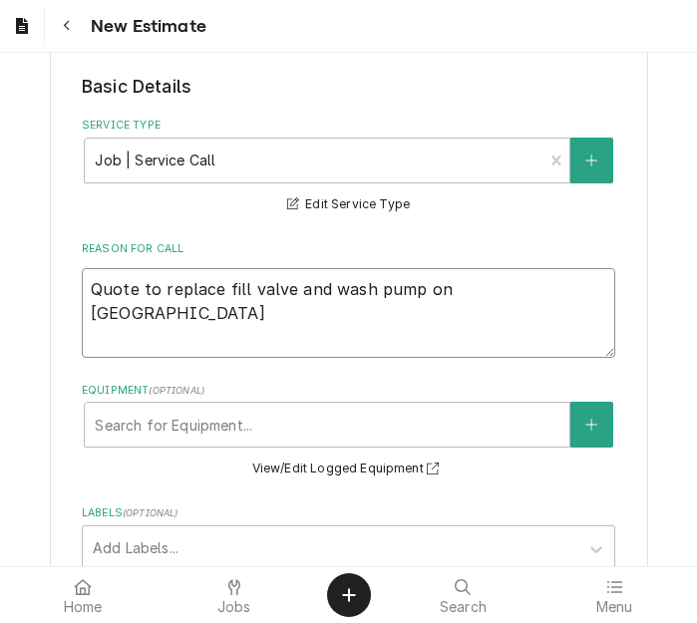
type textarea "Quote to replace fill valve and wash pump on Hobart D"
type textarea "x"
type textarea "Quote to replace fill valve and wash pump on Hobart Di"
type textarea "x"
type textarea "Quote to replace fill valve and wash pump on Hobart Dis"
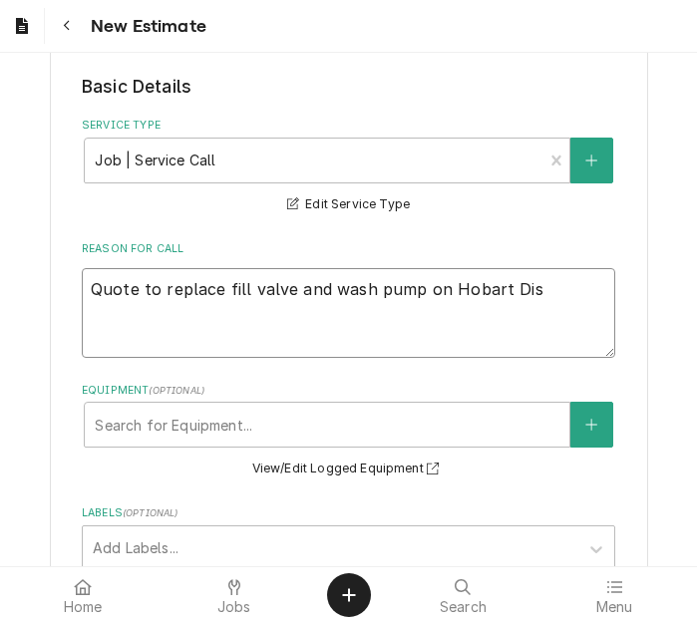
type textarea "x"
type textarea "Quote to replace fill valve and wash pump on Hobart Dish"
type textarea "x"
type textarea "Quote to replace fill valve and wash pump on Hobart Dishm"
type textarea "x"
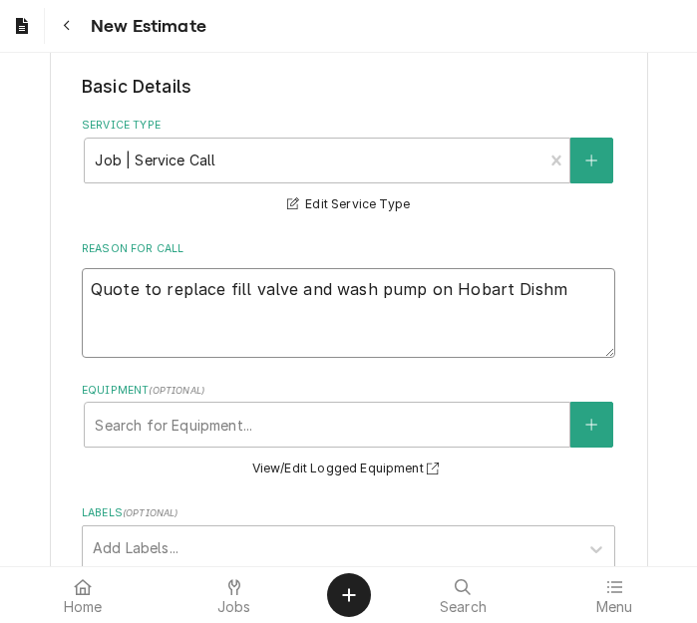
type textarea "Quote to replace fill valve and wash pump on Hobart Dishma"
type textarea "x"
type textarea "Quote to replace fill valve and wash pump on Hobart Dishmac"
type textarea "x"
type textarea "Quote to replace fill valve and wash pump on Hobart Dishmach"
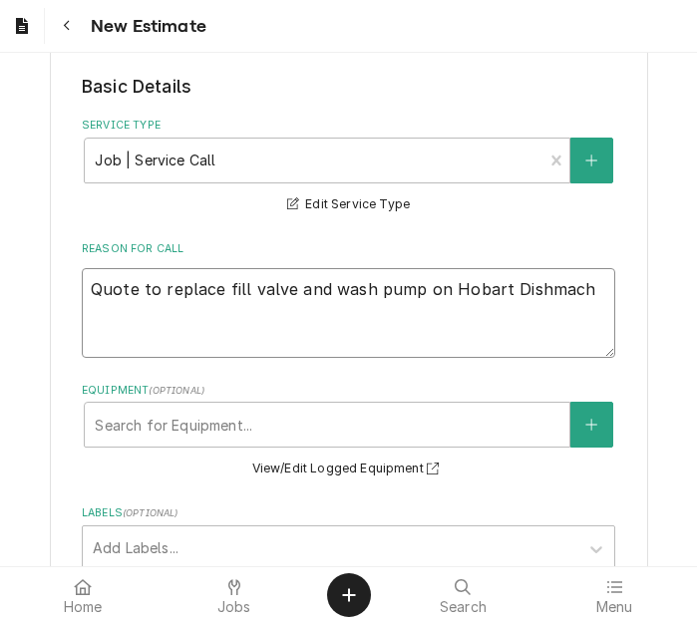
type textarea "x"
type textarea "Quote to replace fill valve and wash pump on Hobart Dishmachi"
type textarea "x"
type textarea "Quote to replace fill valve and wash pump on Hobart Dishmachin"
type textarea "x"
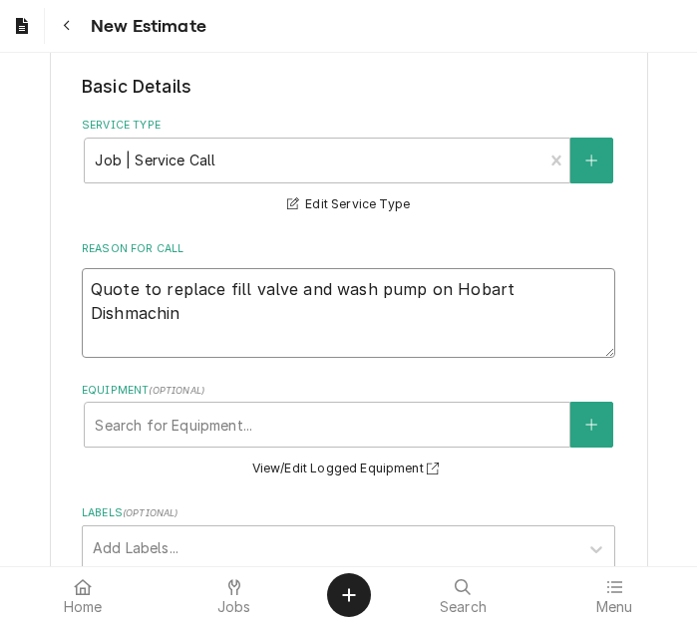
type textarea "Quote to replace fill valve and wash pump on Hobart Dishmachine"
type textarea "x"
type textarea "Quote to replace fill valve and wash pump on Hobart Dishmachine"
type textarea "x"
type textarea "Quote to replace fill valve and wash pump on Hobart Dishmachine /"
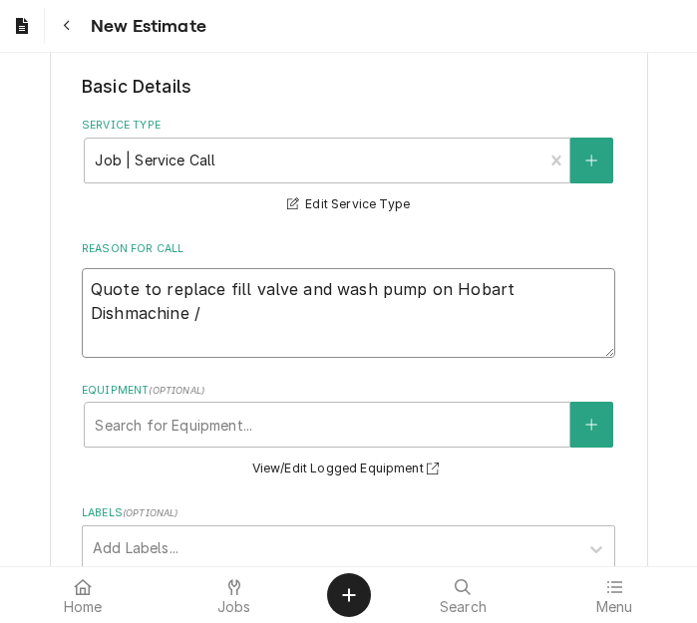
type textarea "x"
type textarea "Quote to replace fill valve and wash pump on Hobart Dishmachine /"
type textarea "x"
type textarea "Quote to replace fill valve and wash pump on Hobart Dishmachine / M"
type textarea "x"
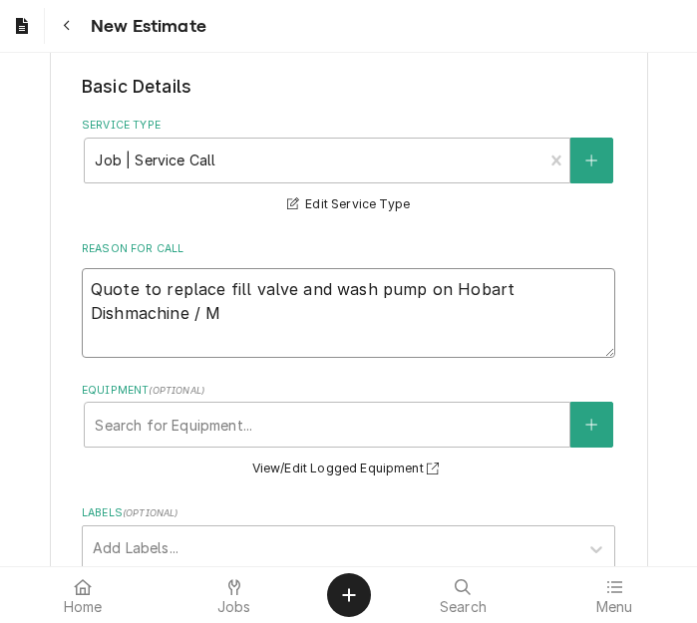
type textarea "Quote to replace fill valve and wash pump on Hobart Dishmachine / Mo"
type textarea "x"
type textarea "Quote to replace fill valve and wash pump on Hobart Dishmachine / Mod"
type textarea "x"
type textarea "Quote to replace fill valve and wash pump on Hobart Dishmachine / Mode"
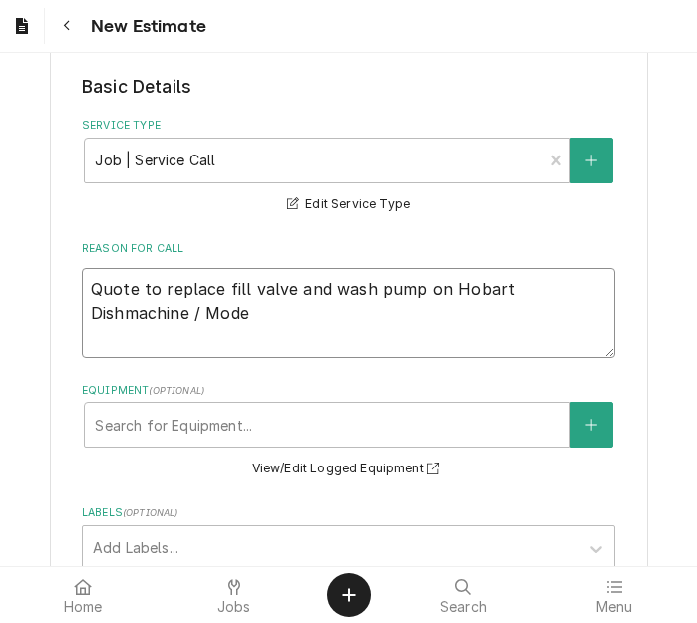
type textarea "x"
type textarea "Quote to replace fill valve and wash pump on Hobart Dishmachine / Model"
type textarea "x"
type textarea "Quote to replace fill valve and wash pump on Hobart Dishmachine / Model:"
type textarea "x"
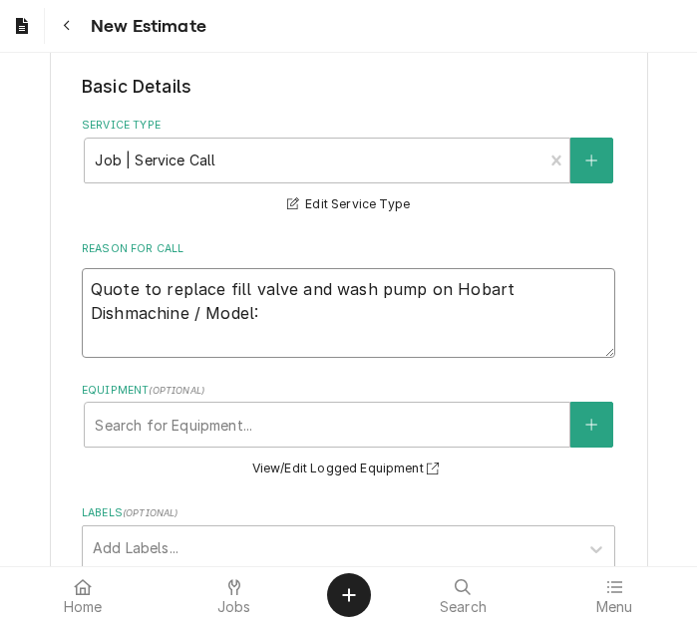
type textarea "Quote to replace fill valve and wash pump on Hobart Dishmachine / Model:"
type textarea "x"
type textarea "Quote to replace fill valve and wash pump on Hobart Dishmachine / Model: C"
type textarea "x"
type textarea "Quote to replace fill valve and wash pump on Hobart Dishmachine / Model: CU"
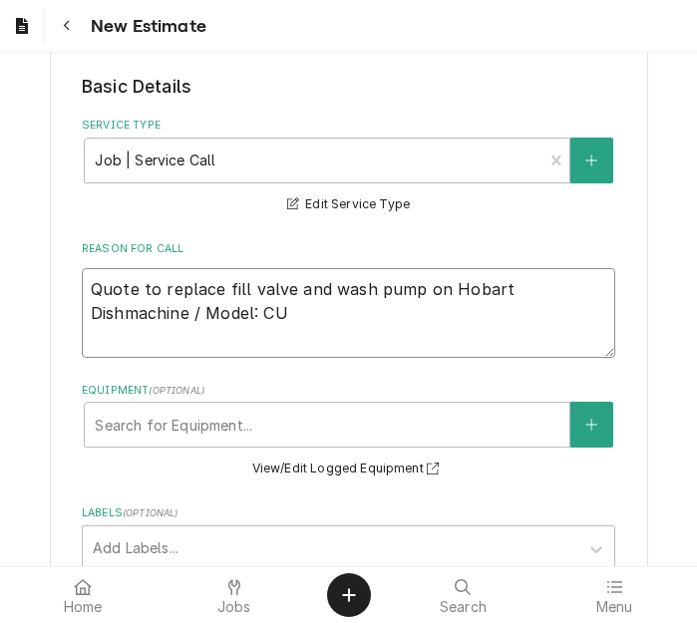
type textarea "x"
type textarea "Quote to replace fill valve and wash pump on Hobart Dishmachine / Model: CUH"
type textarea "x"
type textarea "Quote to replace fill valve and wash pump on Hobart Dishmachine / Model: CUH"
type textarea "x"
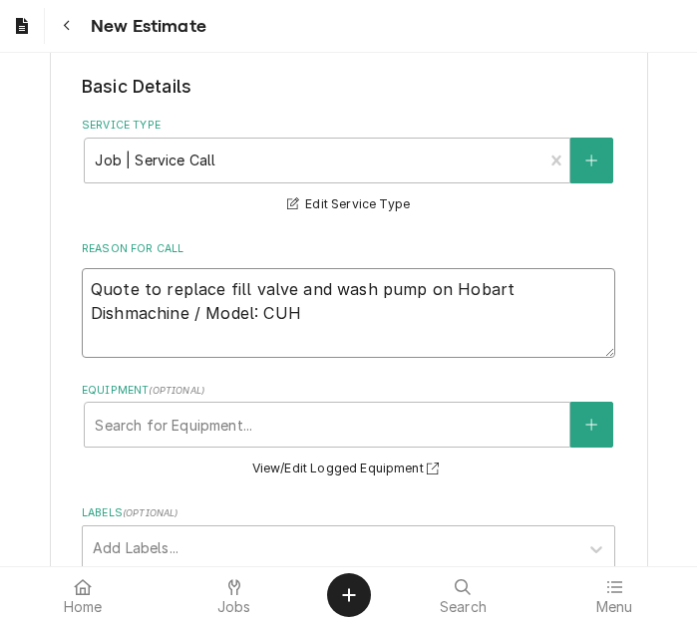
type textarea "Quote to replace fill valve and wash pump on Hobart Dishmachine / Model: CUH ("
type textarea "x"
type textarea "Quote to replace fill valve and wash pump on Hobart Dishmachine / Model: CUH (M"
type textarea "x"
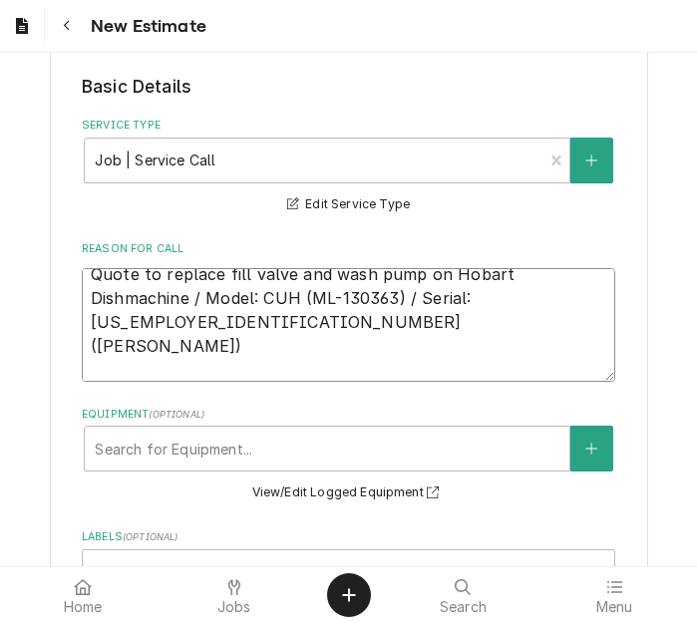
scroll to position [0, 0]
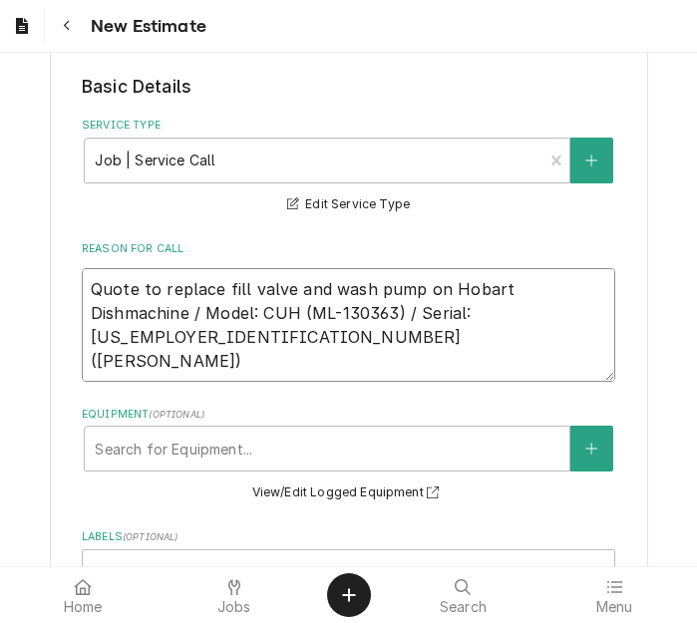
drag, startPoint x: 552, startPoint y: 292, endPoint x: 70, endPoint y: 284, distance: 481.9
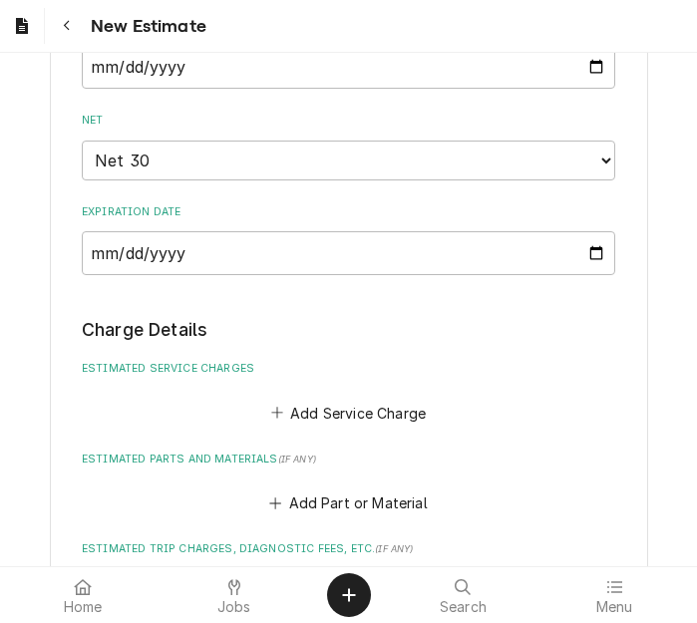
scroll to position [1097, 0]
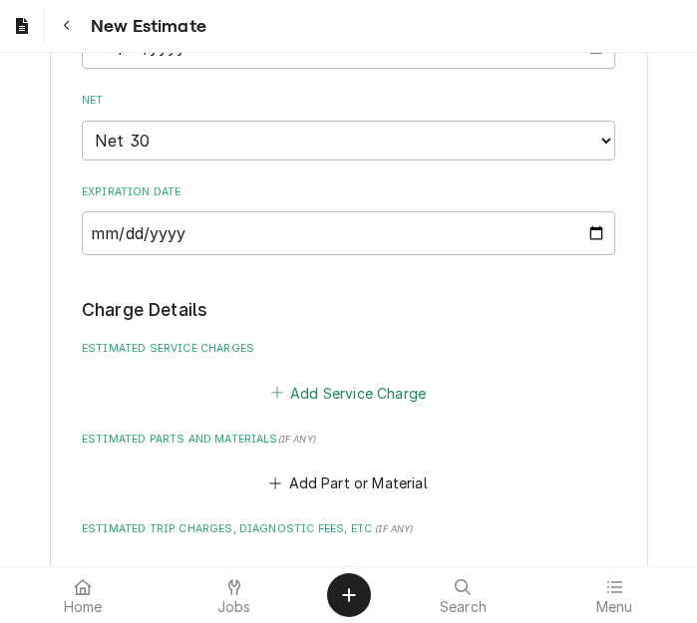
click at [350, 398] on button "Add Service Charge" at bounding box center [348, 393] width 162 height 28
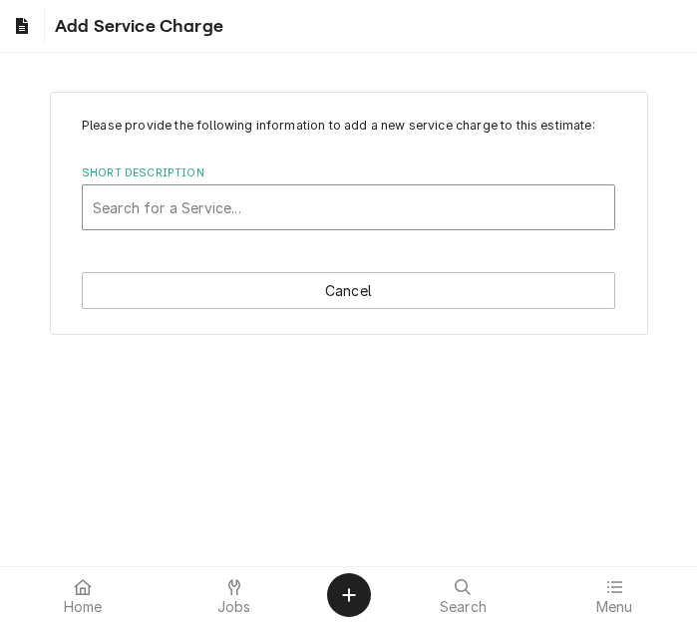
click at [194, 206] on div "Short Description" at bounding box center [349, 208] width 512 height 36
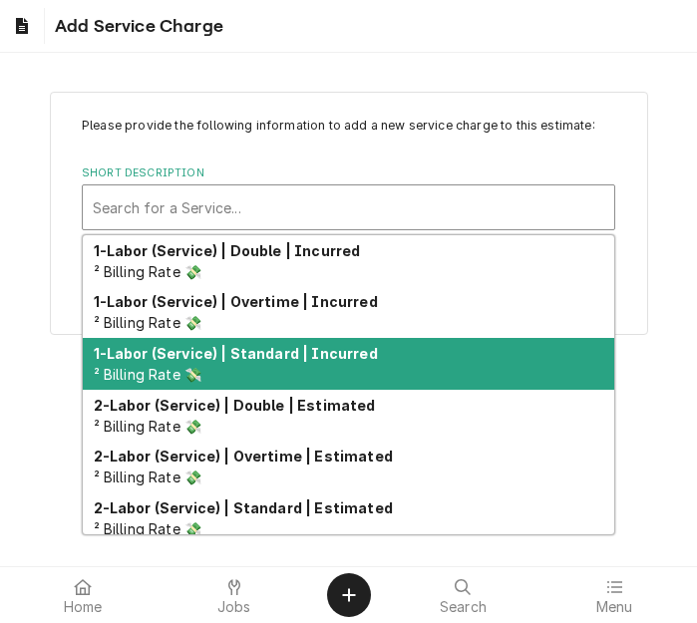
click at [246, 363] on div "1-Labor (Service) | Standard | Incurred ² Billing Rate 💸" at bounding box center [349, 364] width 532 height 52
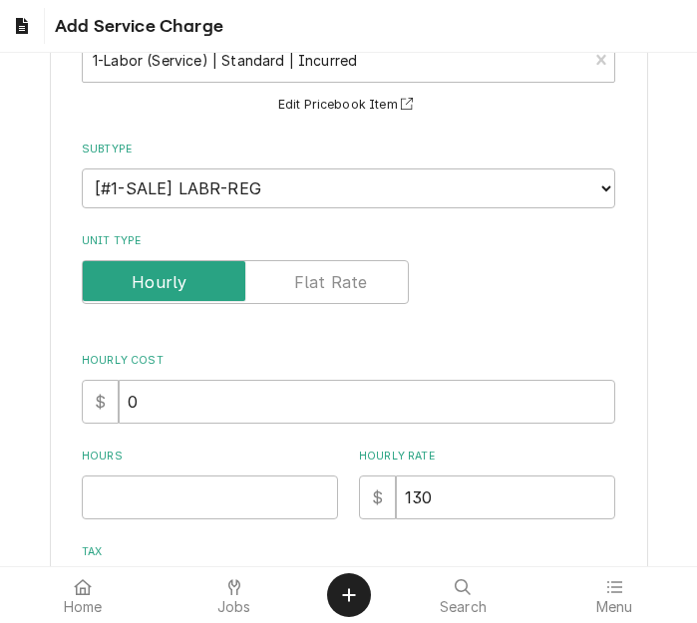
scroll to position [299, 0]
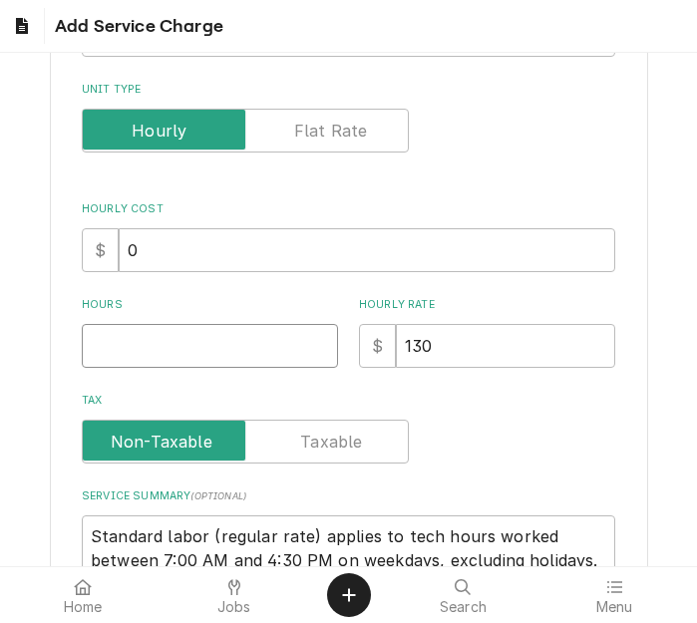
click at [147, 342] on input "Hours" at bounding box center [210, 346] width 256 height 44
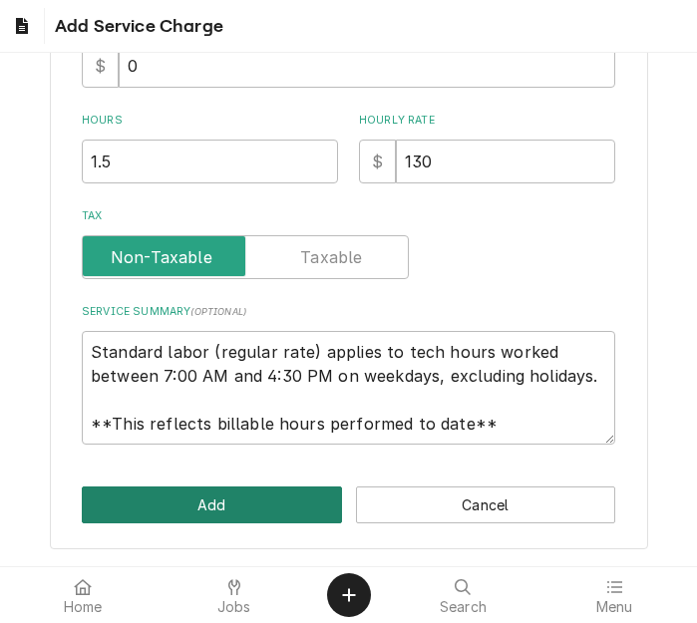
click at [163, 509] on button "Add" at bounding box center [212, 505] width 260 height 37
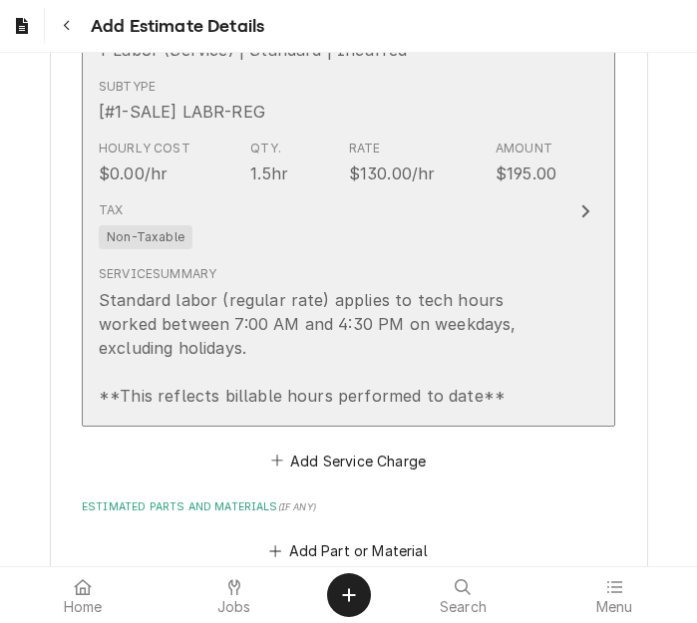
scroll to position [1472, 0]
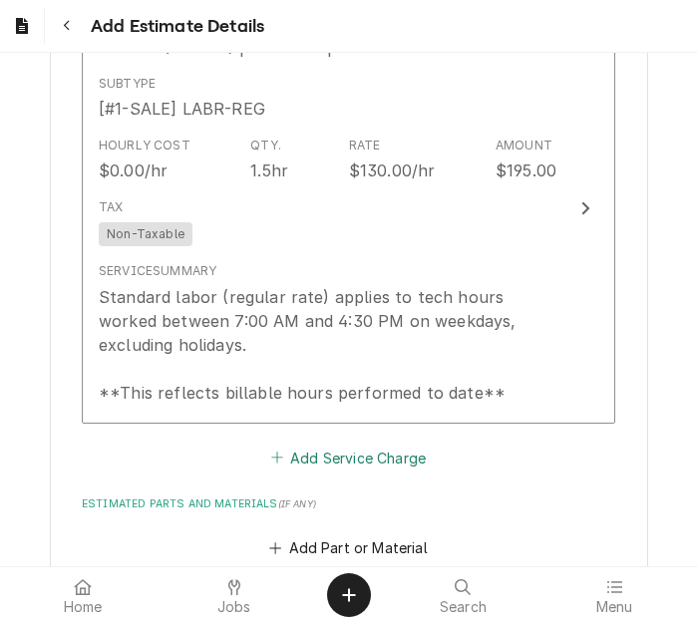
click at [293, 452] on button "Add Service Charge" at bounding box center [348, 458] width 162 height 28
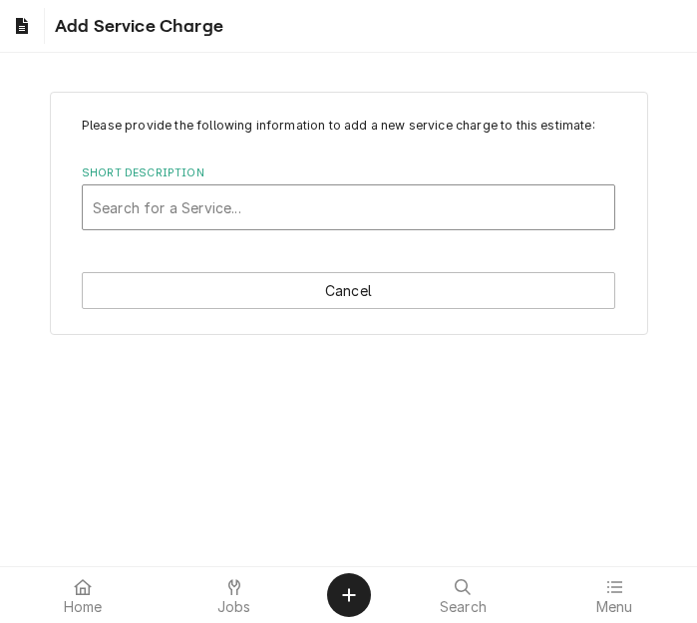
click at [195, 203] on div "Short Description" at bounding box center [349, 208] width 512 height 36
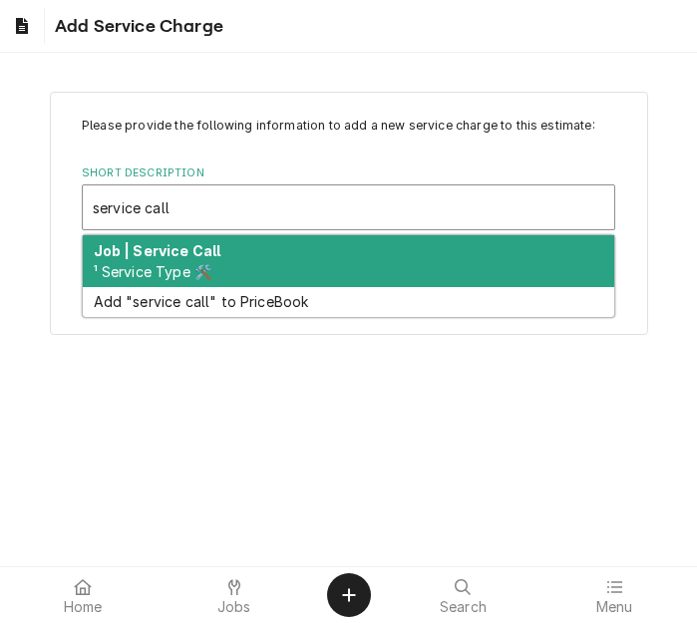
click at [206, 259] on div "Job | Service Call ¹ Service Type 🛠️" at bounding box center [349, 261] width 532 height 52
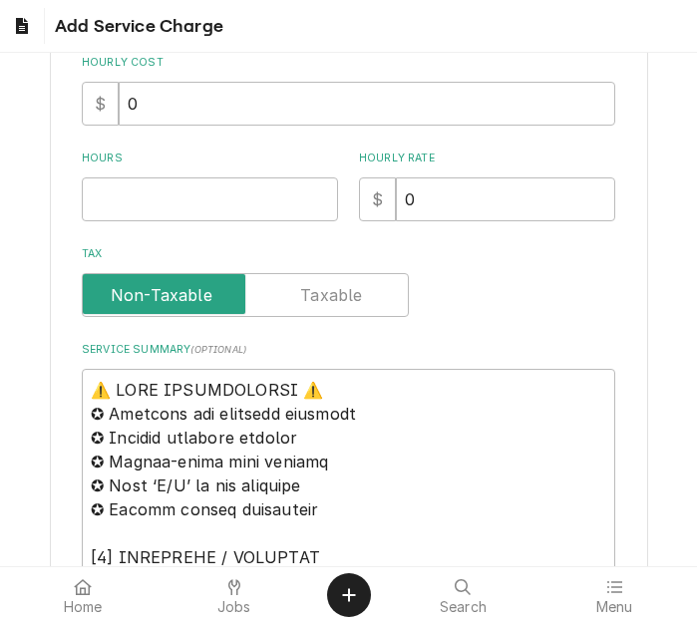
scroll to position [499, 0]
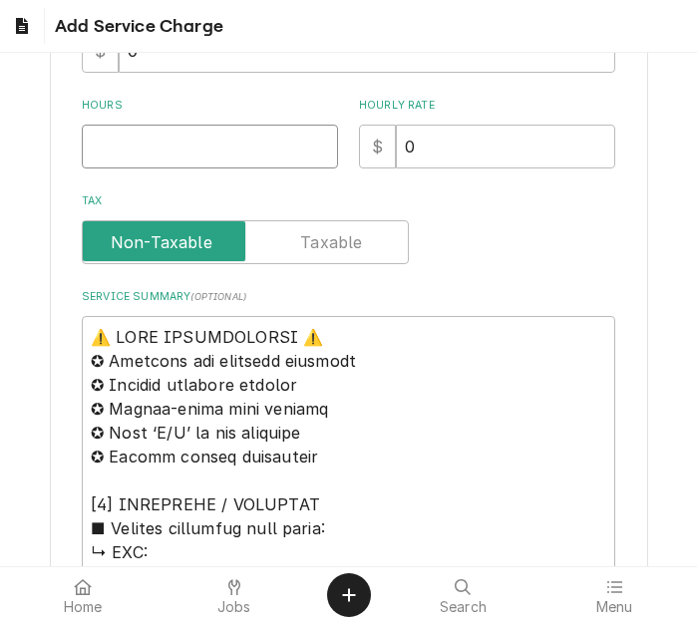
click at [134, 154] on input "Hours" at bounding box center [210, 147] width 256 height 44
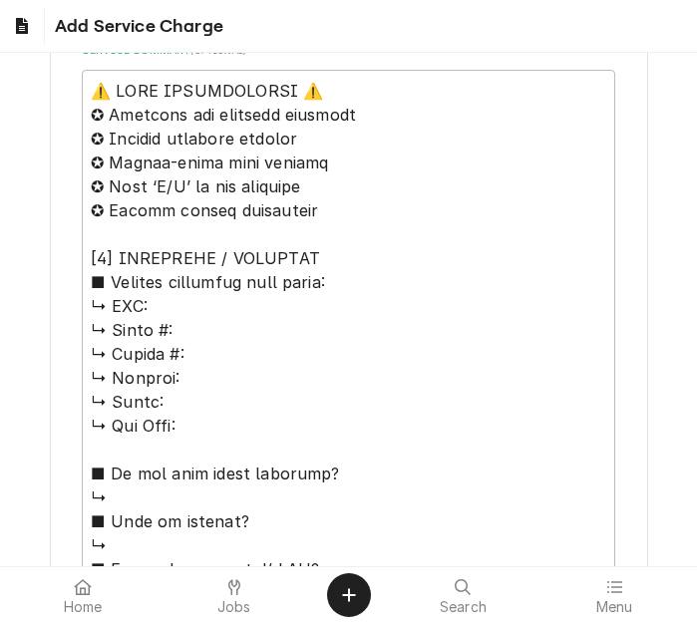
scroll to position [698, 0]
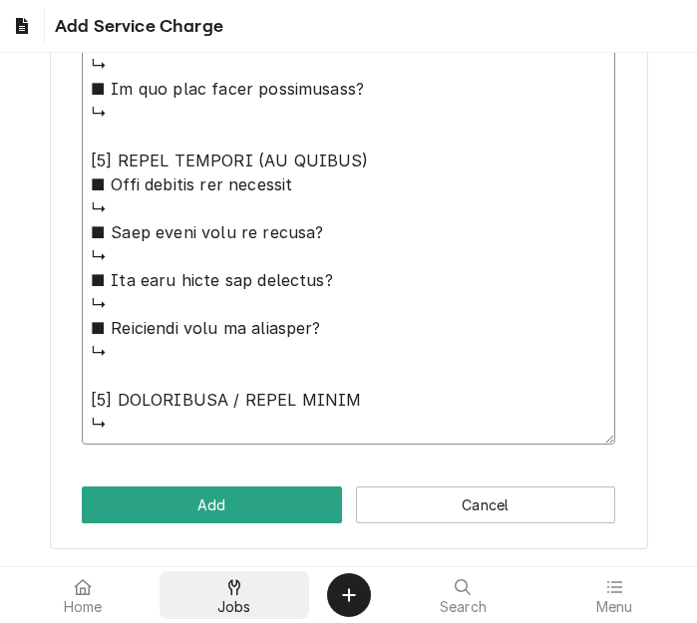
drag, startPoint x: 90, startPoint y: 137, endPoint x: 266, endPoint y: 615, distance: 510.3
click at [266, 615] on body "Add Service Charge Please provide the following information to add a new servic…" at bounding box center [348, 311] width 697 height 623
paste textarea "Quote to replace fill valve and wash pump on Hobart Dishmachine / Model: CUH (M…"
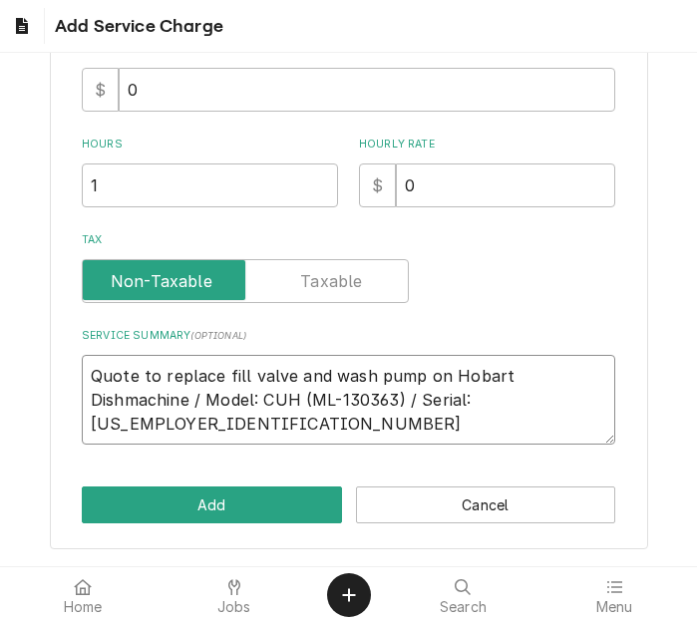
scroll to position [412, 0]
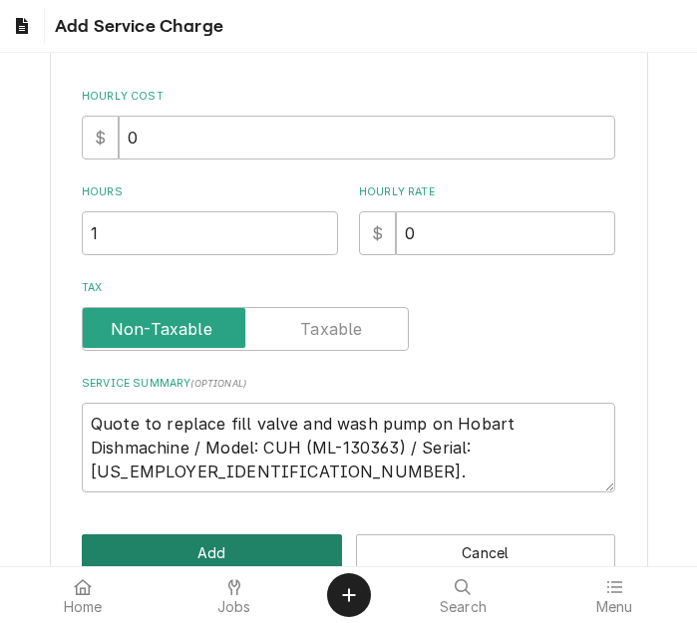
click at [258, 547] on button "Add" at bounding box center [212, 553] width 260 height 37
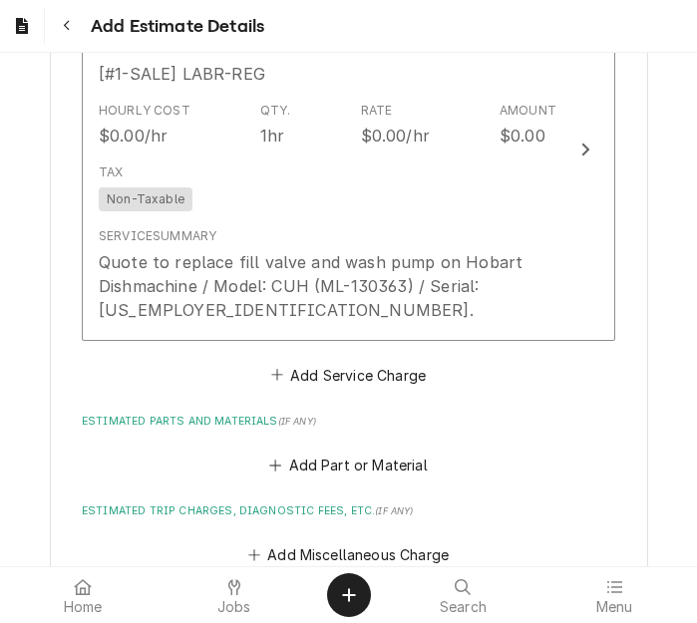
scroll to position [2147, 0]
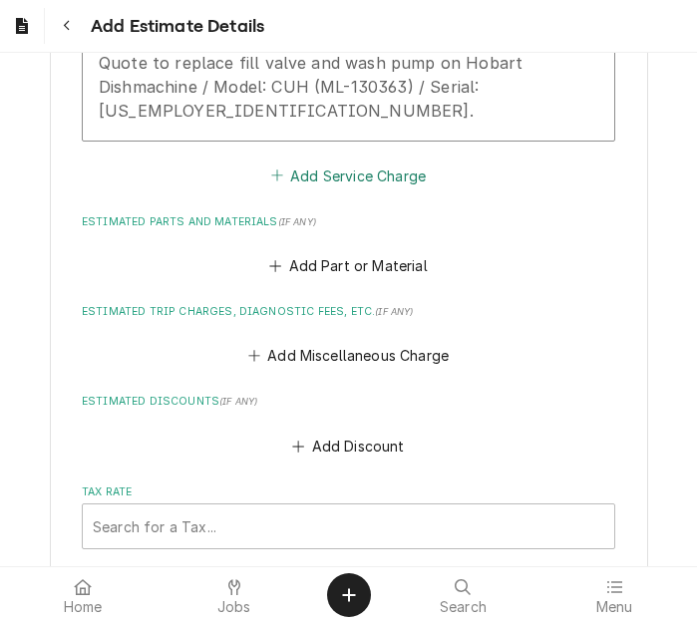
click at [308, 174] on button "Add Service Charge" at bounding box center [348, 176] width 162 height 28
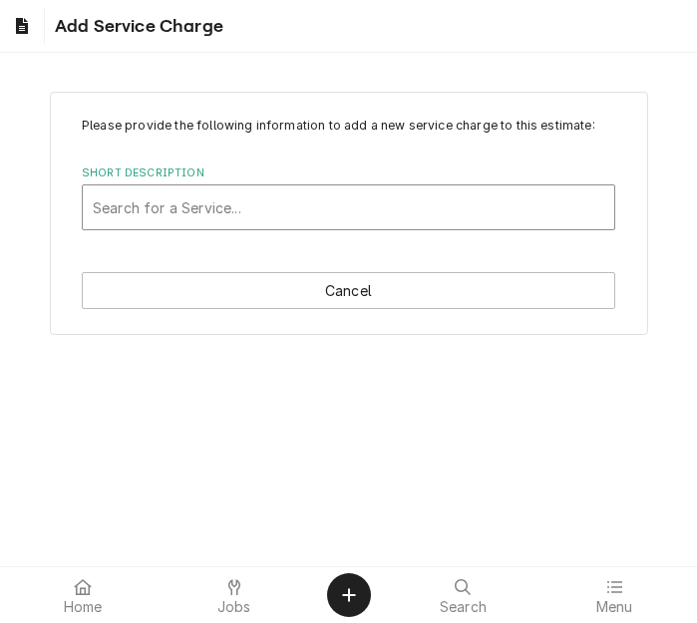
click at [196, 205] on div "Short Description" at bounding box center [349, 208] width 512 height 36
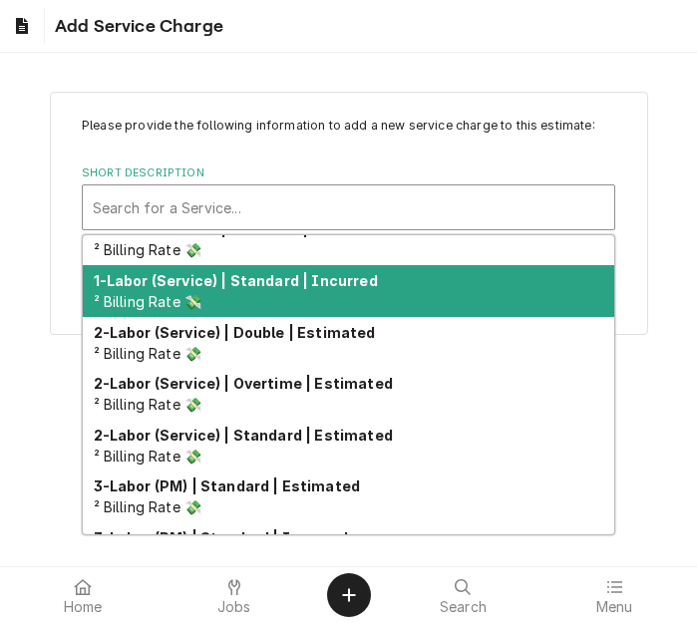
scroll to position [100, 0]
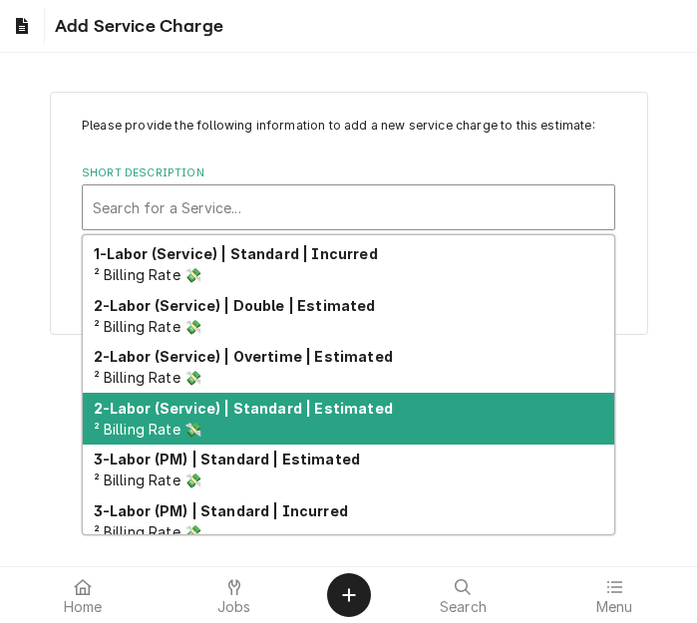
click at [271, 421] on div "2-Labor (Service) | Standard | Estimated ² Billing Rate 💸" at bounding box center [349, 419] width 532 height 52
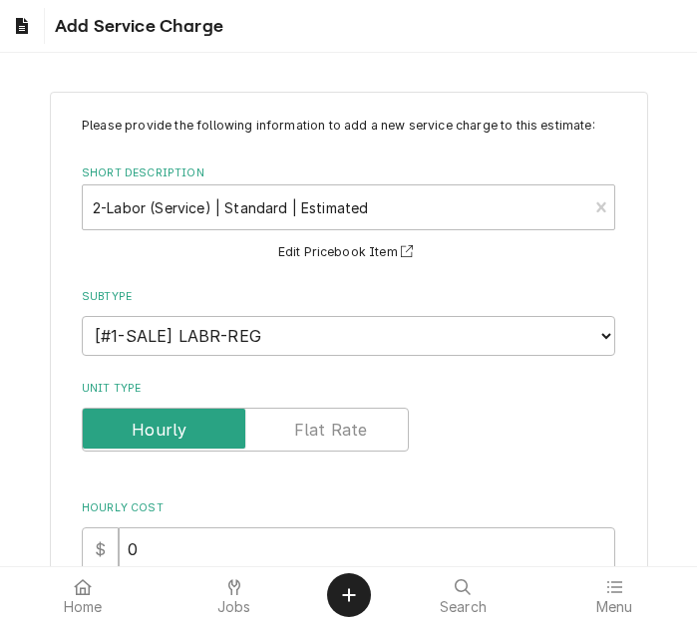
scroll to position [200, 0]
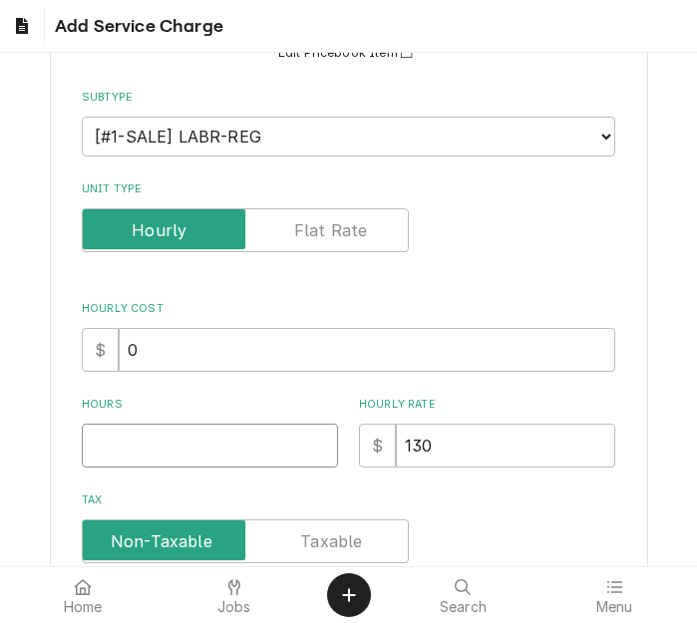
click at [134, 453] on input "Hours" at bounding box center [210, 446] width 256 height 44
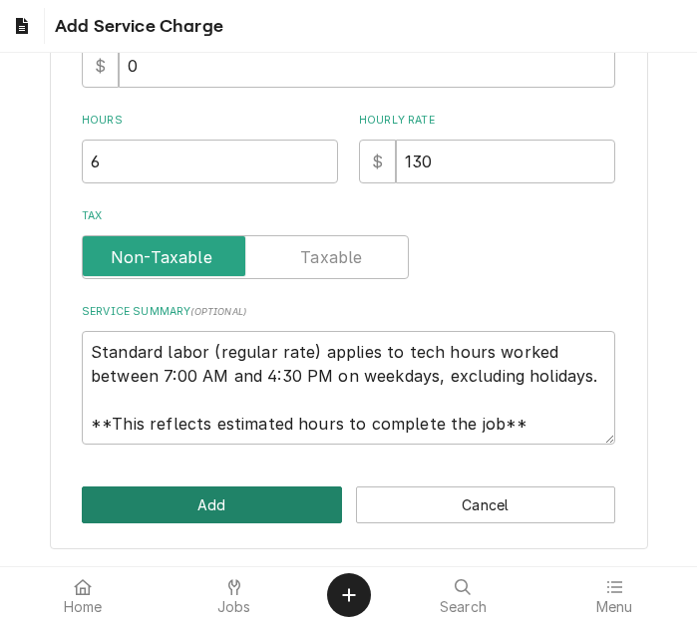
click at [214, 511] on button "Add" at bounding box center [212, 505] width 260 height 37
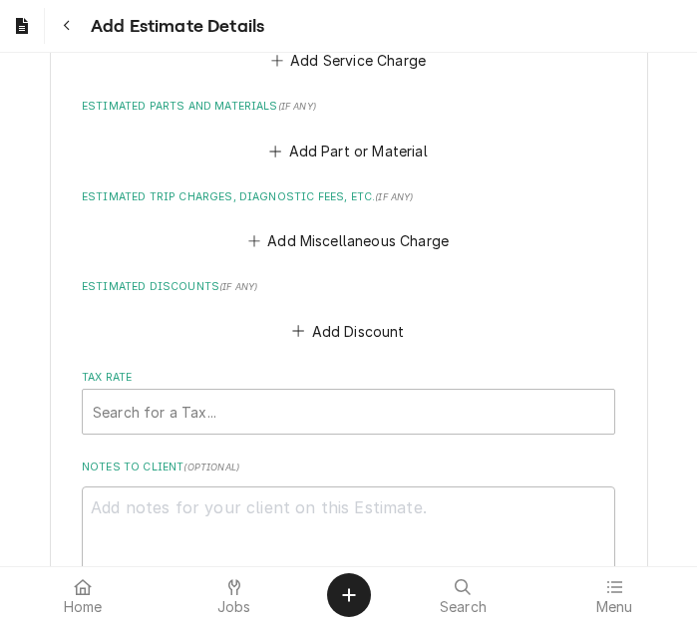
scroll to position [2670, 0]
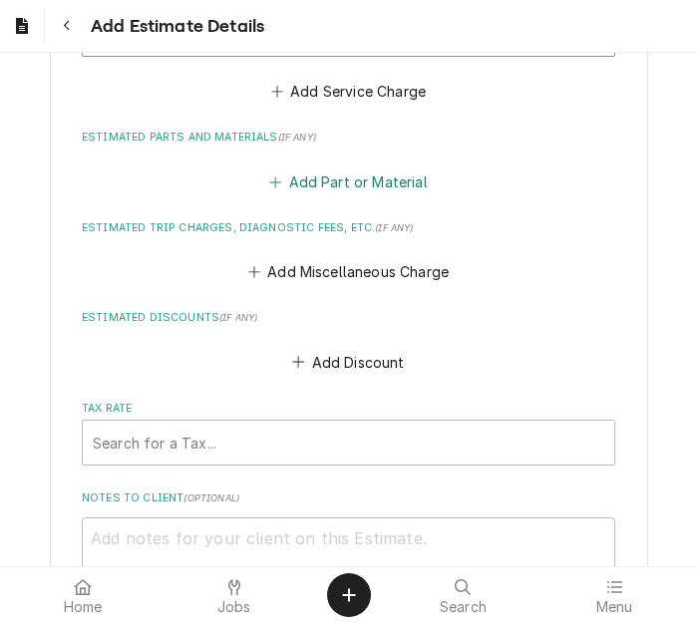
click at [309, 177] on button "Add Part or Material" at bounding box center [348, 182] width 165 height 28
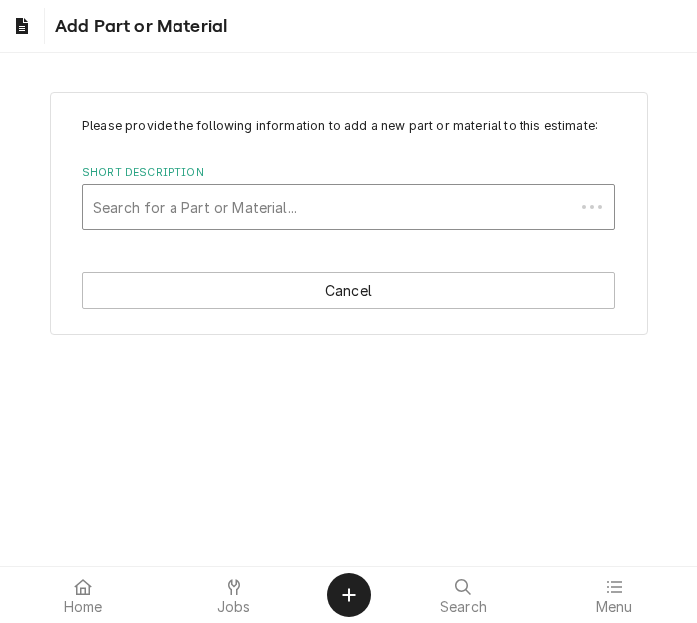
click at [169, 207] on div "Short Description" at bounding box center [329, 208] width 472 height 36
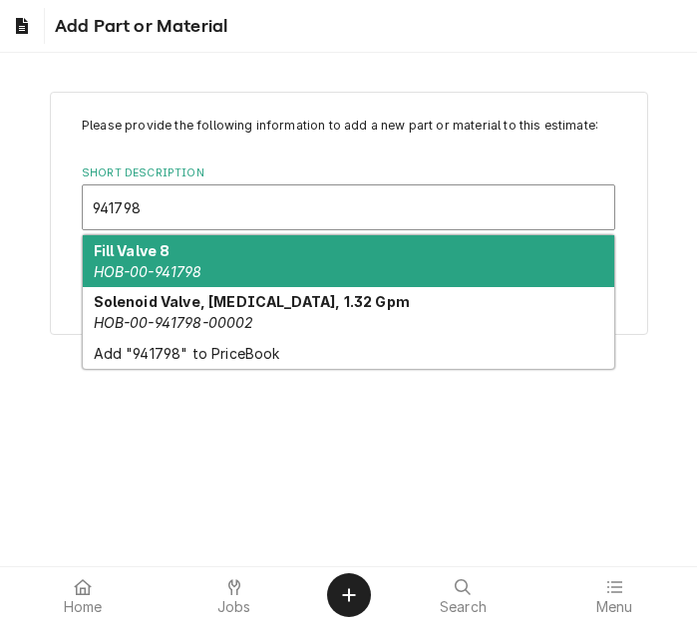
click at [167, 264] on em "HOB-00-941798" at bounding box center [148, 271] width 109 height 17
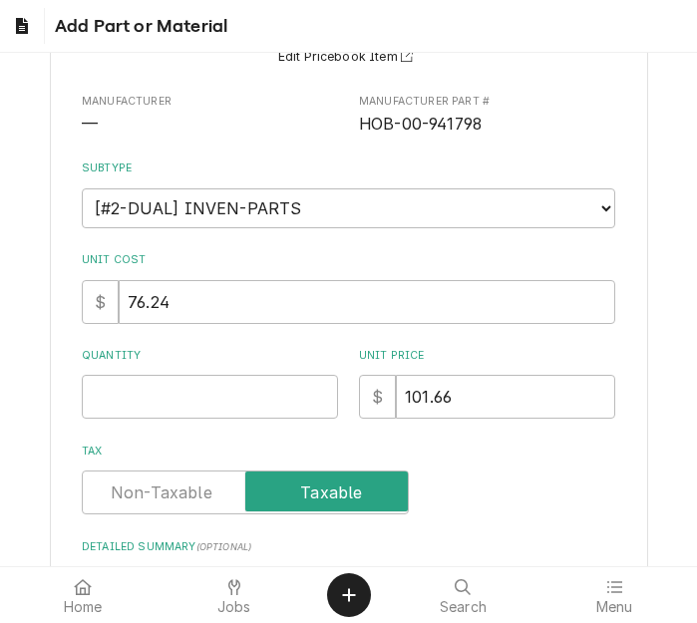
scroll to position [200, 0]
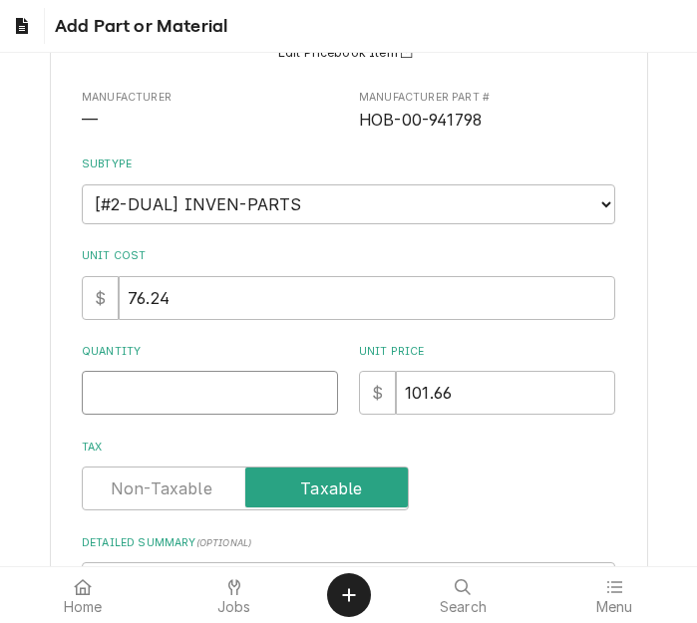
click at [132, 384] on input "Quantity" at bounding box center [210, 393] width 256 height 44
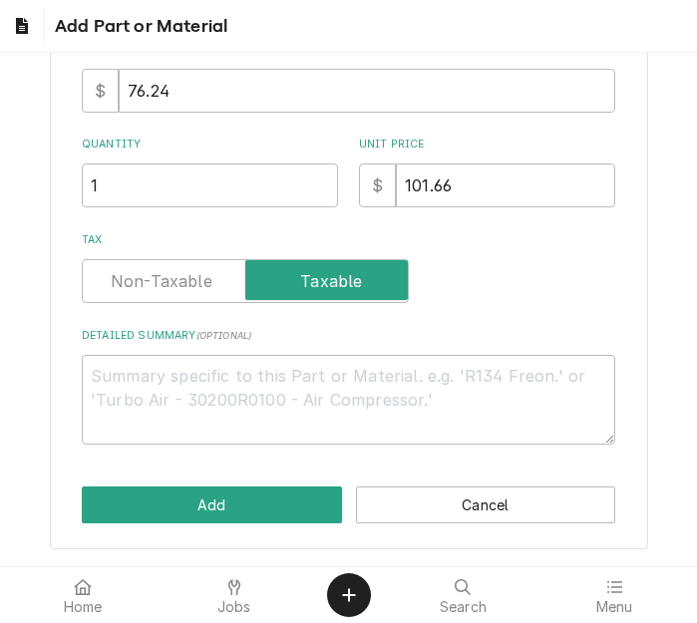
click at [218, 485] on div "Please provide the following information to add a new part or material to this …" at bounding box center [349, 117] width 599 height 865
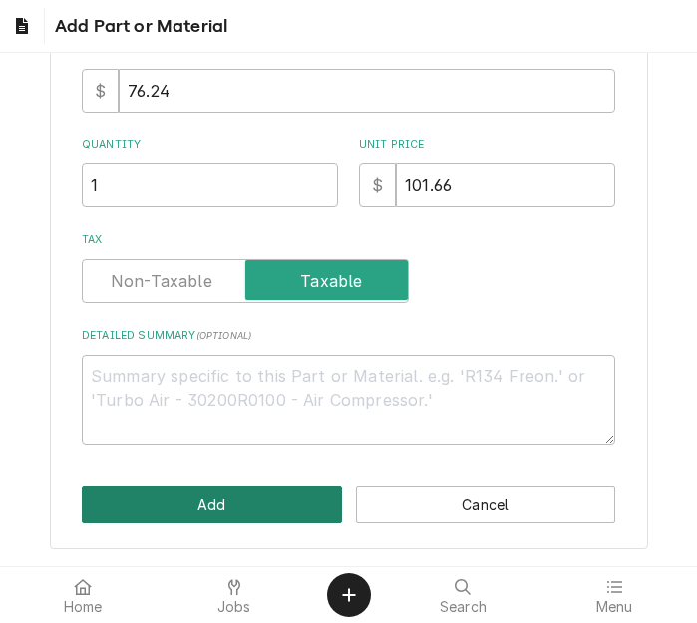
click at [212, 509] on button "Add" at bounding box center [212, 505] width 260 height 37
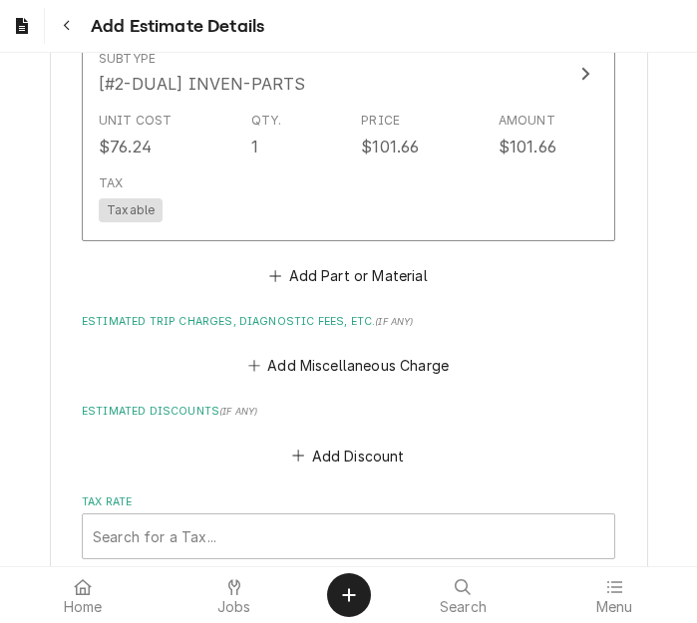
scroll to position [2956, 0]
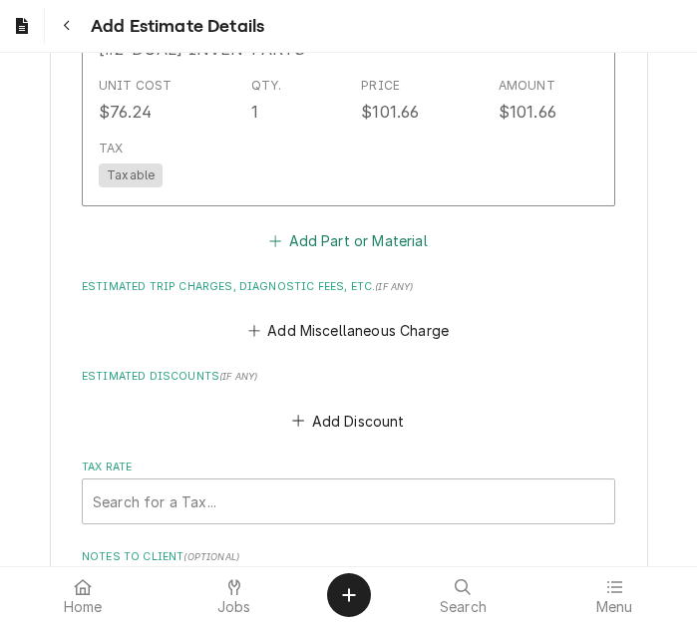
click at [282, 232] on button "Add Part or Material" at bounding box center [348, 240] width 165 height 28
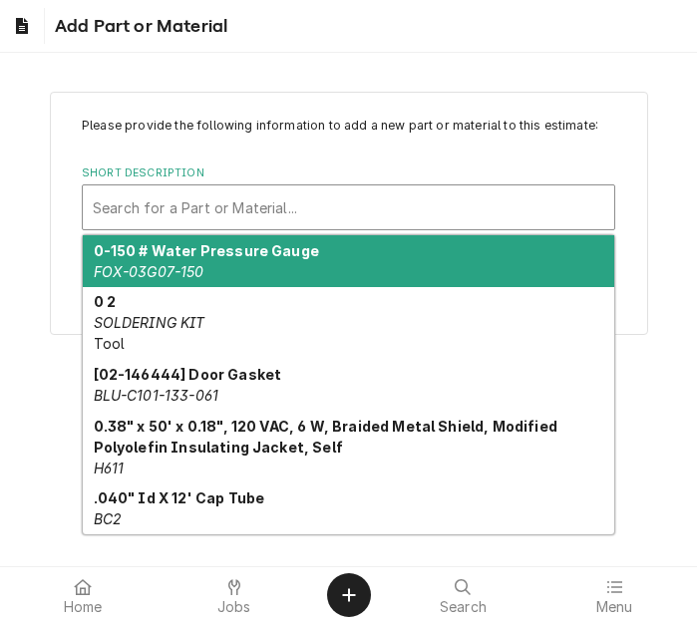
click at [185, 208] on div "Short Description" at bounding box center [349, 208] width 512 height 36
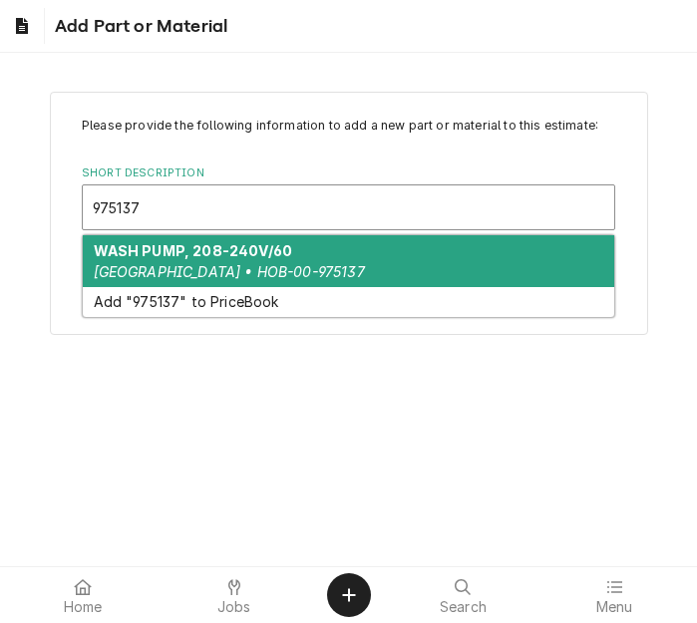
click at [176, 260] on div "WASH PUMP, 208-240V/60 Hobart • HOB-00-975137" at bounding box center [349, 261] width 532 height 52
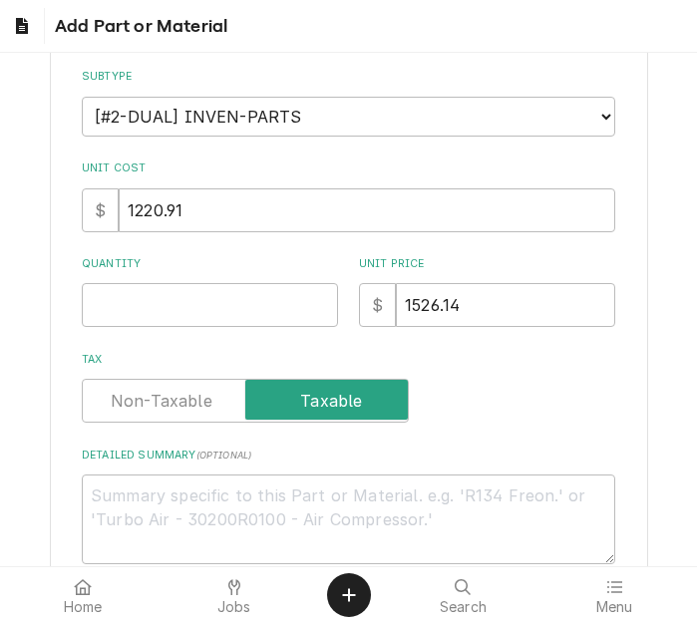
scroll to position [299, 0]
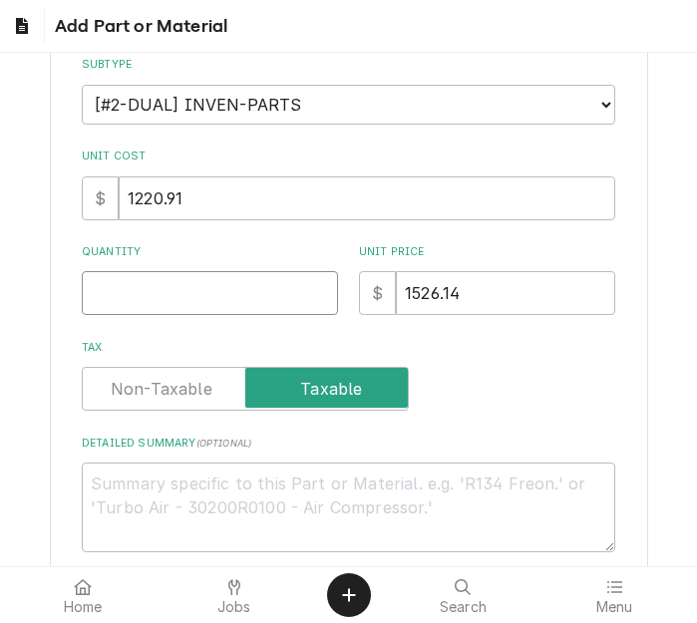
click at [125, 300] on input "Quantity" at bounding box center [210, 293] width 256 height 44
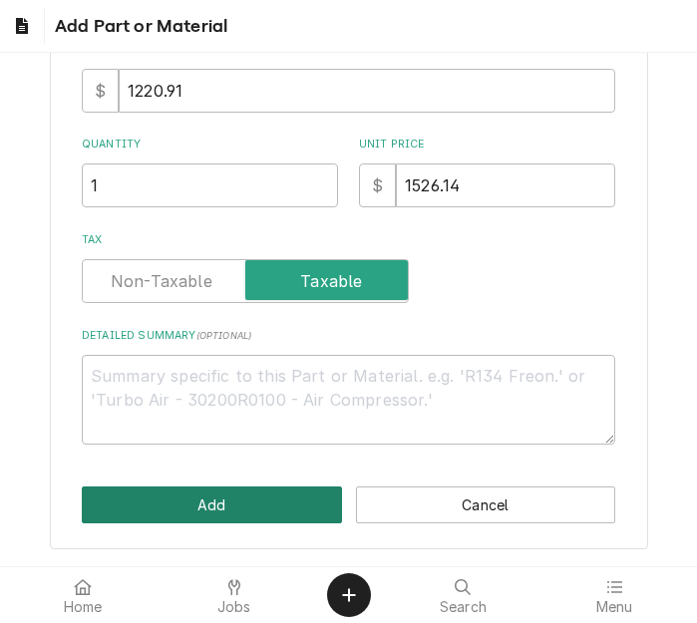
click at [148, 505] on button "Add" at bounding box center [212, 505] width 260 height 37
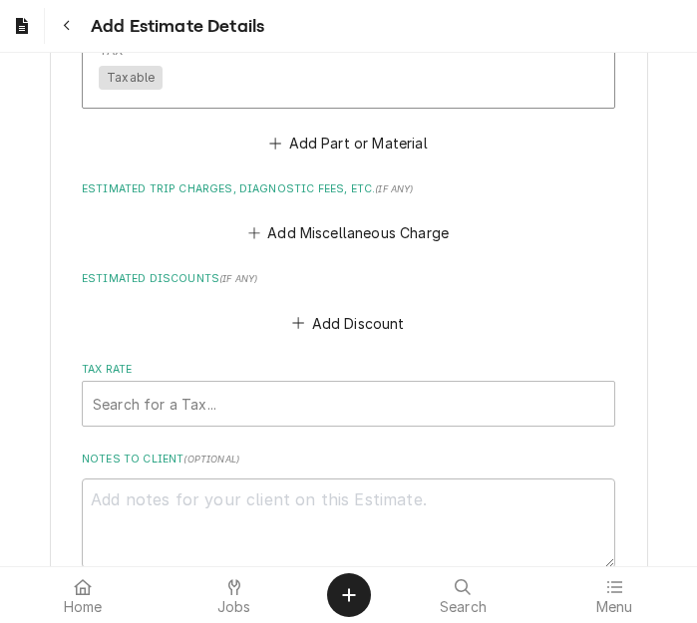
scroll to position [3404, 0]
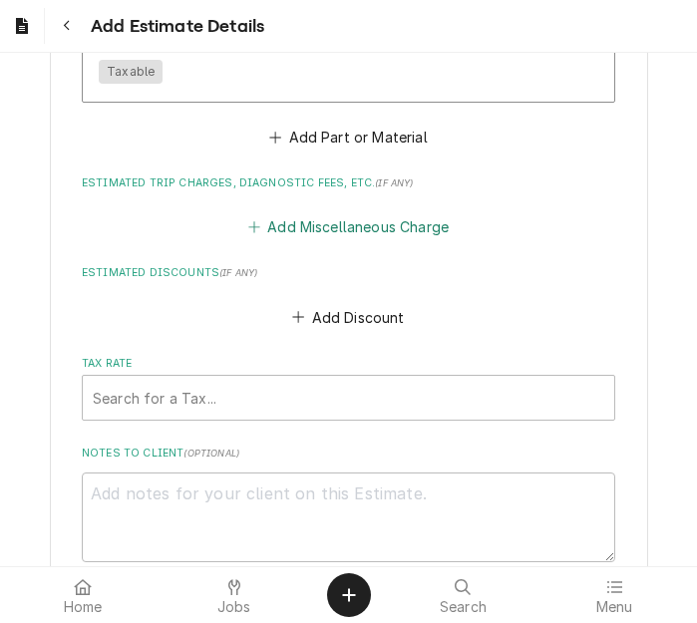
click at [292, 233] on button "Add Miscellaneous Charge" at bounding box center [347, 227] width 207 height 28
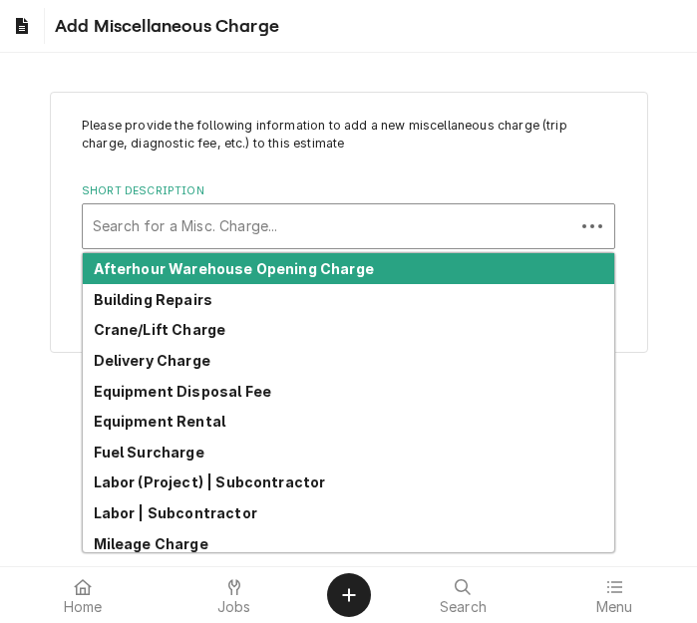
click at [209, 232] on div "Short Description" at bounding box center [329, 226] width 472 height 36
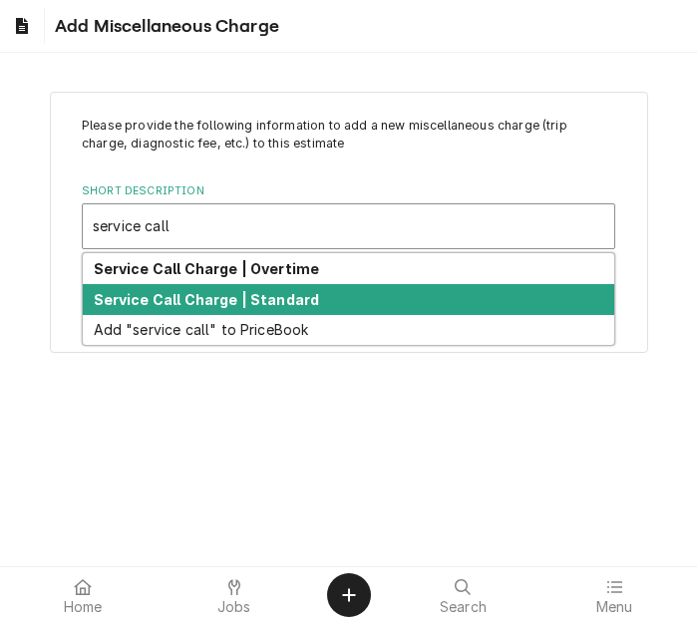
click at [234, 309] on div "Service Call Charge | Standard" at bounding box center [349, 299] width 532 height 31
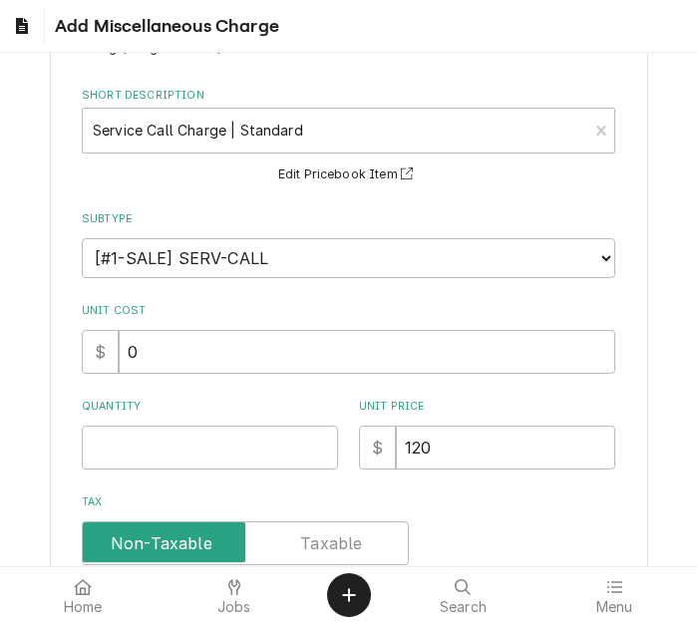
scroll to position [299, 0]
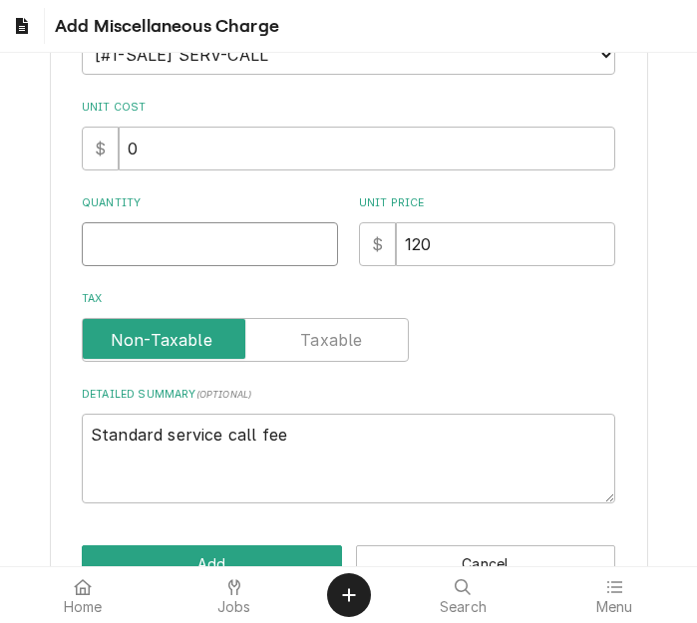
click at [136, 248] on input "Quantity" at bounding box center [210, 244] width 256 height 44
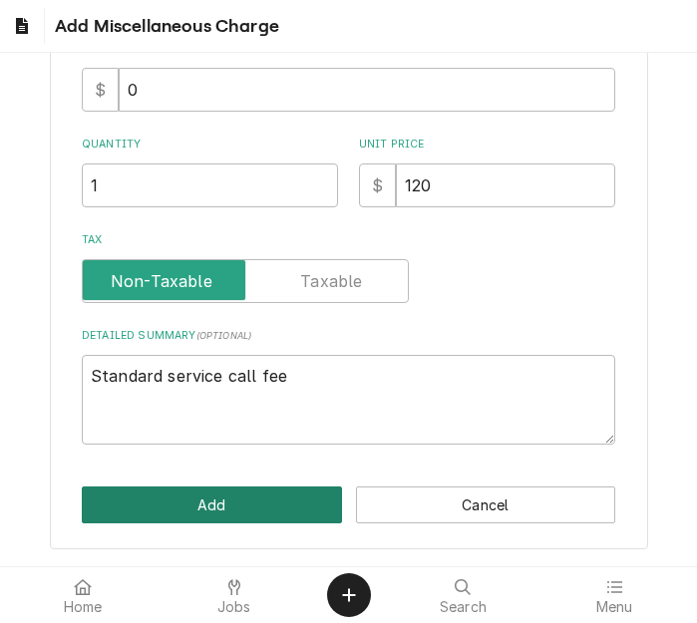
click at [195, 521] on button "Add" at bounding box center [212, 505] width 260 height 37
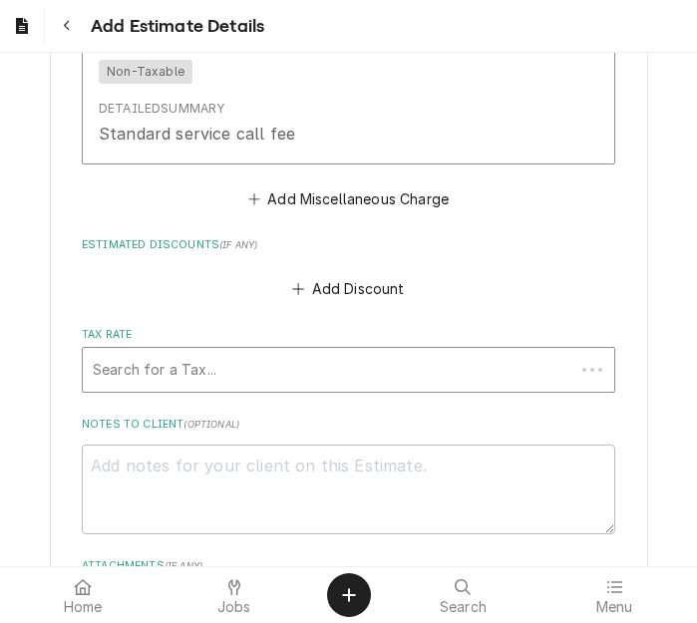
scroll to position [3776, 0]
click at [299, 203] on button "Add Miscellaneous Charge" at bounding box center [347, 200] width 207 height 28
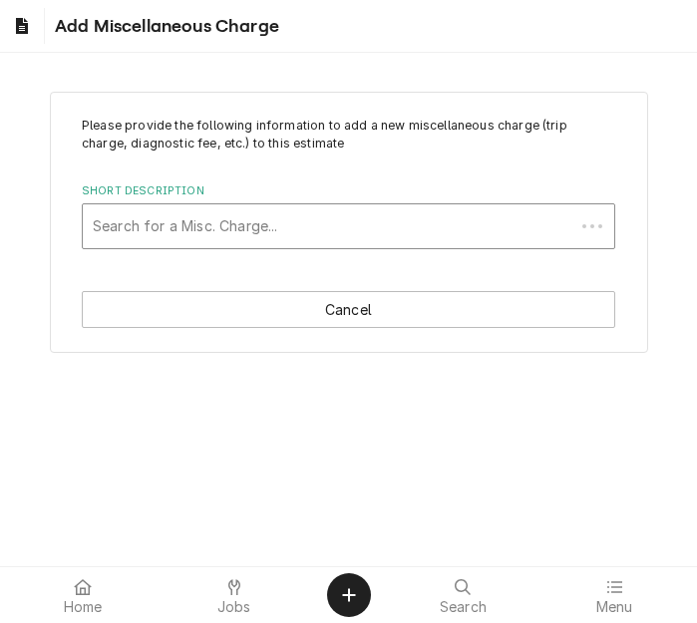
click at [218, 232] on div "Short Description" at bounding box center [329, 226] width 472 height 36
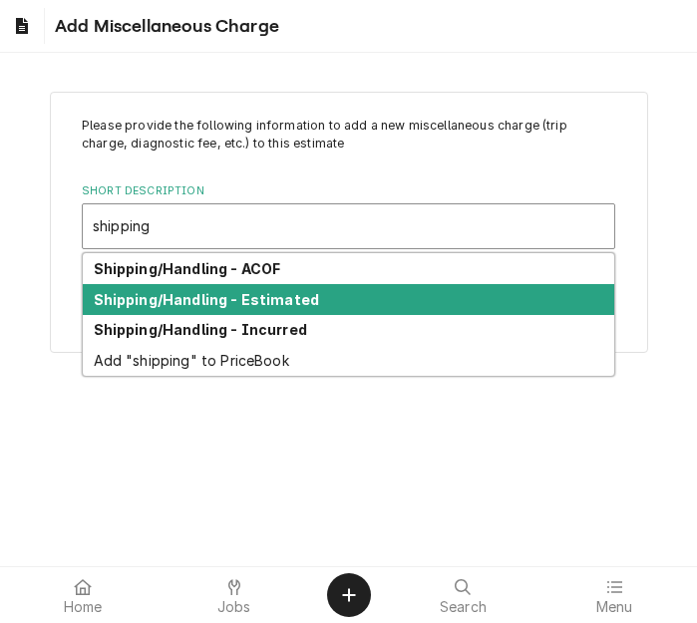
click at [248, 293] on strong "Shipping/Handling - Estimated" at bounding box center [207, 299] width 226 height 17
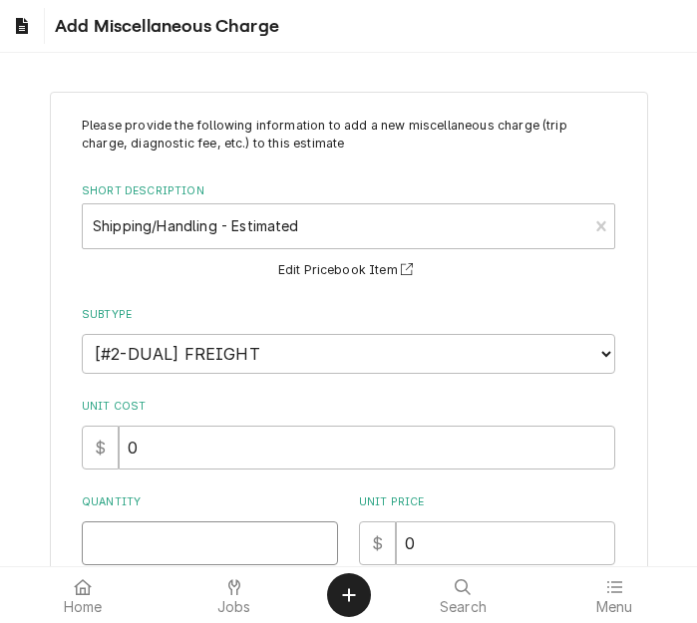
click at [151, 543] on input "Quantity" at bounding box center [210, 544] width 256 height 44
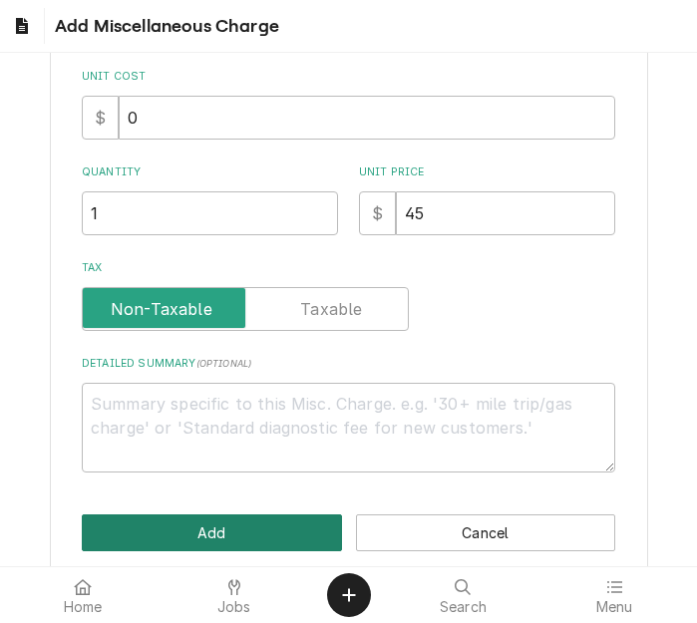
click at [151, 544] on button "Add" at bounding box center [212, 533] width 260 height 37
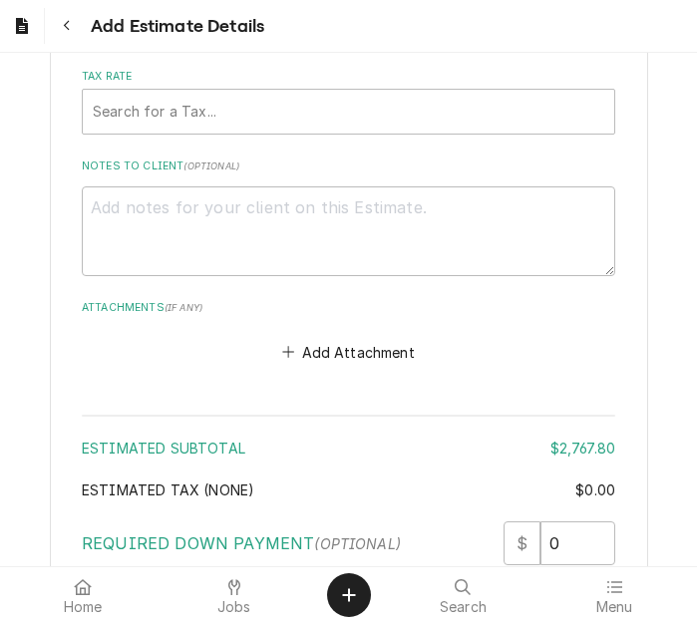
scroll to position [4210, 0]
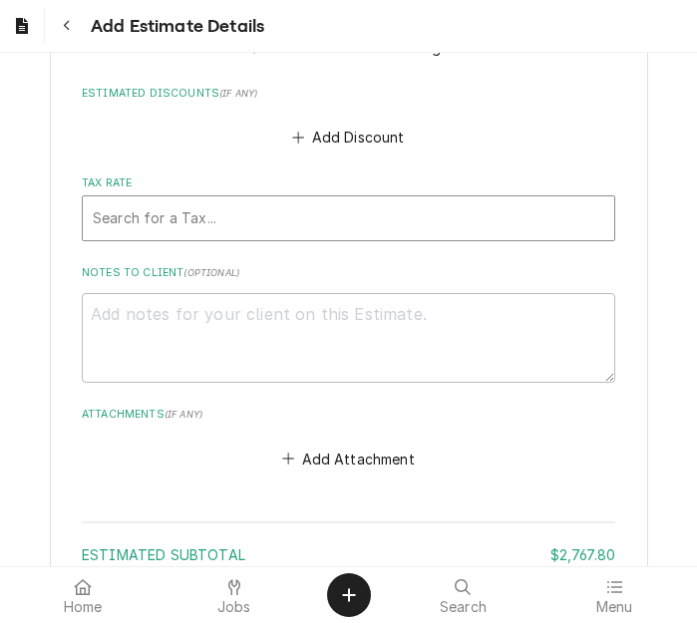
click at [250, 198] on div "Search for a Tax..." at bounding box center [349, 219] width 532 height 44
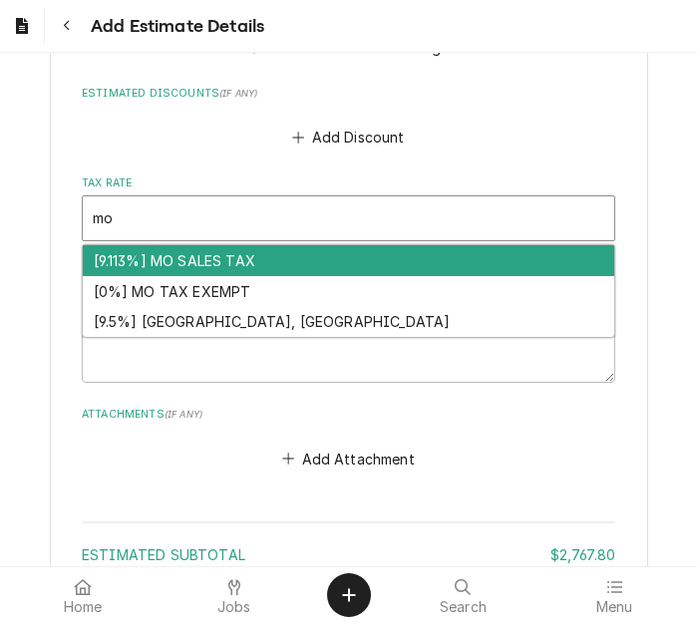
click at [220, 250] on div "[9.113%] MO SALES TAX" at bounding box center [349, 260] width 532 height 31
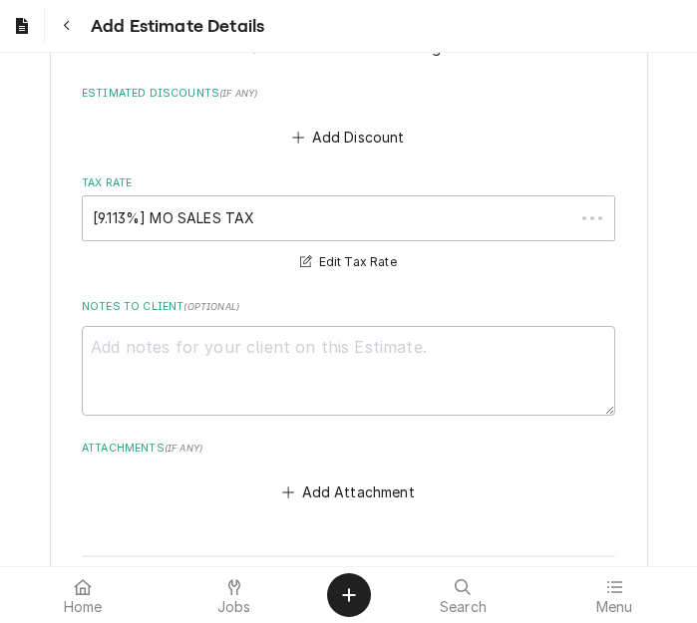
scroll to position [4636, 0]
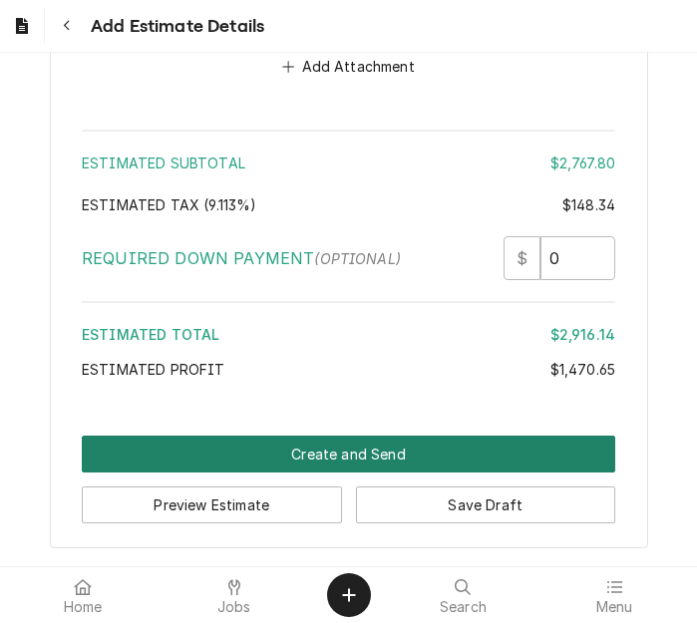
click at [366, 451] on button "Create and Send" at bounding box center [349, 454] width 534 height 37
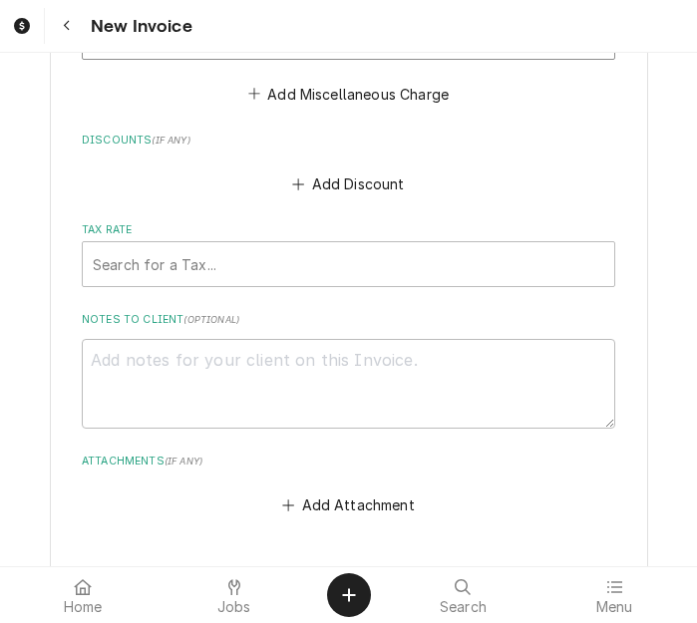
scroll to position [4090, 0]
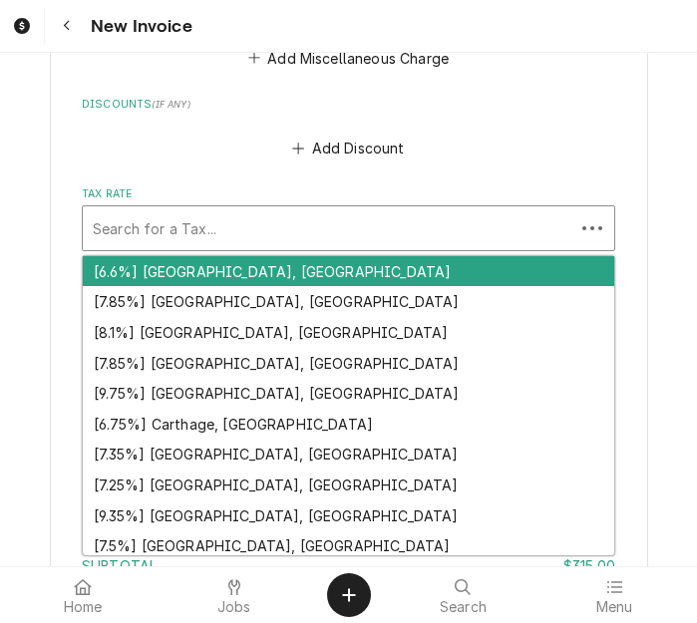
click at [266, 235] on div "Tax Rate" at bounding box center [329, 228] width 472 height 36
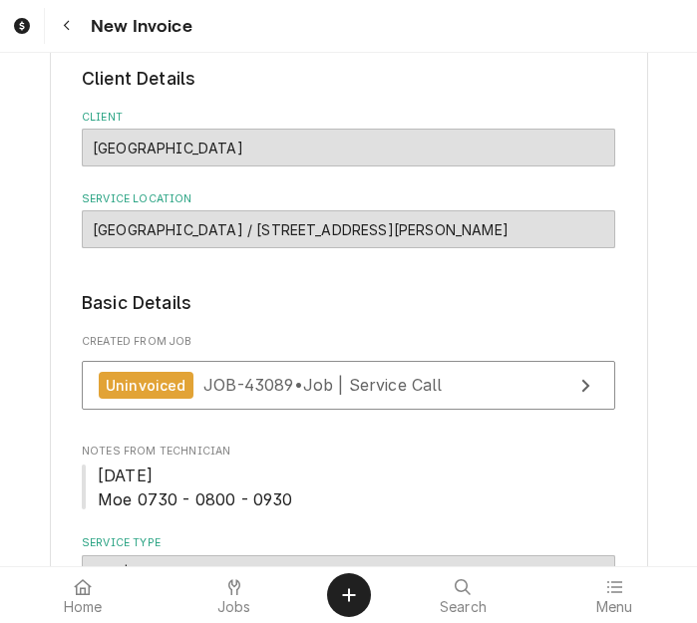
scroll to position [0, 0]
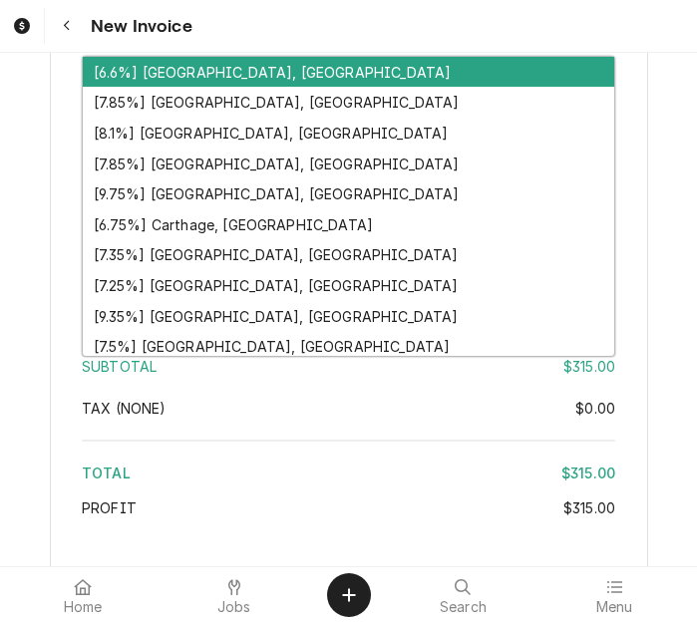
type textarea "x"
type input "m"
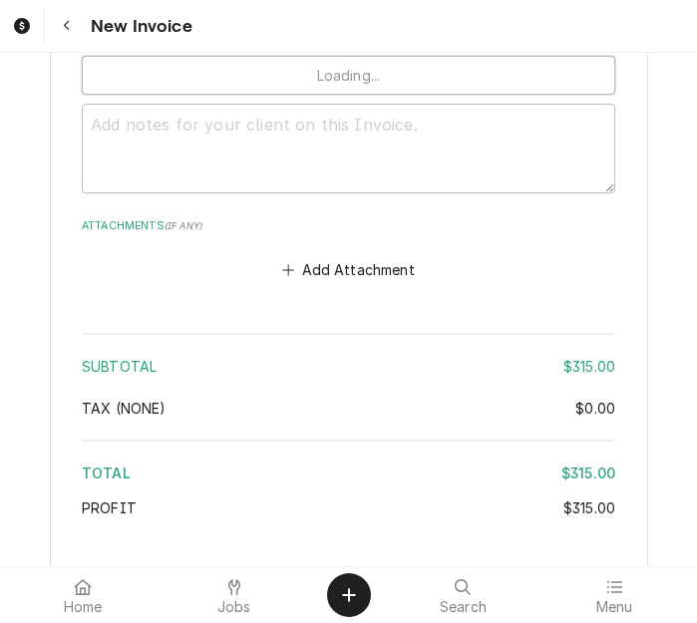
type textarea "x"
type input "mo"
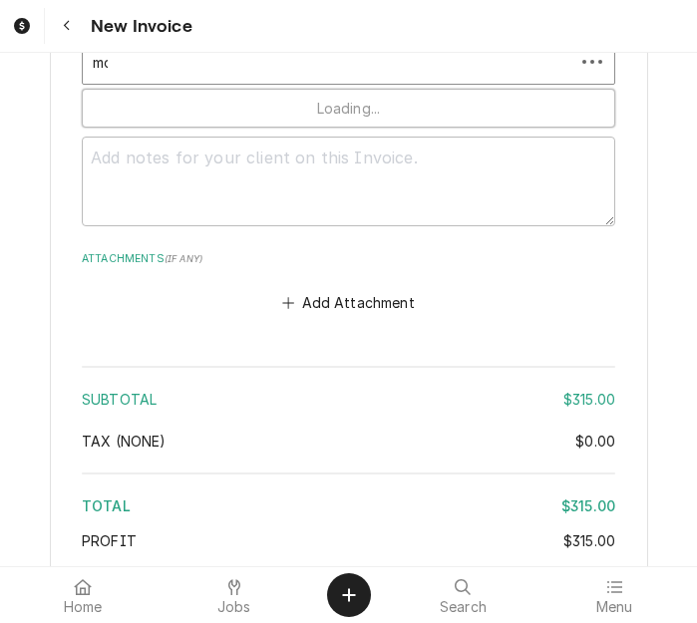
type textarea "x"
type input "mo"
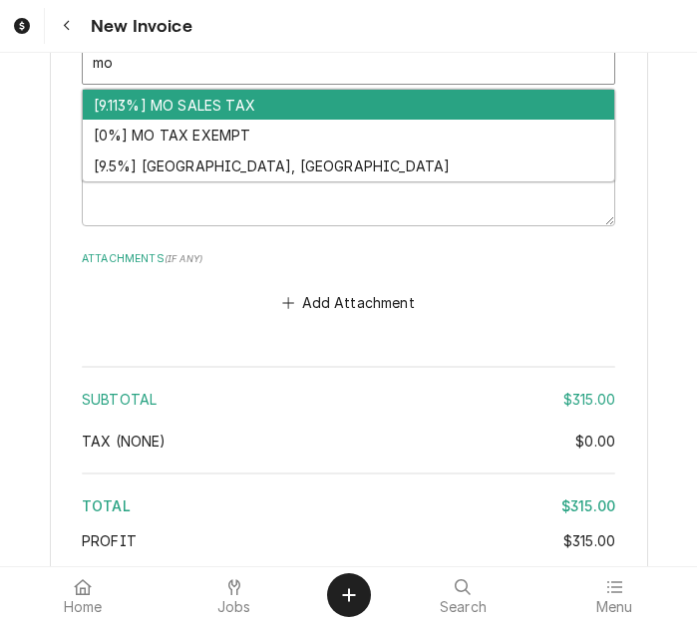
click at [196, 109] on div "[9.113%] MO SALES TAX" at bounding box center [349, 105] width 532 height 31
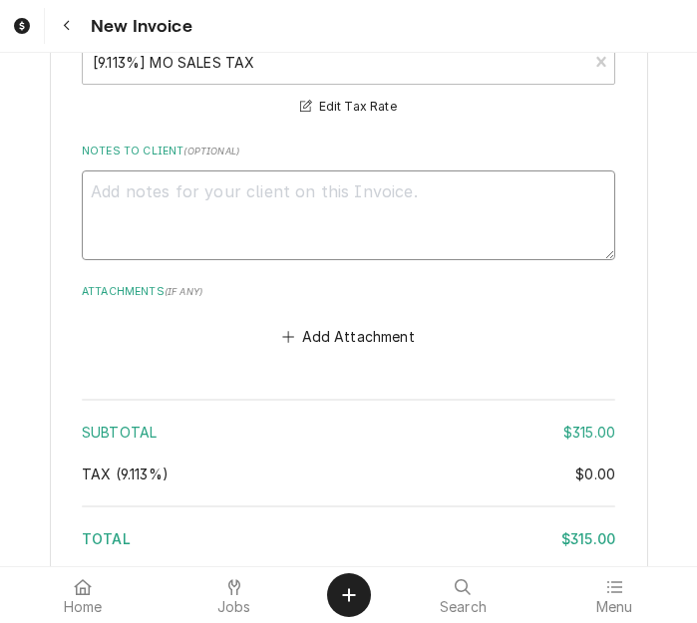
click at [431, 227] on textarea "Notes to Client ( optional )" at bounding box center [349, 216] width 534 height 90
type textarea "x"
type textarea "q"
type textarea "x"
type textarea "qu"
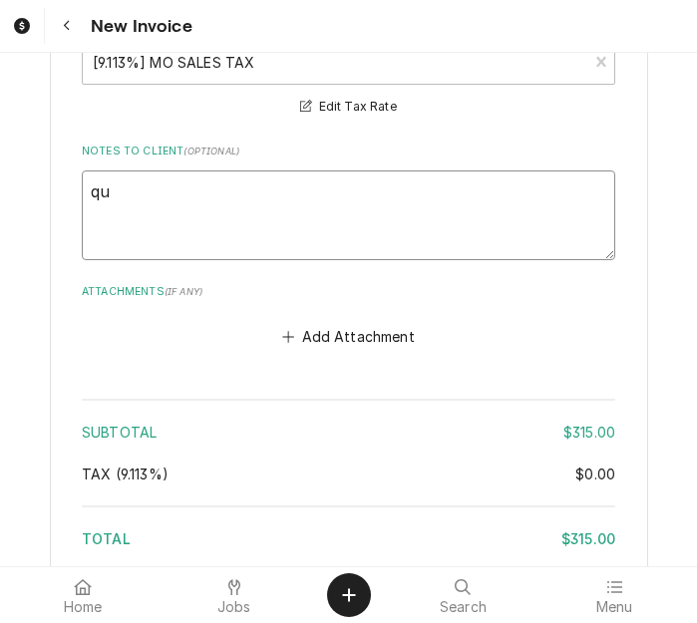
type textarea "x"
type textarea "quot"
type textarea "x"
type textarea "quote"
type textarea "x"
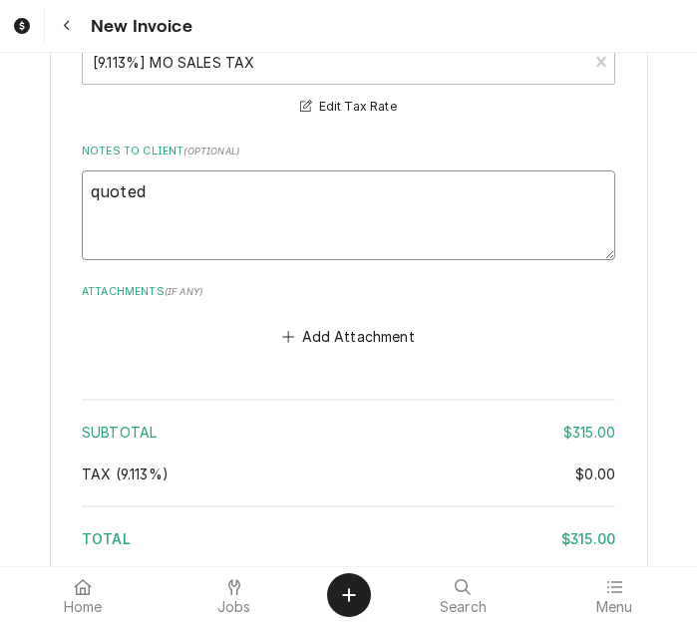
type textarea "quoted"
type textarea "x"
type textarea "quoted o"
type textarea "x"
type textarea "quoted on"
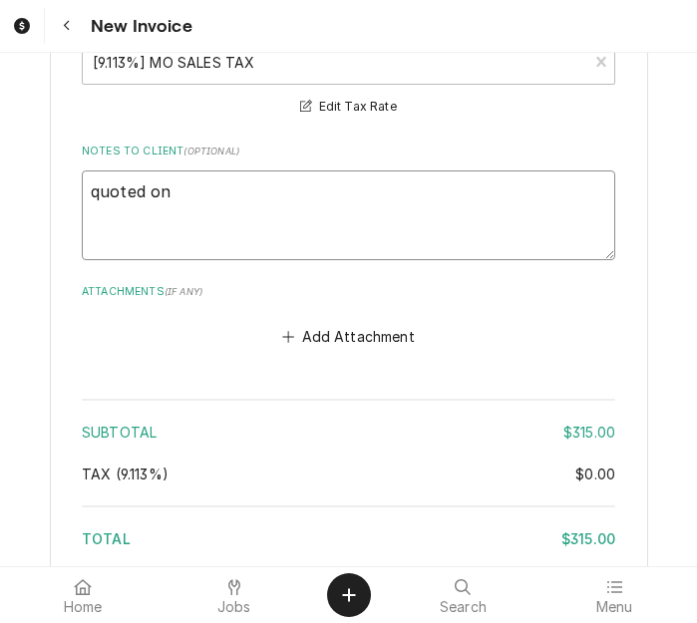
type textarea "x"
type textarea "quoted on"
click at [239, 197] on textarea "quoted on" at bounding box center [349, 216] width 534 height 90
type textarea "x"
type textarea "quoted on 4"
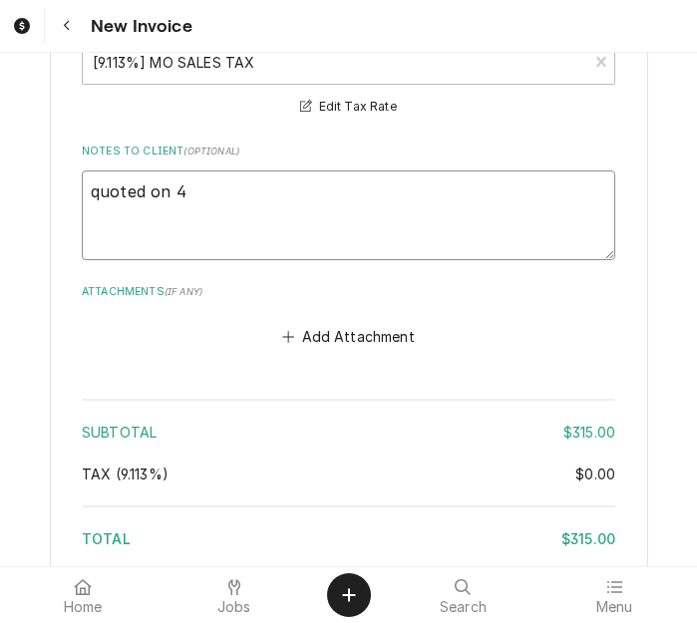
type textarea "x"
type textarea "quoted on 40"
type textarea "x"
type textarea "quoted on 400"
type textarea "x"
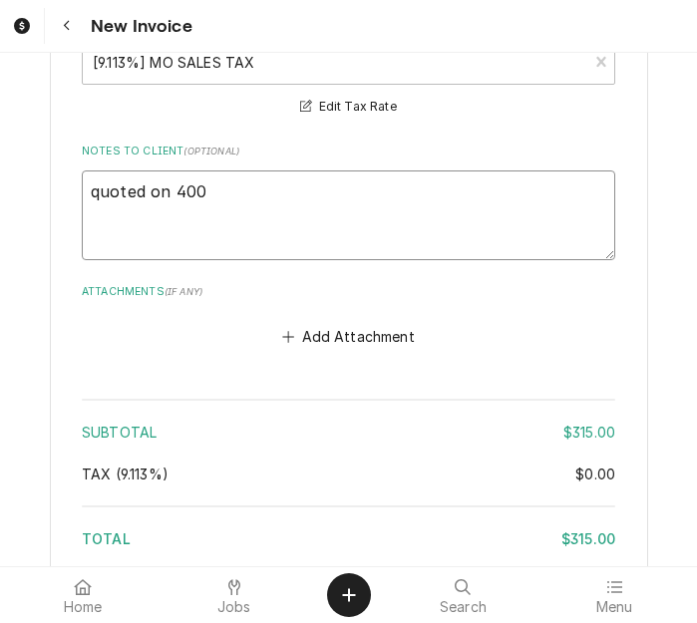
type textarea "quoted on 4008"
type textarea "x"
type textarea "quoted on 40082"
type textarea "x"
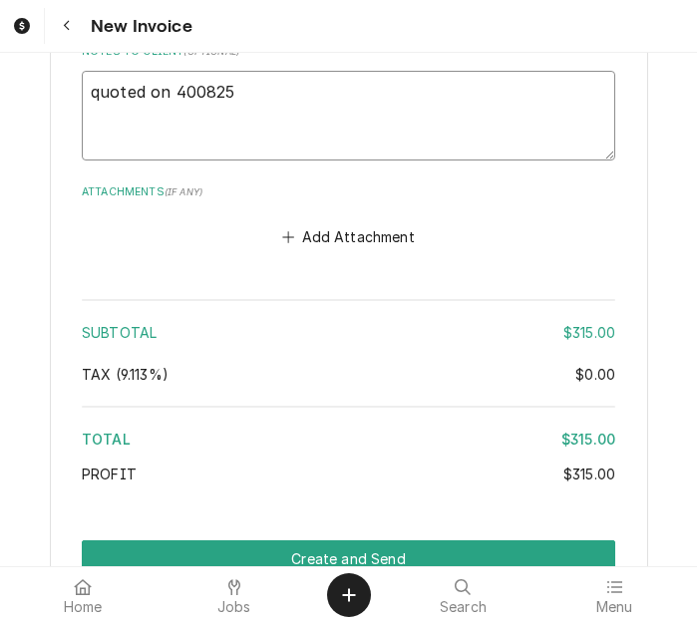
type textarea "quoted on 400825"
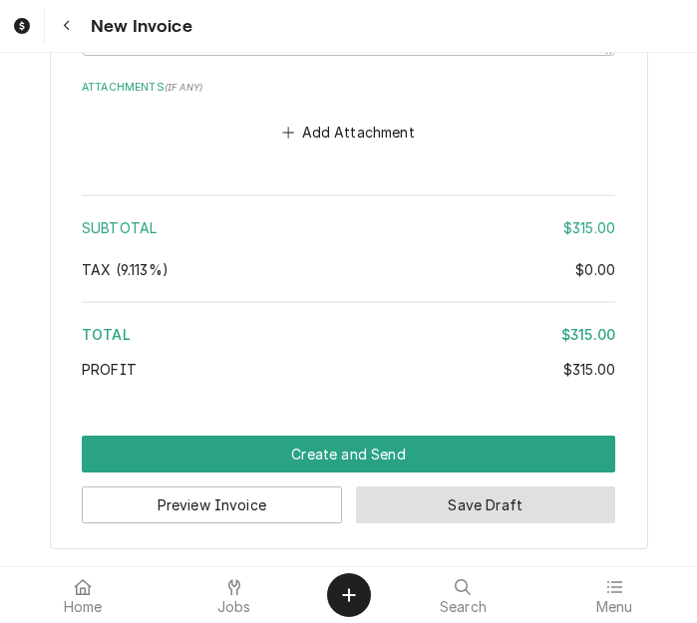
click at [454, 512] on button "Save Draft" at bounding box center [486, 505] width 260 height 37
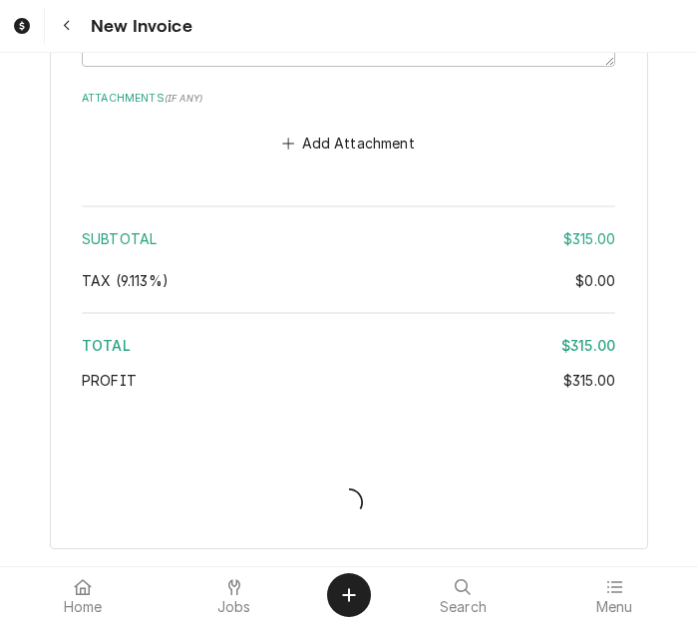
scroll to position [4450, 0]
type textarea "x"
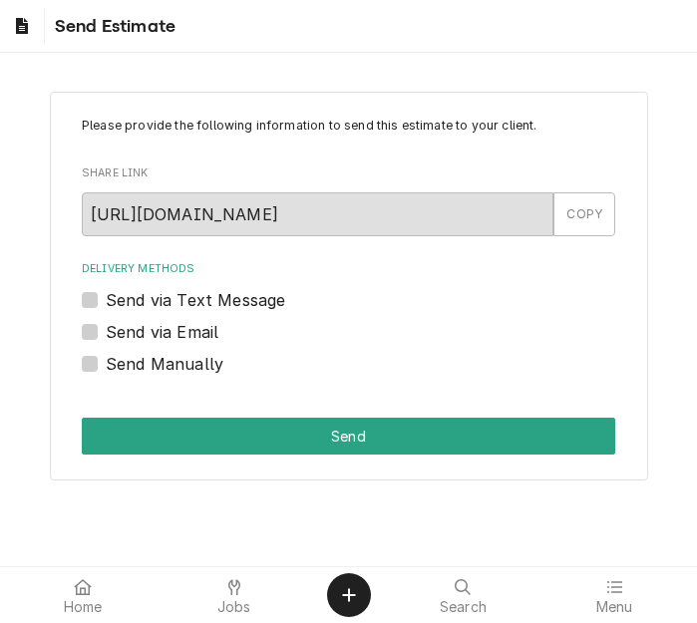
click at [174, 339] on label "Send via Email" at bounding box center [162, 332] width 113 height 24
click at [174, 339] on input "Send via Email" at bounding box center [373, 342] width 534 height 44
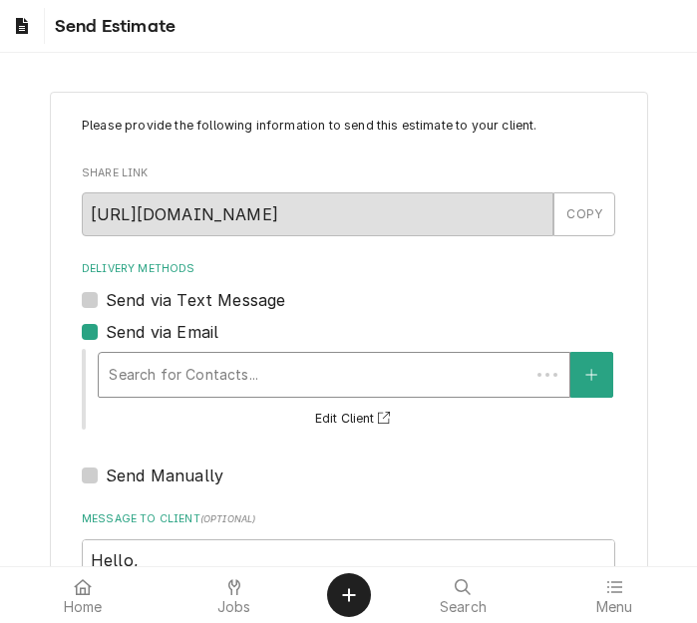
click at [192, 373] on div "Delivery Methods" at bounding box center [314, 375] width 411 height 36
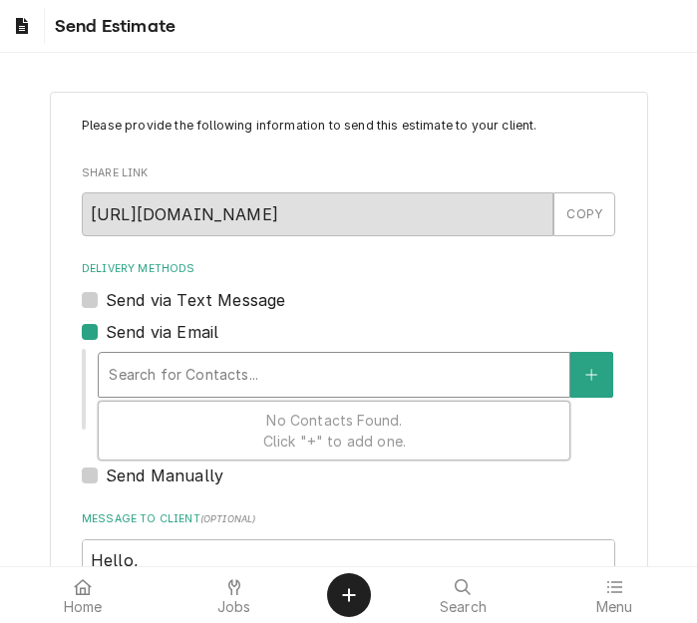
click at [188, 372] on div "Delivery Methods" at bounding box center [334, 375] width 451 height 36
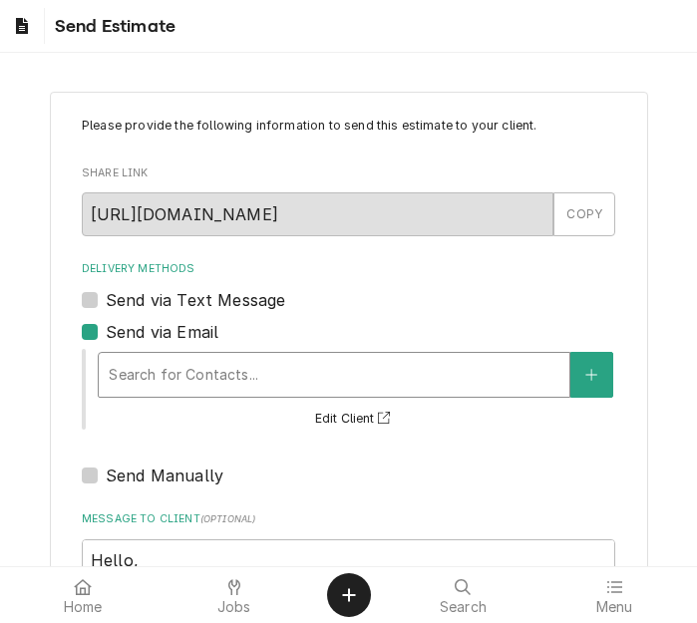
click at [118, 328] on label "Send via Email" at bounding box center [162, 332] width 113 height 24
click at [118, 328] on input "Send via Email" at bounding box center [373, 342] width 534 height 44
checkbox input "false"
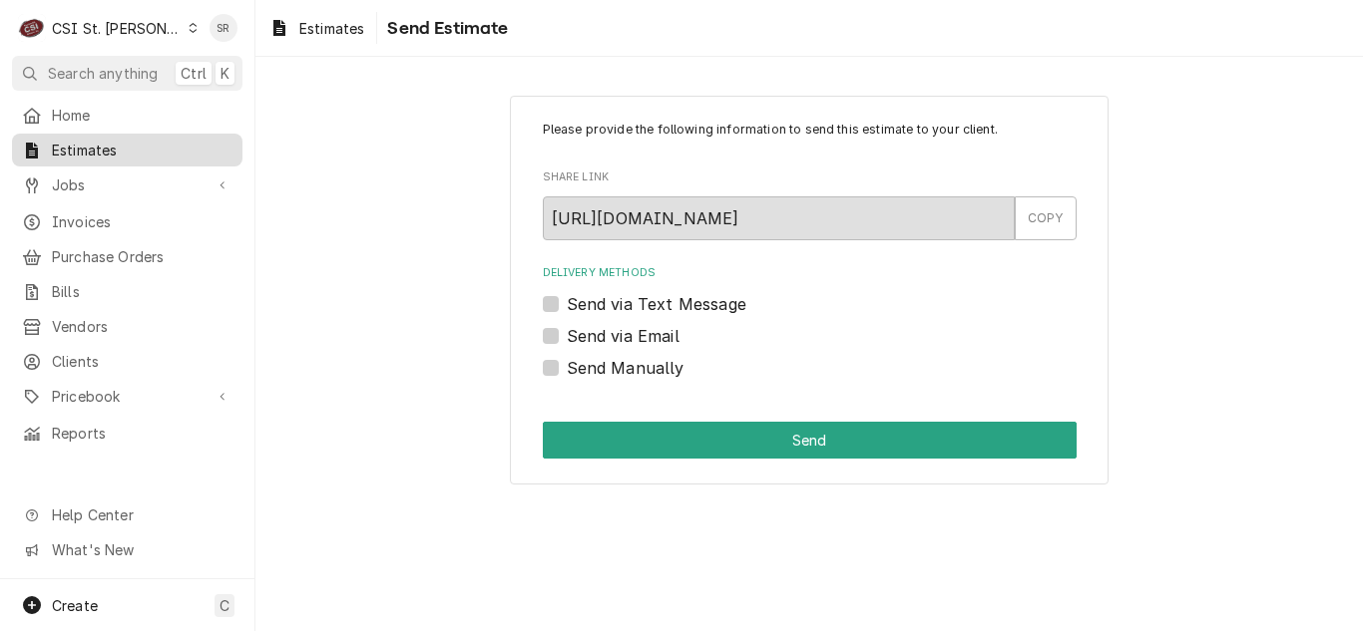
click at [86, 144] on span "Estimates" at bounding box center [142, 150] width 181 height 21
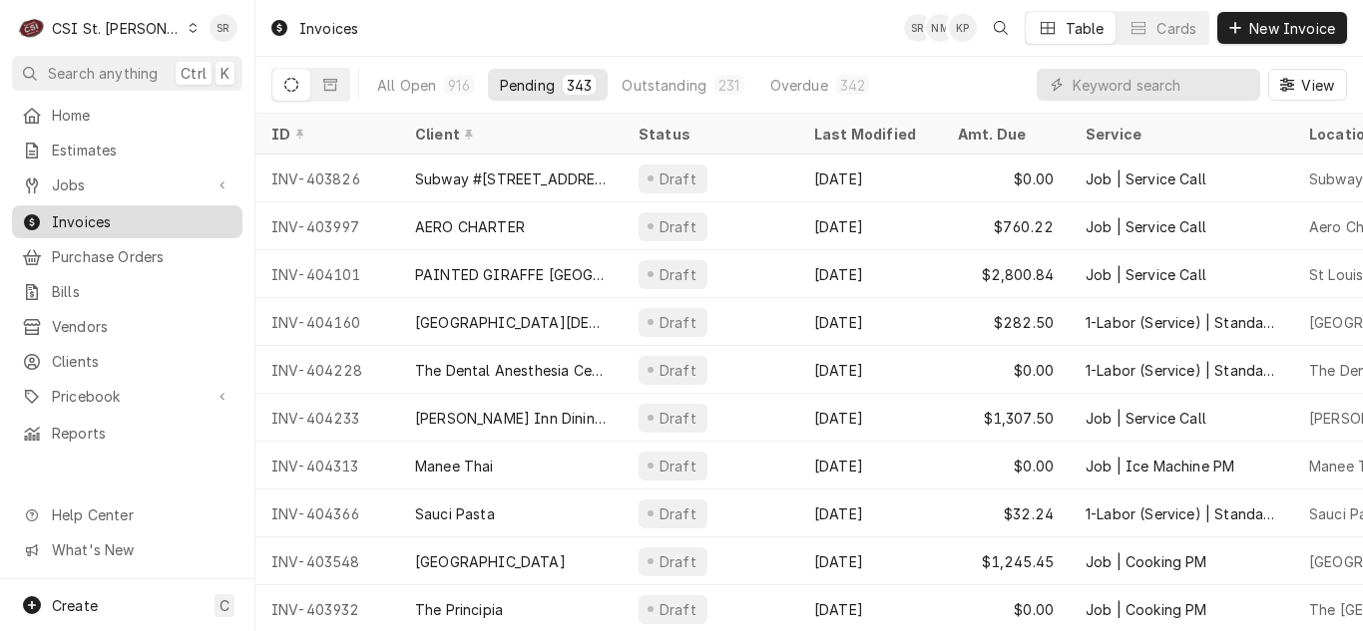
click at [101, 221] on span "Invoices" at bounding box center [142, 221] width 181 height 21
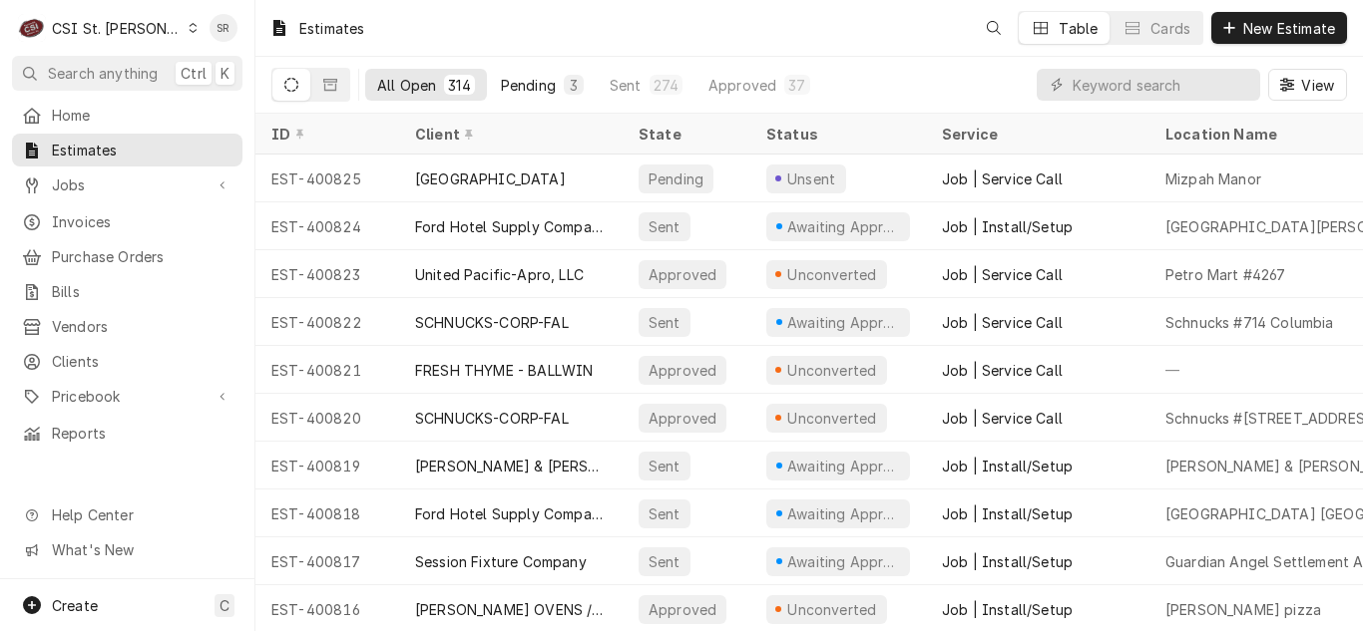
click at [544, 95] on button "Pending 3" at bounding box center [542, 85] width 107 height 32
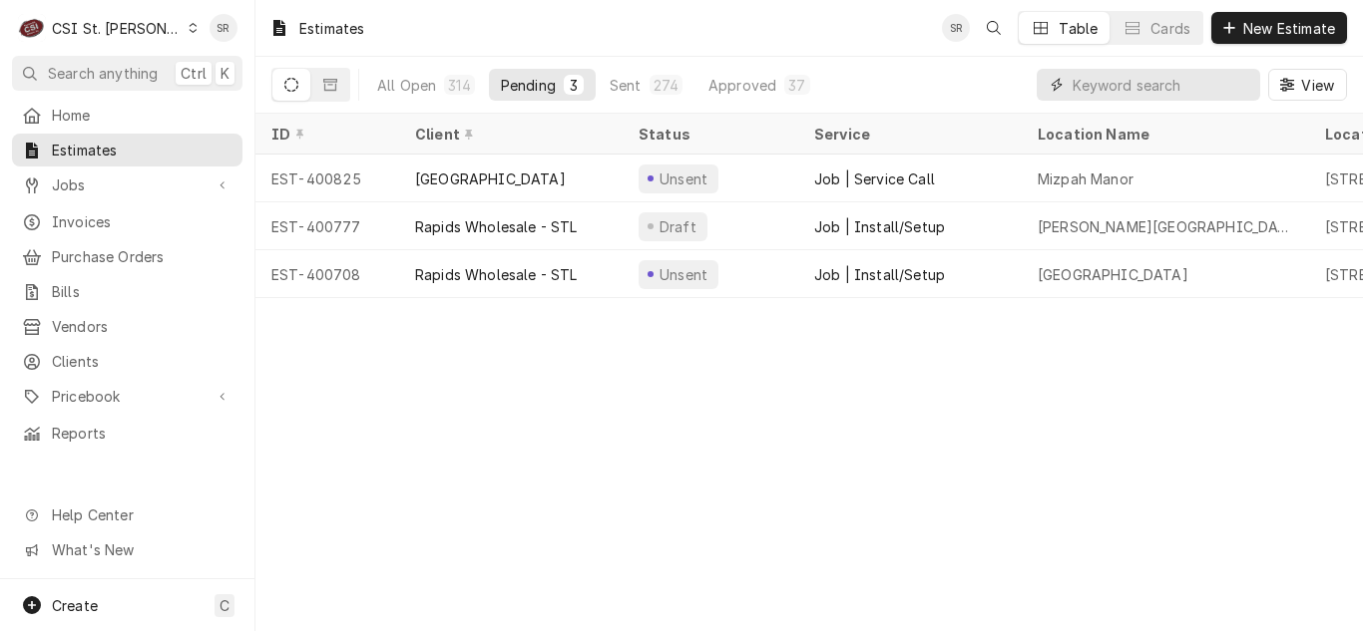
click at [1115, 82] on input "Dynamic Content Wrapper" at bounding box center [1161, 85] width 178 height 32
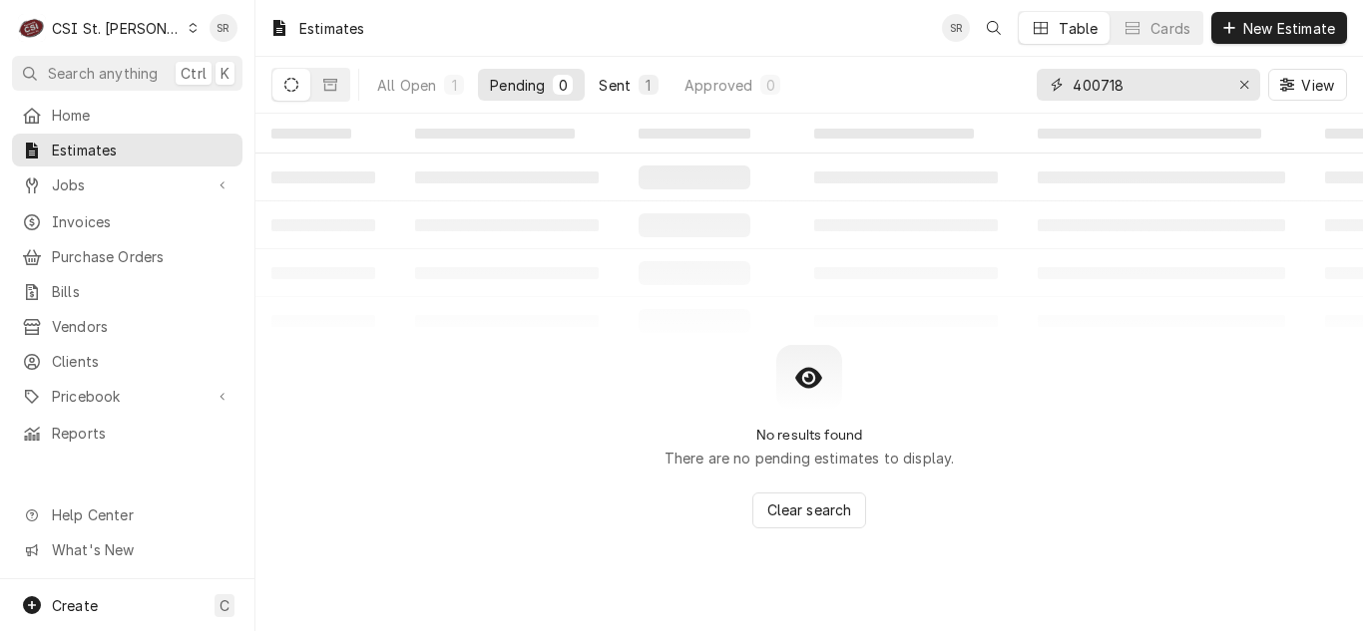
type input "400718"
click at [654, 84] on div "1" at bounding box center [648, 85] width 12 height 21
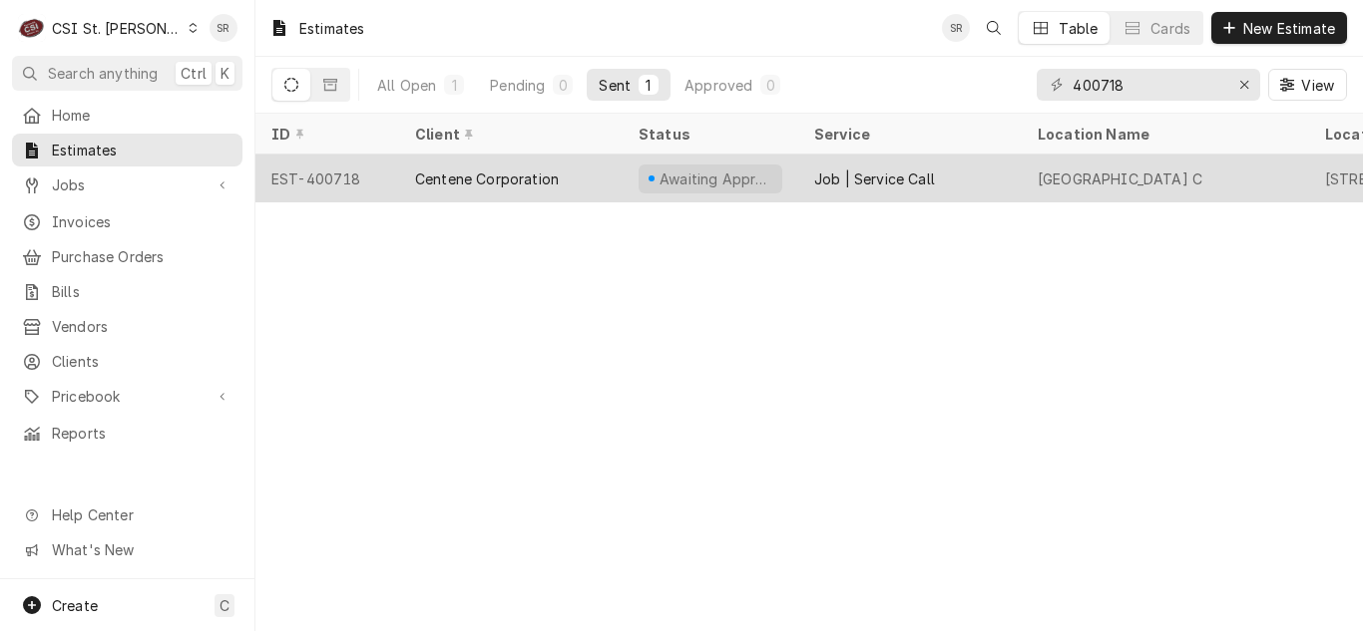
click at [525, 176] on div "Centene Corporation" at bounding box center [487, 179] width 144 height 21
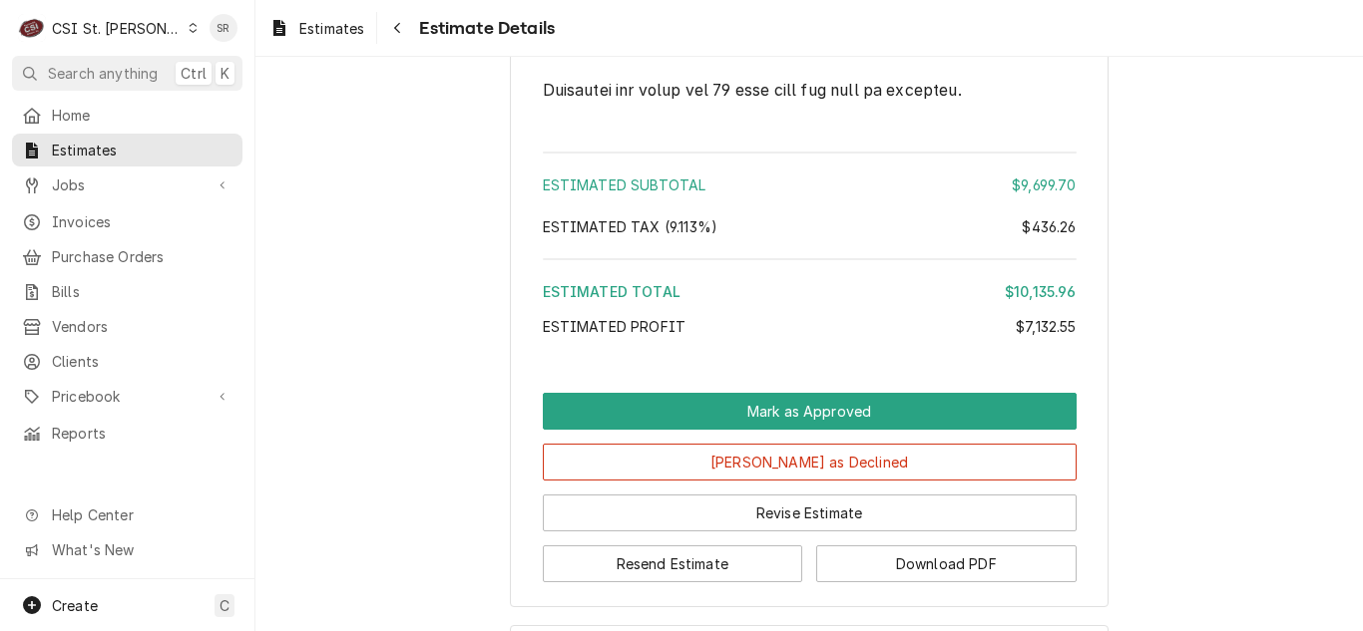
scroll to position [8975, 0]
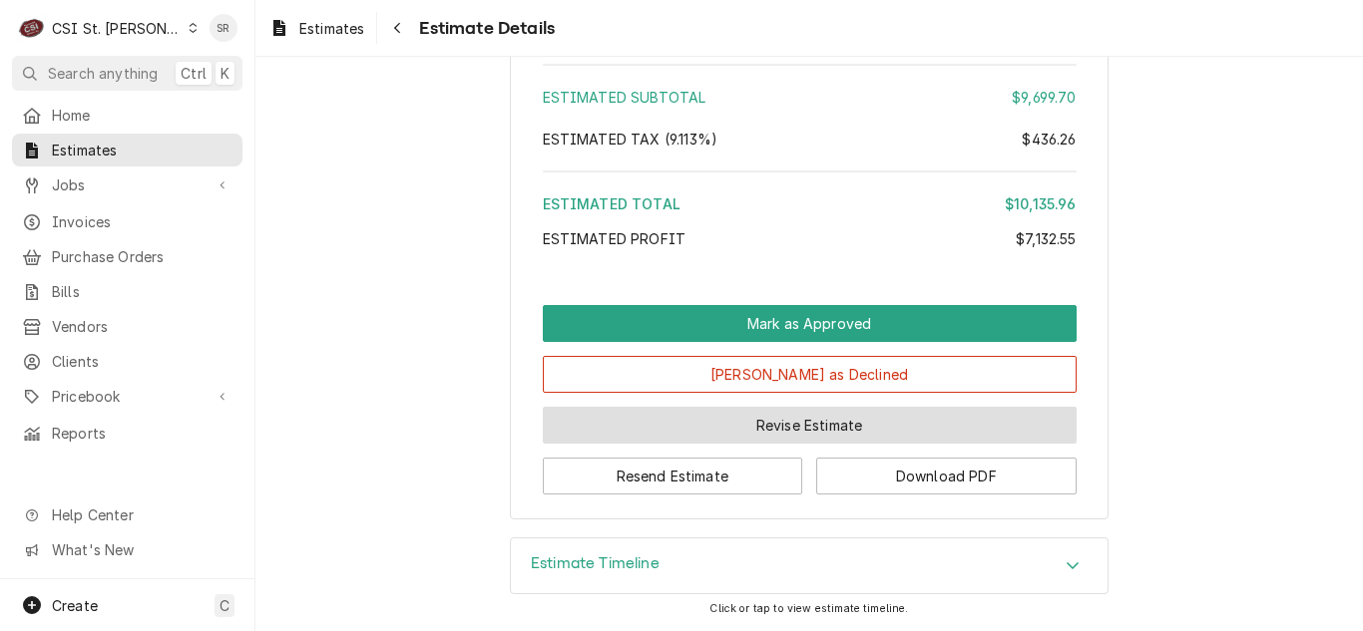
click at [817, 425] on button "Revise Estimate" at bounding box center [810, 425] width 534 height 37
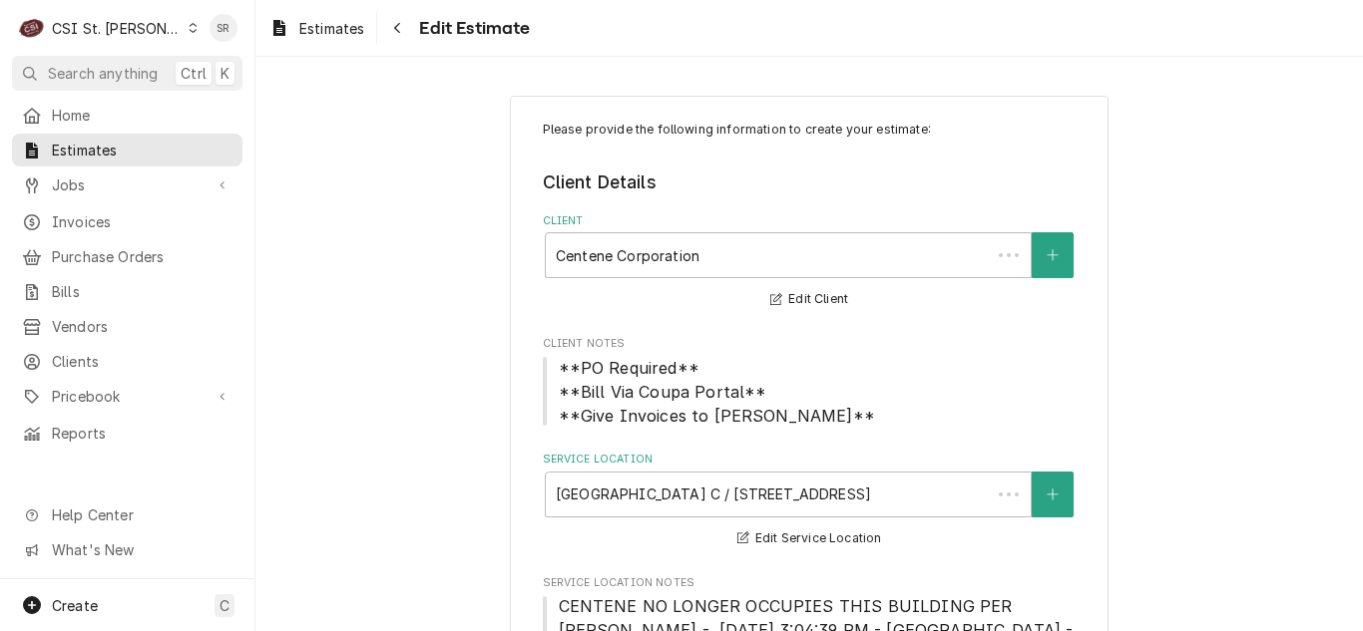
type textarea "x"
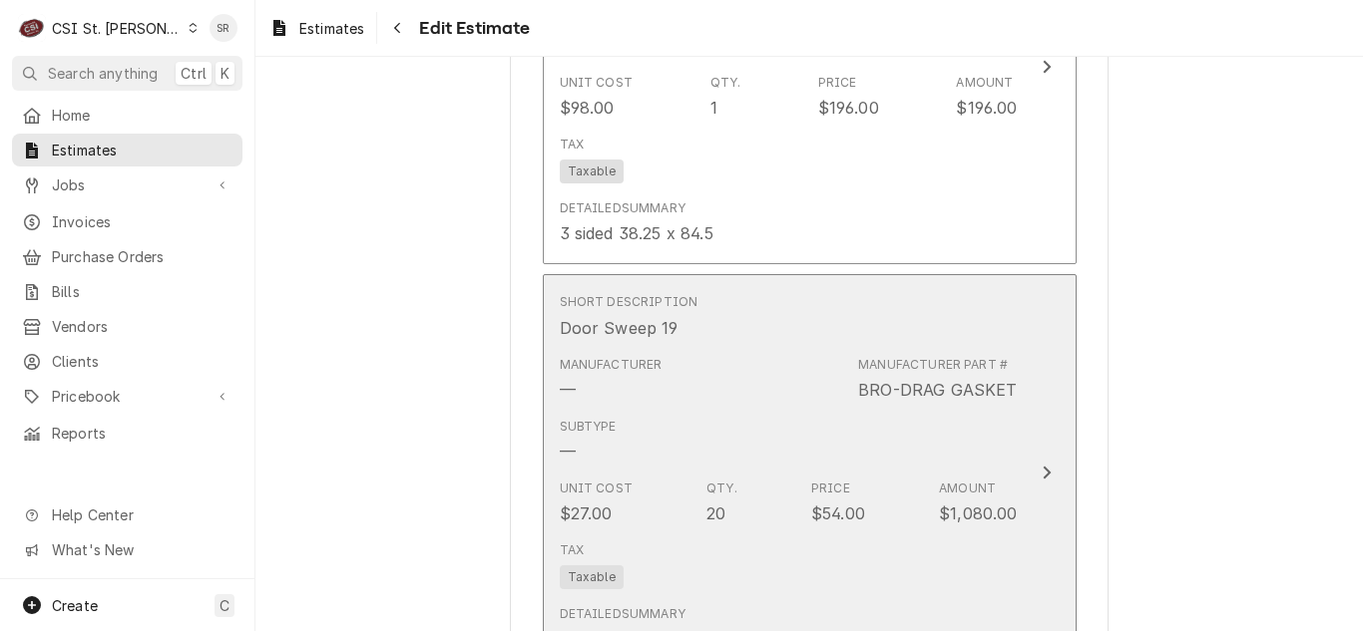
scroll to position [8580, 0]
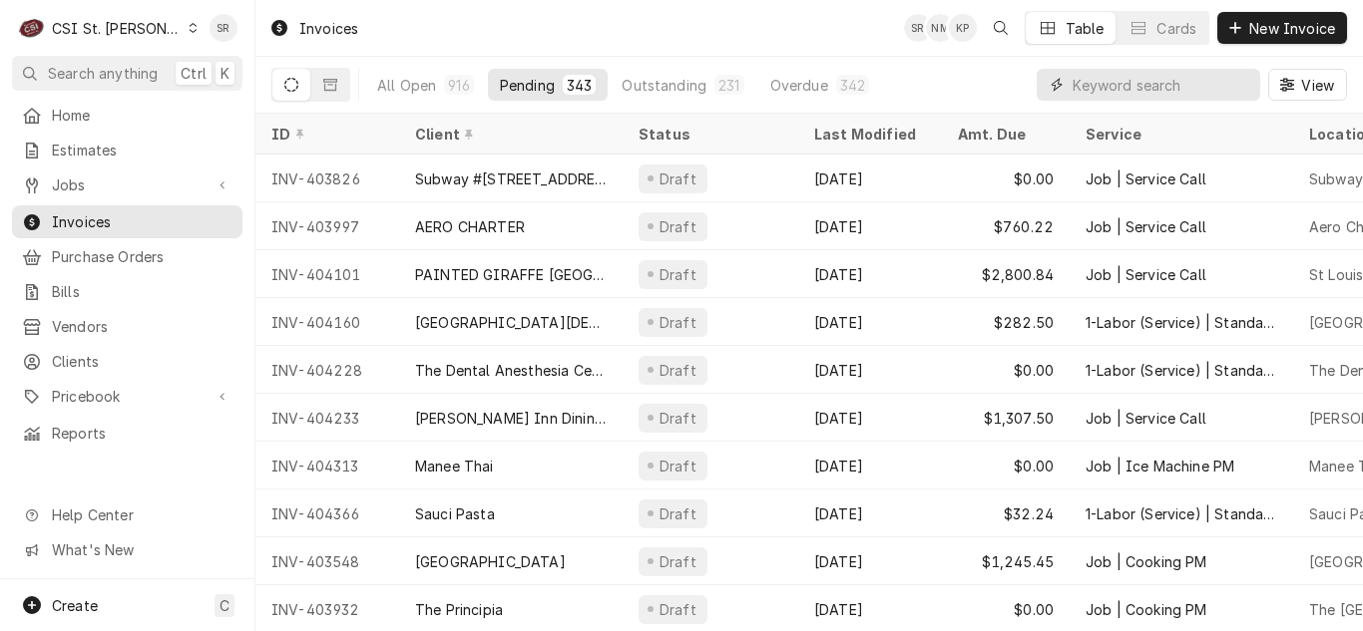
click at [1103, 86] on input "Dynamic Content Wrapper" at bounding box center [1161, 85] width 178 height 32
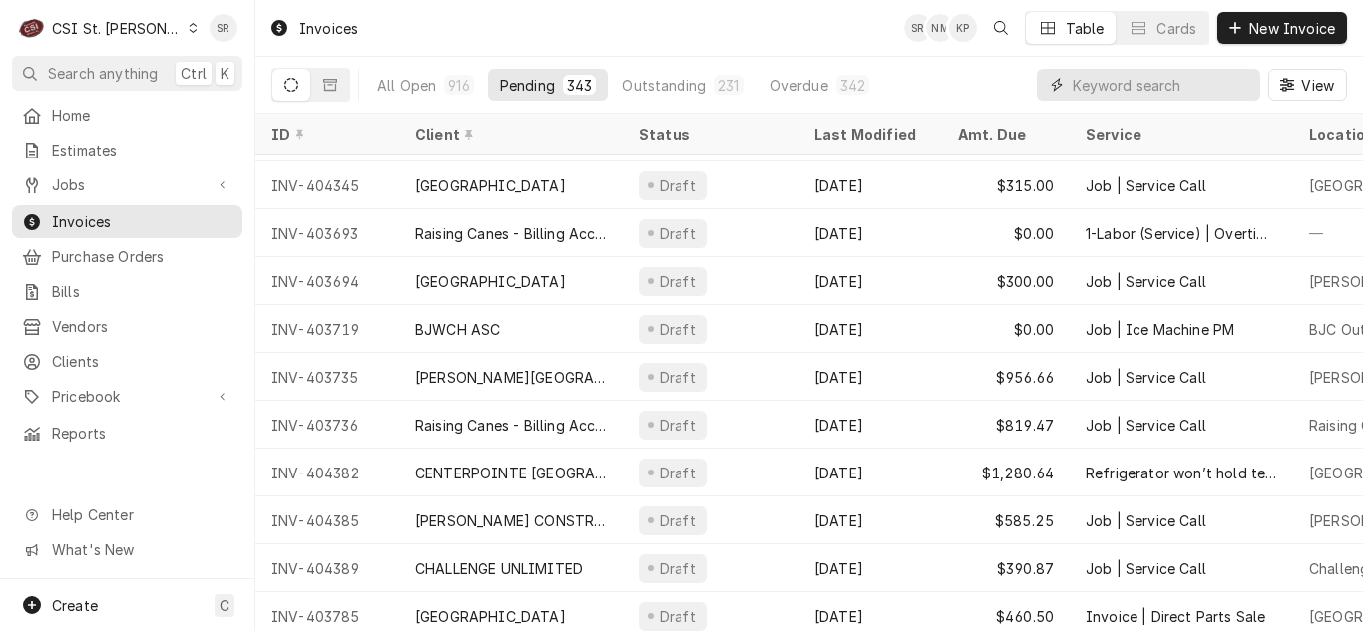
scroll to position [842, 0]
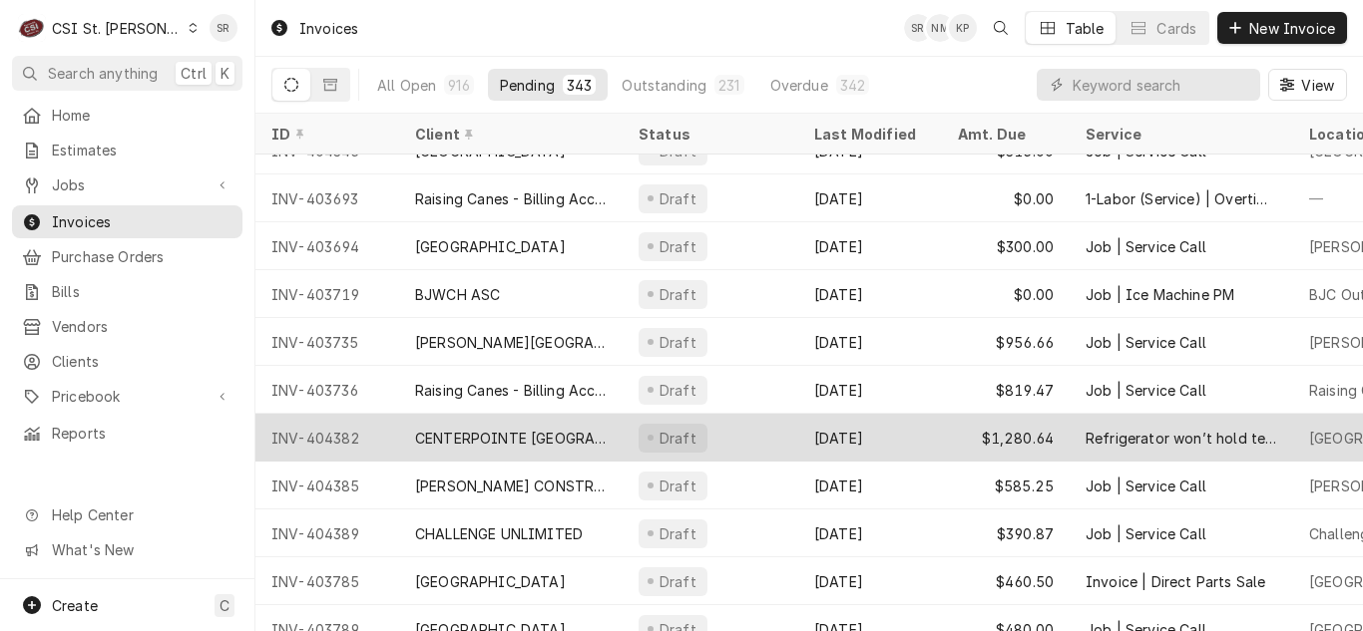
click at [577, 434] on div "CENTERPOINTE [GEOGRAPHIC_DATA]" at bounding box center [511, 438] width 192 height 21
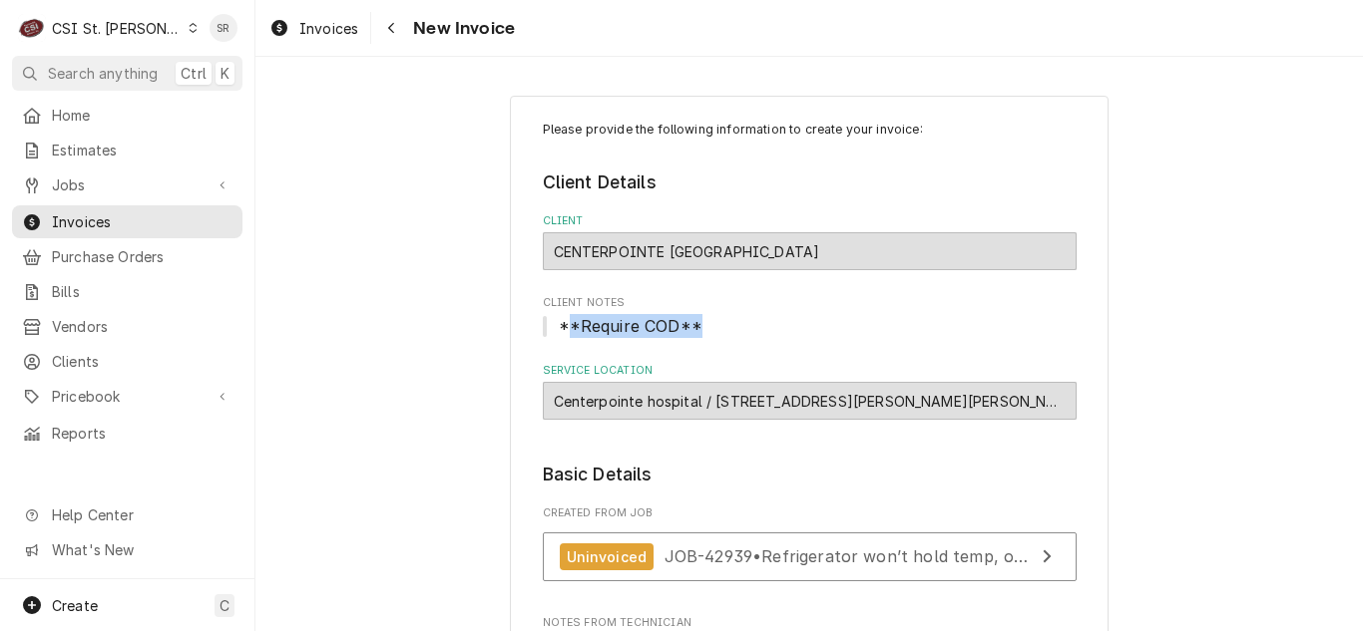
drag, startPoint x: 689, startPoint y: 330, endPoint x: 561, endPoint y: 324, distance: 128.8
click at [561, 324] on span "**Require COD**" at bounding box center [631, 326] width 144 height 20
click at [730, 318] on span "**Require COD**" at bounding box center [810, 326] width 534 height 24
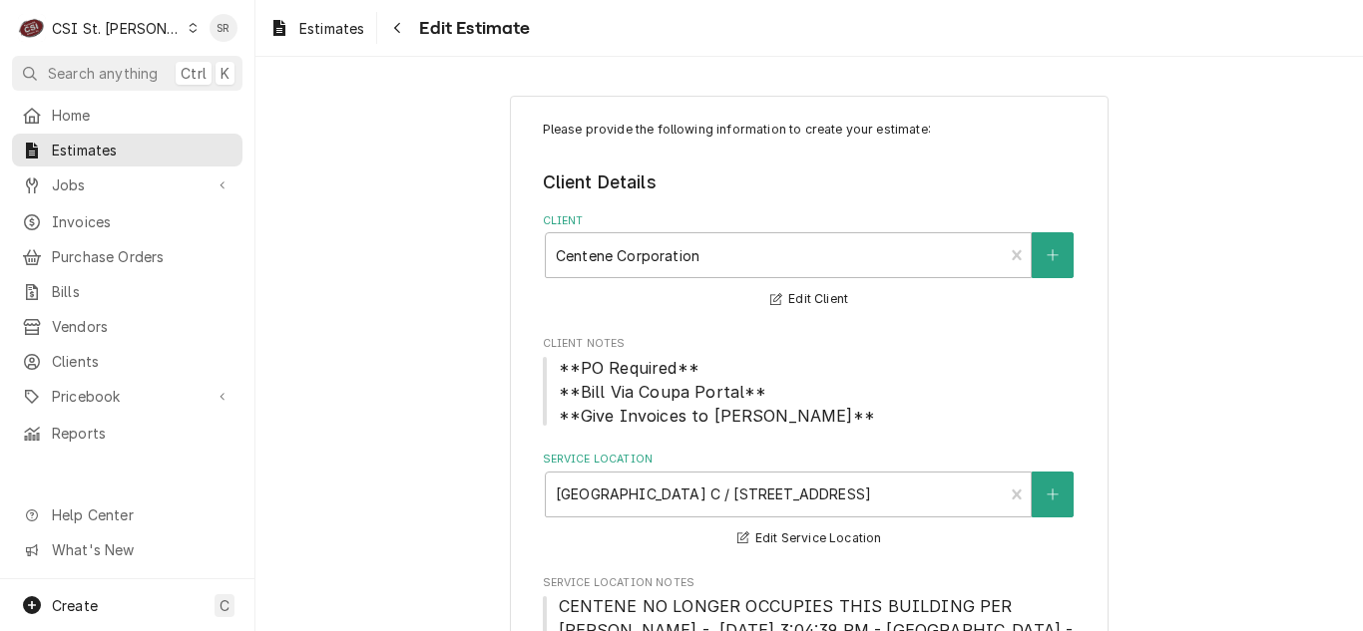
scroll to position [8580, 0]
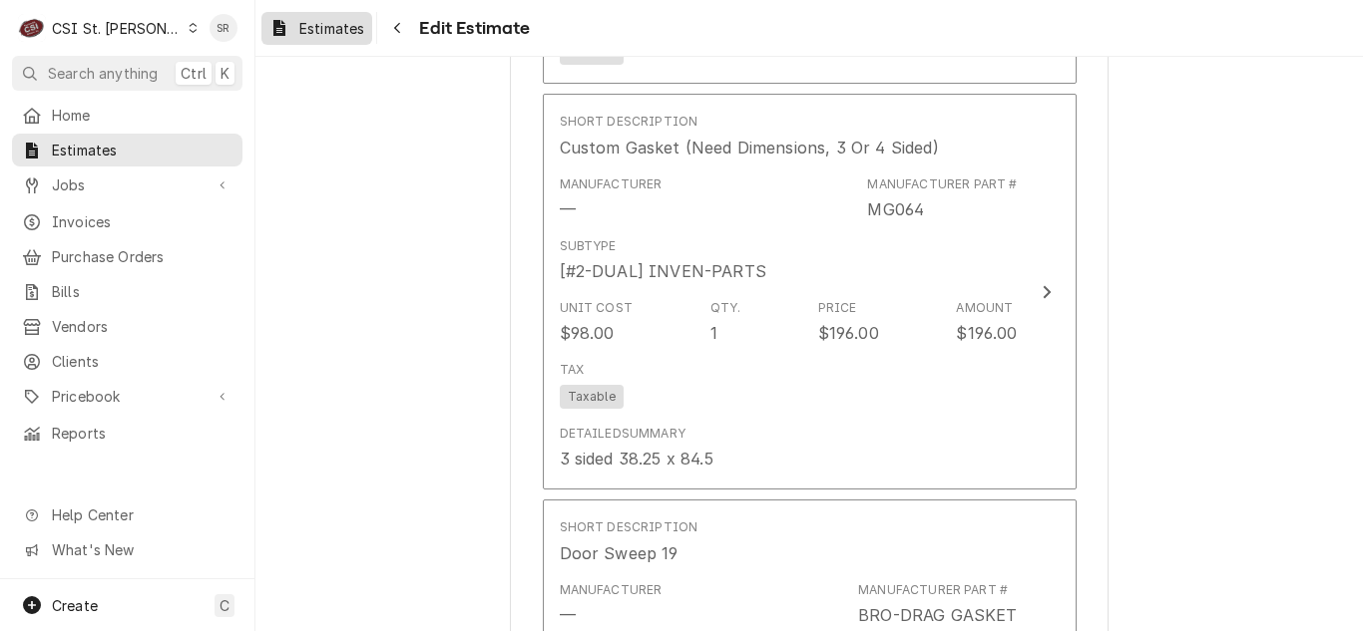
click at [331, 12] on link "Estimates" at bounding box center [316, 28] width 111 height 33
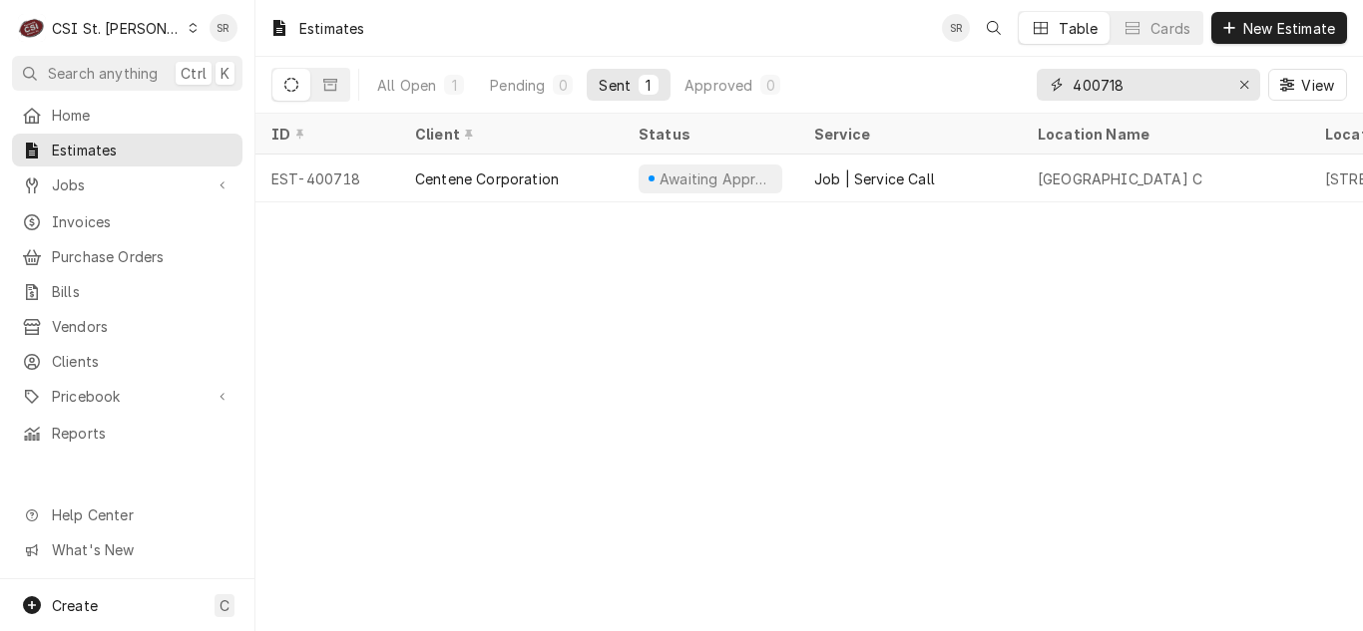
drag, startPoint x: 1125, startPoint y: 75, endPoint x: 1014, endPoint y: 87, distance: 112.4
click at [1014, 87] on div "All Open 1 Pending 0 Sent 1 Approved 0 400718 View" at bounding box center [808, 85] width 1075 height 56
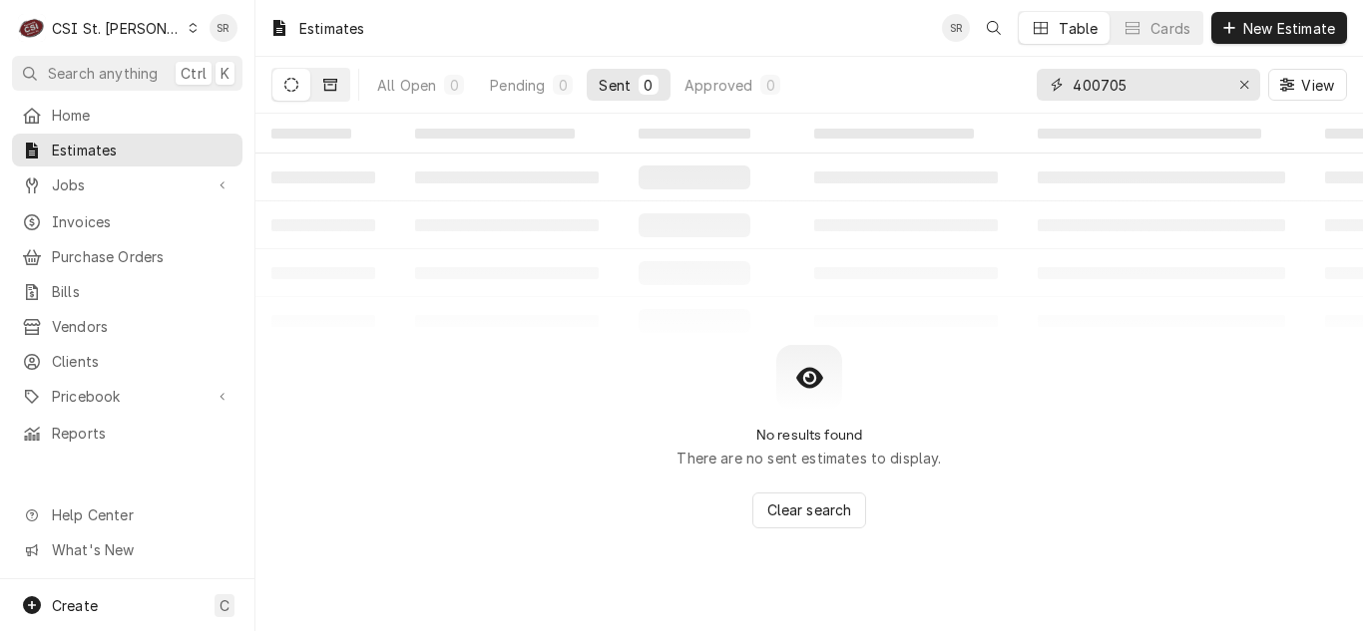
type input "400705"
click at [337, 80] on button "Dynamic Content Wrapper" at bounding box center [330, 85] width 38 height 32
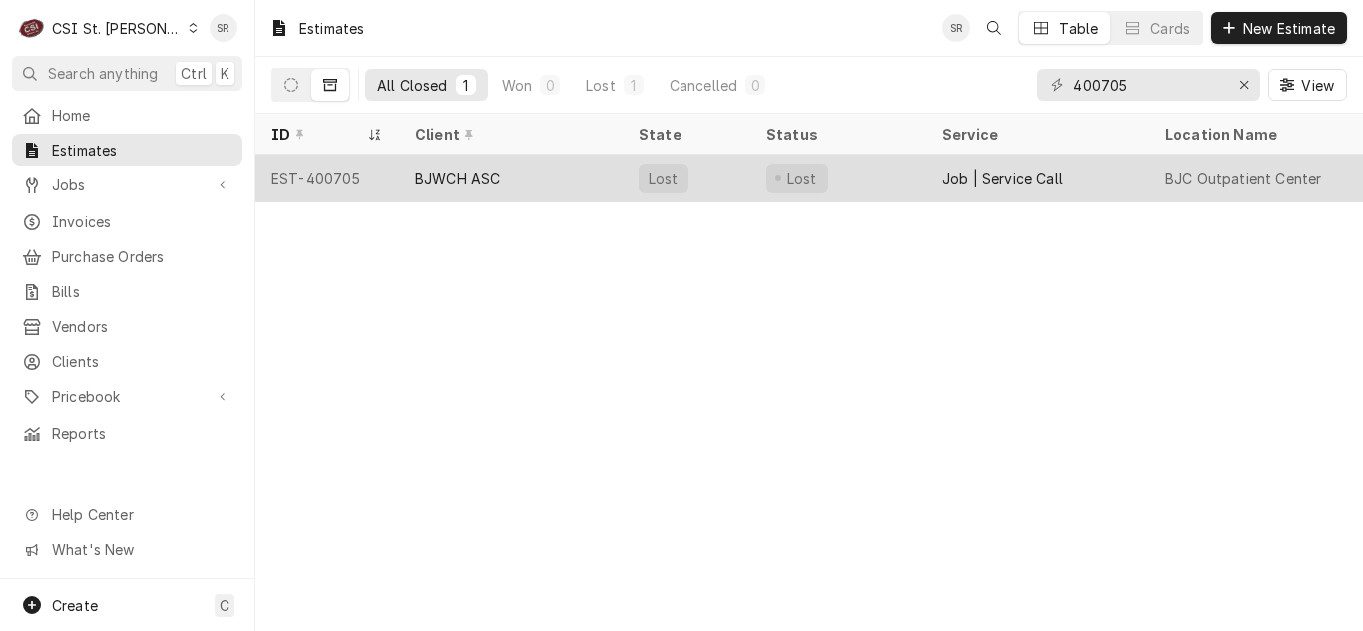
click at [472, 170] on div "BJWCH ASC" at bounding box center [457, 179] width 85 height 21
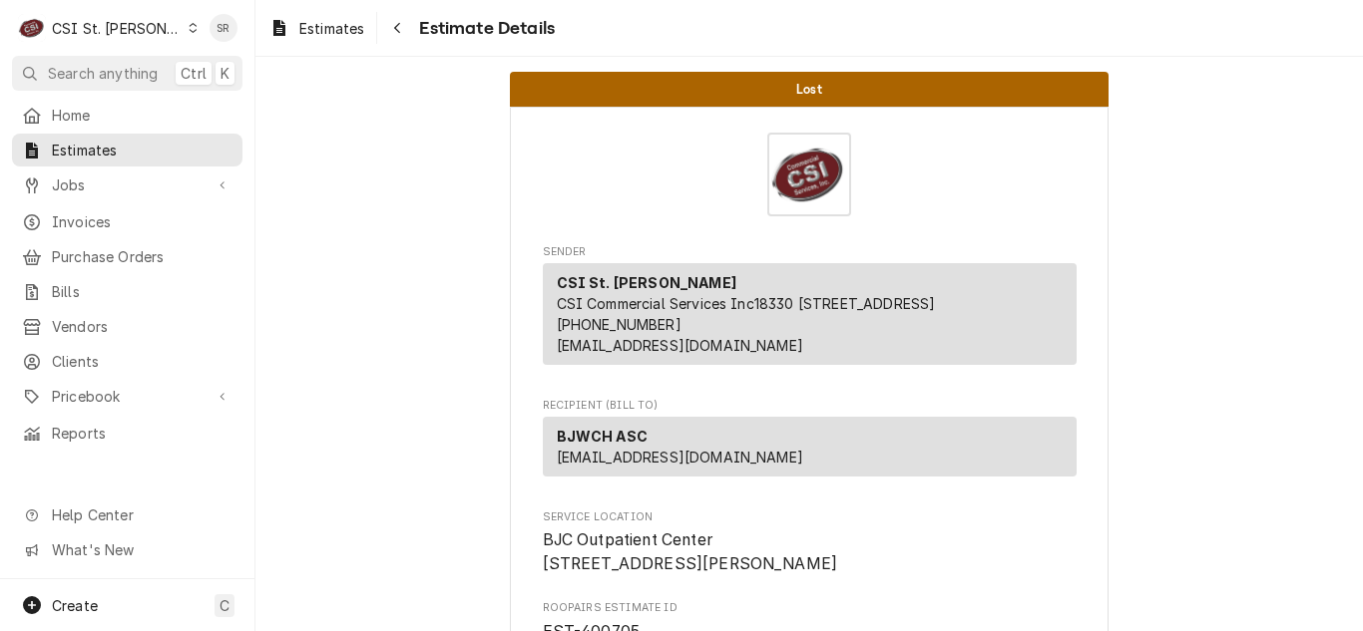
click at [577, 312] on span "CSI Commercial Services Inc18330 [STREET_ADDRESS]" at bounding box center [746, 303] width 379 height 17
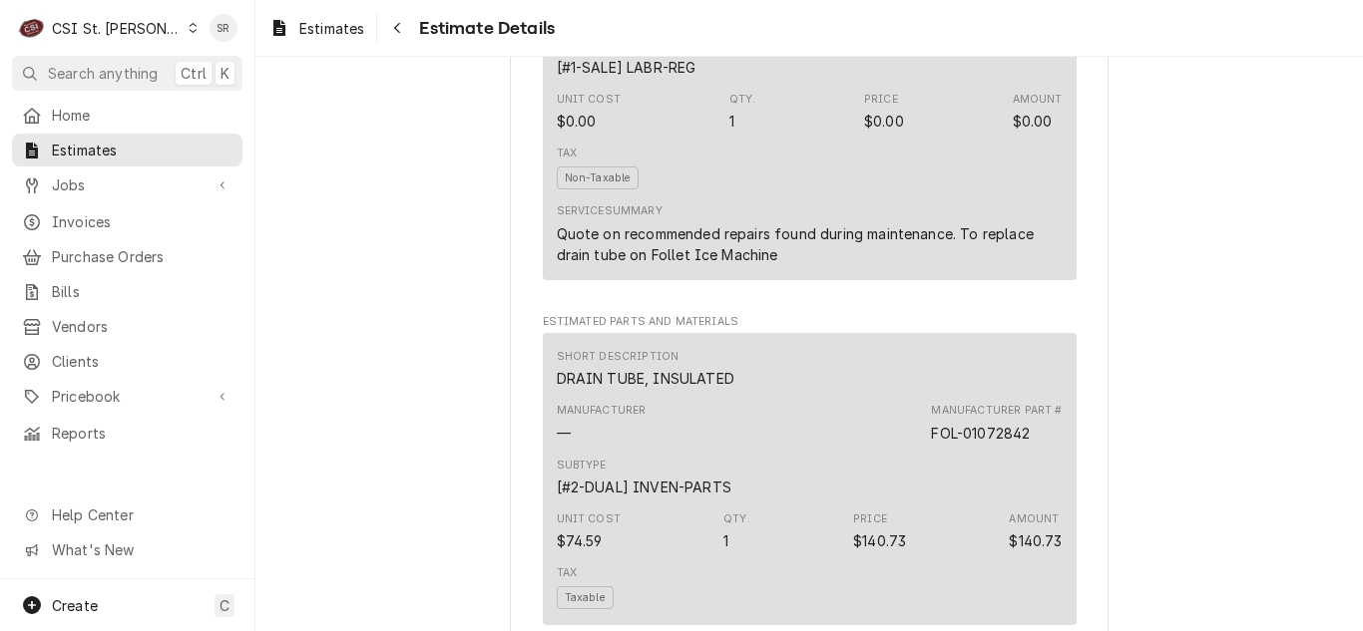
scroll to position [1636, 0]
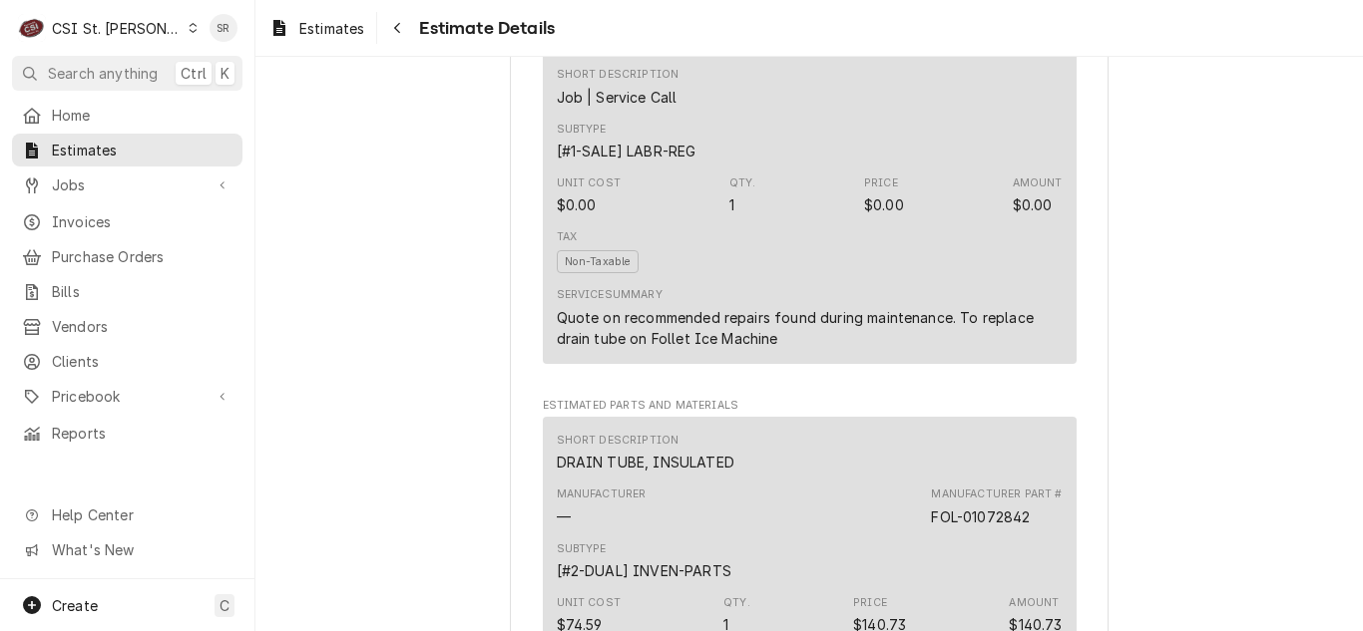
click at [1165, 359] on div "Lost Sender CSI St. Louis CSI Commercial Services Inc18330 [STREET_ADDRESS] (63…" at bounding box center [808, 425] width 1107 height 4009
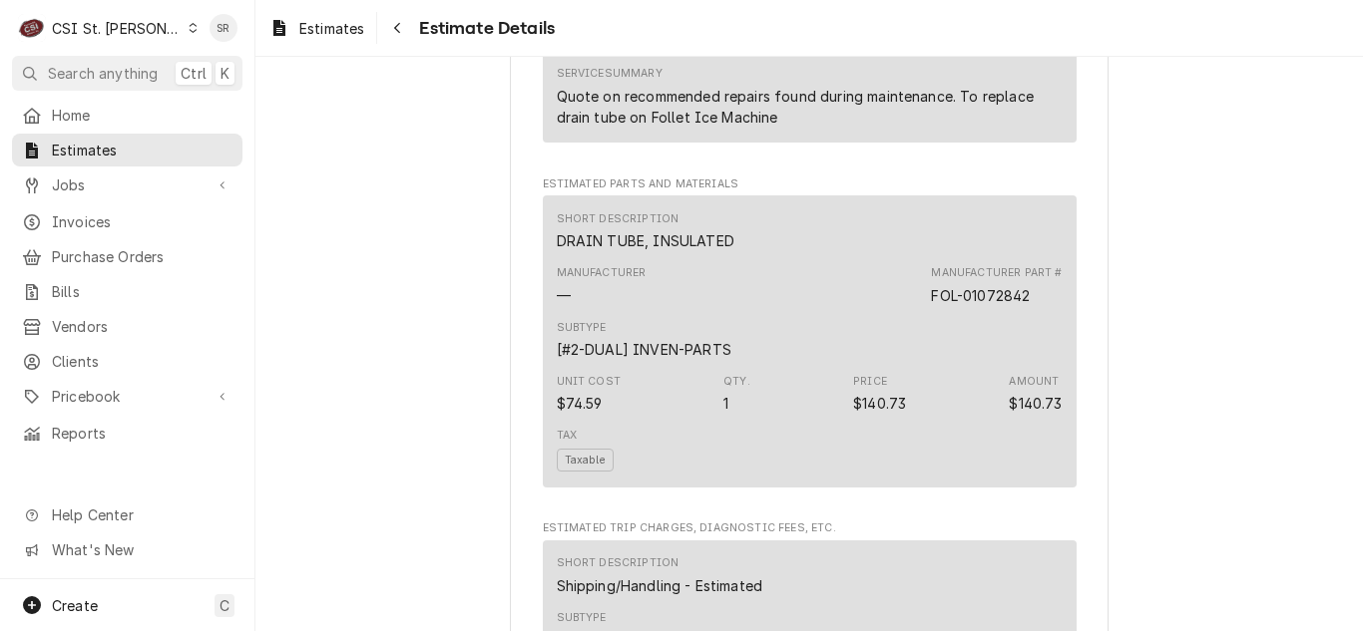
scroll to position [1835, 0]
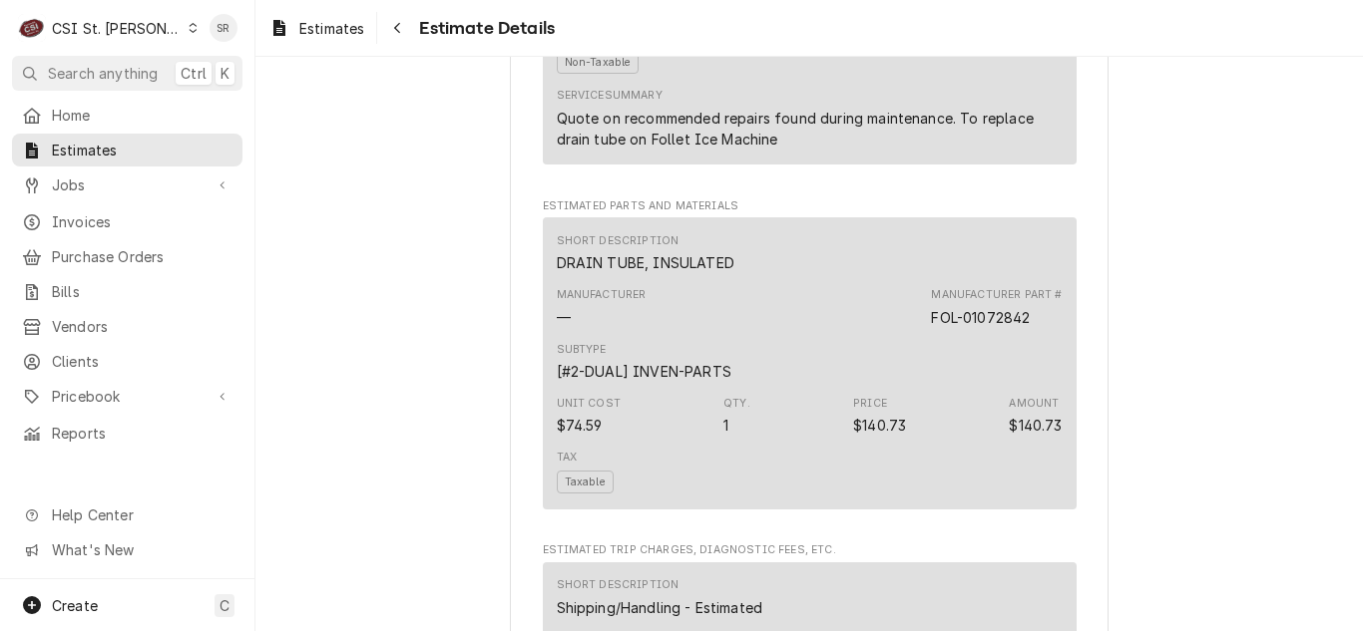
click at [842, 265] on div "Short Description DRAIN TUBE, INSULATED Manufacturer — Manufacturer Part # FOL-…" at bounding box center [810, 363] width 534 height 292
